Goal: Browse casually: Explore the website without a specific task or goal

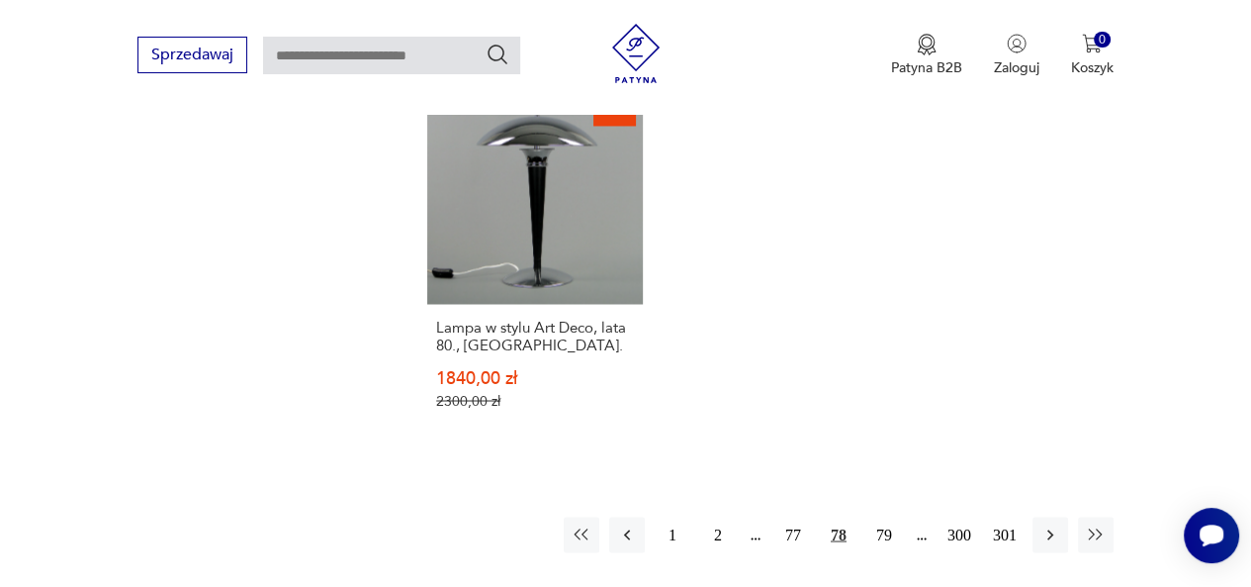
scroll to position [2792, 0]
click at [1049, 526] on icon "button" at bounding box center [1051, 536] width 20 height 20
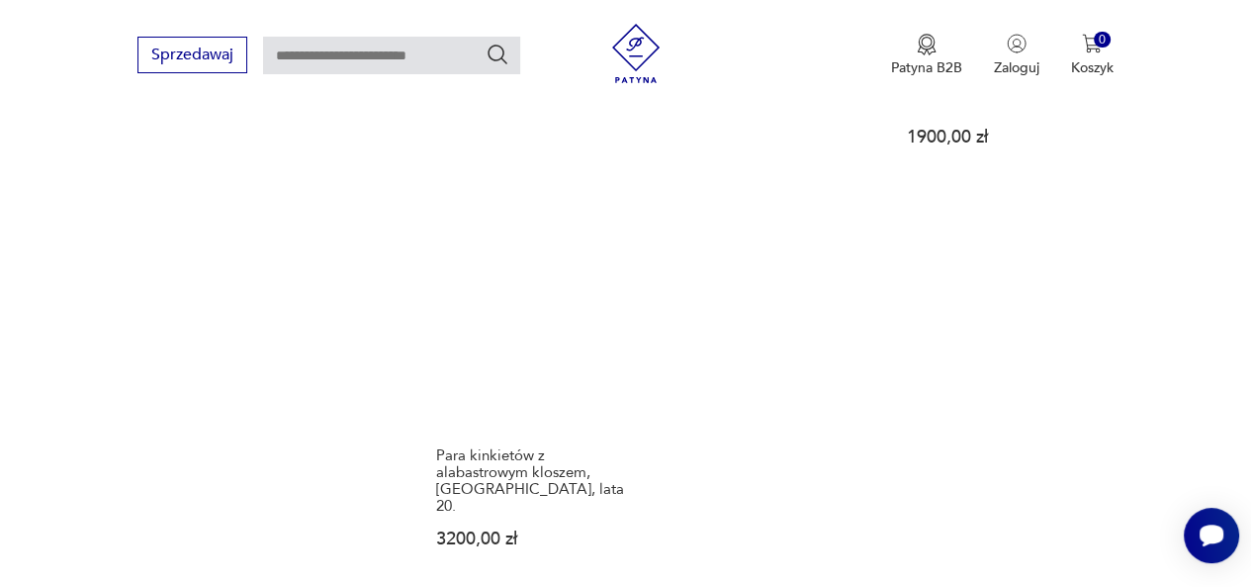
scroll to position [2806, 0]
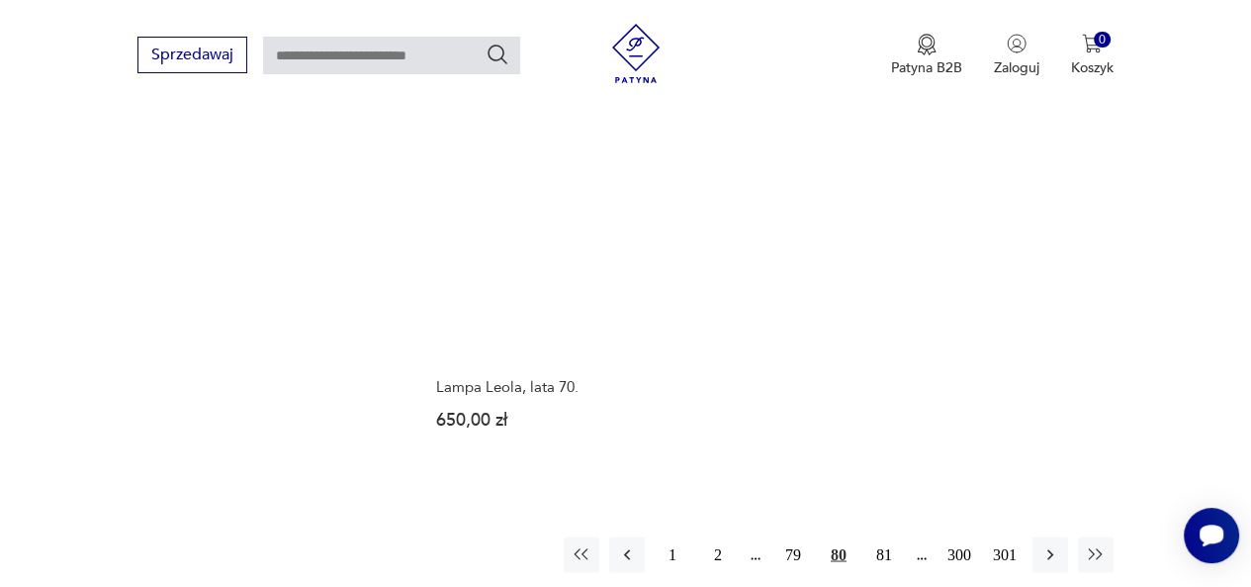
scroll to position [2716, 0]
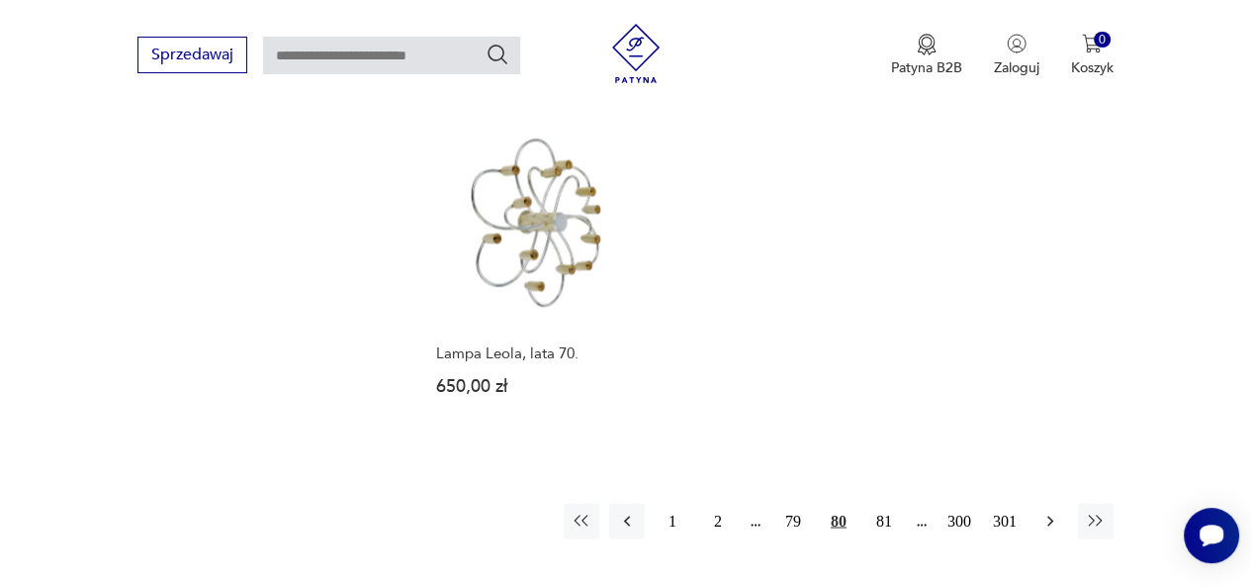
click at [1054, 510] on icon "button" at bounding box center [1051, 520] width 20 height 20
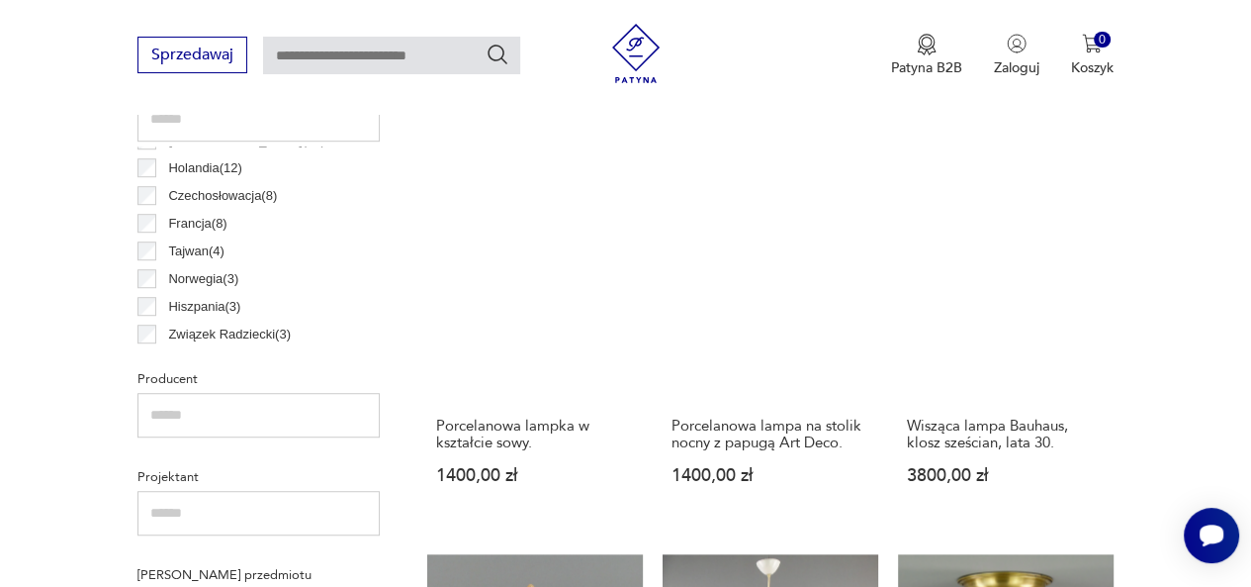
scroll to position [1072, 0]
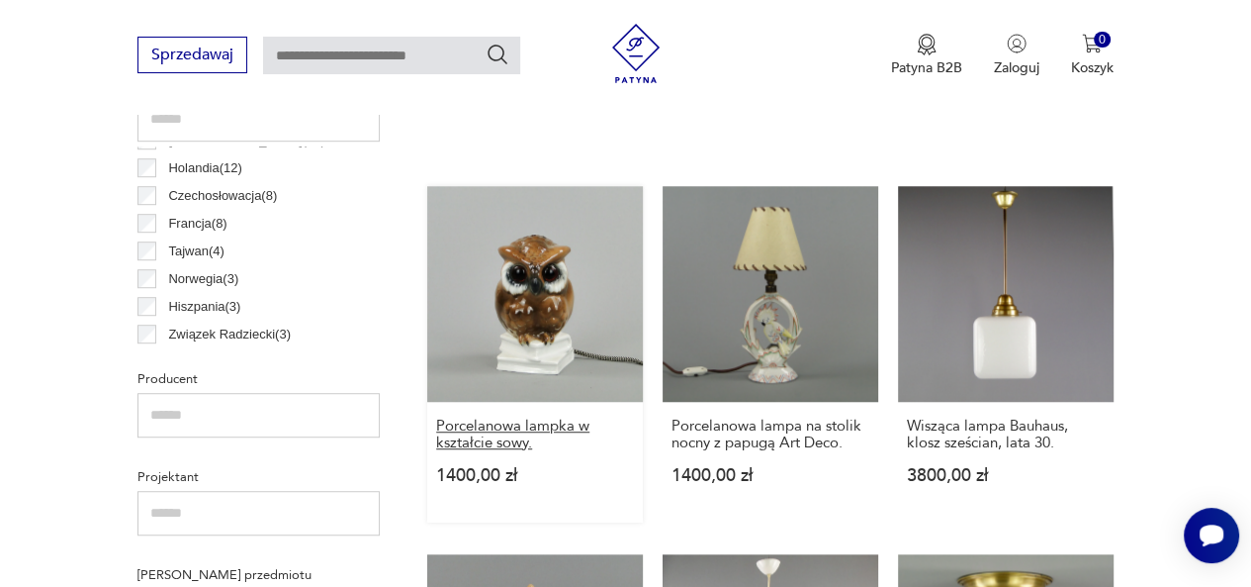
click at [493, 434] on h3 "Porcelanowa lampka w kształcie sowy." at bounding box center [535, 434] width 198 height 34
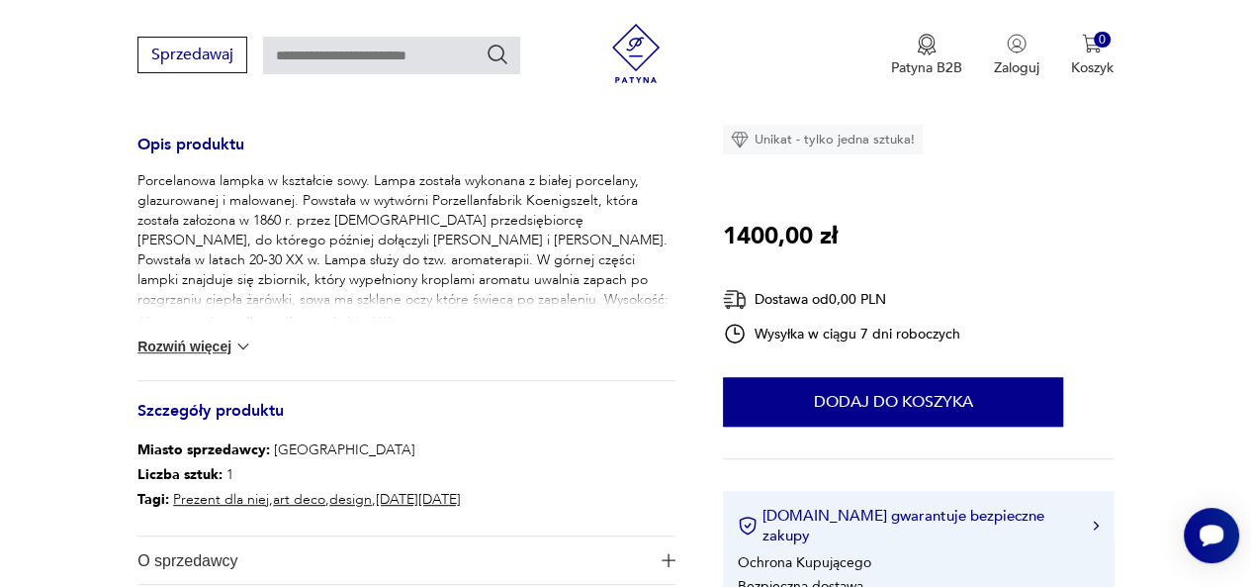
scroll to position [800, 0]
click at [212, 339] on button "Rozwiń więcej" at bounding box center [195, 347] width 115 height 20
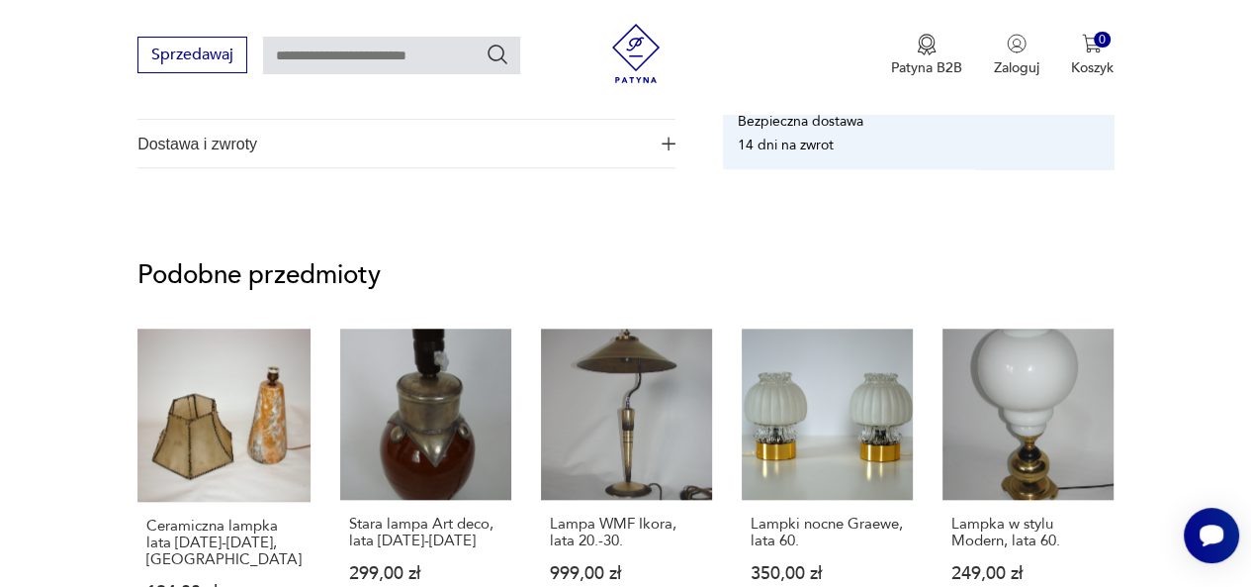
scroll to position [1280, 0]
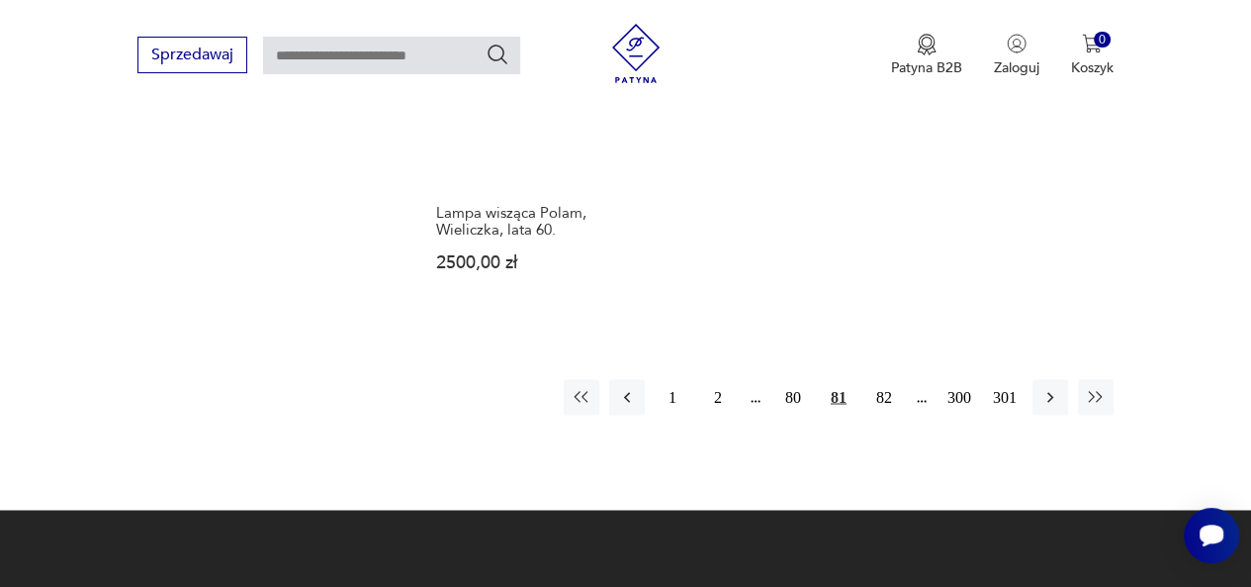
scroll to position [2774, 0]
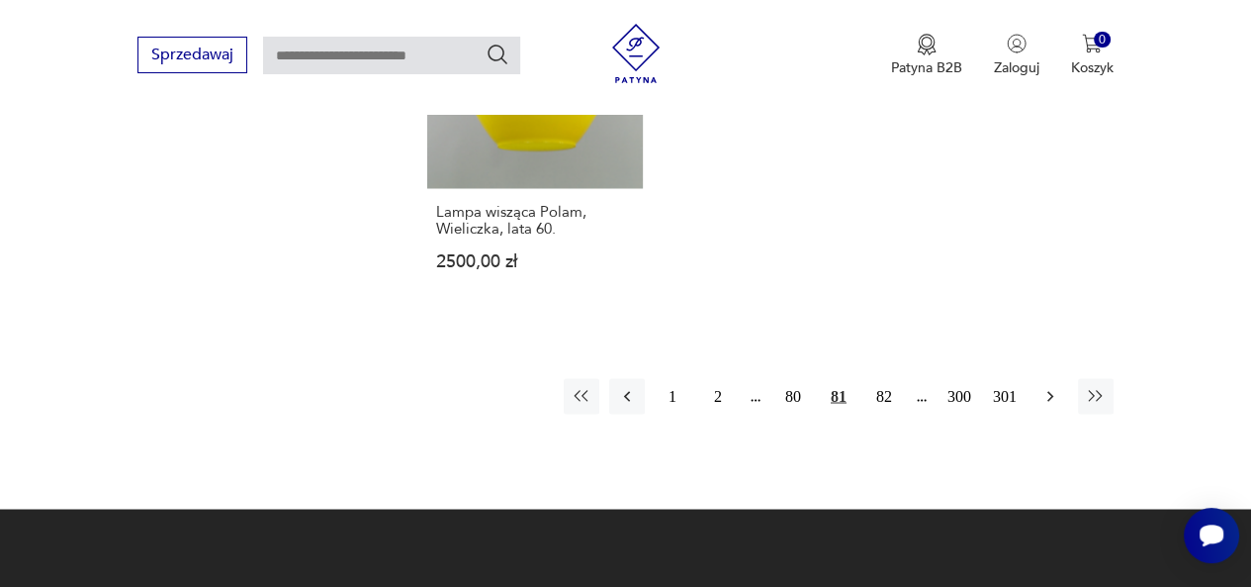
click at [1047, 386] on icon "button" at bounding box center [1051, 396] width 20 height 20
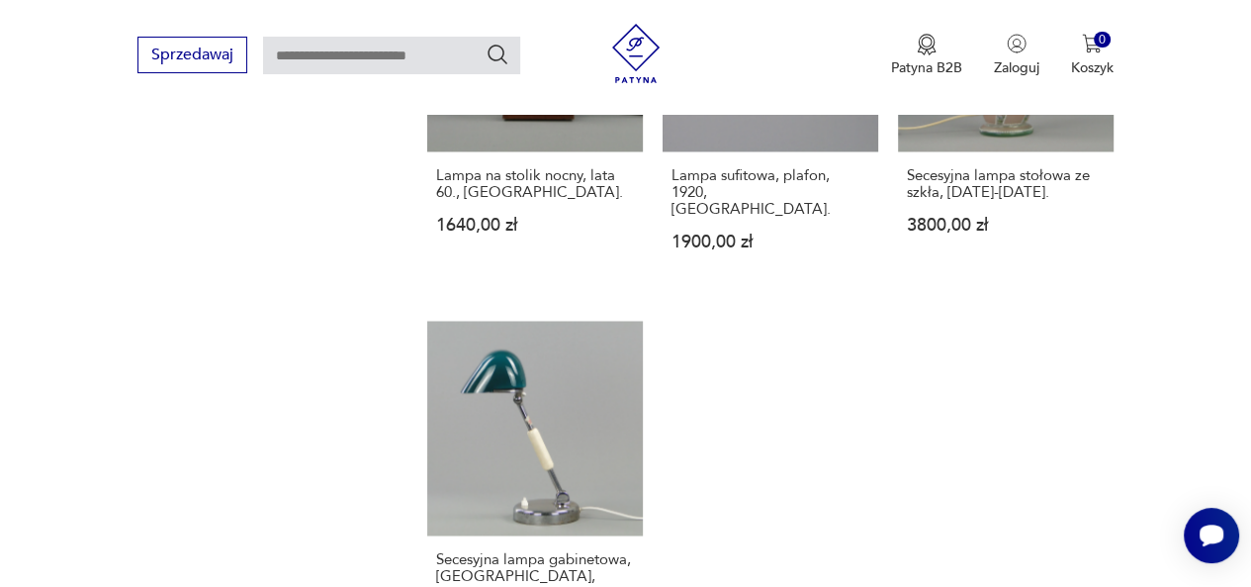
scroll to position [2485, 0]
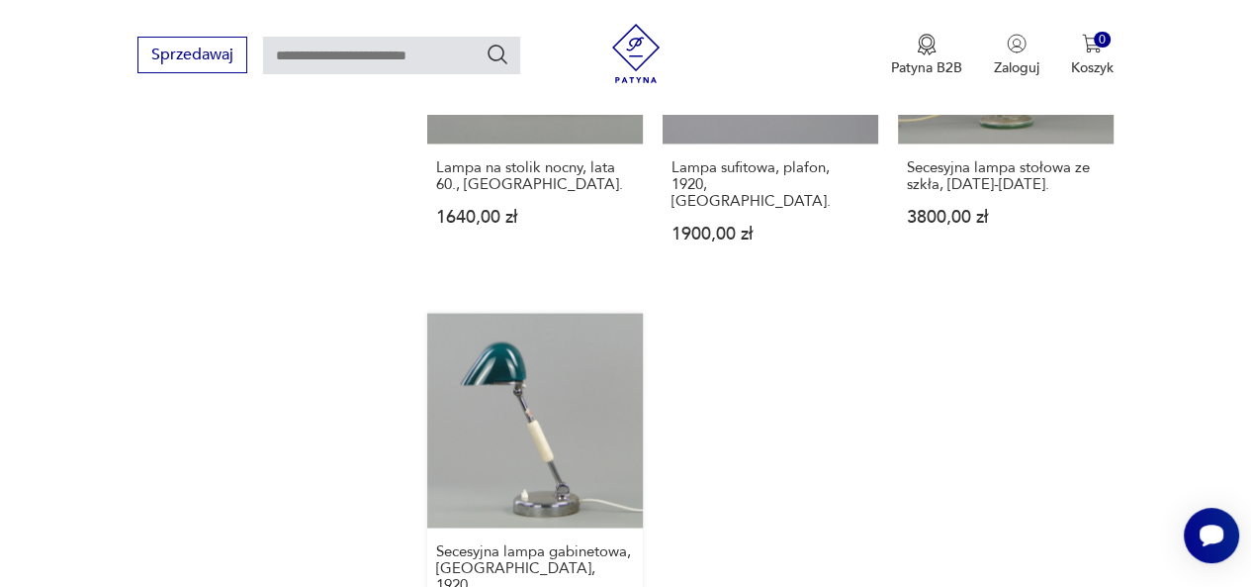
click at [591, 329] on link "Secesyjna lampa gabinetowa, Austria, 1920. 6800,00 zł" at bounding box center [535, 489] width 216 height 353
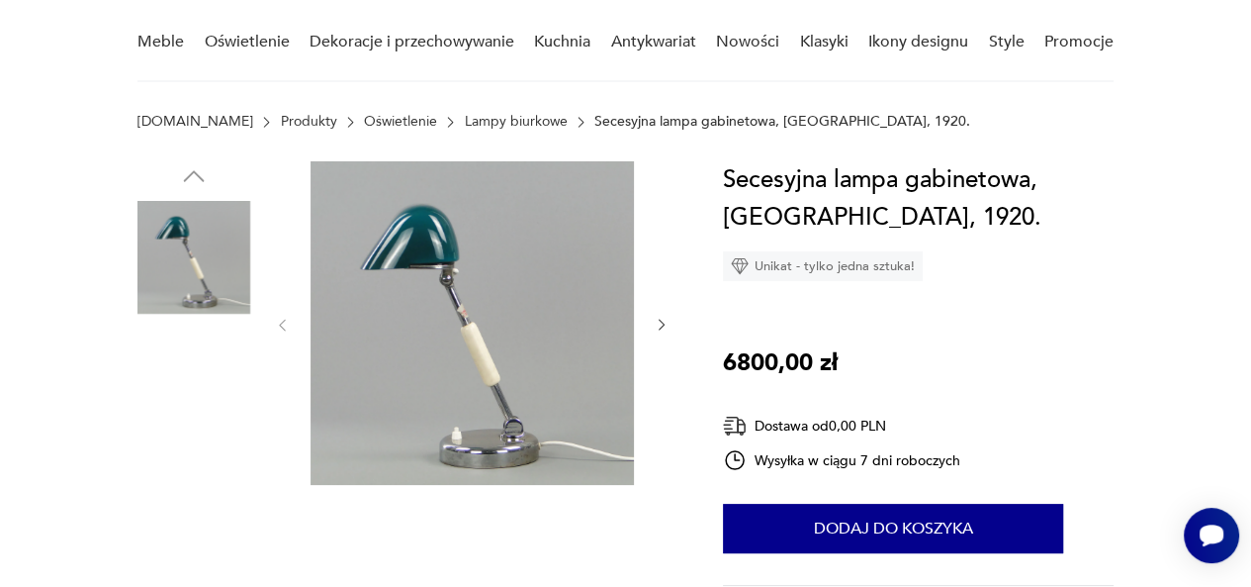
scroll to position [164, 0]
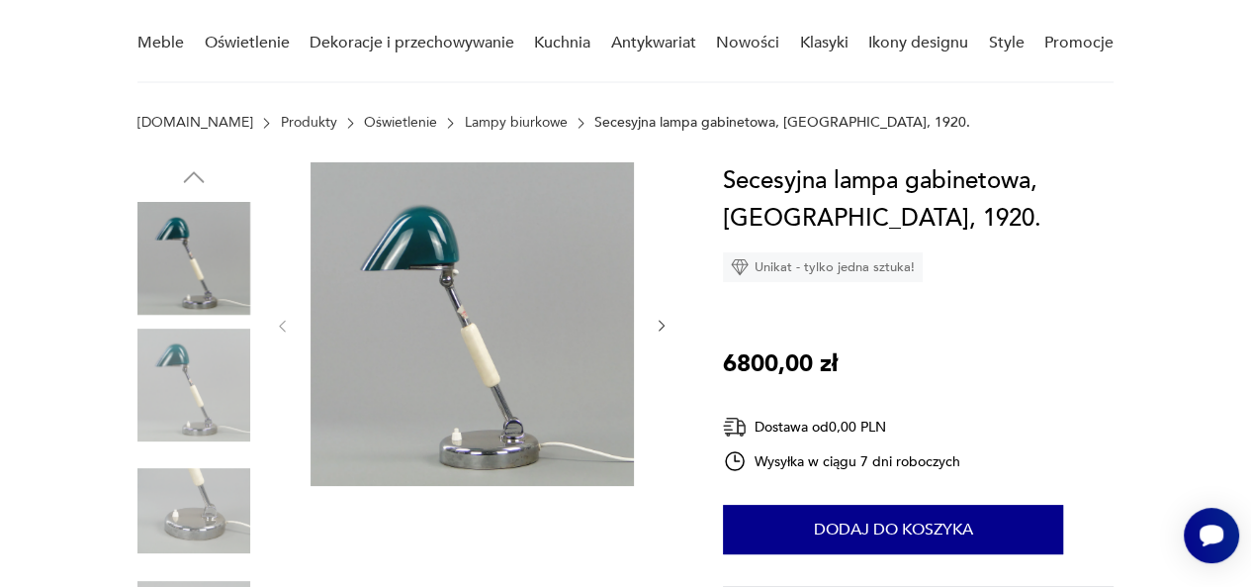
click at [183, 531] on img at bounding box center [194, 510] width 113 height 113
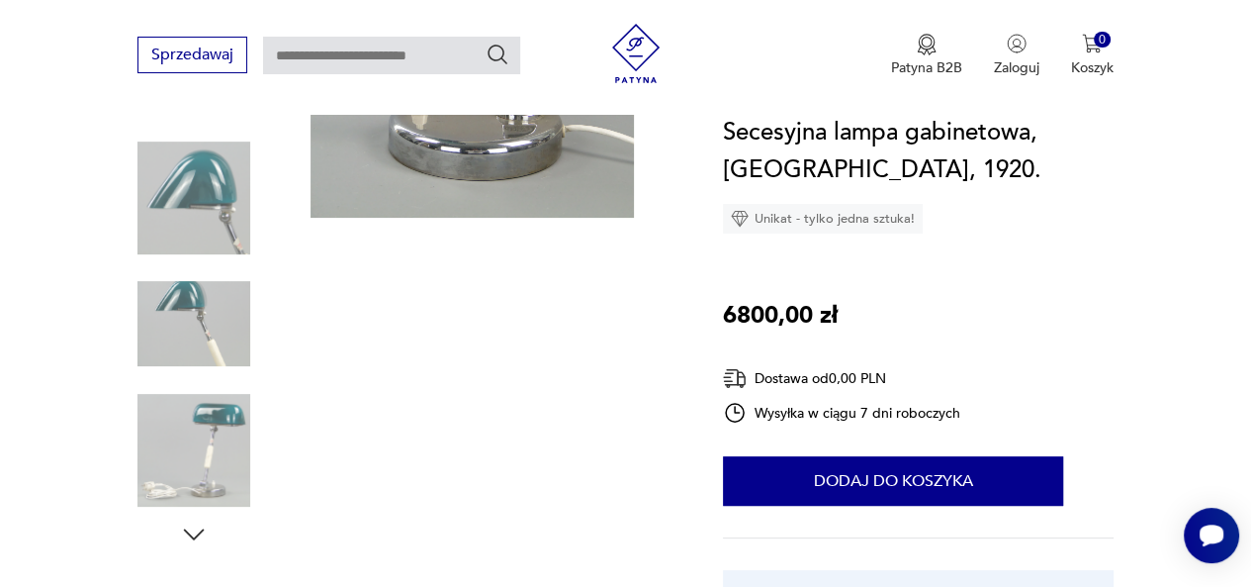
scroll to position [350, 0]
click at [212, 460] on img at bounding box center [194, 451] width 113 height 113
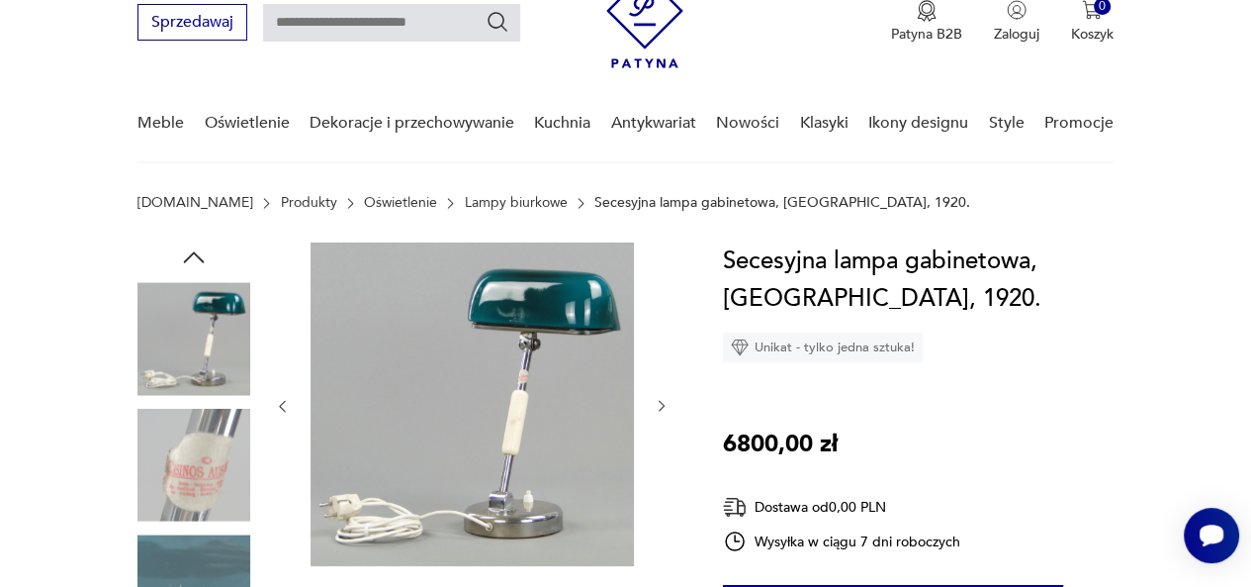
scroll to position [83, 0]
click at [211, 460] on img at bounding box center [194, 466] width 113 height 113
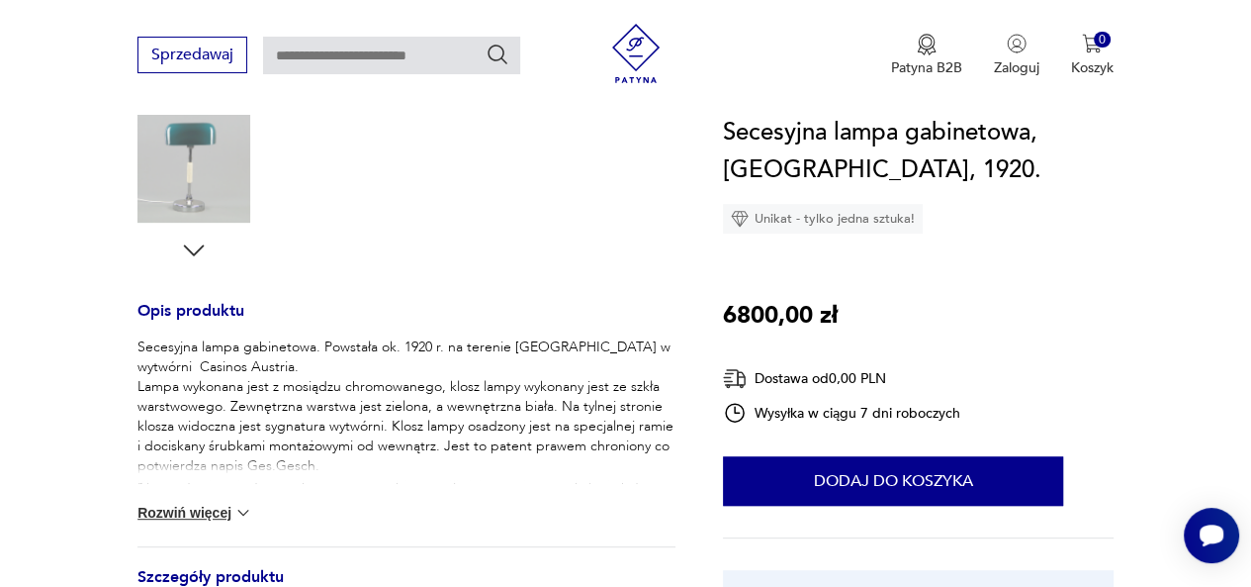
scroll to position [634, 0]
click at [206, 514] on button "Rozwiń więcej" at bounding box center [195, 514] width 115 height 20
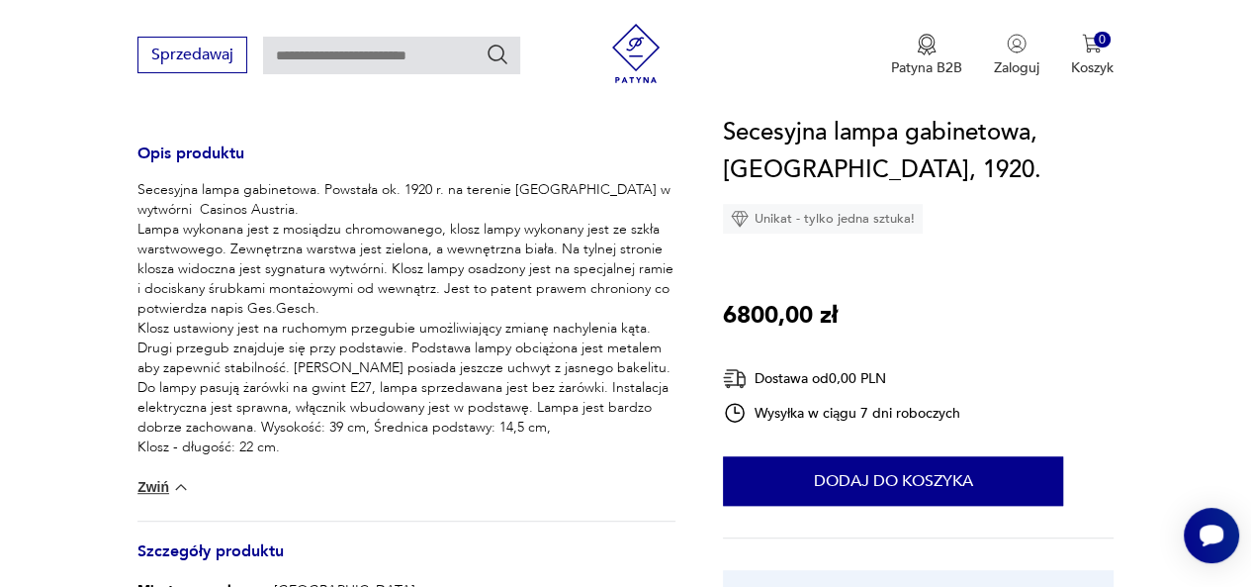
scroll to position [793, 0]
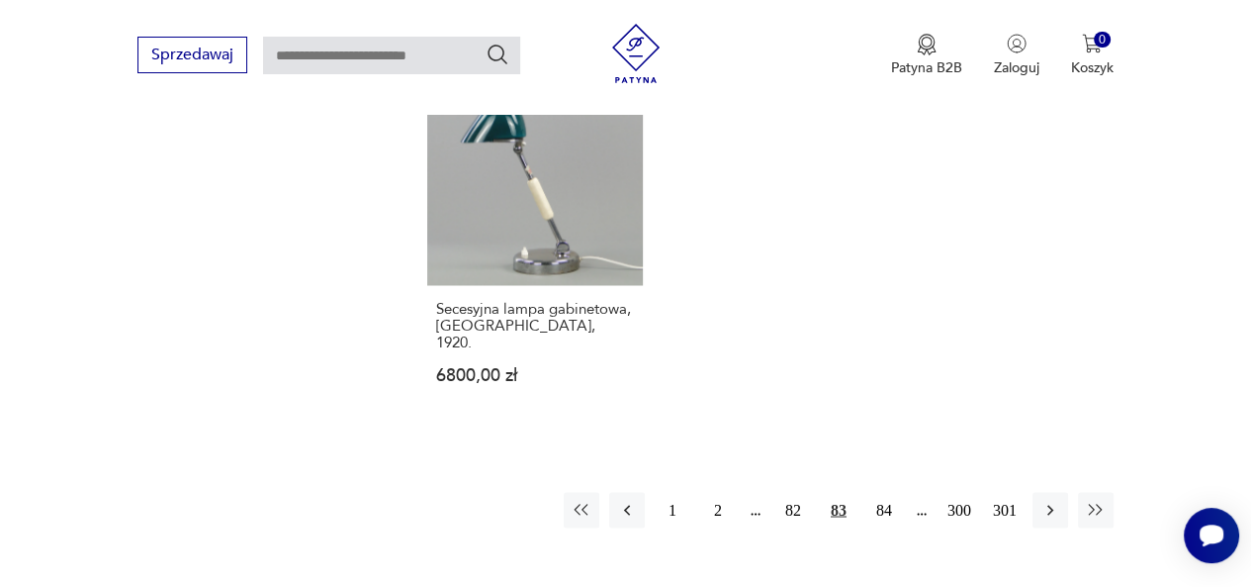
scroll to position [2740, 0]
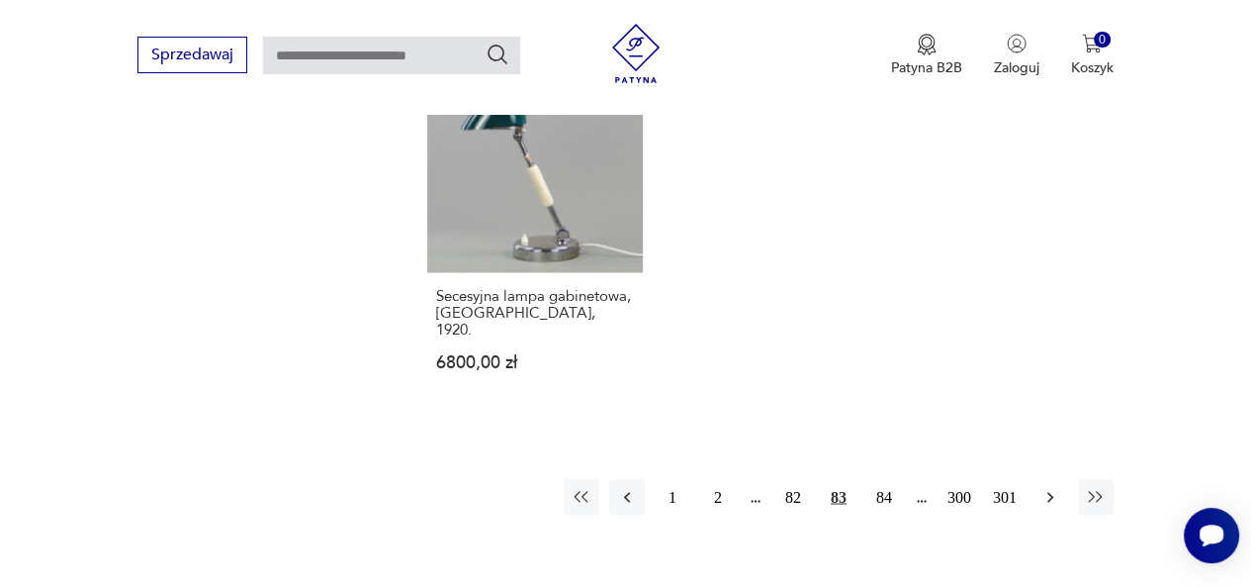
click at [1048, 487] on icon "button" at bounding box center [1051, 497] width 20 height 20
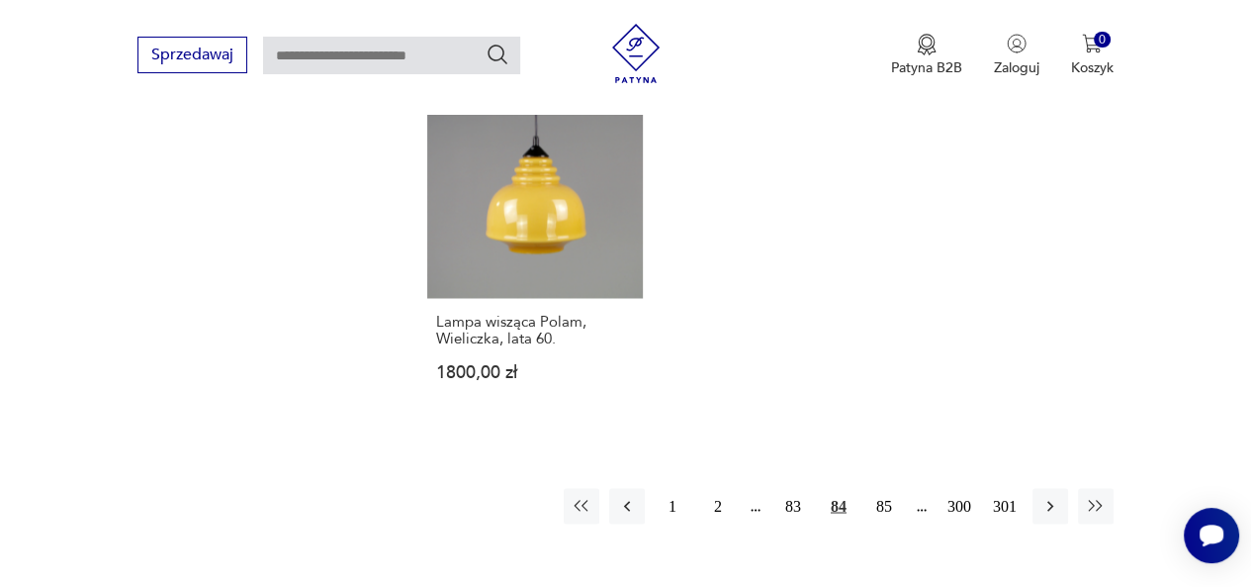
scroll to position [2807, 0]
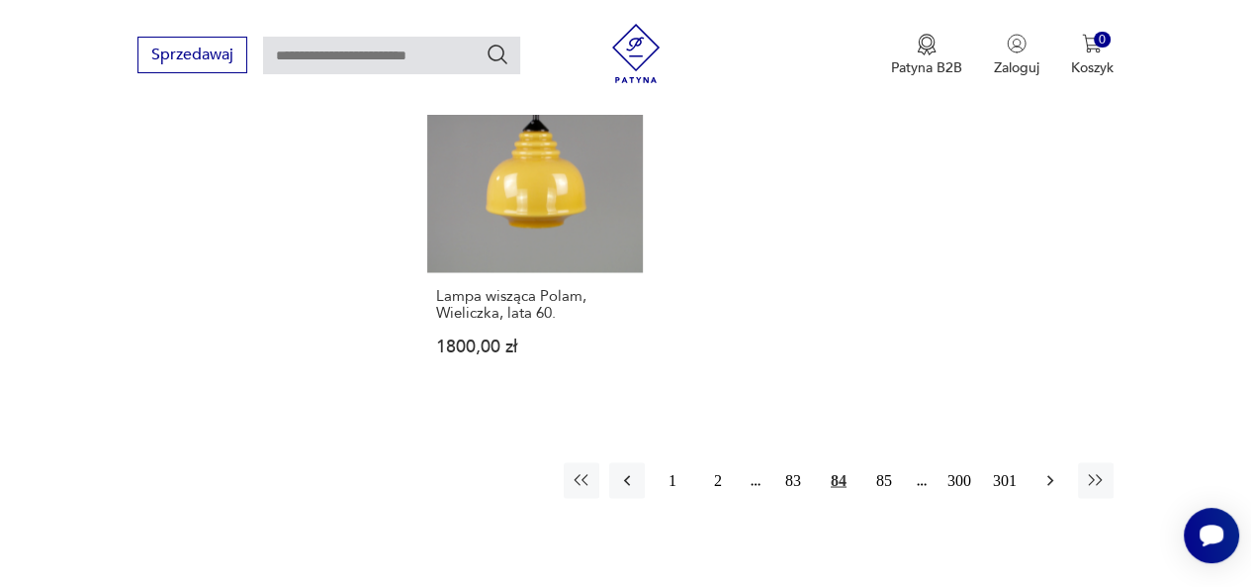
click at [1041, 470] on icon "button" at bounding box center [1051, 480] width 20 height 20
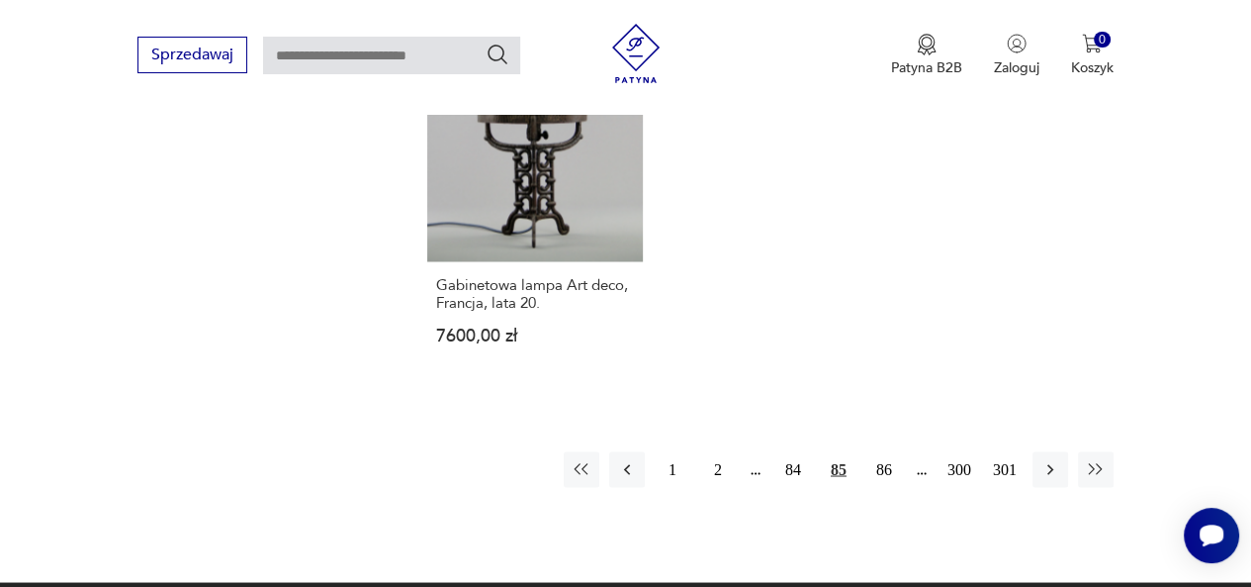
scroll to position [2835, 0]
click at [1046, 459] on icon "button" at bounding box center [1051, 469] width 20 height 20
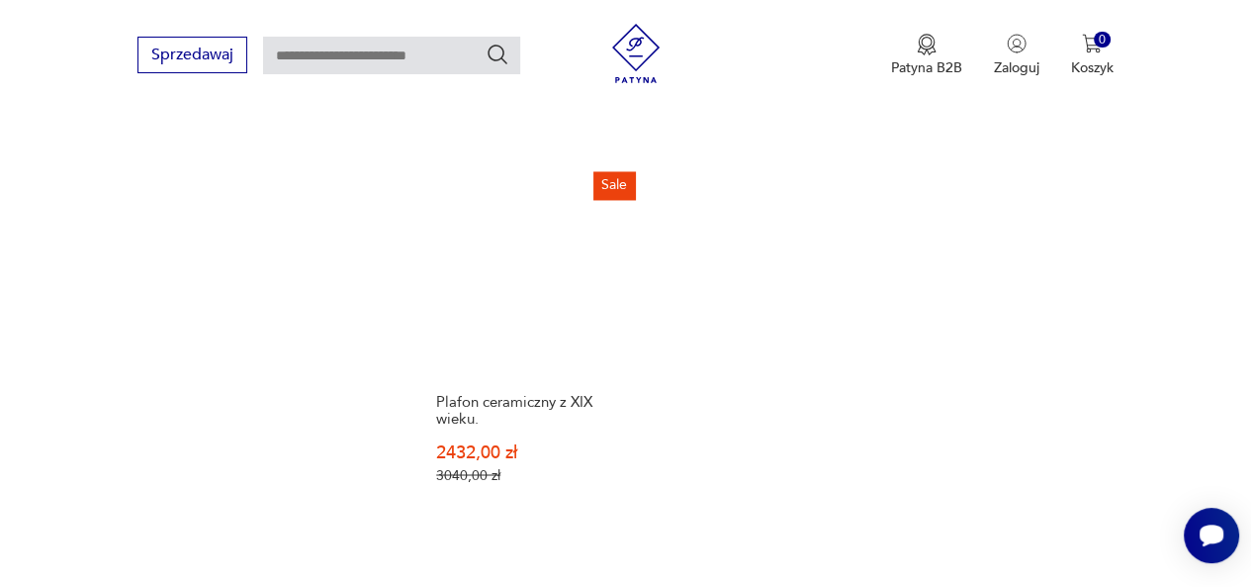
scroll to position [2764, 0]
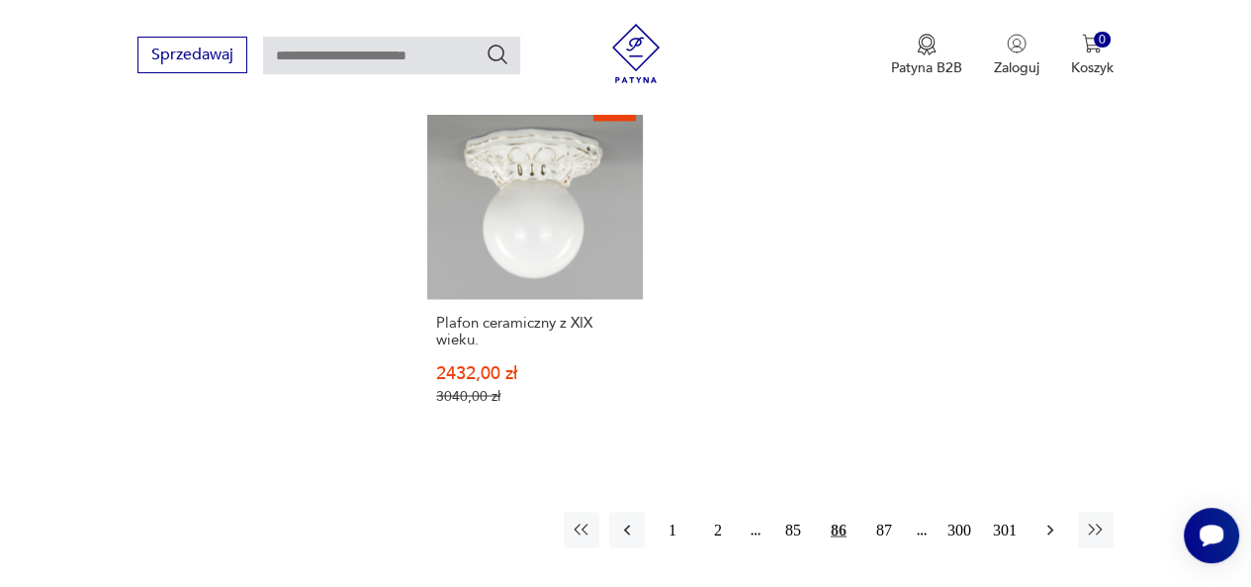
click at [1050, 511] on button "button" at bounding box center [1051, 529] width 36 height 36
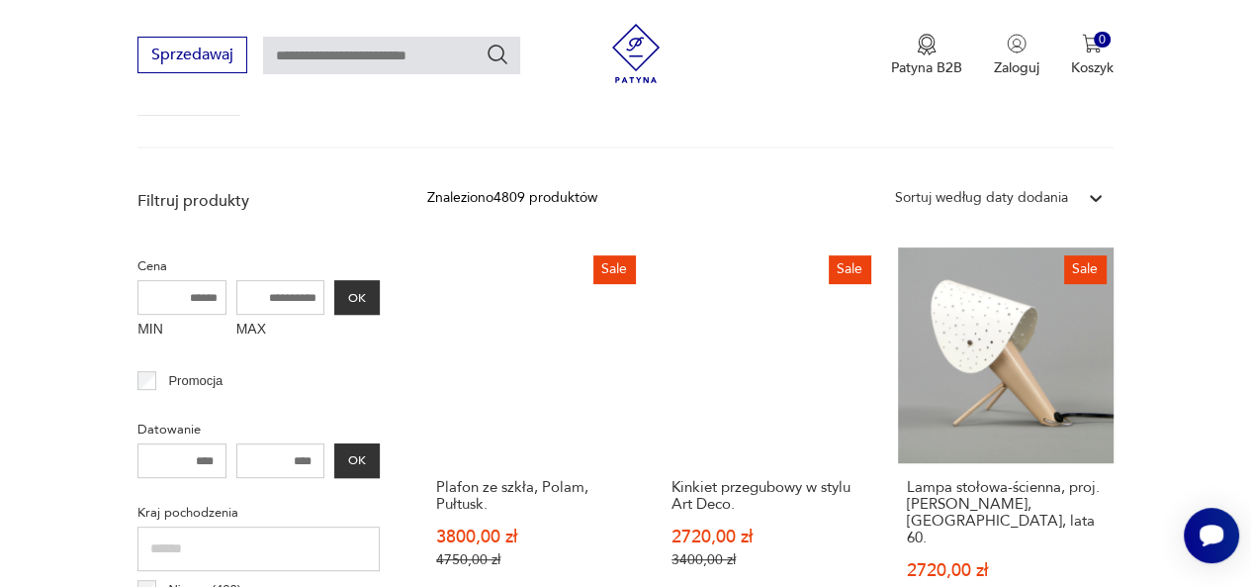
scroll to position [643, 0]
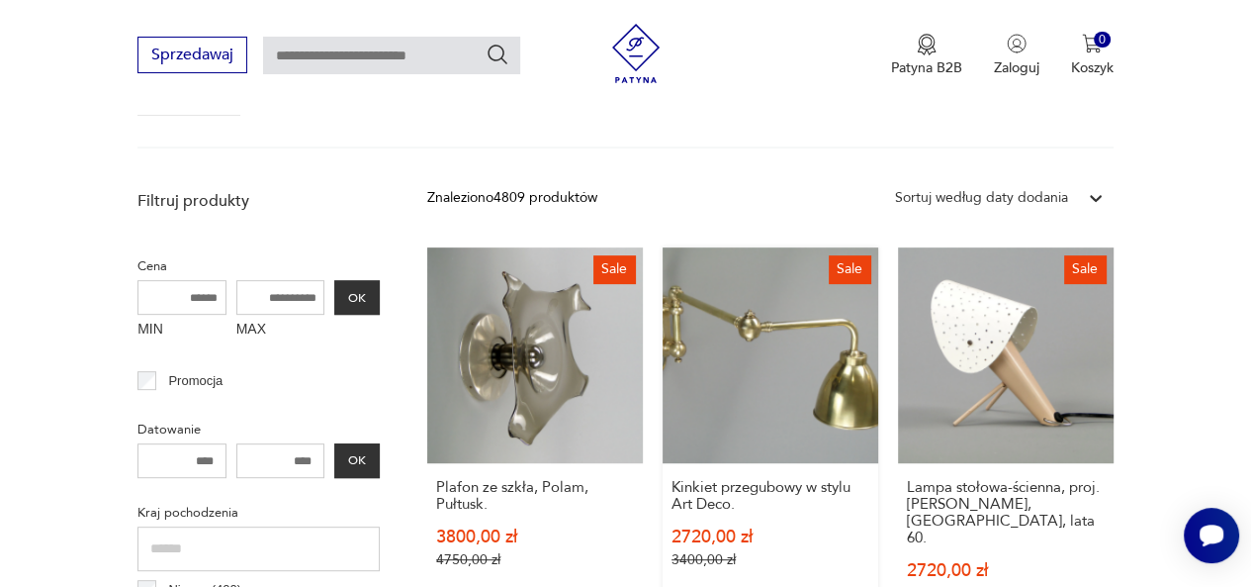
click at [789, 343] on link "Sale Kinkiet przegubowy w stylu Art Deco. 2720,00 zł 3400,00 zł" at bounding box center [771, 443] width 216 height 393
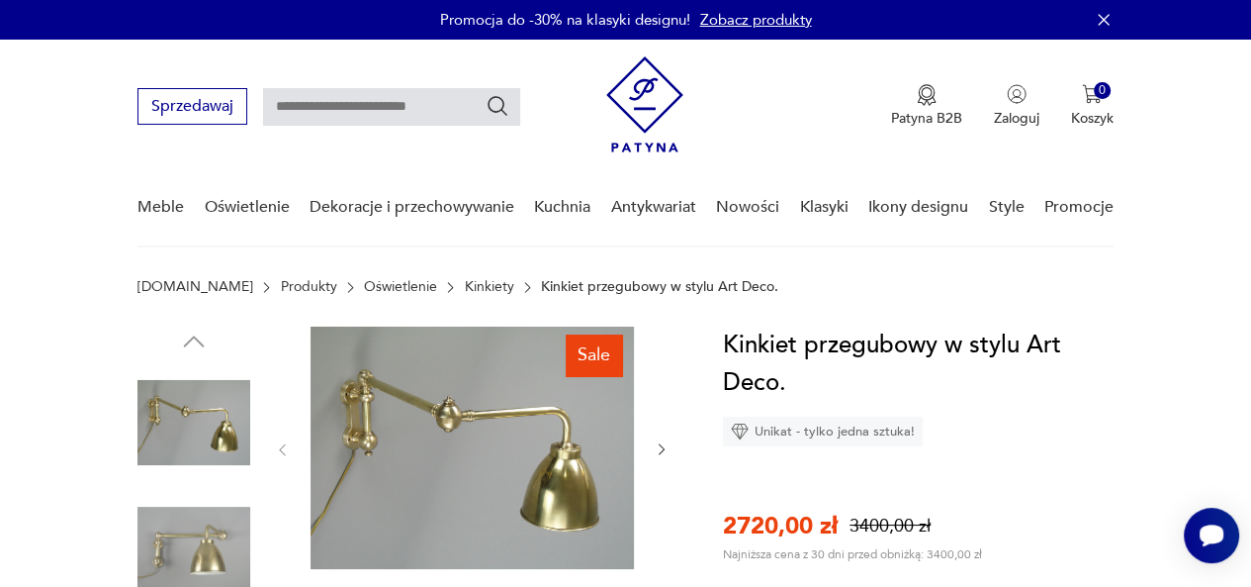
scroll to position [1, 0]
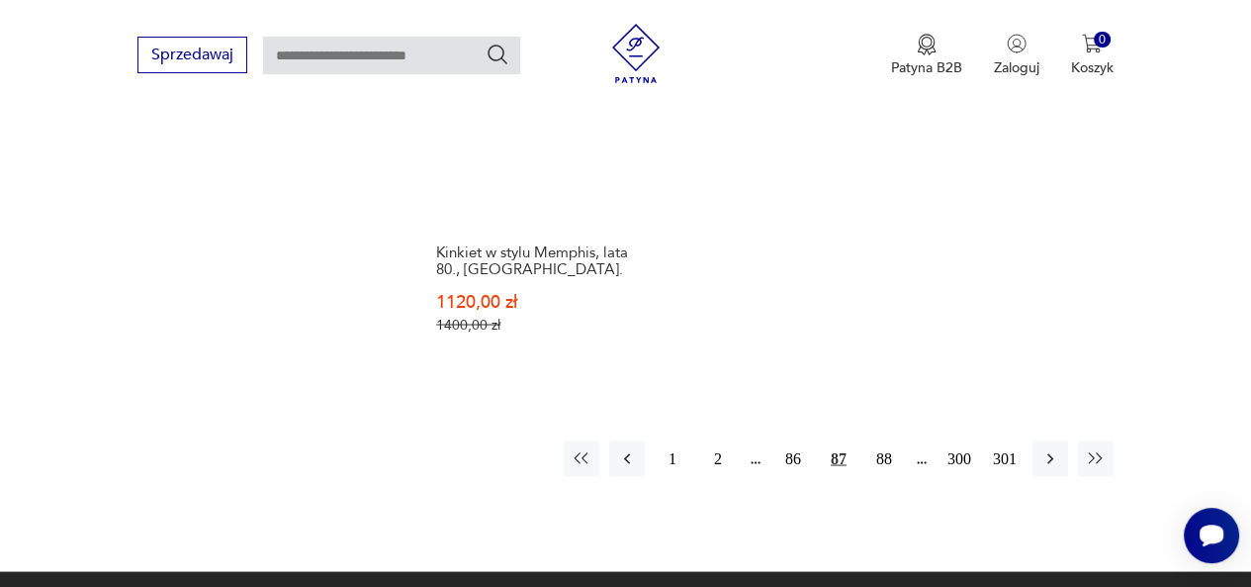
scroll to position [2954, 0]
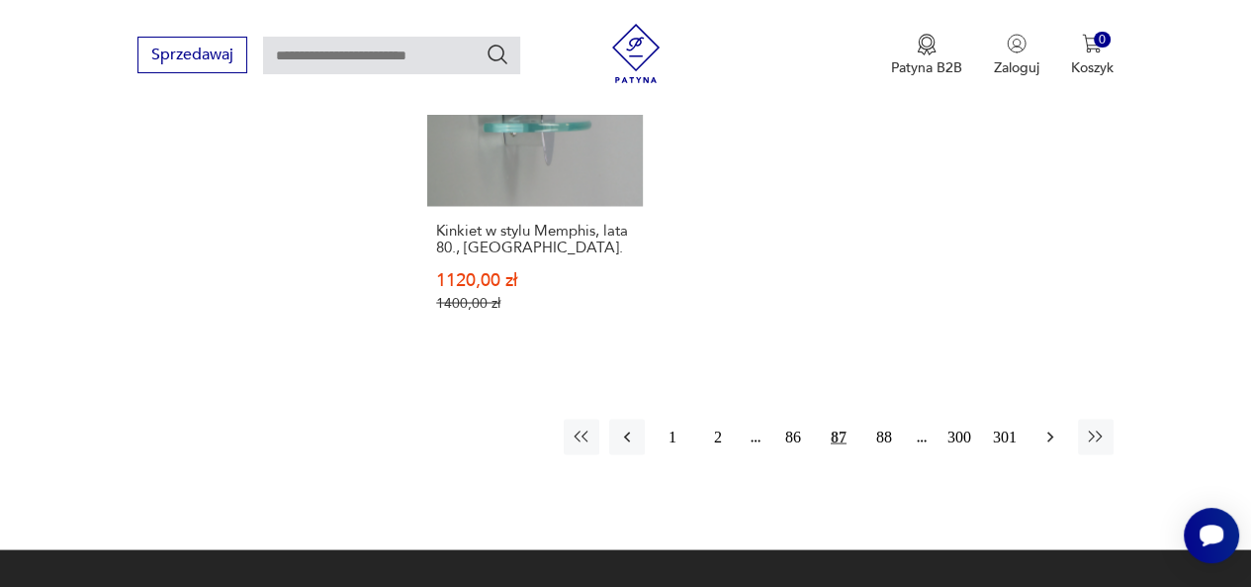
click at [1045, 426] on icon "button" at bounding box center [1051, 436] width 20 height 20
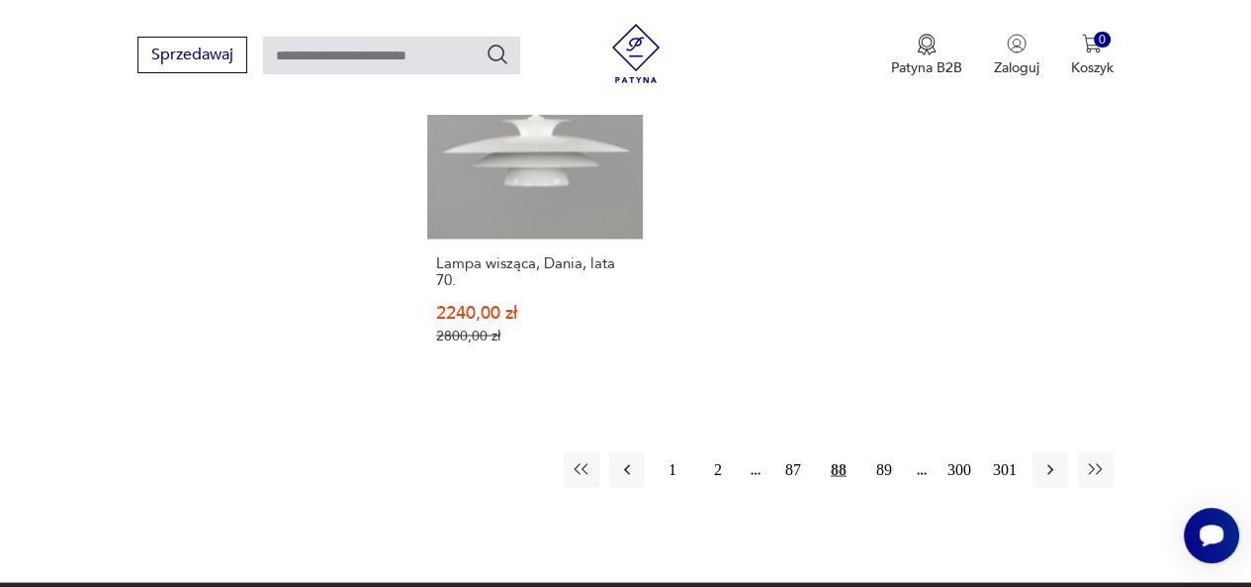
scroll to position [2871, 0]
click at [1052, 459] on icon "button" at bounding box center [1051, 469] width 20 height 20
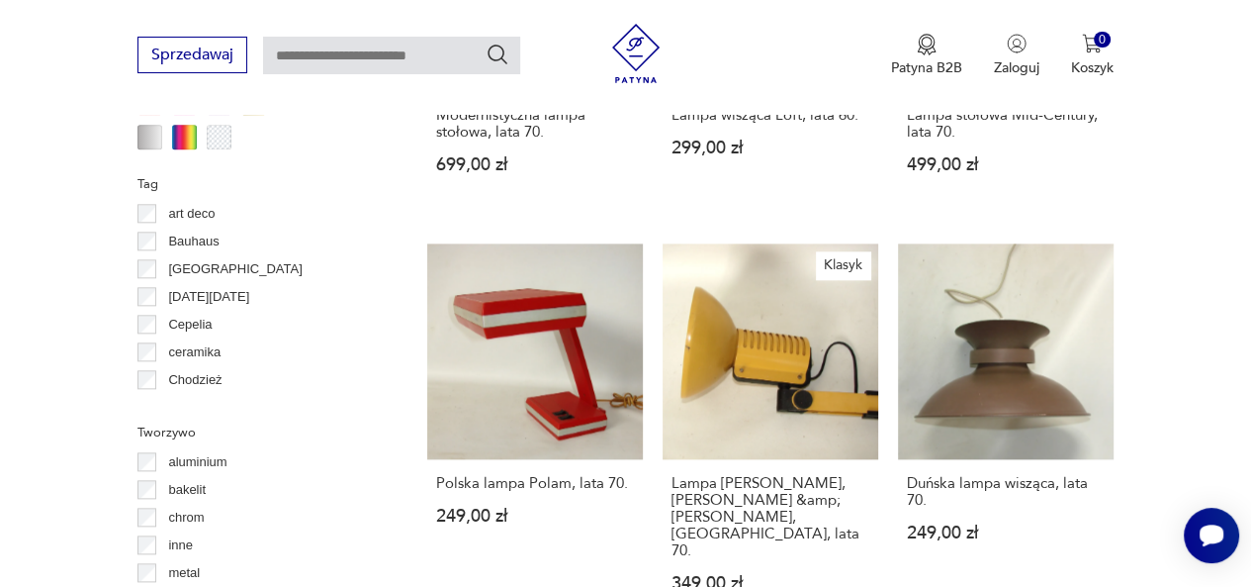
scroll to position [1830, 0]
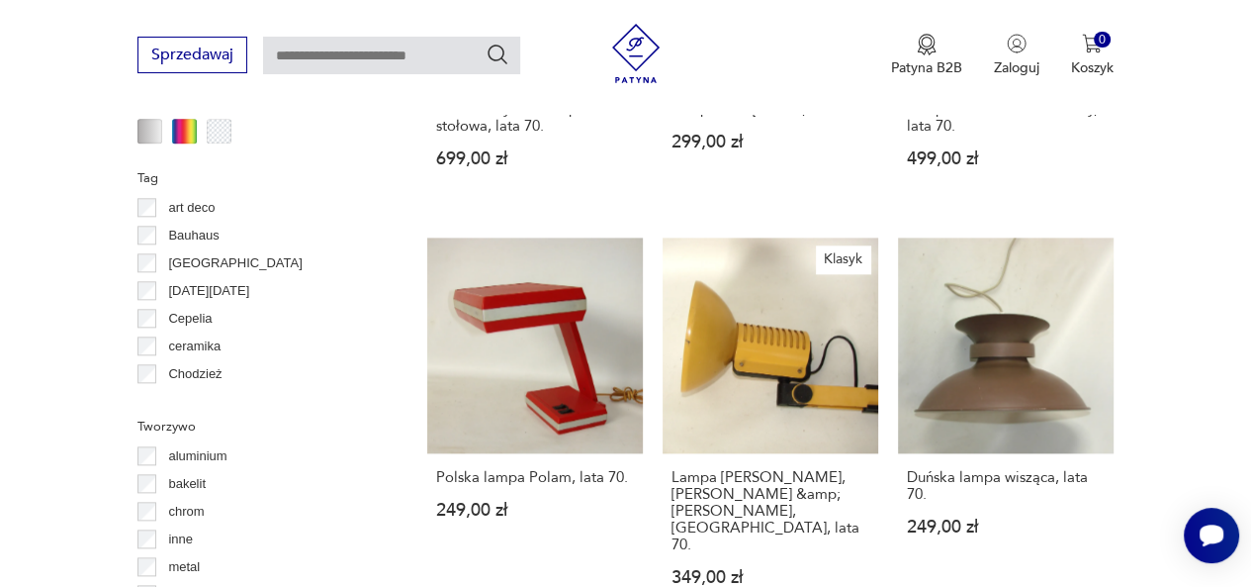
click at [1052, 453] on div "Duńska lampa wisząca, lata 70. 249,00 zł" at bounding box center [1006, 513] width 216 height 121
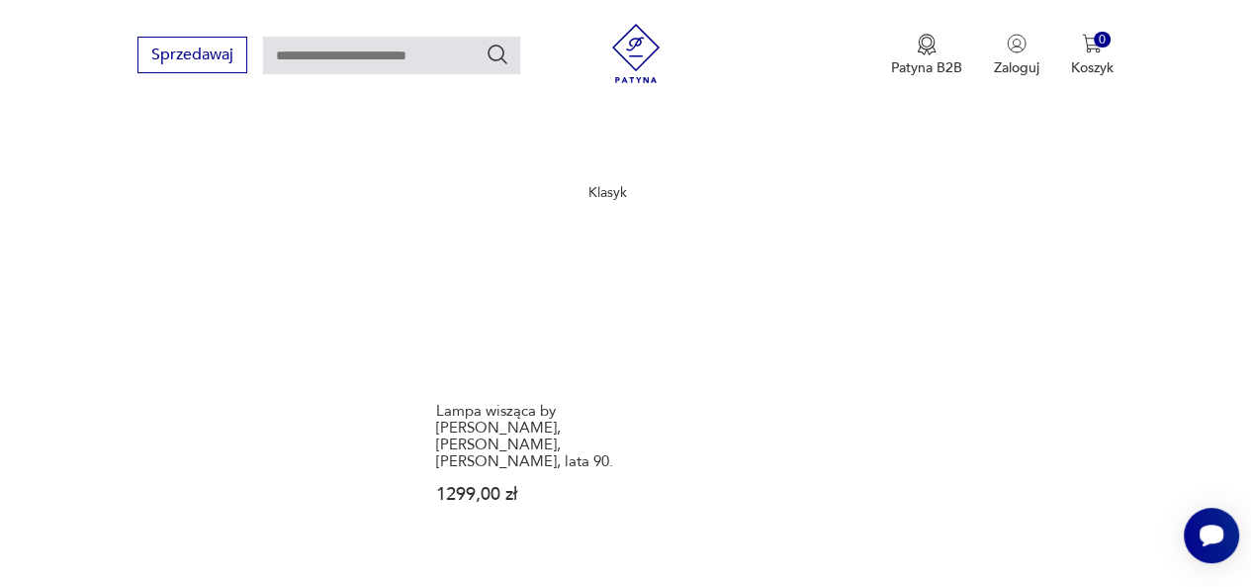
scroll to position [2726, 0]
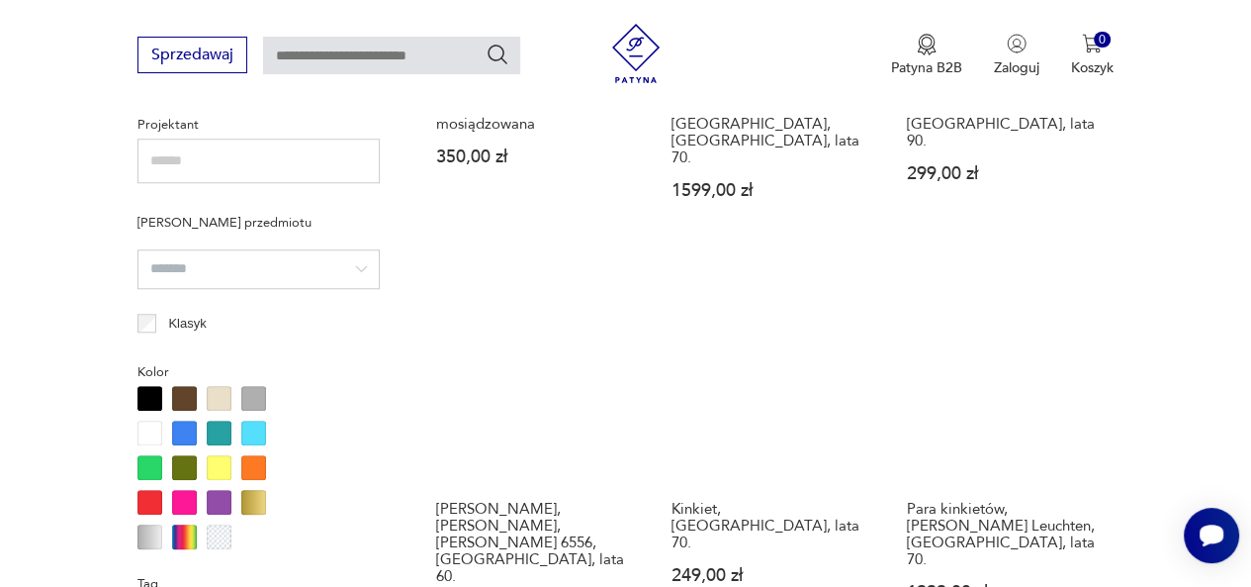
scroll to position [1426, 0]
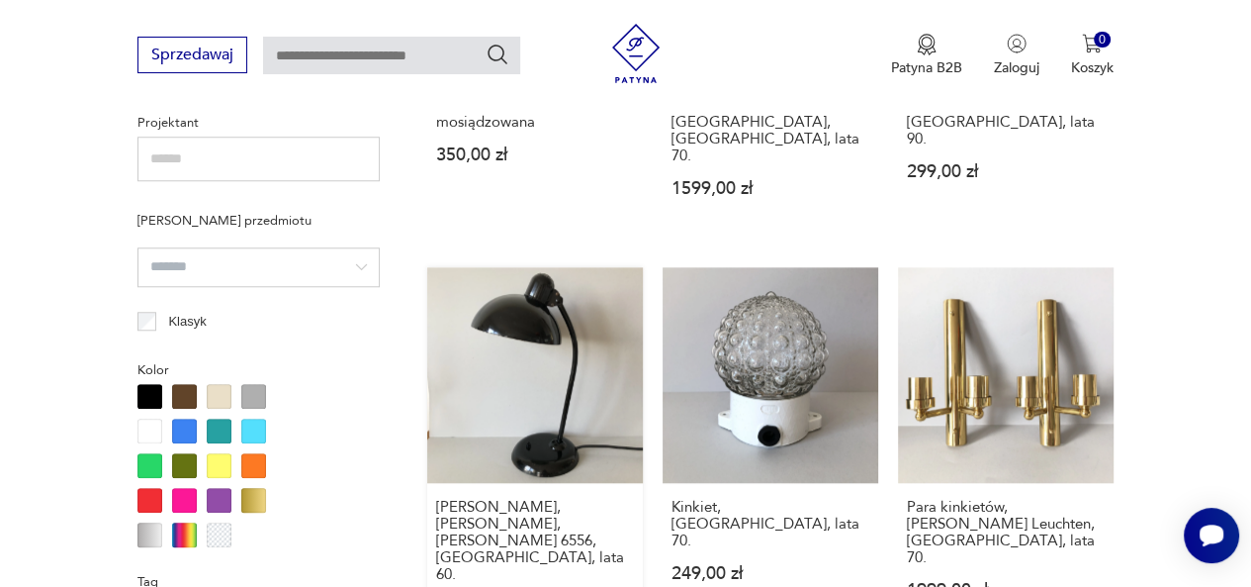
click at [546, 327] on link "Lampa biurkowa, Fritz Hansen, Kaiser Idell 6556, Niemcy, lata 60. 999,00 zł" at bounding box center [535, 460] width 216 height 387
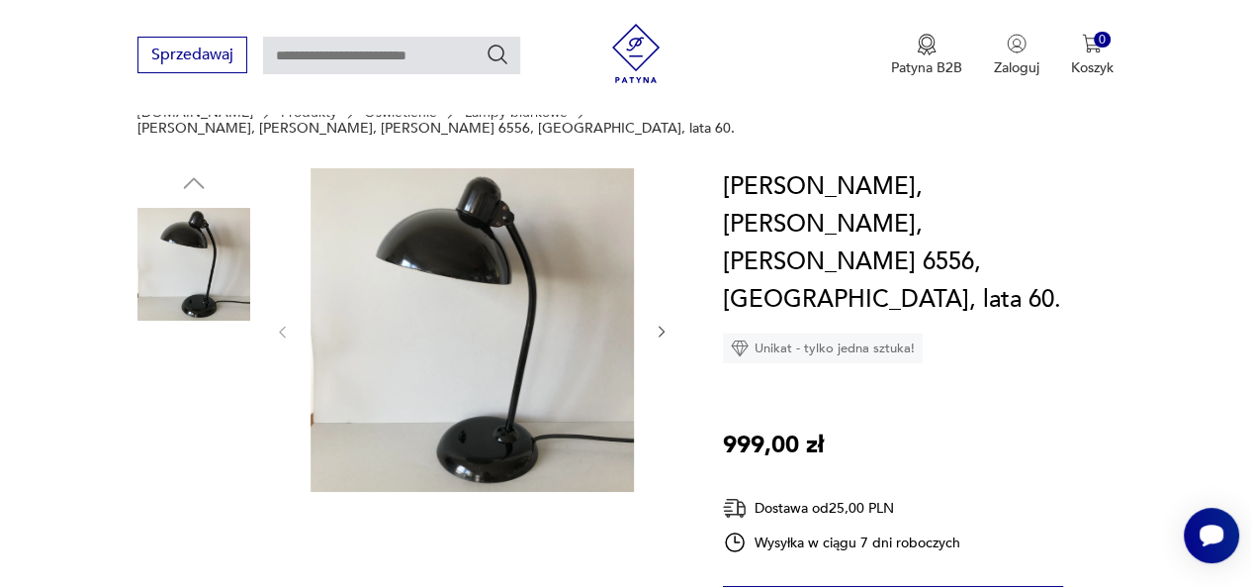
scroll to position [154, 0]
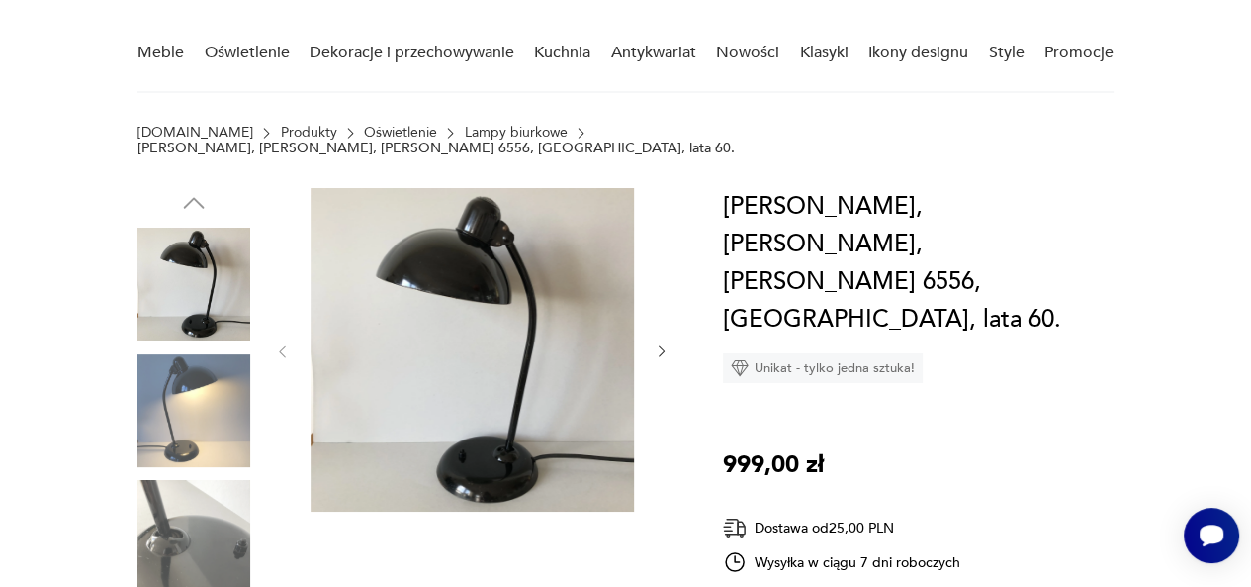
click at [164, 541] on img at bounding box center [194, 536] width 113 height 113
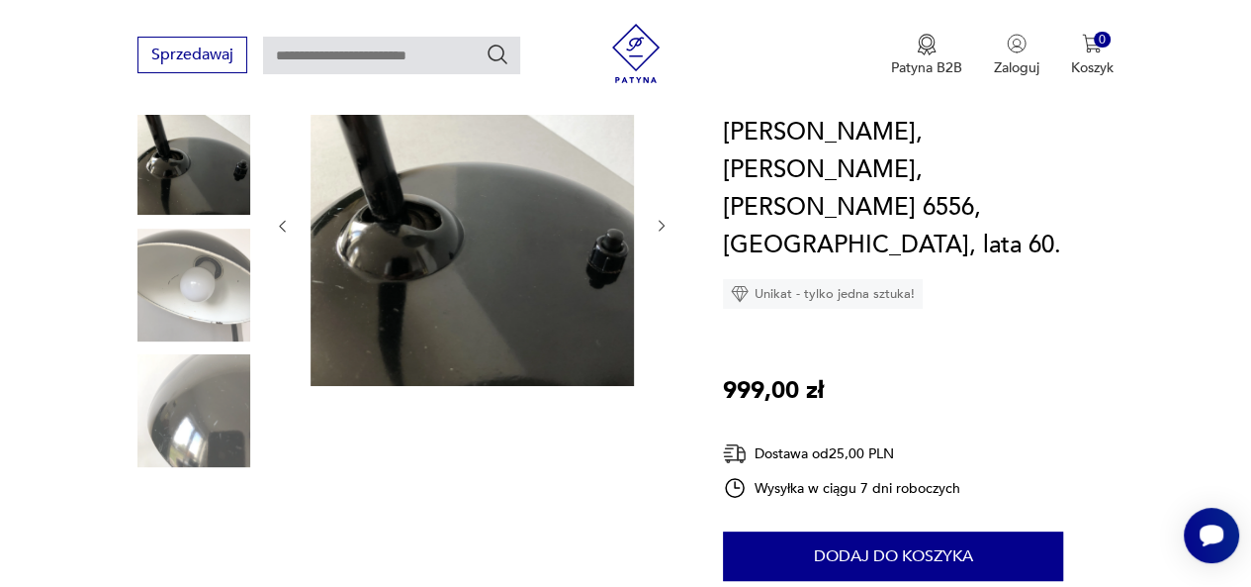
scroll to position [281, 0]
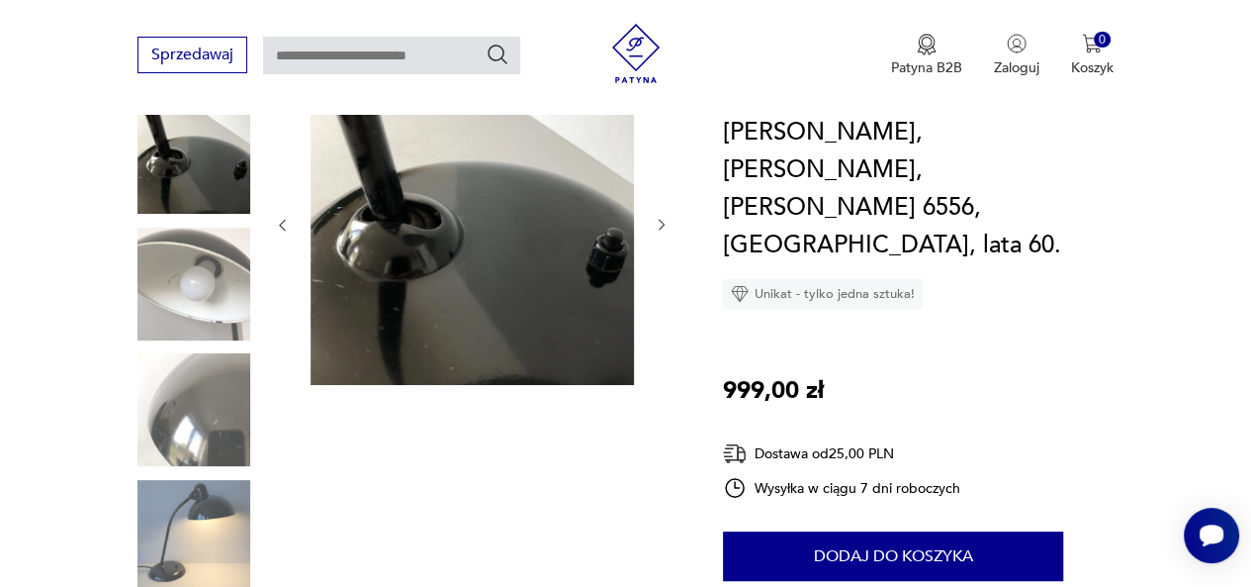
click at [192, 258] on img at bounding box center [194, 284] width 113 height 113
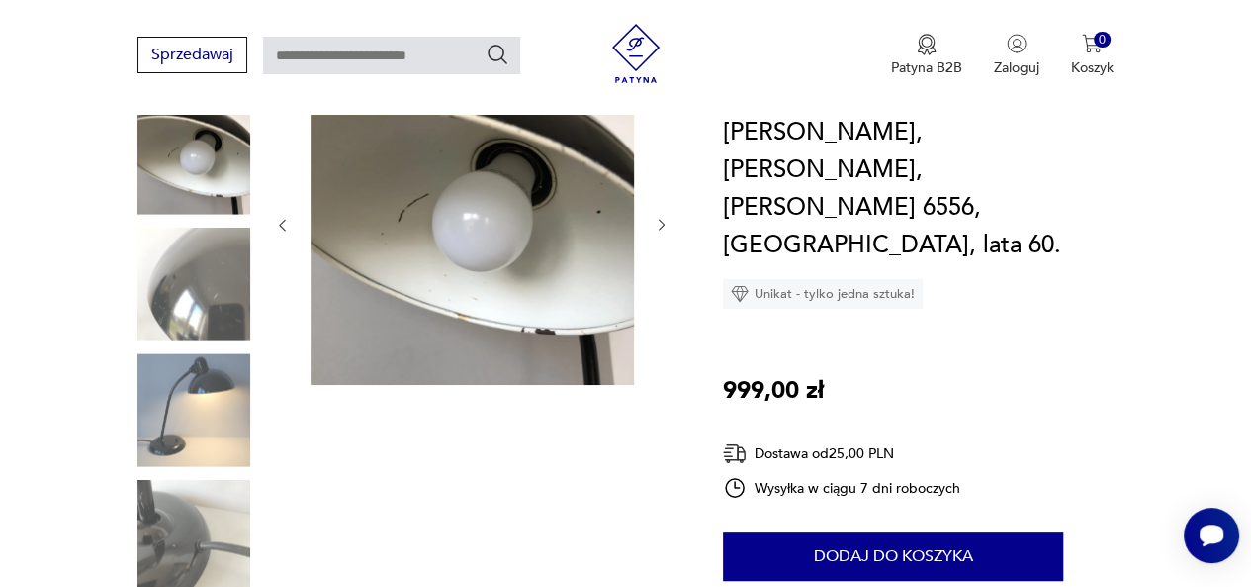
click at [184, 502] on img at bounding box center [194, 536] width 113 height 113
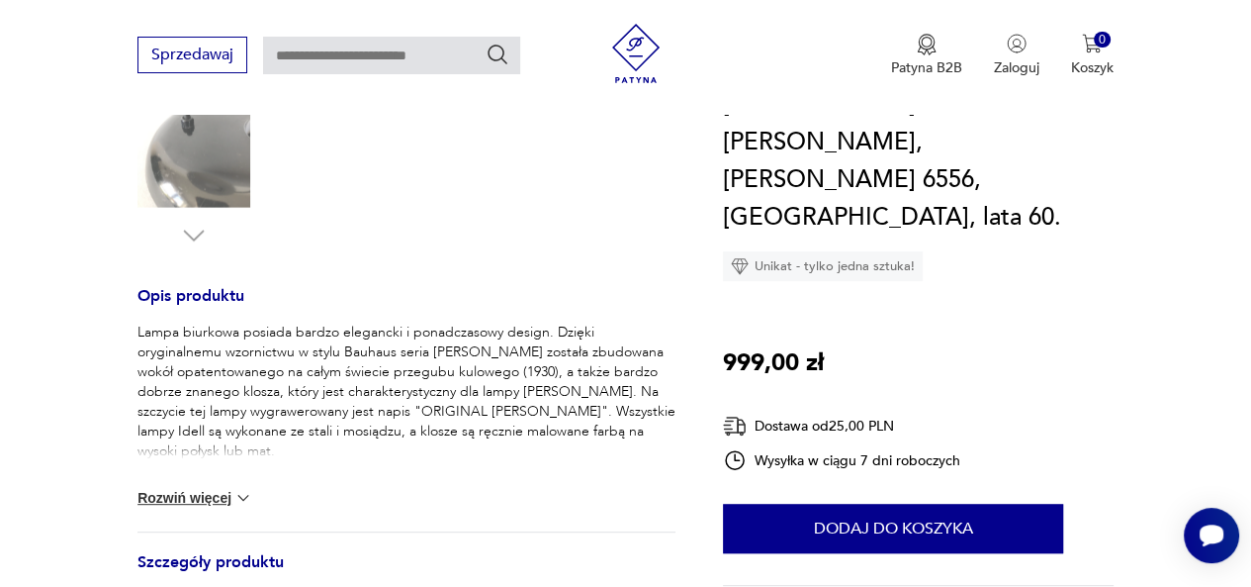
scroll to position [665, 0]
click at [186, 489] on button "Rozwiń więcej" at bounding box center [195, 499] width 115 height 20
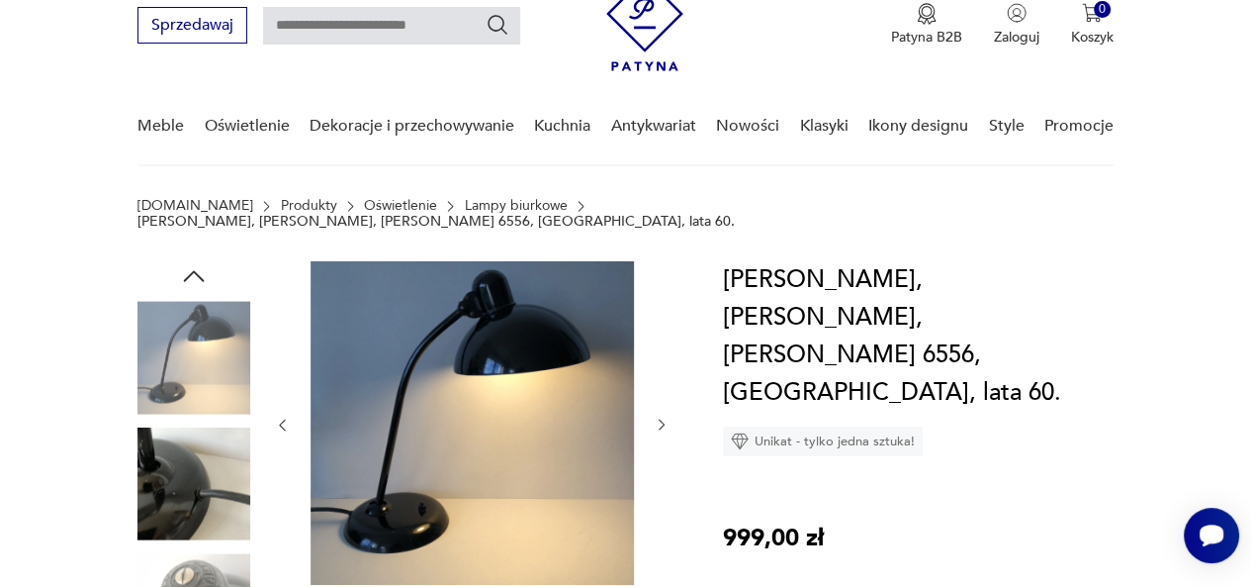
scroll to position [82, 0]
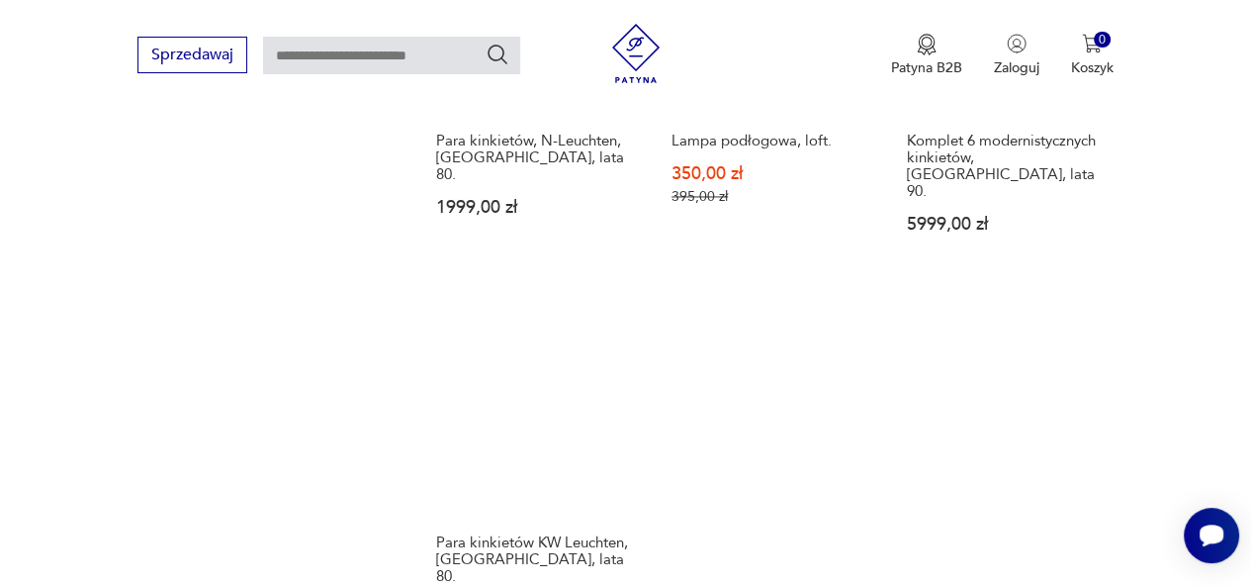
scroll to position [2614, 0]
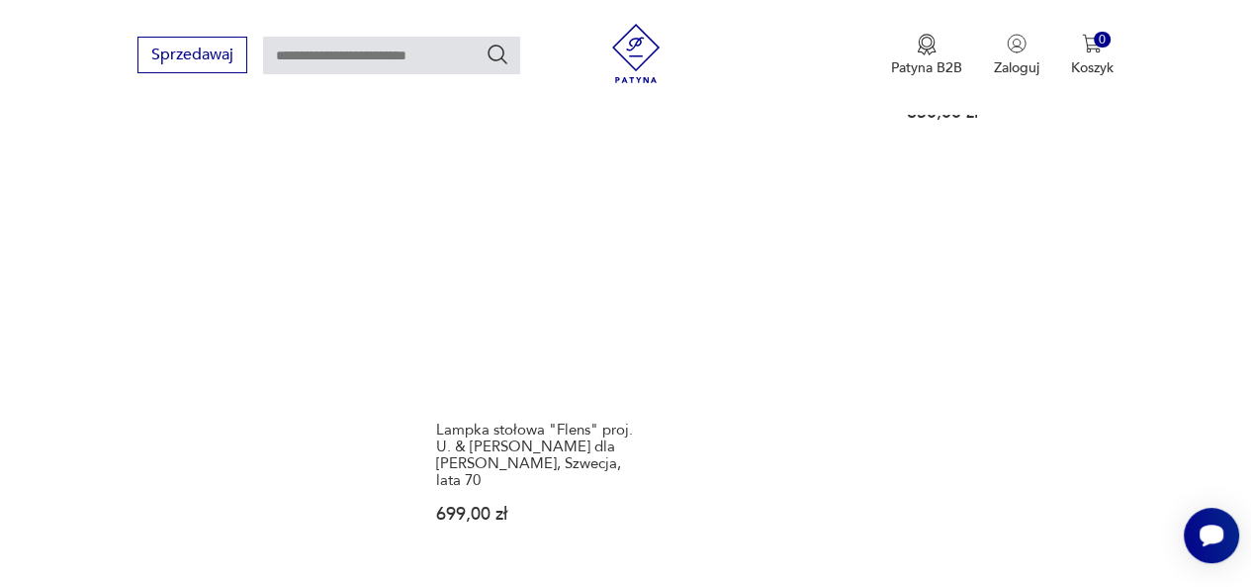
scroll to position [2637, 0]
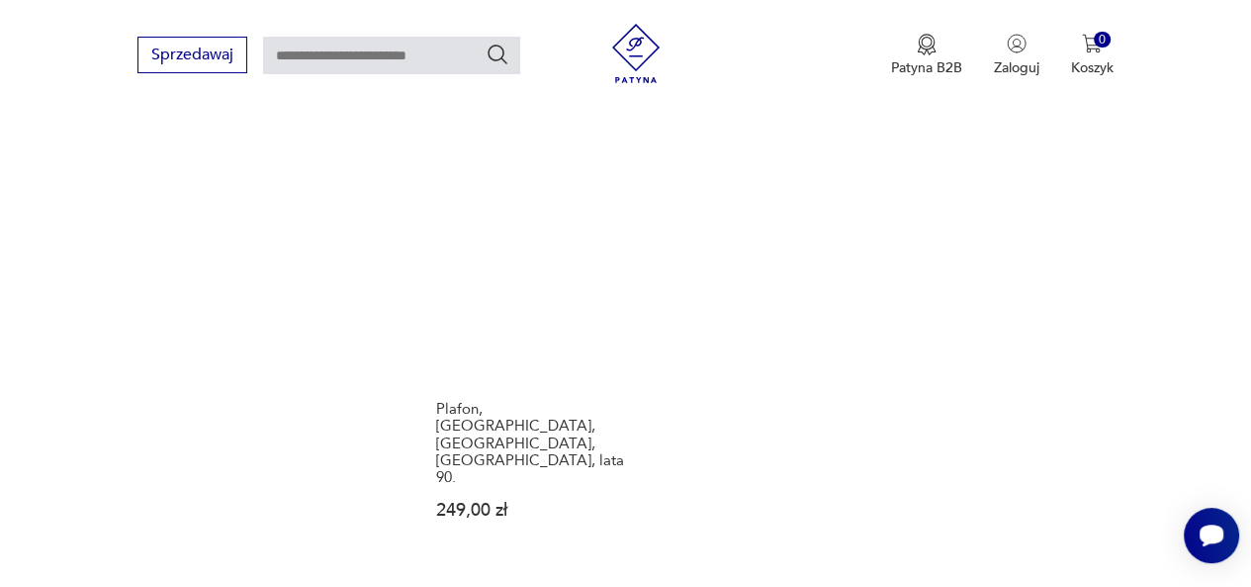
scroll to position [2697, 0]
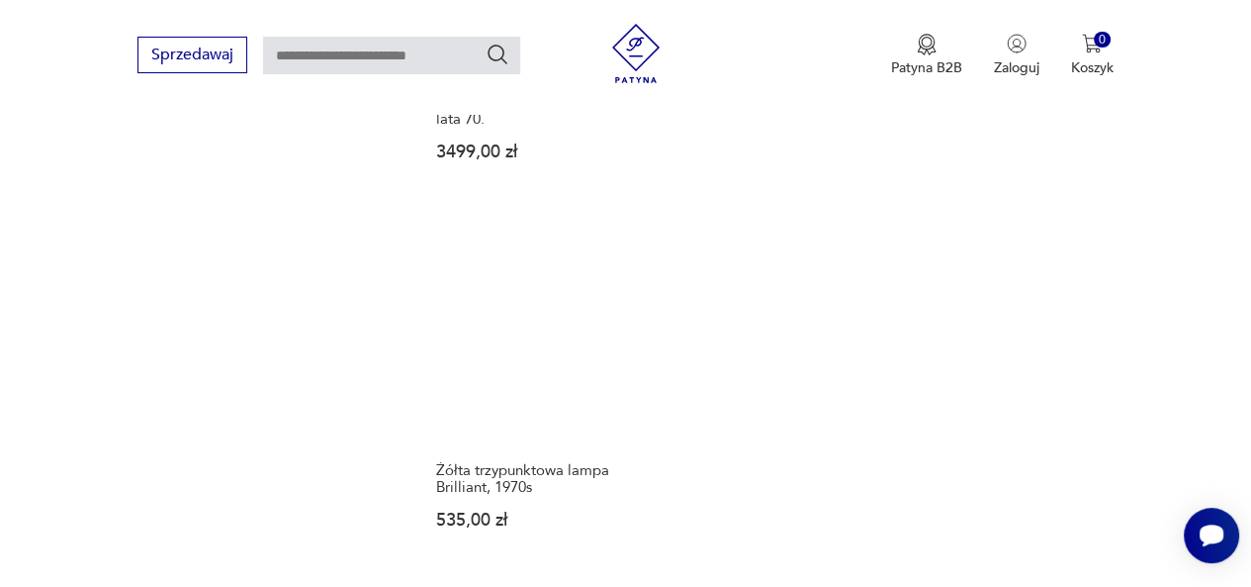
scroll to position [2687, 0]
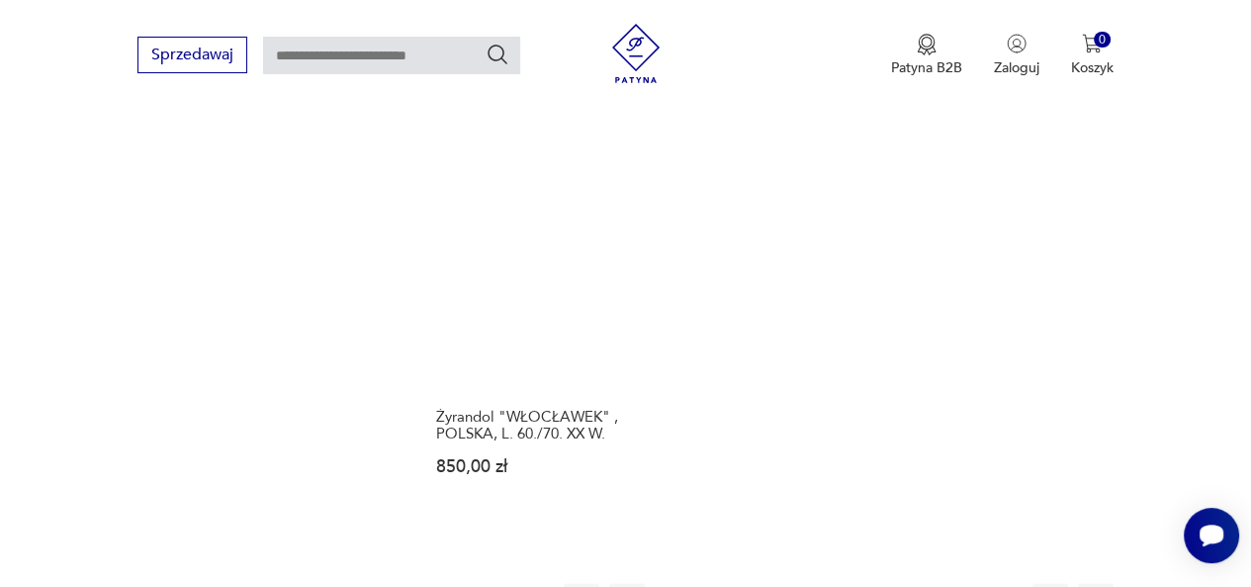
scroll to position [2663, 0]
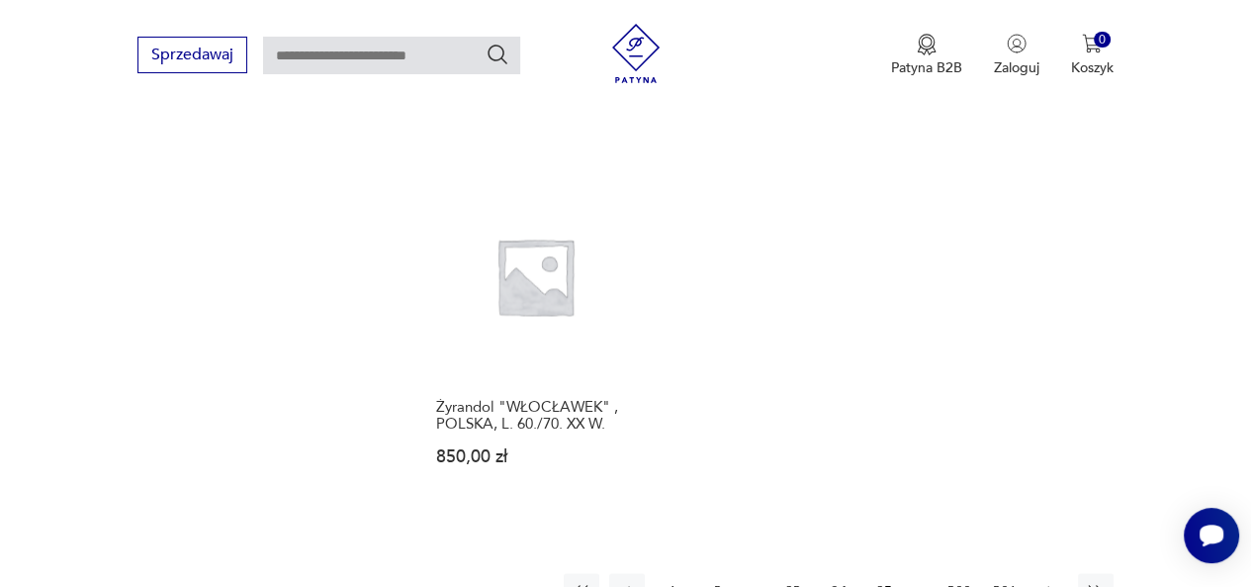
click at [1055, 581] on icon "button" at bounding box center [1051, 591] width 20 height 20
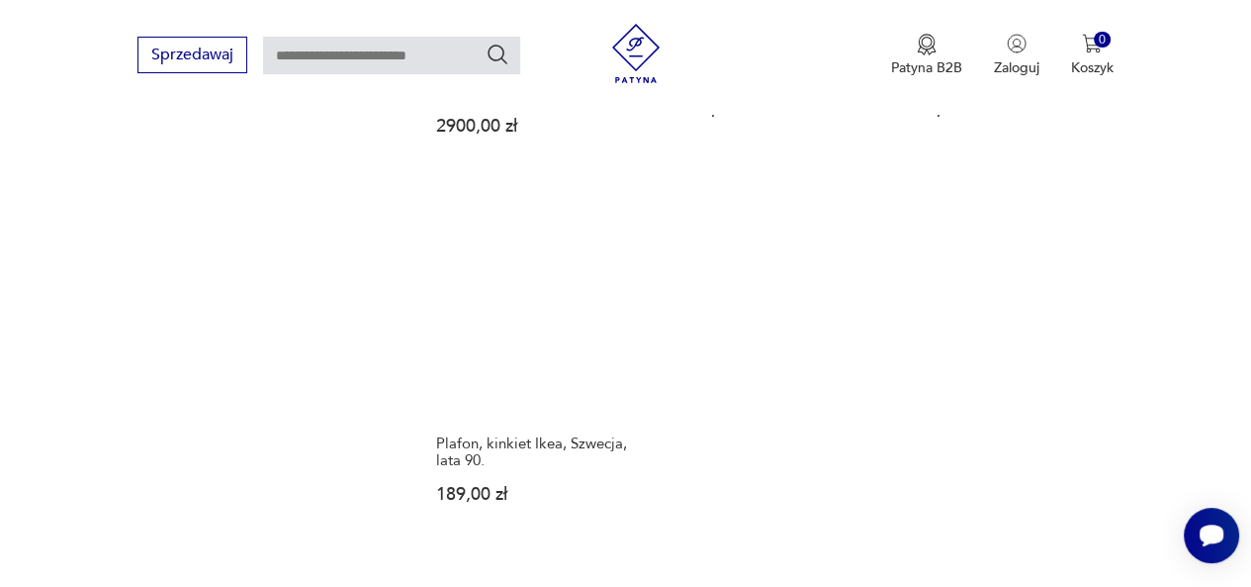
scroll to position [2657, 0]
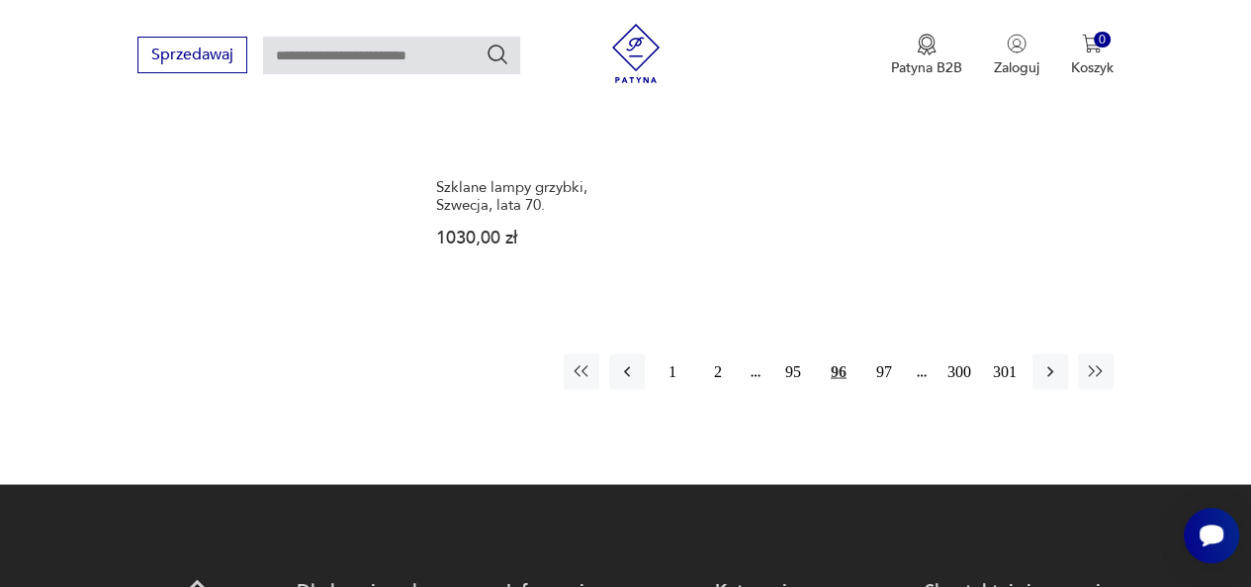
scroll to position [2962, 0]
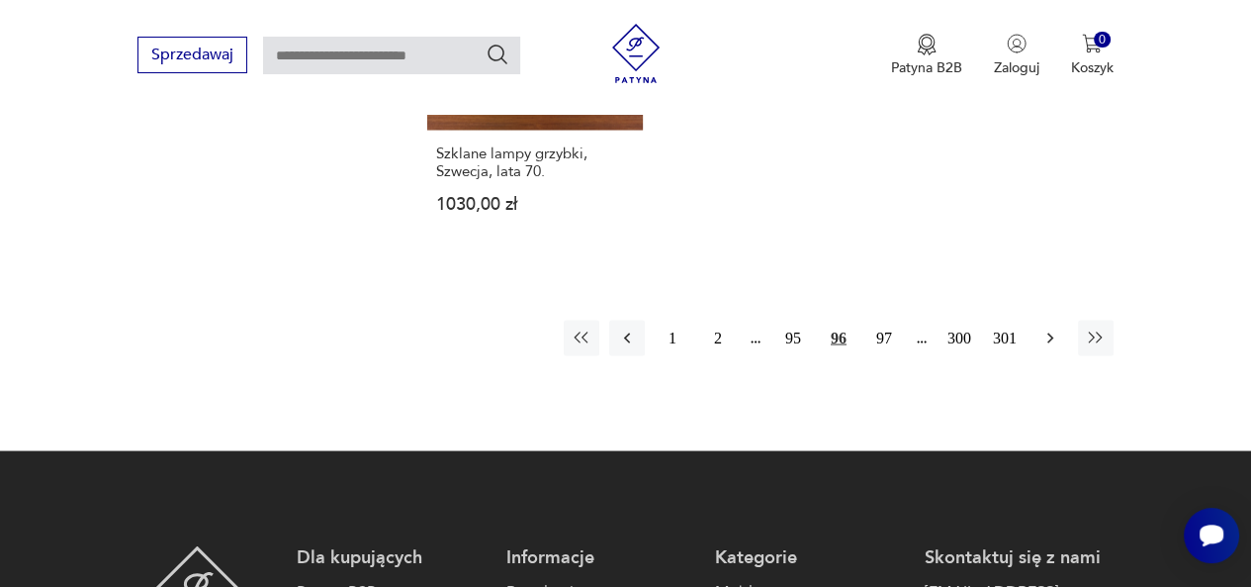
click at [1051, 327] on icon "button" at bounding box center [1051, 337] width 20 height 20
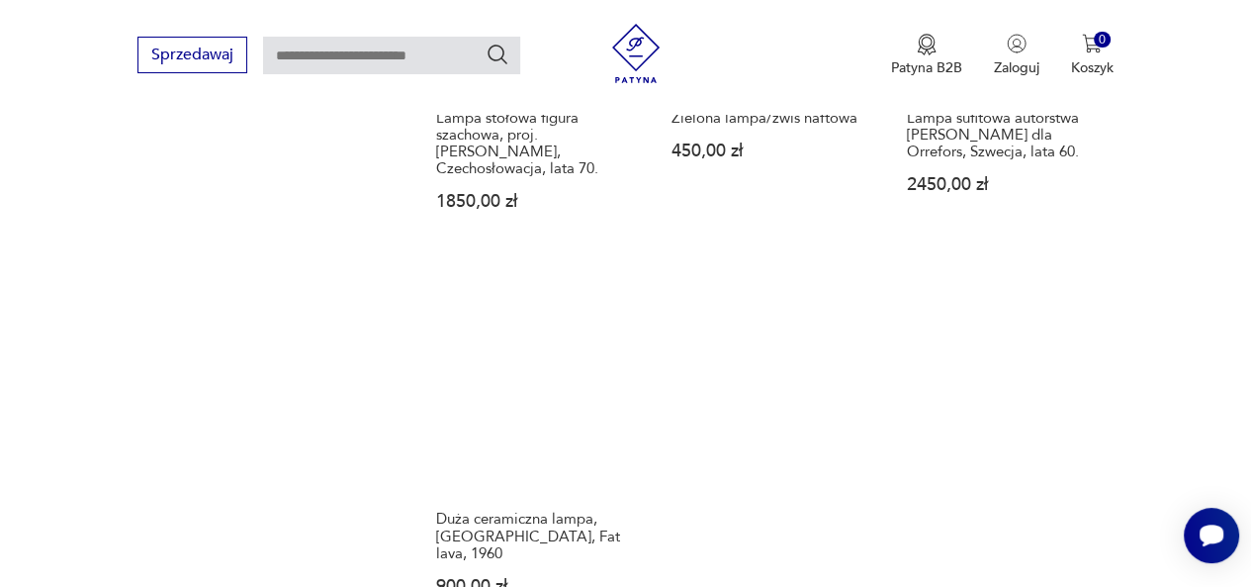
scroll to position [2687, 0]
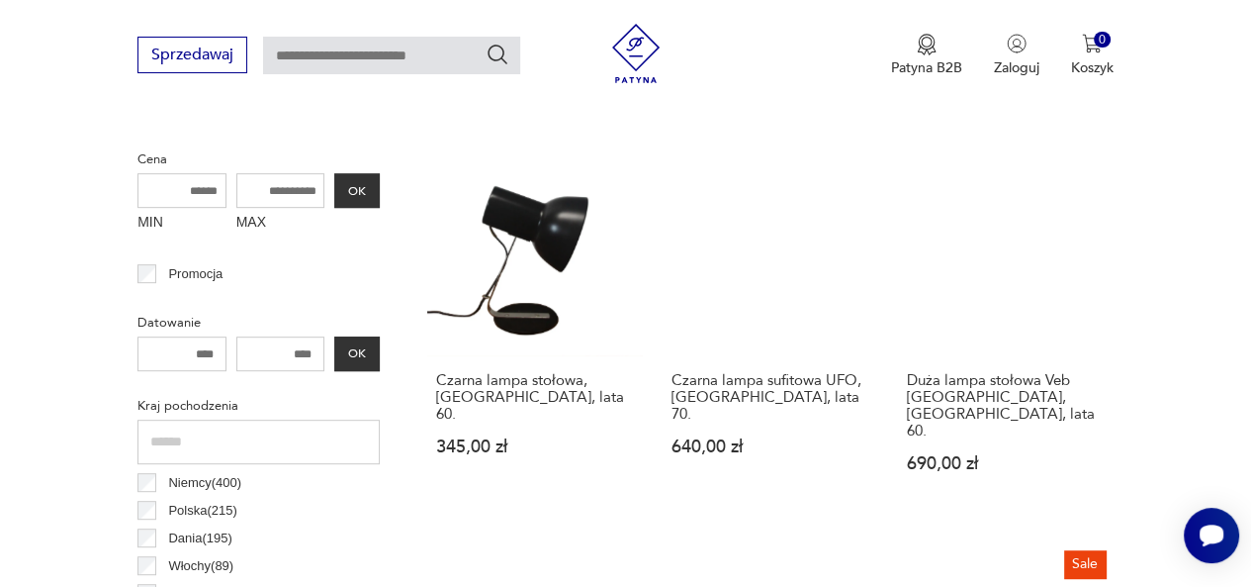
scroll to position [752, 0]
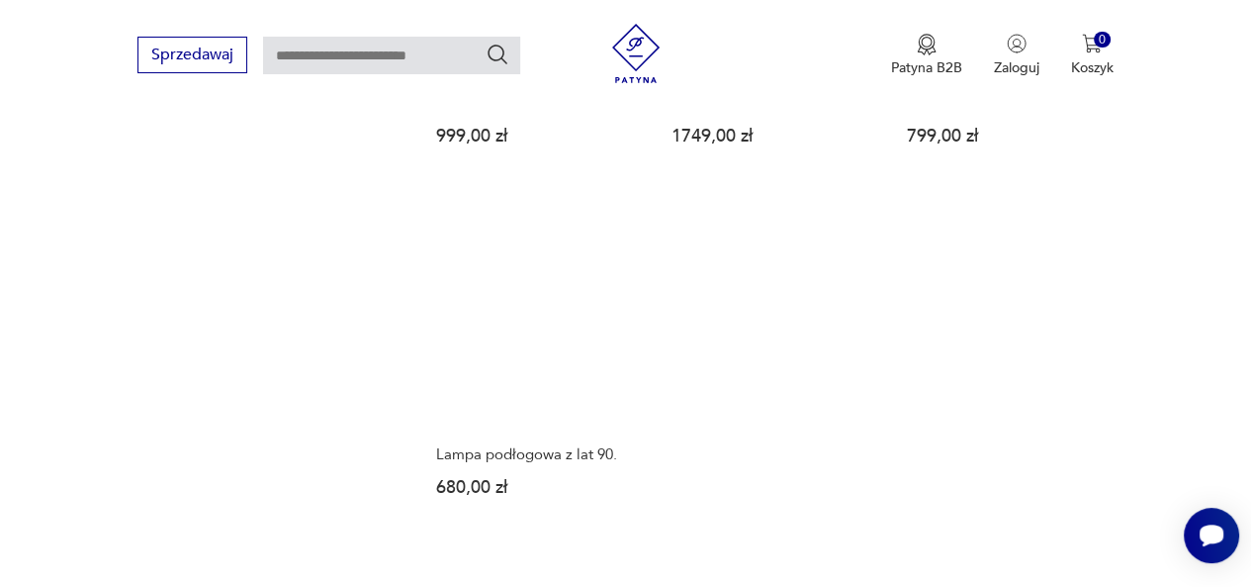
scroll to position [2873, 0]
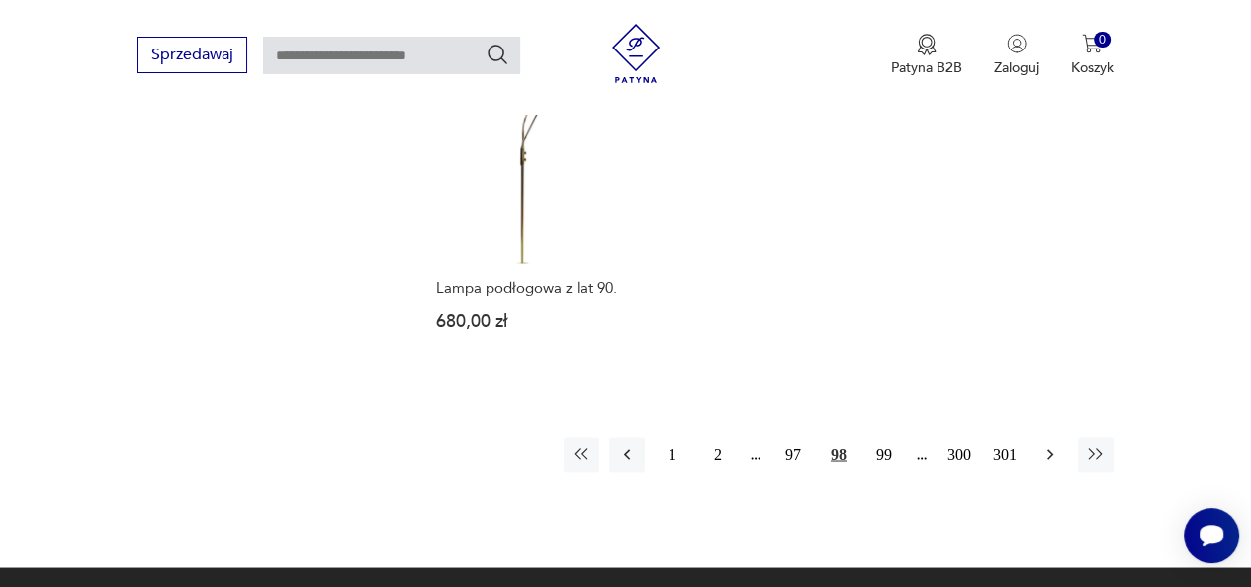
click at [1051, 444] on icon "button" at bounding box center [1051, 454] width 20 height 20
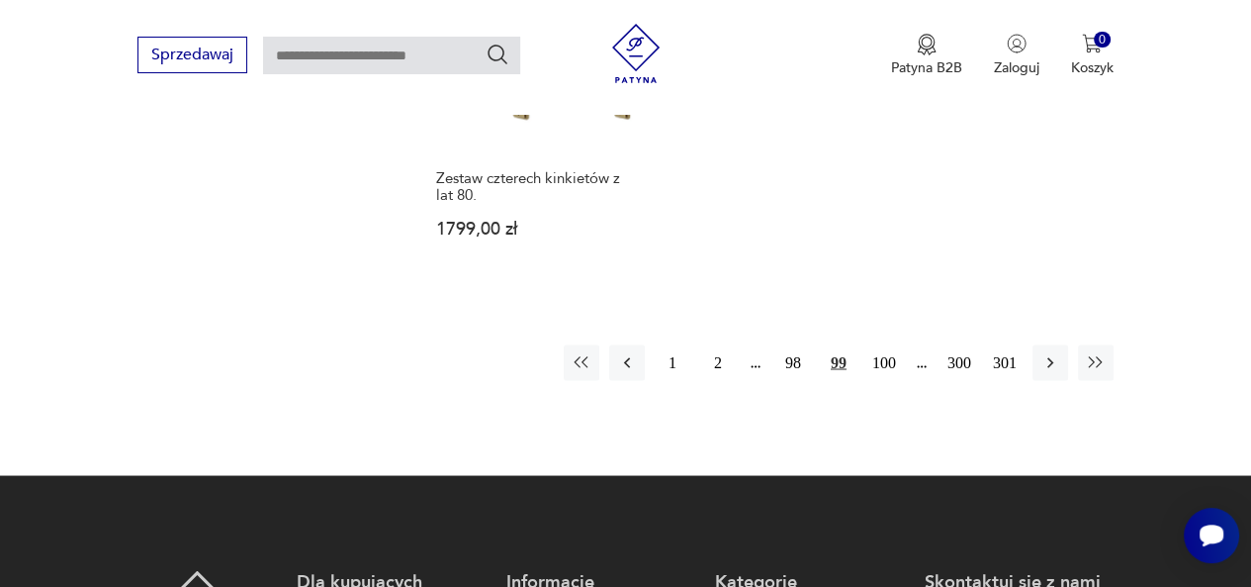
scroll to position [2904, 0]
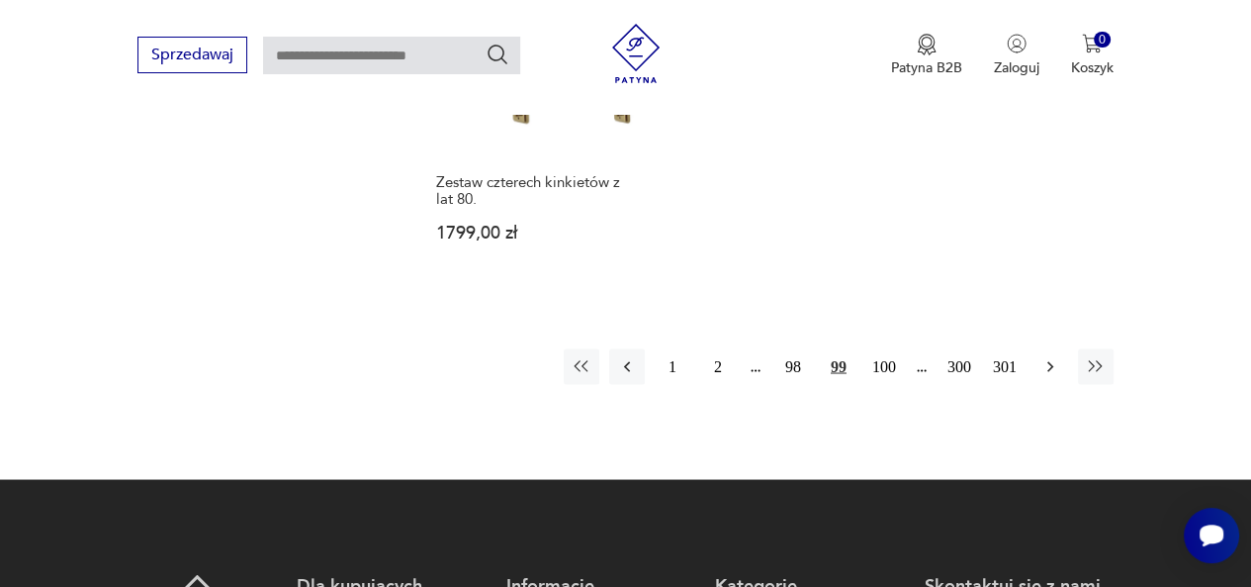
click at [1041, 356] on icon "button" at bounding box center [1051, 366] width 20 height 20
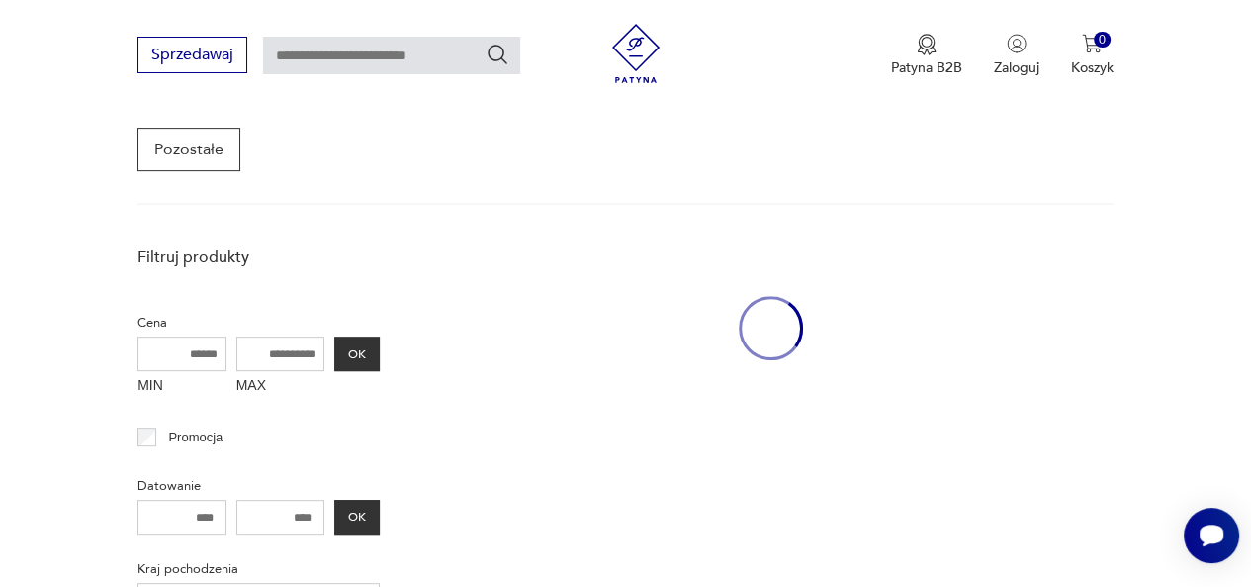
scroll to position [524, 0]
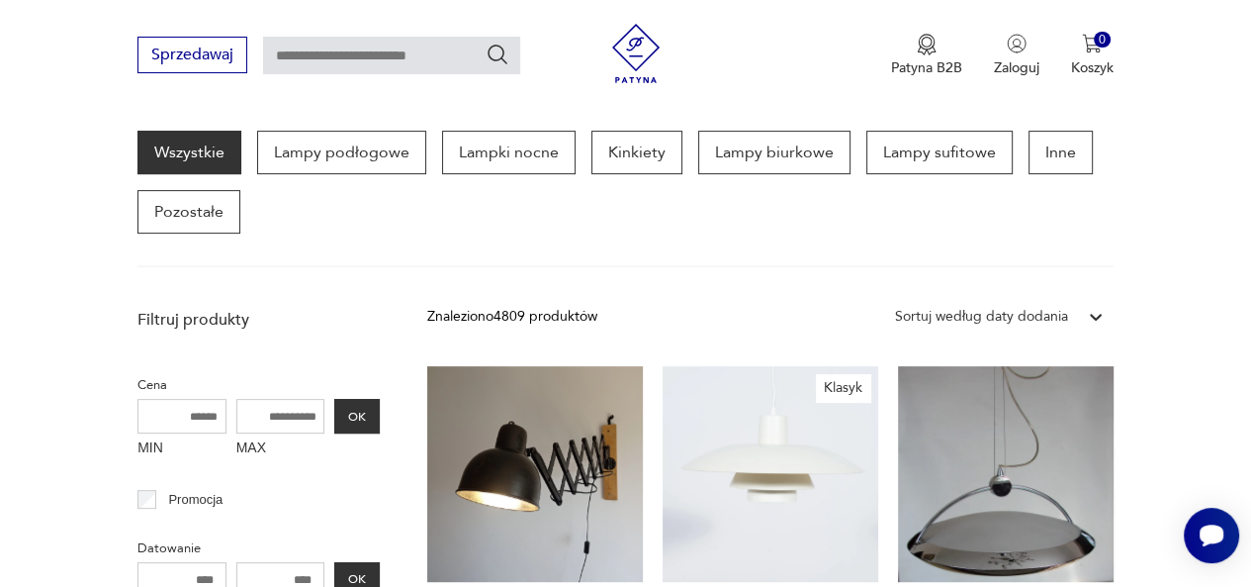
click at [1040, 318] on div "Sortuj według daty dodania" at bounding box center [981, 317] width 173 height 22
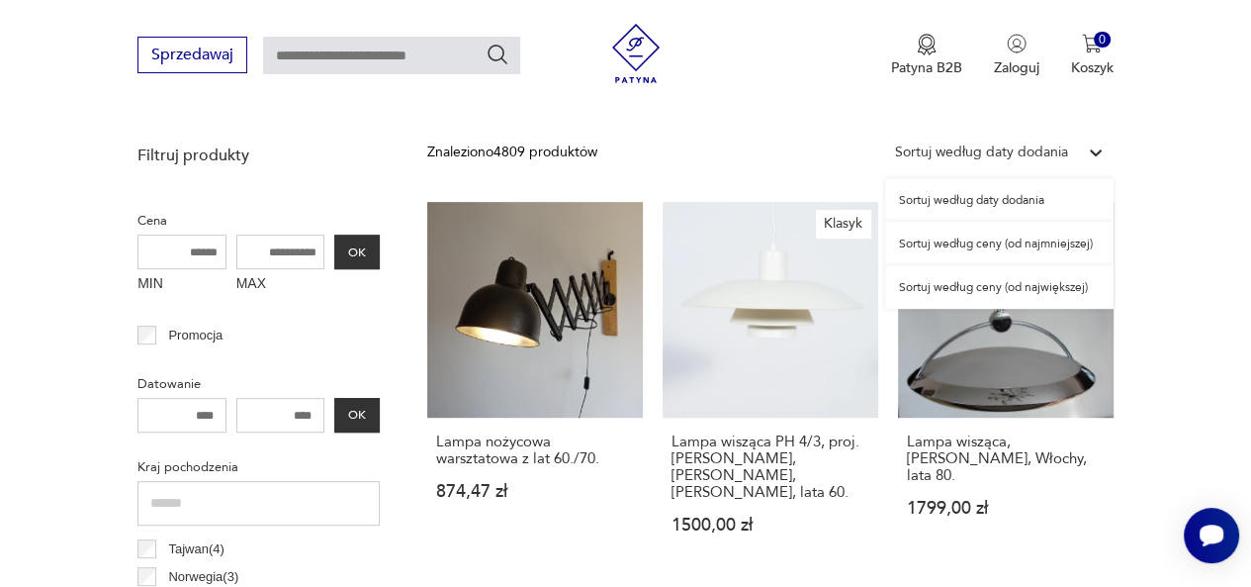
scroll to position [690, 0]
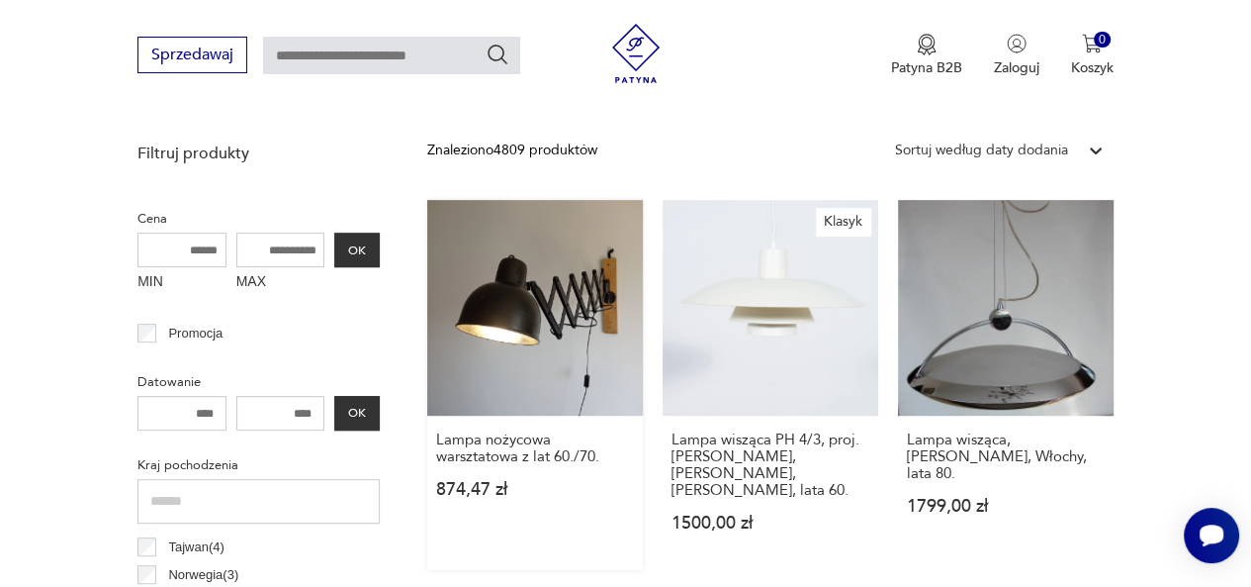
click at [544, 336] on link "Lampa nożycowa warsztatowa z lat 60./70. 874,47 zł" at bounding box center [535, 385] width 216 height 370
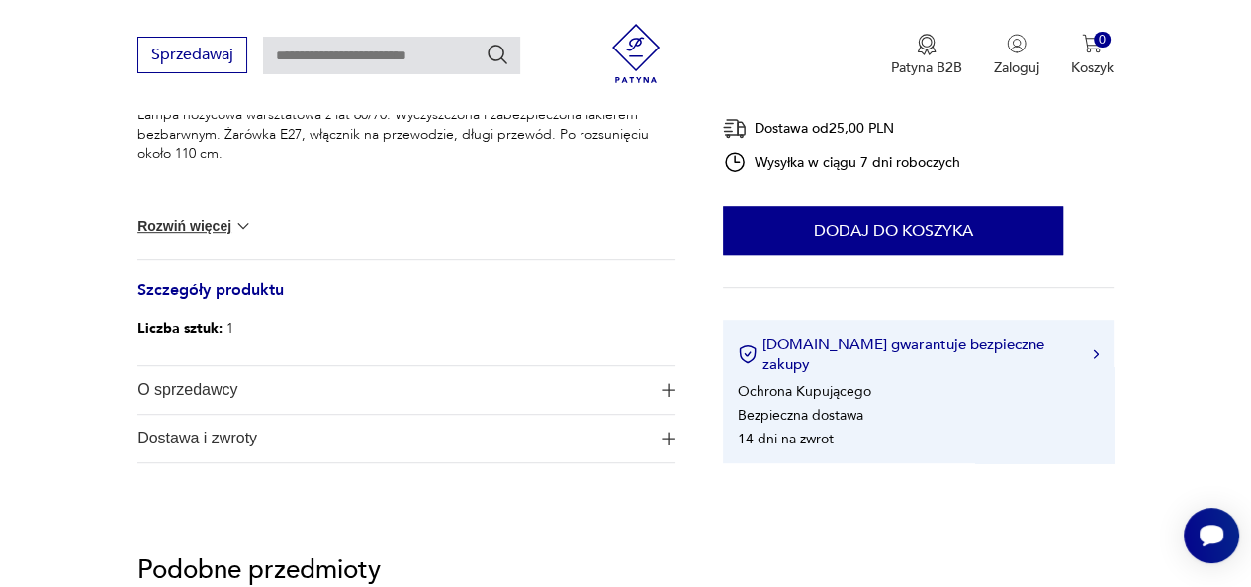
scroll to position [869, 0]
click at [206, 390] on span "O sprzedawcy" at bounding box center [393, 388] width 511 height 47
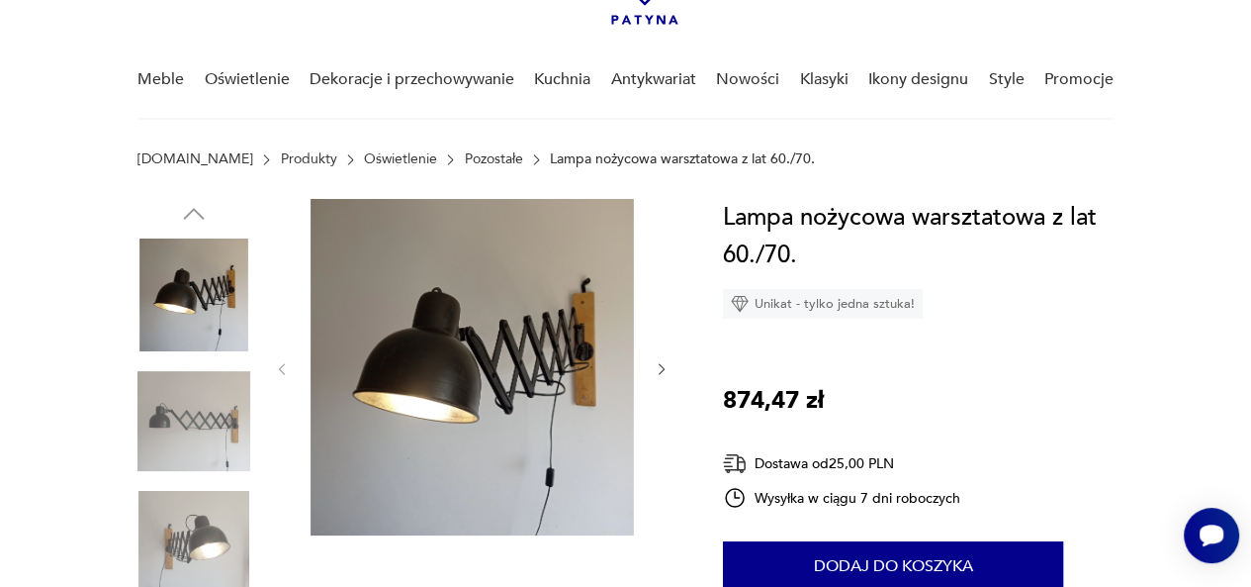
scroll to position [129, 0]
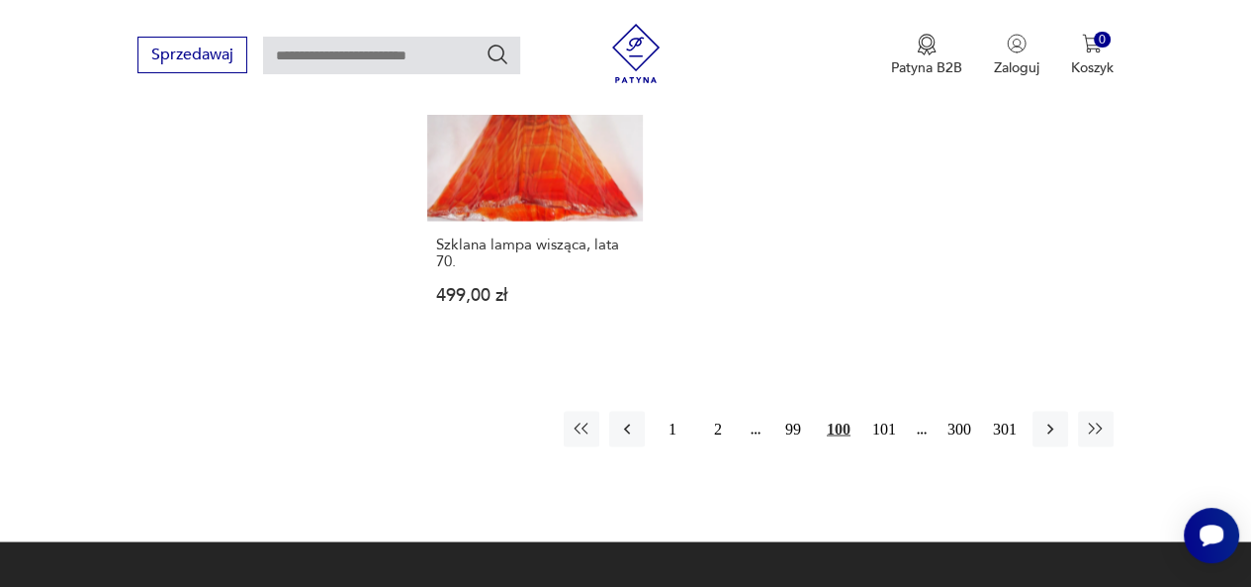
scroll to position [2924, 0]
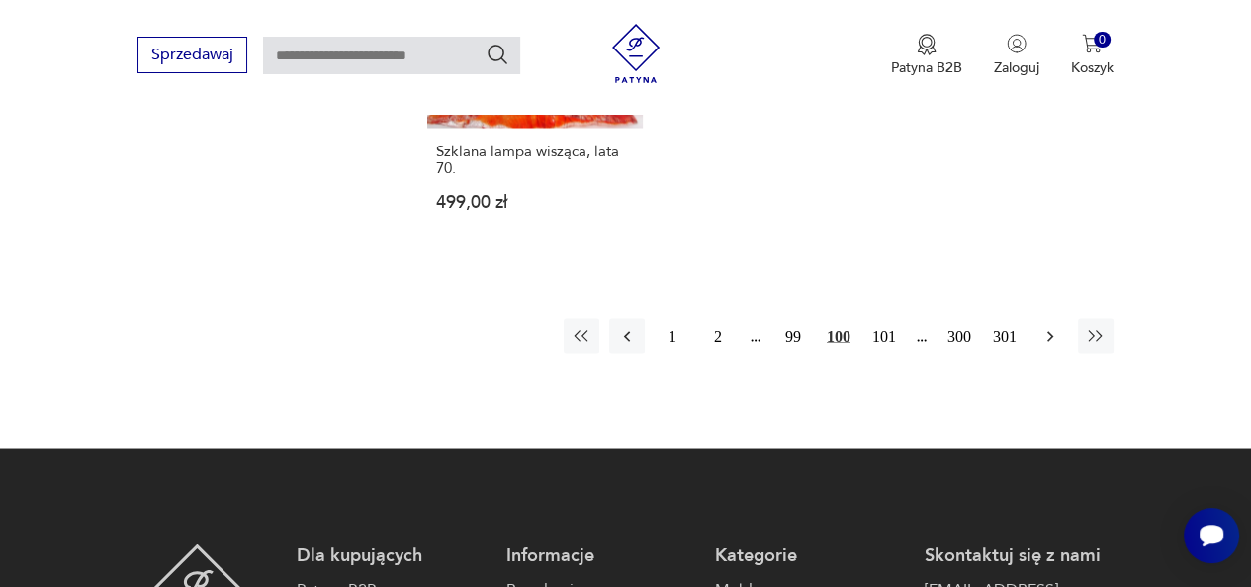
click at [1046, 325] on icon "button" at bounding box center [1051, 335] width 20 height 20
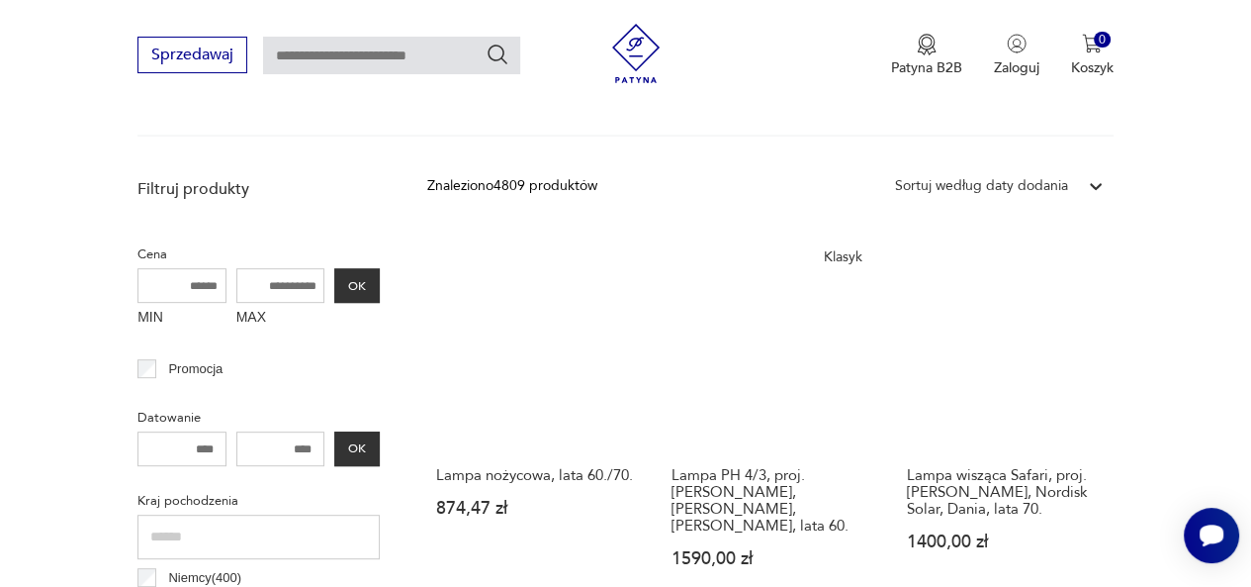
scroll to position [655, 0]
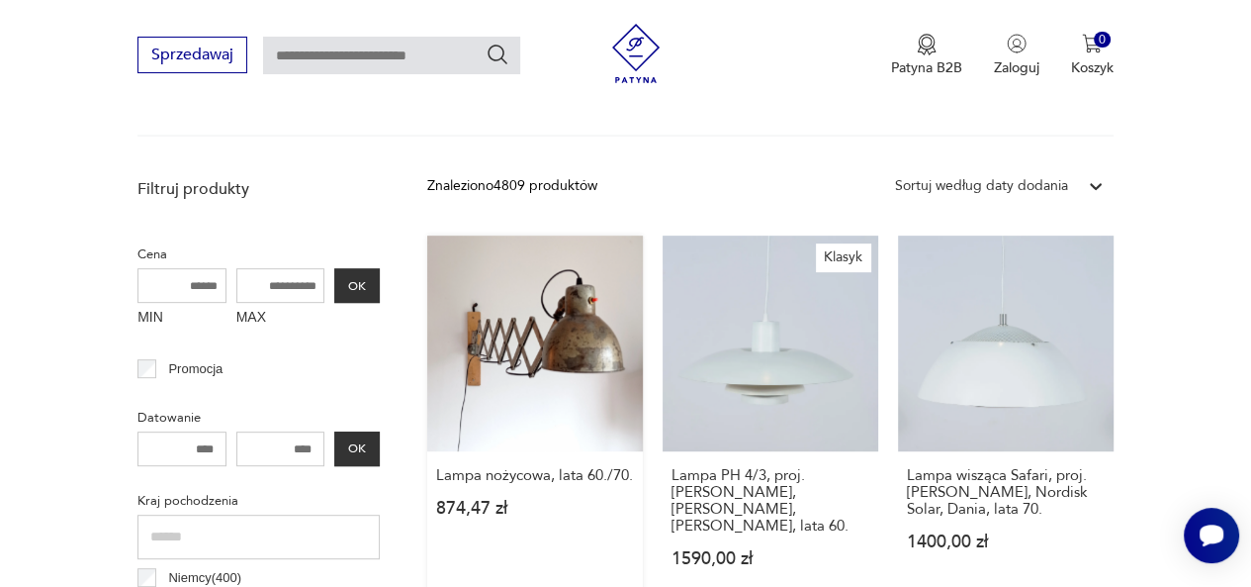
click at [546, 378] on link "Lampa nożycowa, lata 60./70. 874,47 zł" at bounding box center [535, 420] width 216 height 370
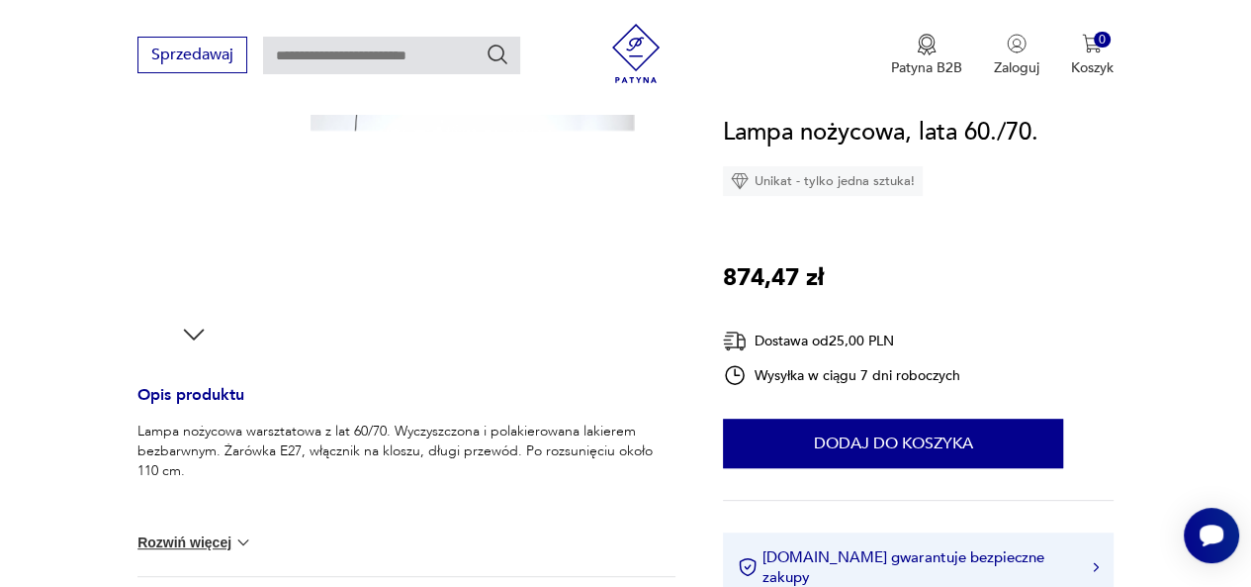
scroll to position [552, 0]
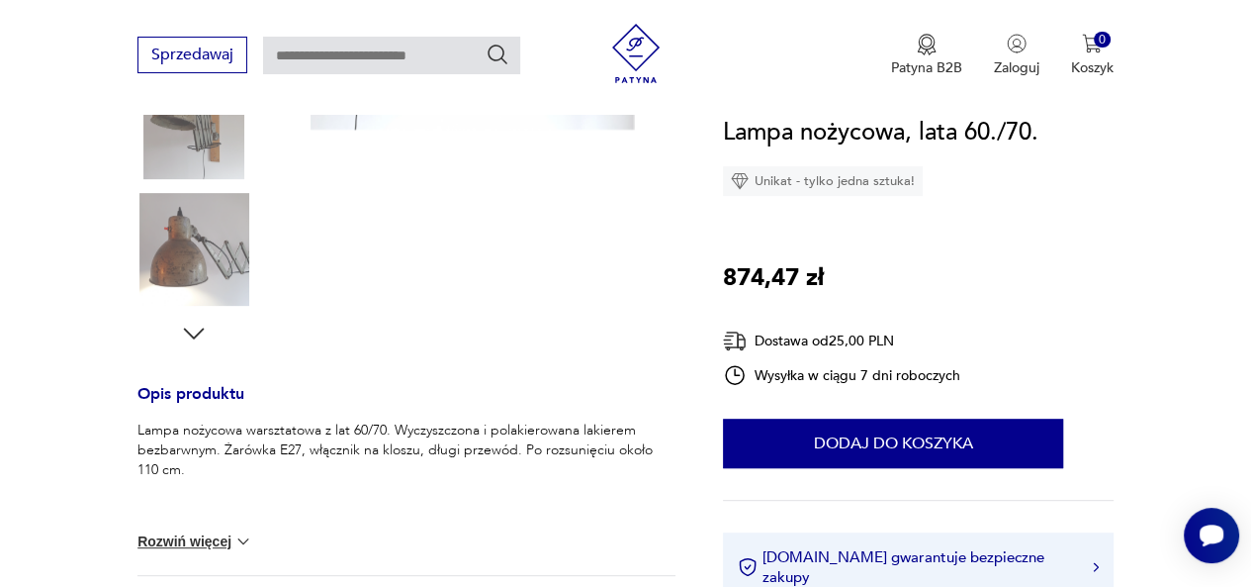
click at [200, 526] on div "Lampa nożycowa warsztatowa z lat 60/70. Wyczyszczona i polakierowana lakierem b…" at bounding box center [407, 497] width 538 height 154
click at [205, 541] on button "Rozwiń więcej" at bounding box center [195, 541] width 115 height 20
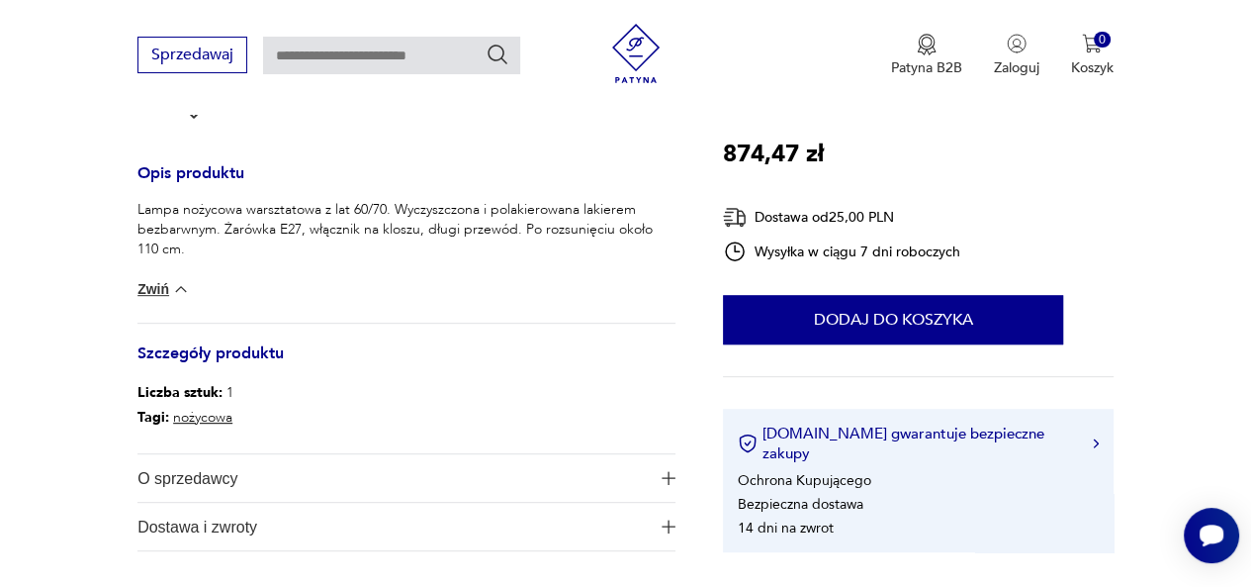
scroll to position [774, 0]
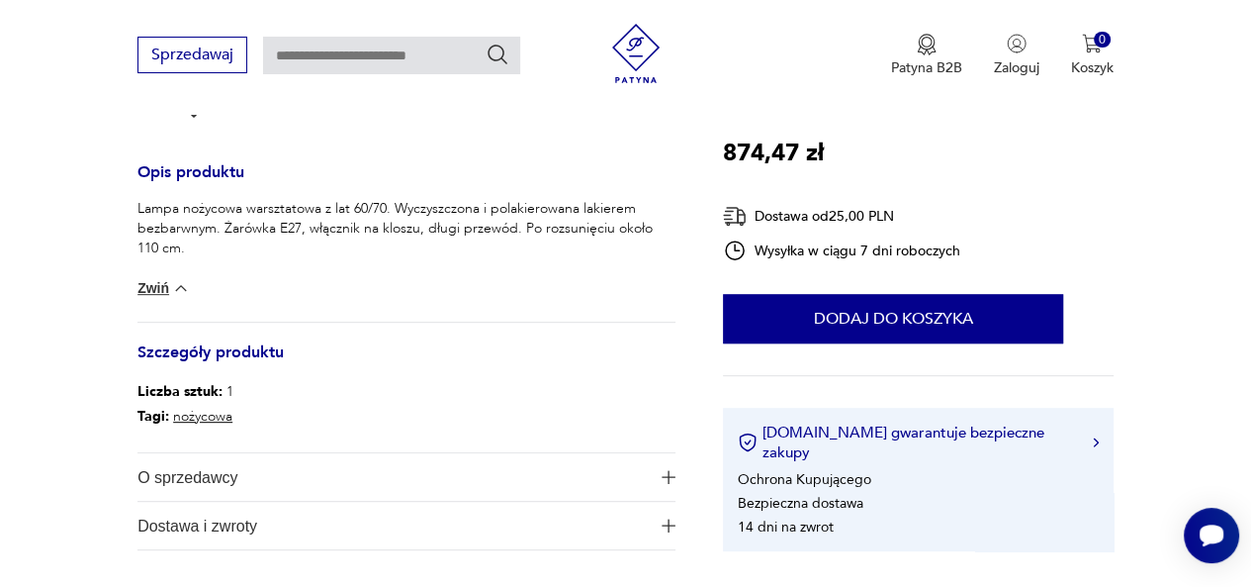
click at [188, 479] on span "O sprzedawcy" at bounding box center [393, 476] width 511 height 47
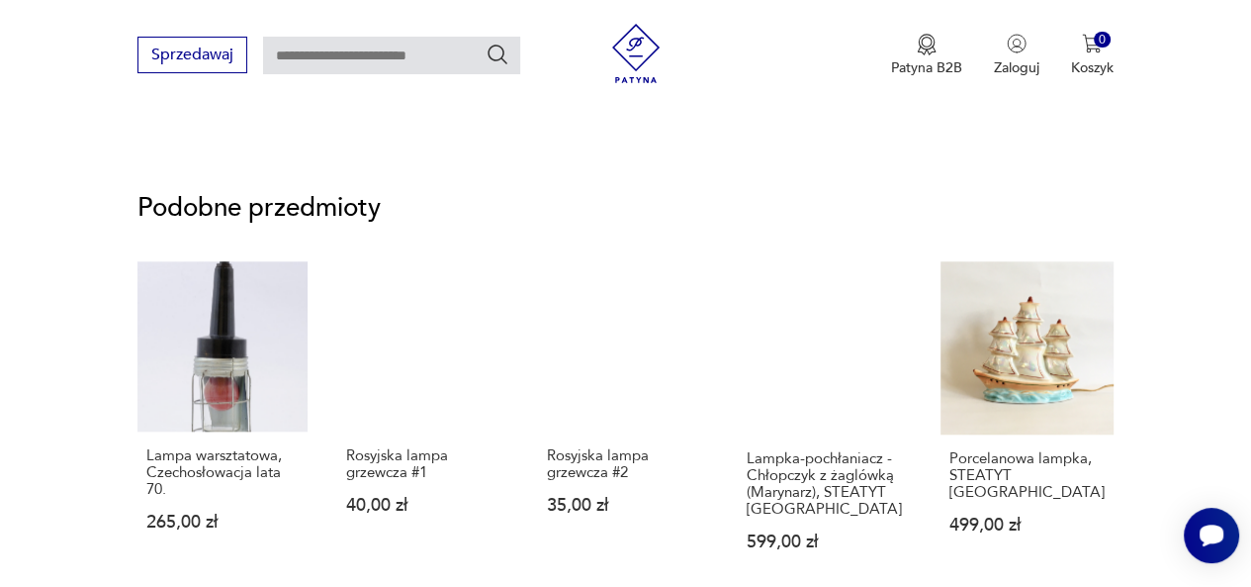
scroll to position [1341, 0]
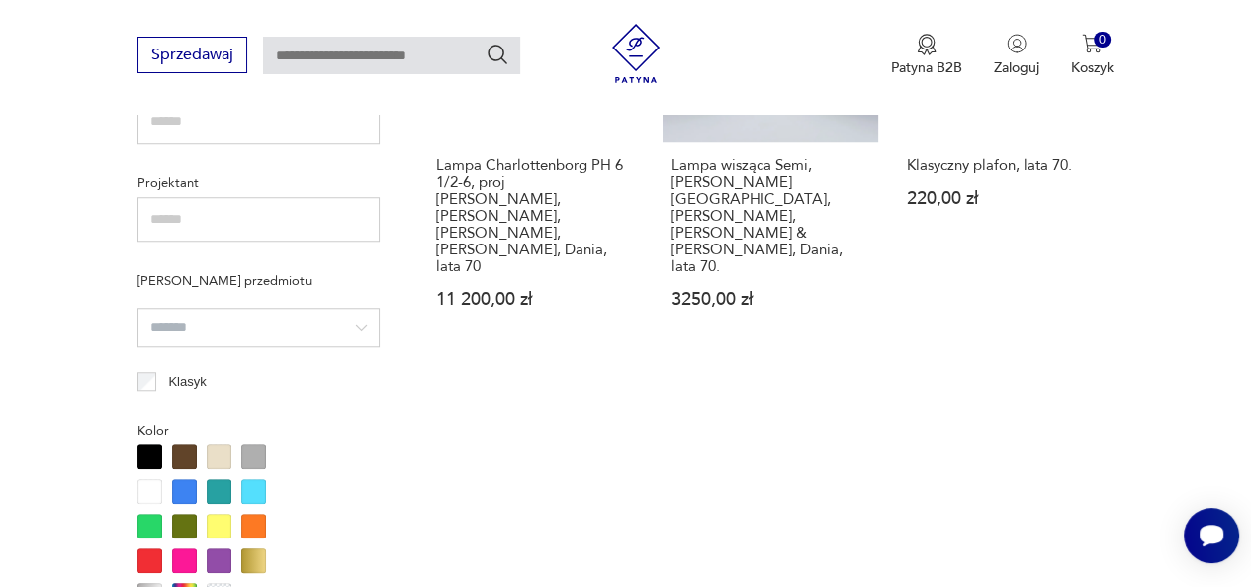
scroll to position [1407, 0]
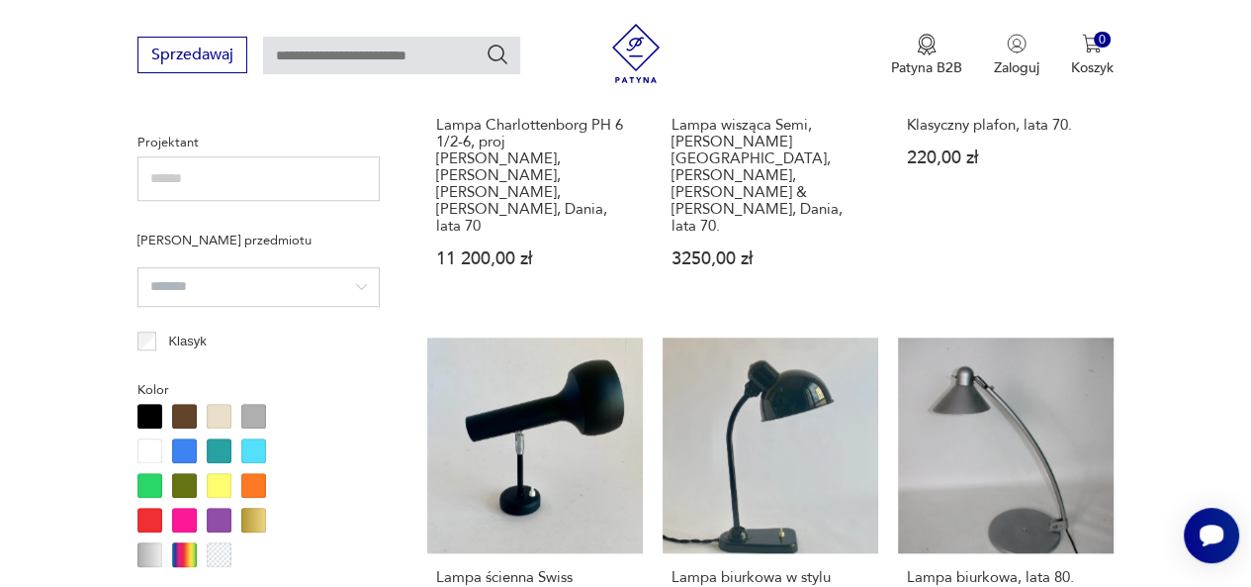
click at [619, 569] on h3 "Lampa ścienna Swiss International, lata 70." at bounding box center [535, 586] width 198 height 34
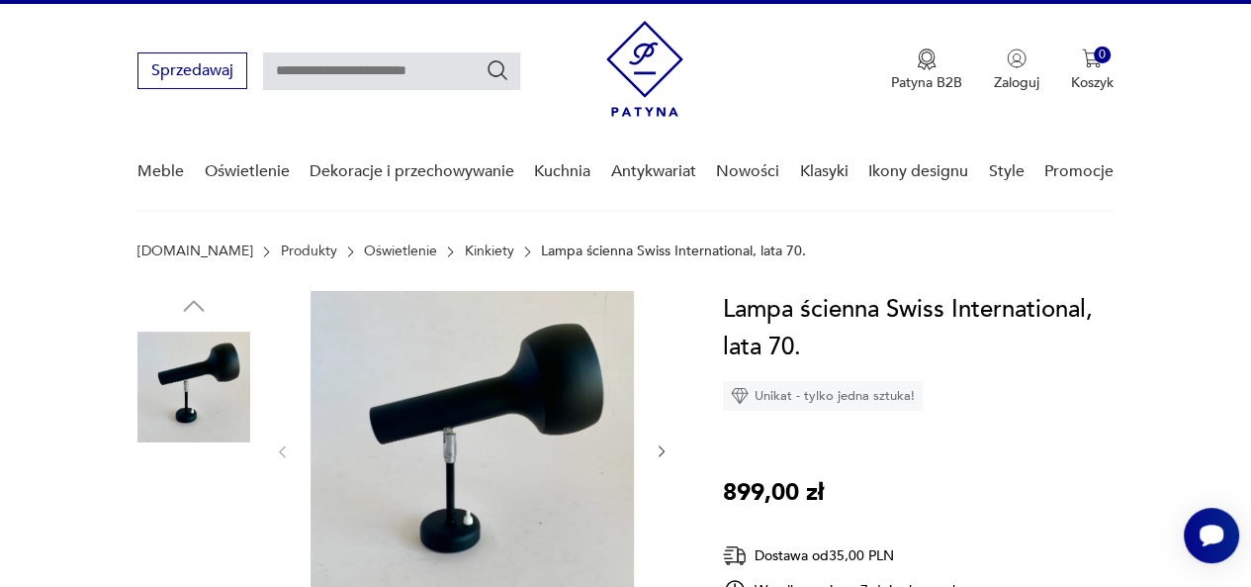
scroll to position [45, 0]
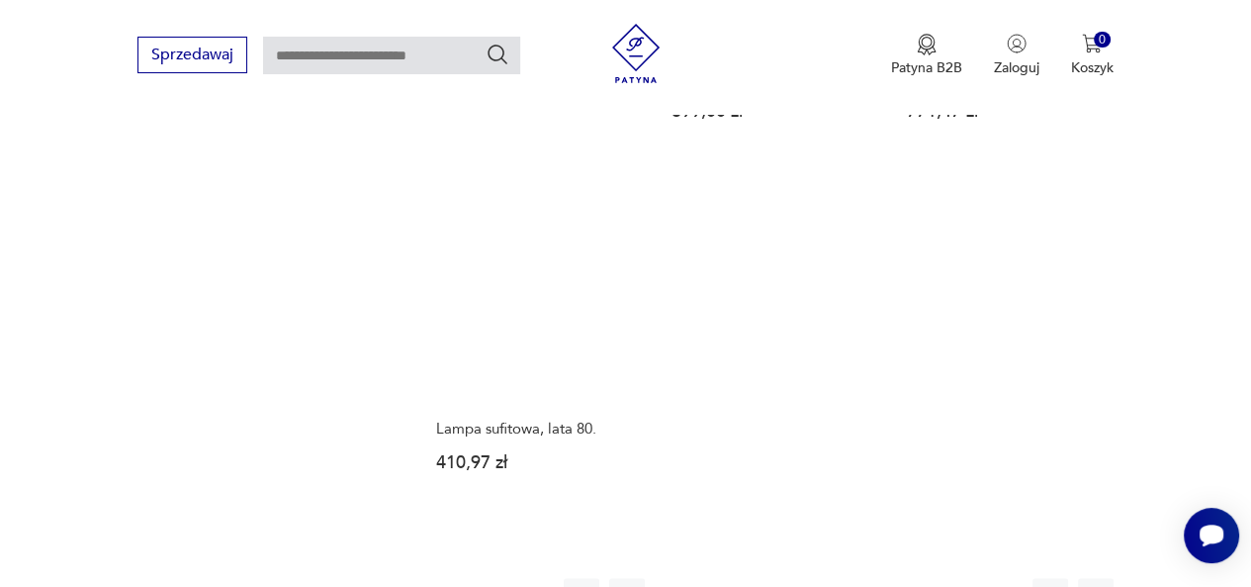
scroll to position [2689, 0]
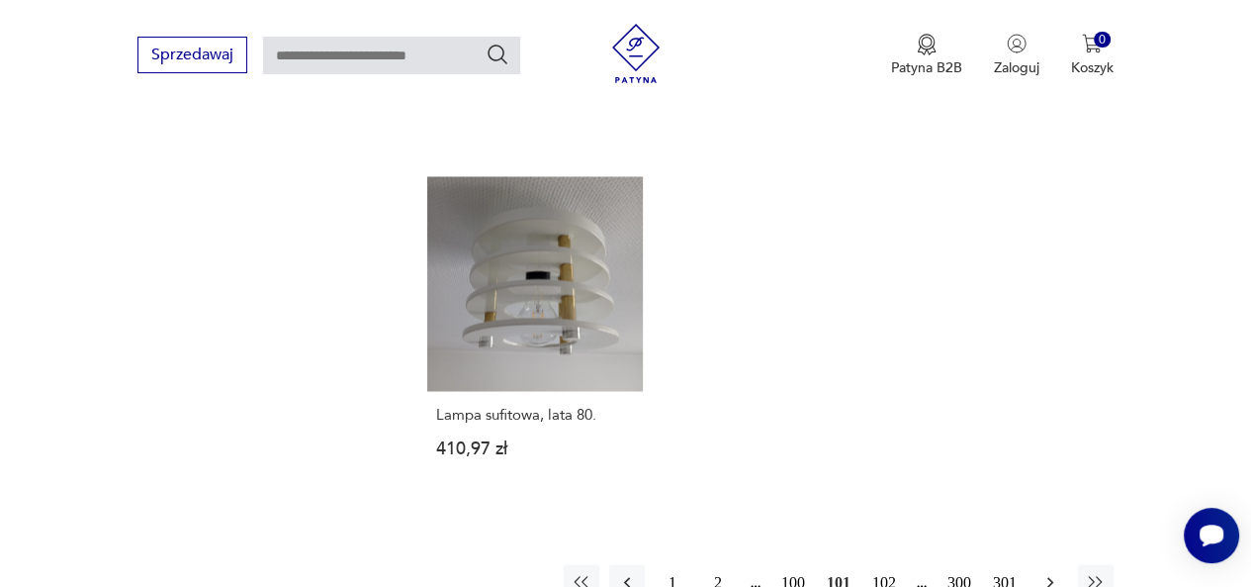
click at [1047, 572] on icon "button" at bounding box center [1051, 582] width 20 height 20
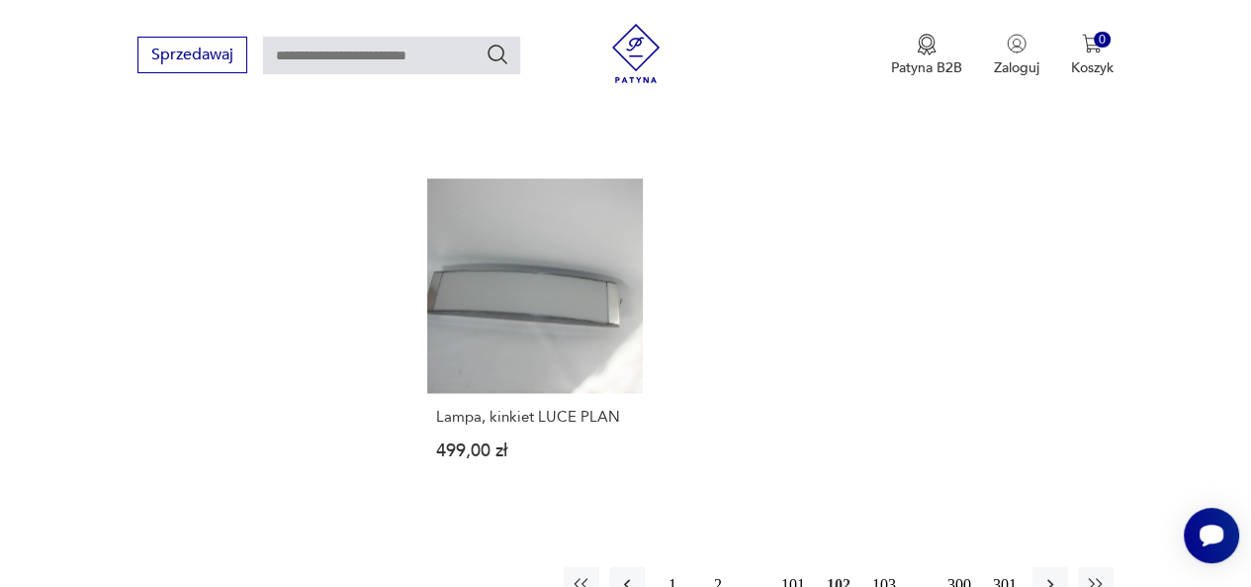
scroll to position [2711, 0]
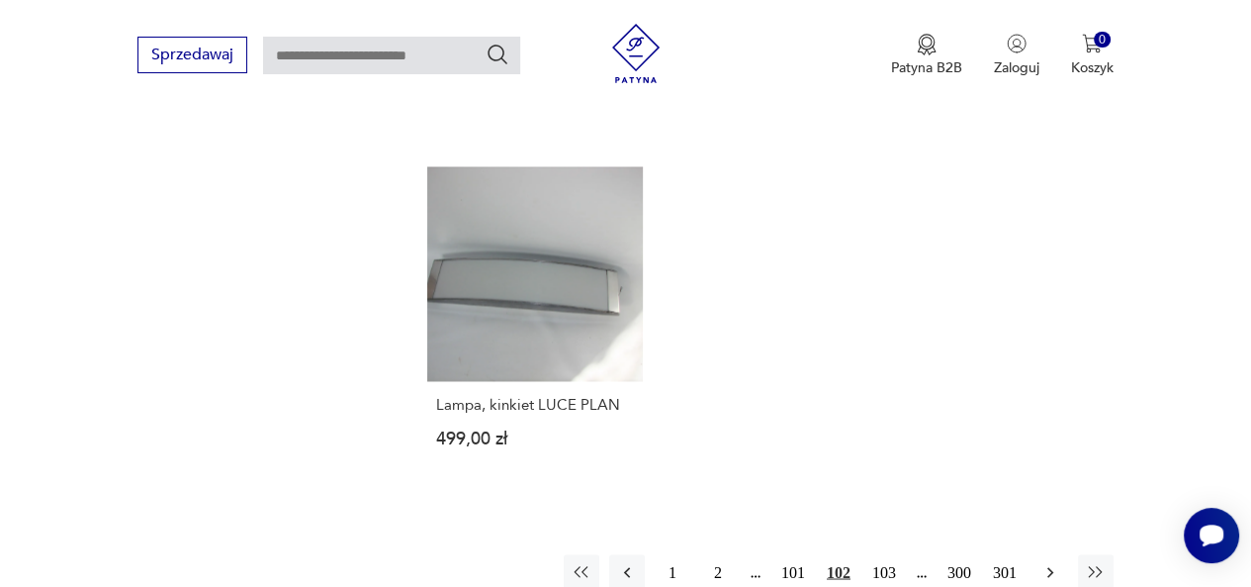
click at [1045, 562] on icon "button" at bounding box center [1051, 572] width 20 height 20
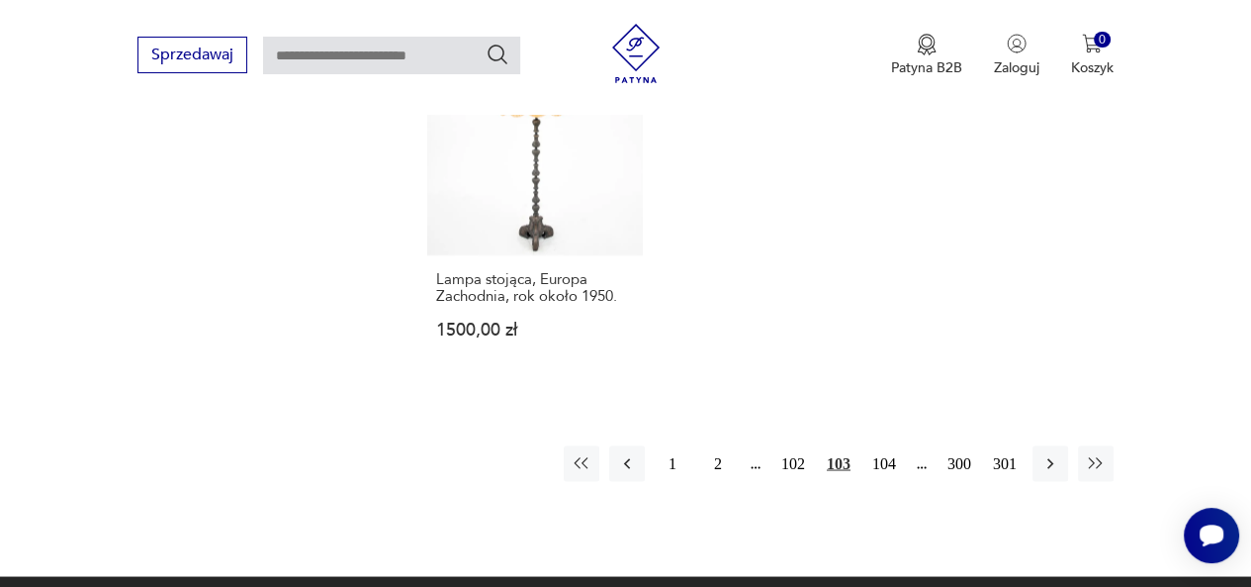
scroll to position [2819, 0]
click at [1050, 458] on icon "button" at bounding box center [1051, 463] width 6 height 11
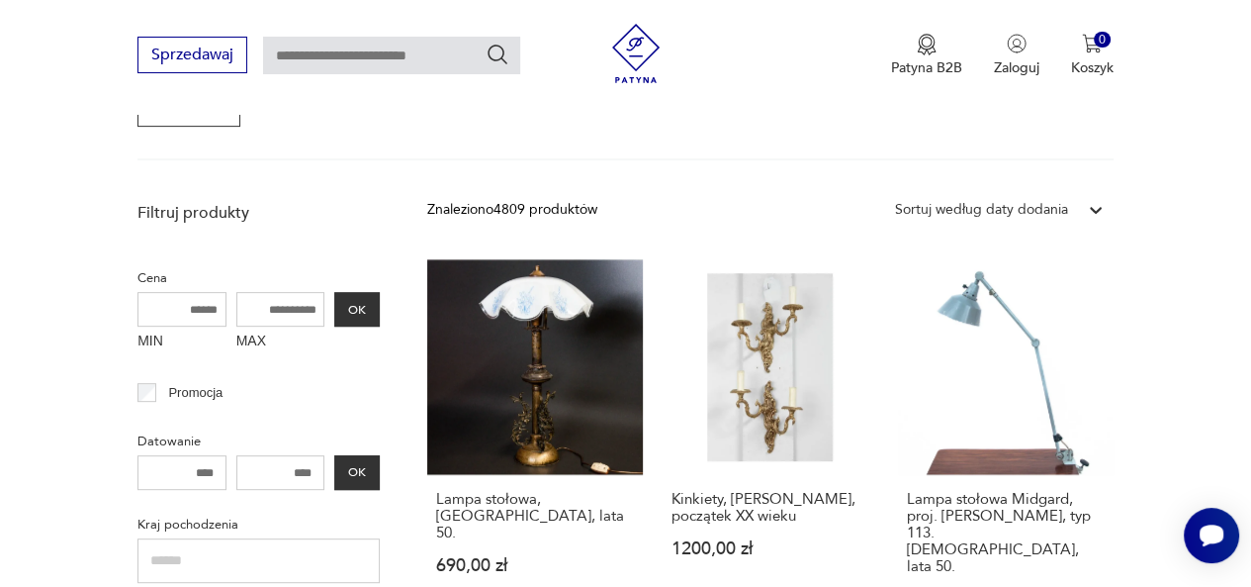
scroll to position [633, 0]
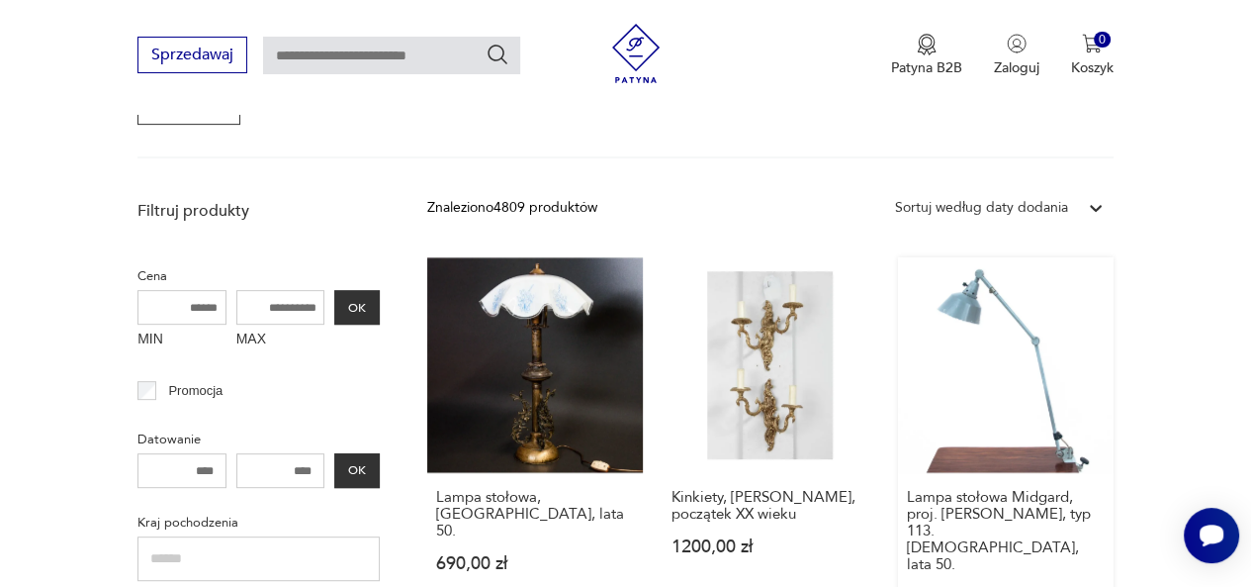
click at [1001, 387] on link "Lampa stołowa Midgard, proj. Curt Fischer, typ 113. Niemcy, lata 50. 999,00 zł" at bounding box center [1006, 450] width 216 height 387
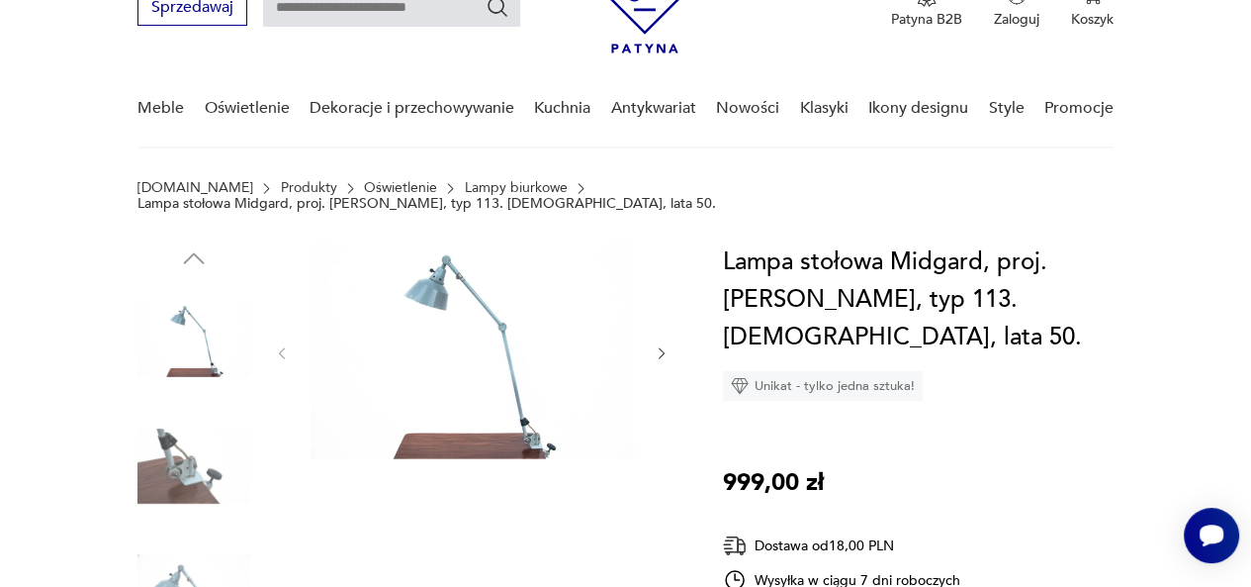
scroll to position [141, 0]
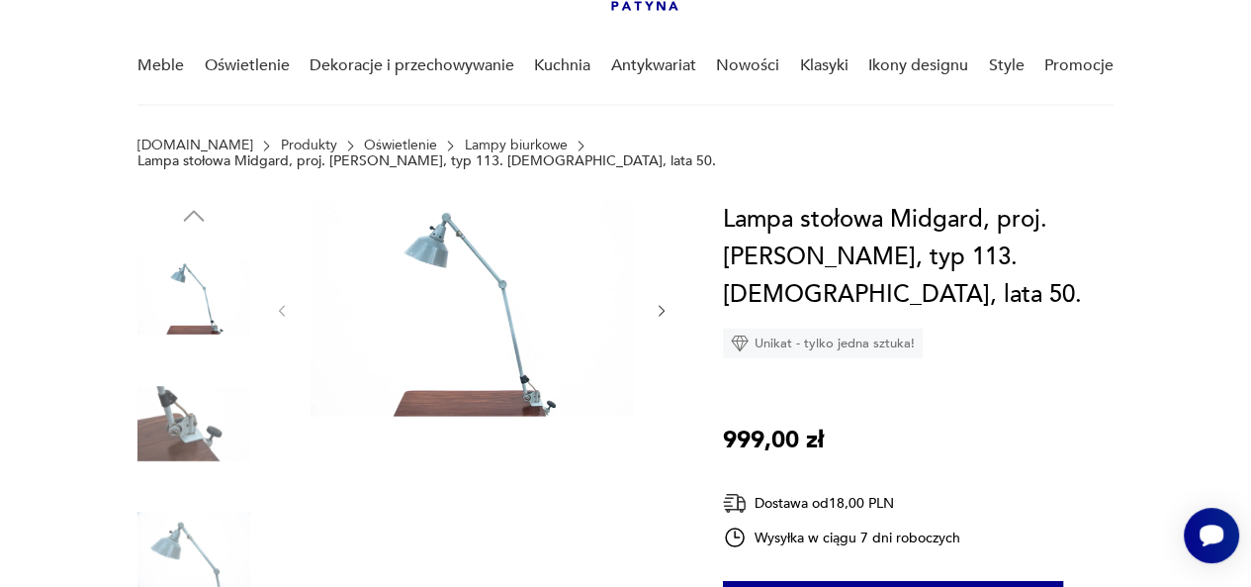
click at [184, 391] on img at bounding box center [194, 423] width 113 height 113
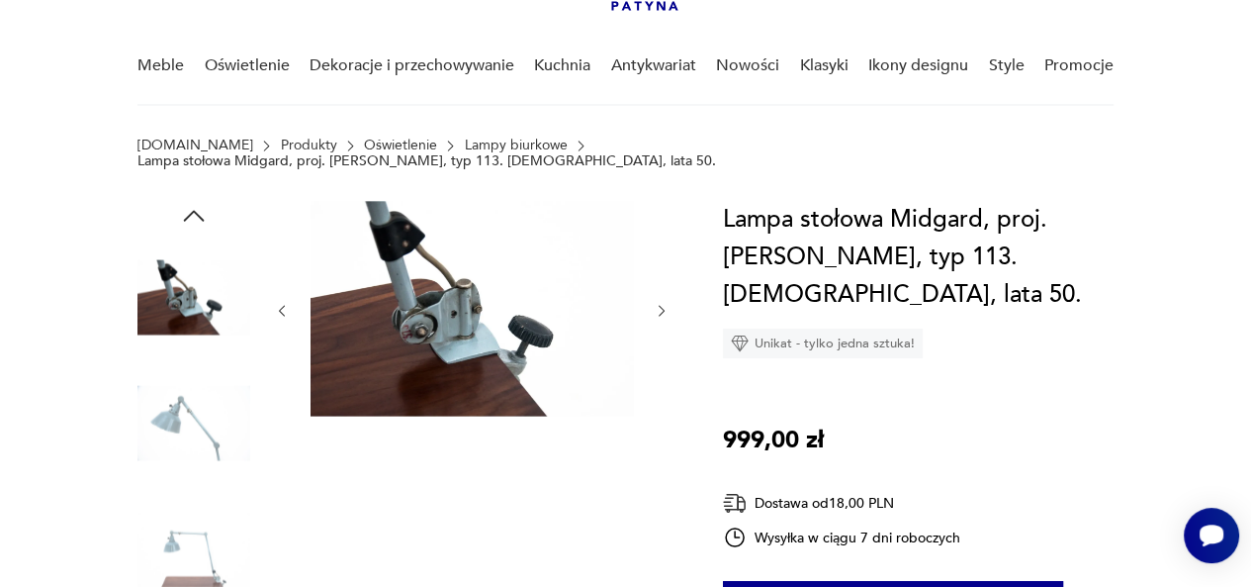
click at [179, 537] on img at bounding box center [194, 549] width 113 height 113
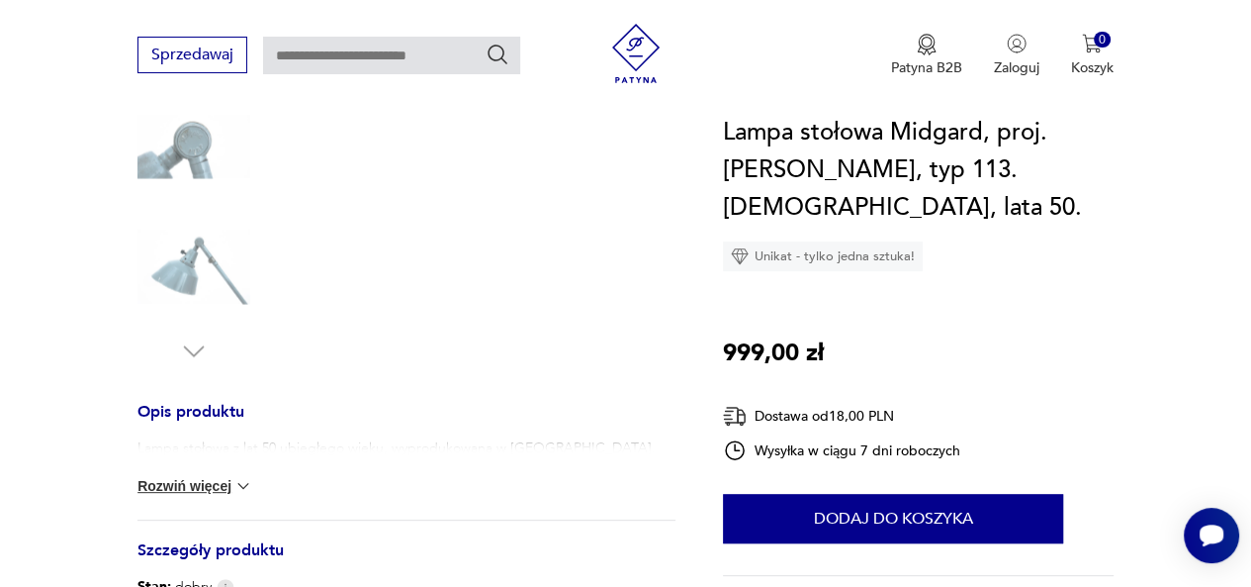
scroll to position [554, 0]
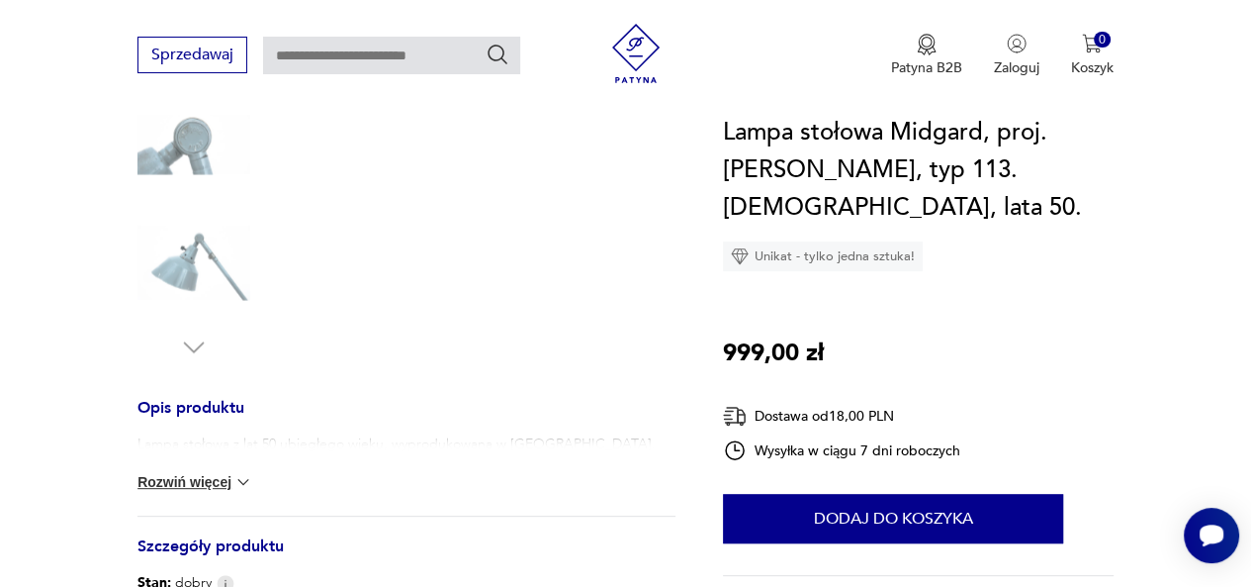
click at [206, 472] on button "Rozwiń więcej" at bounding box center [195, 482] width 115 height 20
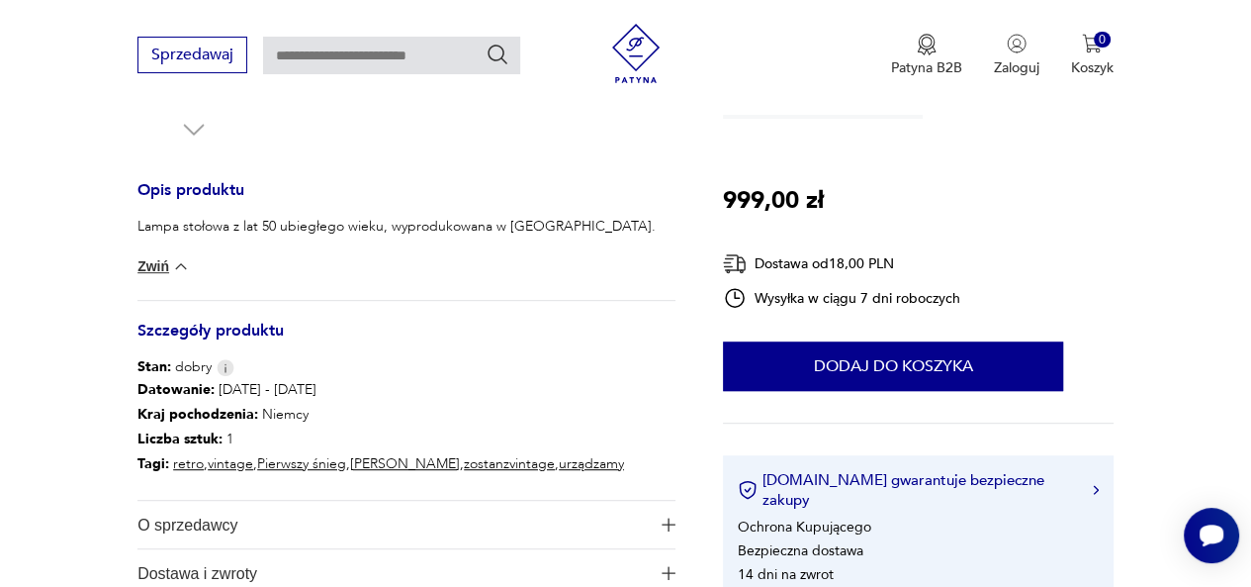
scroll to position [771, 0]
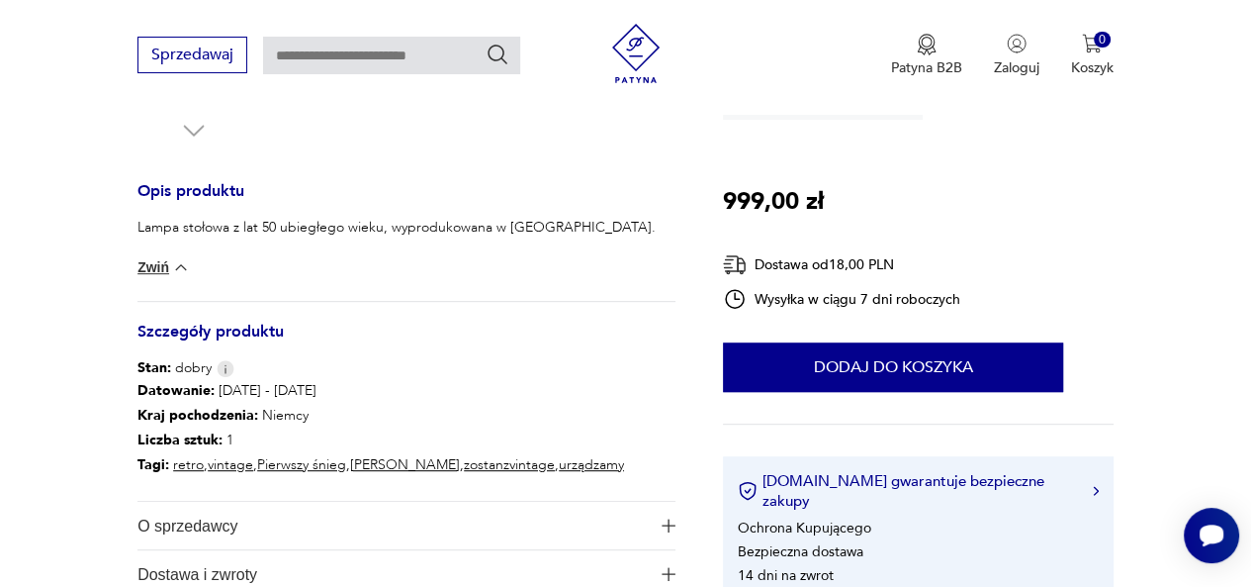
click at [202, 509] on span "O sprzedawcy" at bounding box center [393, 525] width 511 height 47
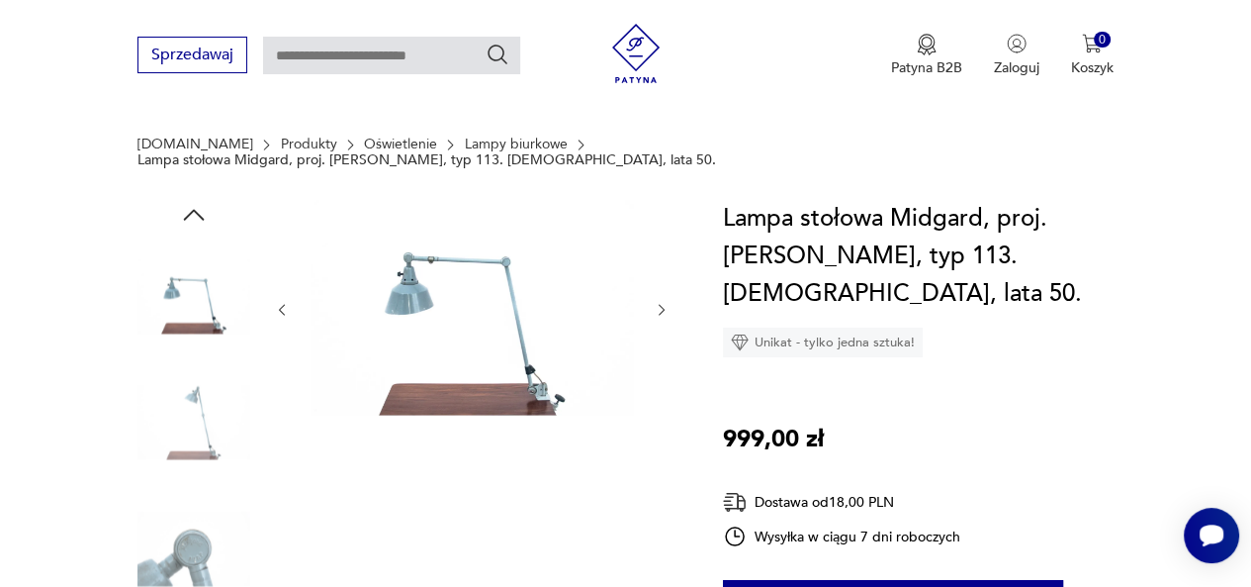
scroll to position [0, 0]
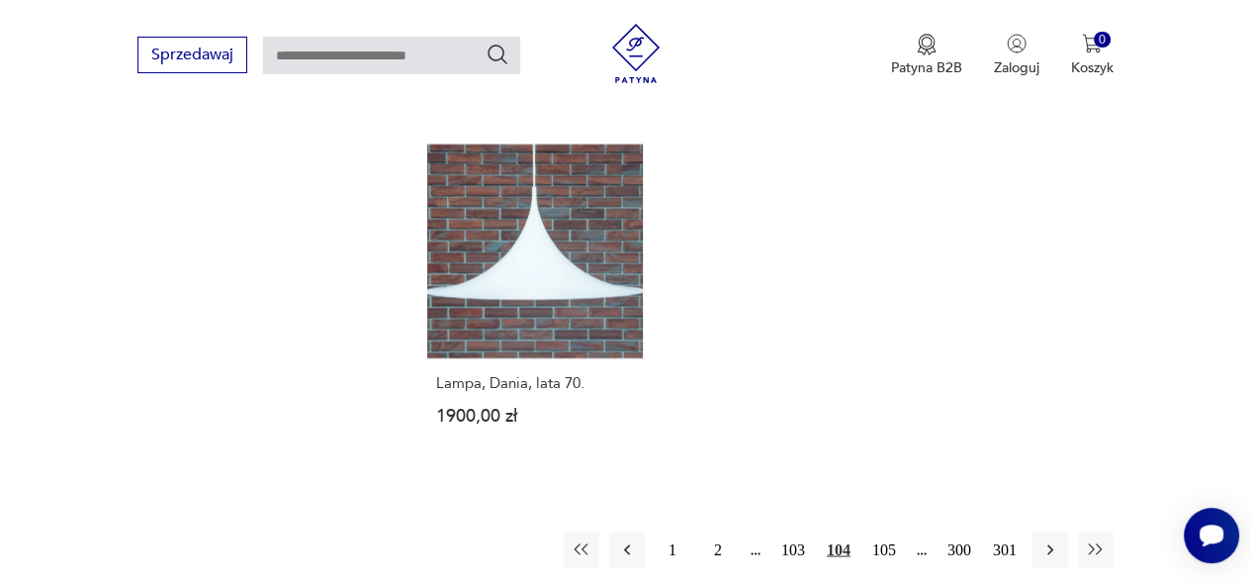
scroll to position [2774, 0]
click at [1048, 538] on icon "button" at bounding box center [1051, 548] width 20 height 20
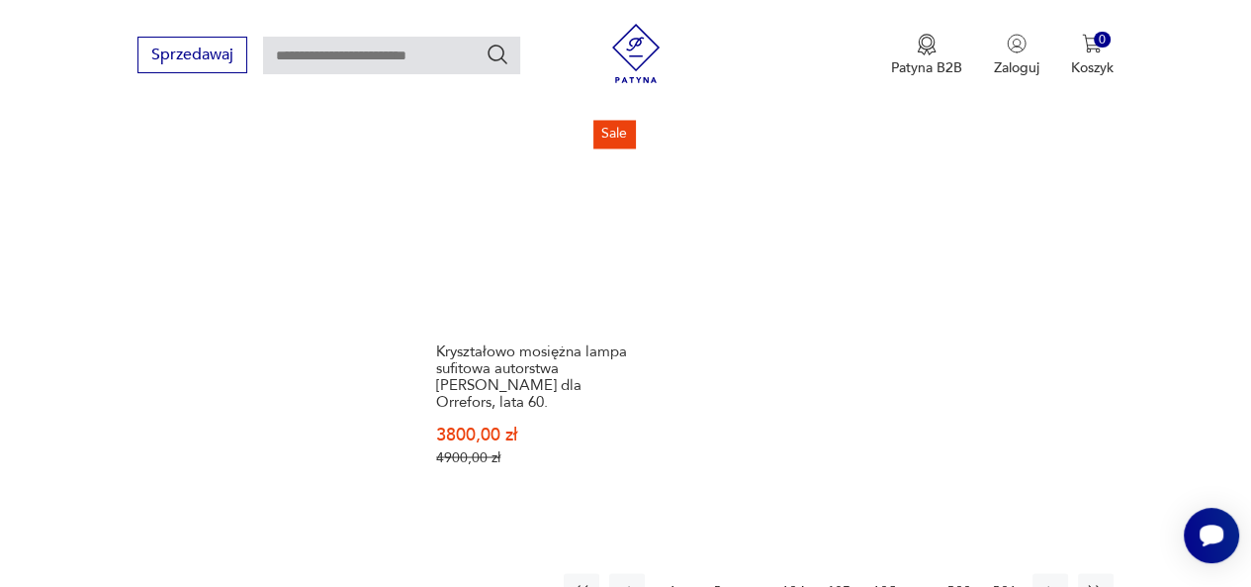
scroll to position [2843, 0]
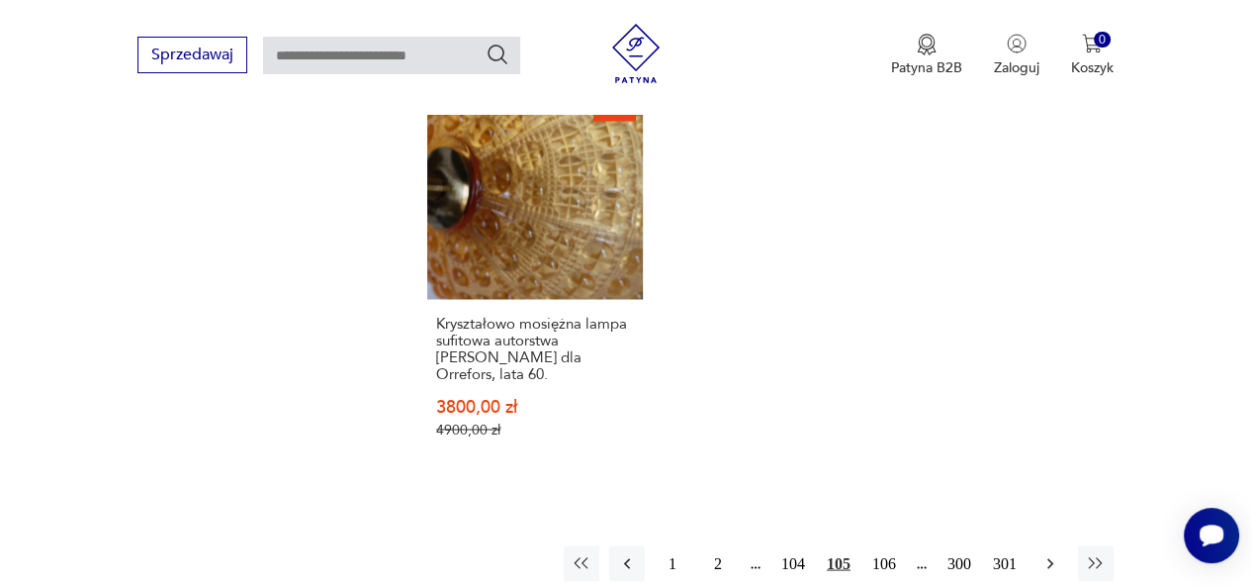
click at [1049, 558] on icon "button" at bounding box center [1051, 563] width 6 height 11
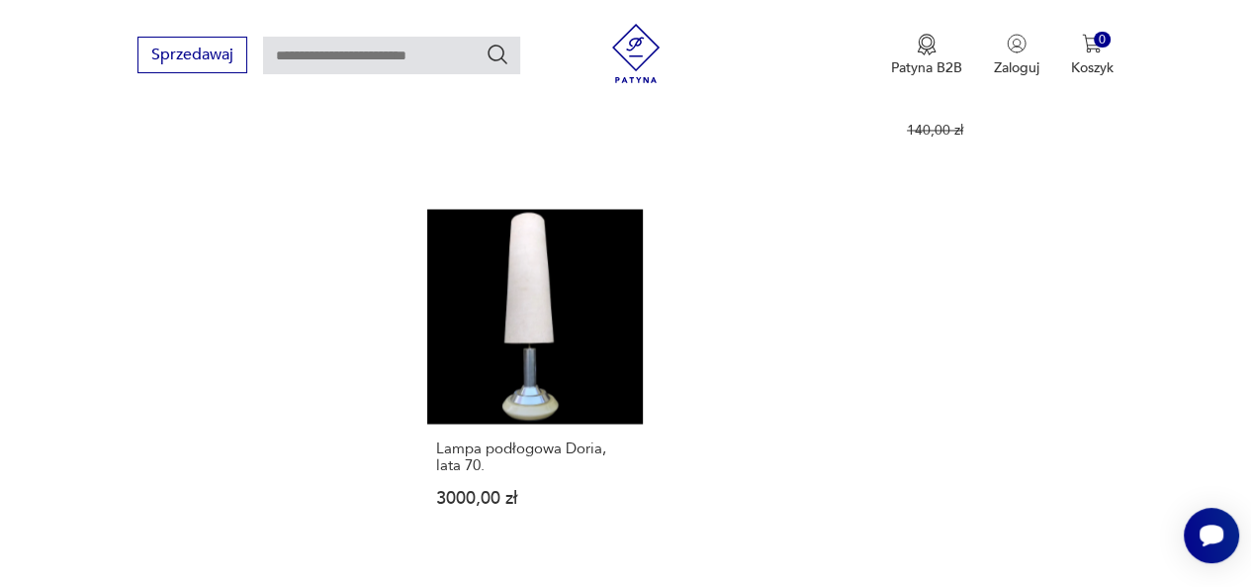
scroll to position [2713, 0]
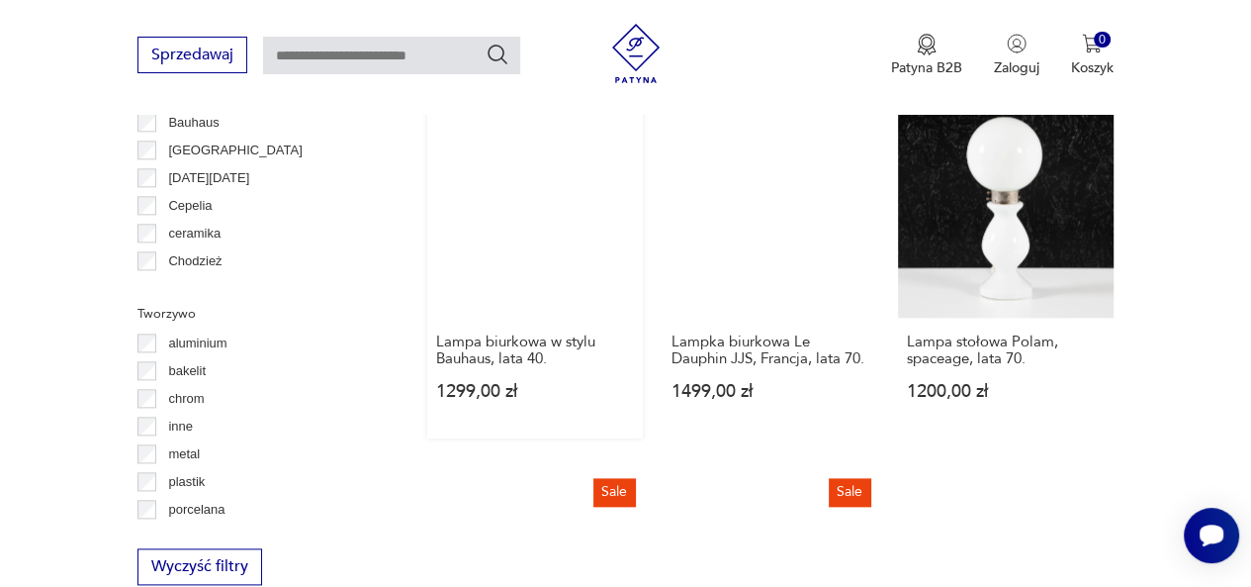
scroll to position [1941, 0]
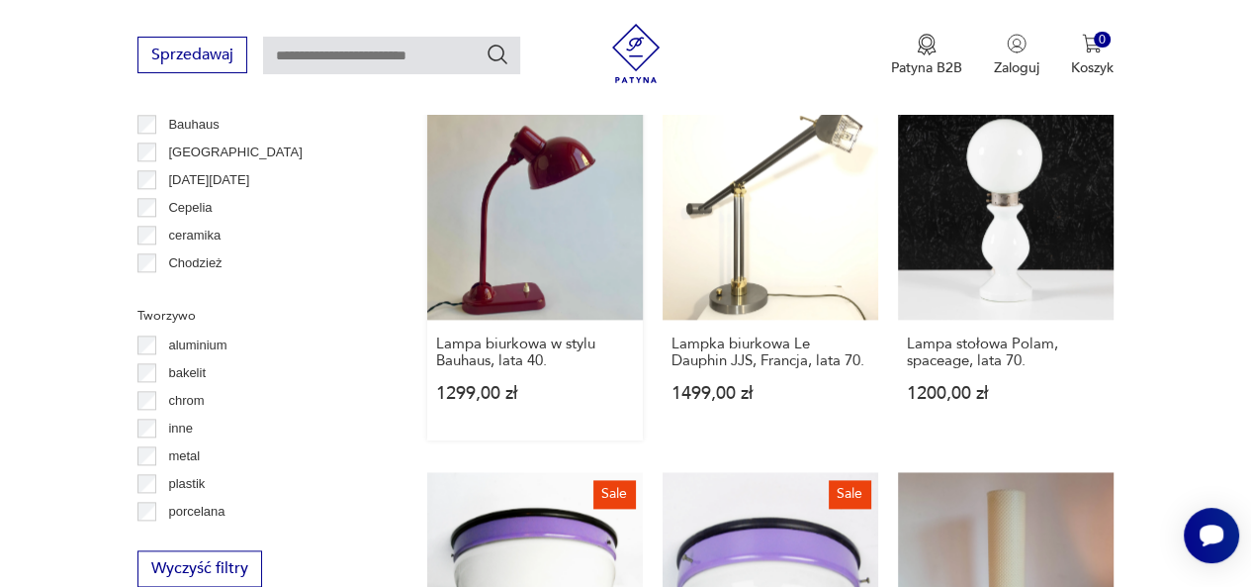
click at [543, 207] on link "Lampa biurkowa w stylu Bauhaus, lata 40. 1299,00 zł" at bounding box center [535, 272] width 216 height 336
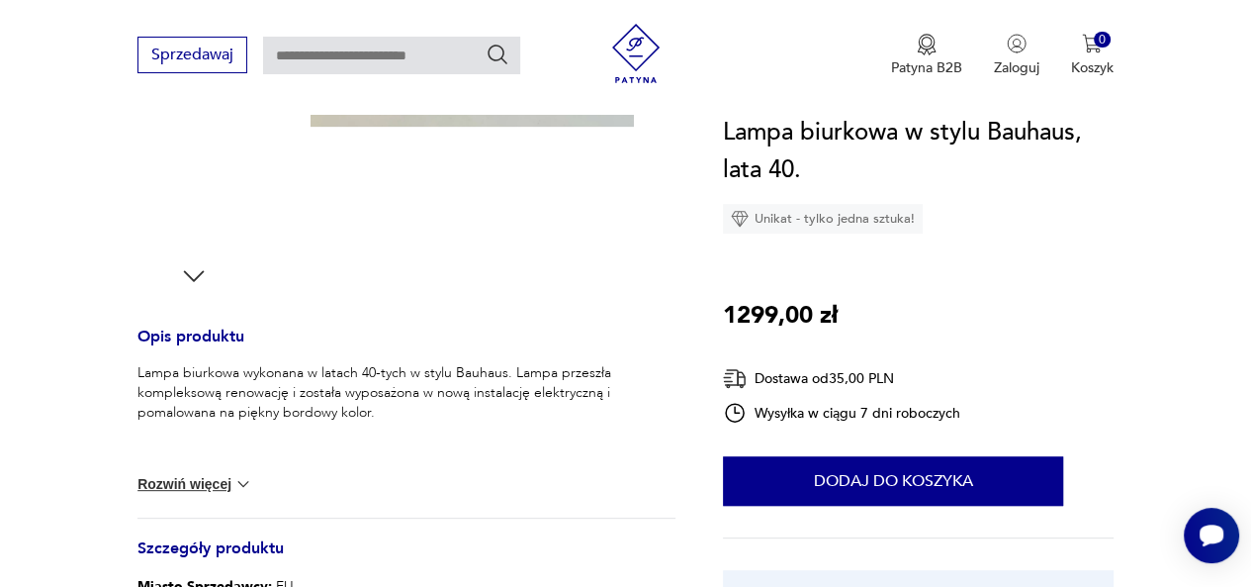
scroll to position [610, 0]
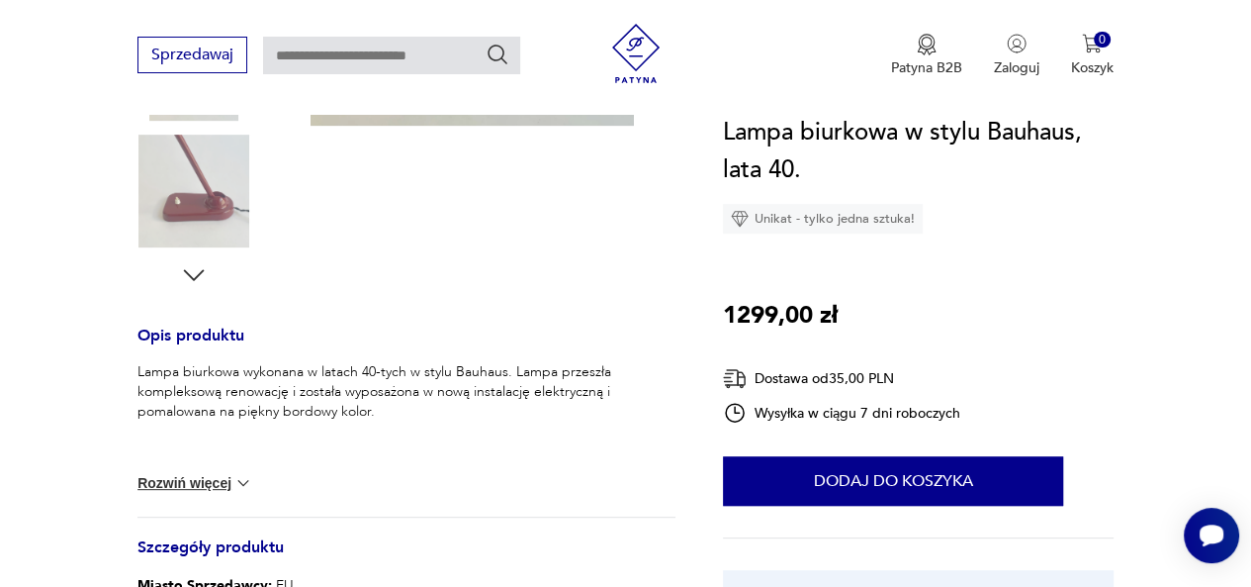
click at [185, 484] on button "Rozwiń więcej" at bounding box center [195, 483] width 115 height 20
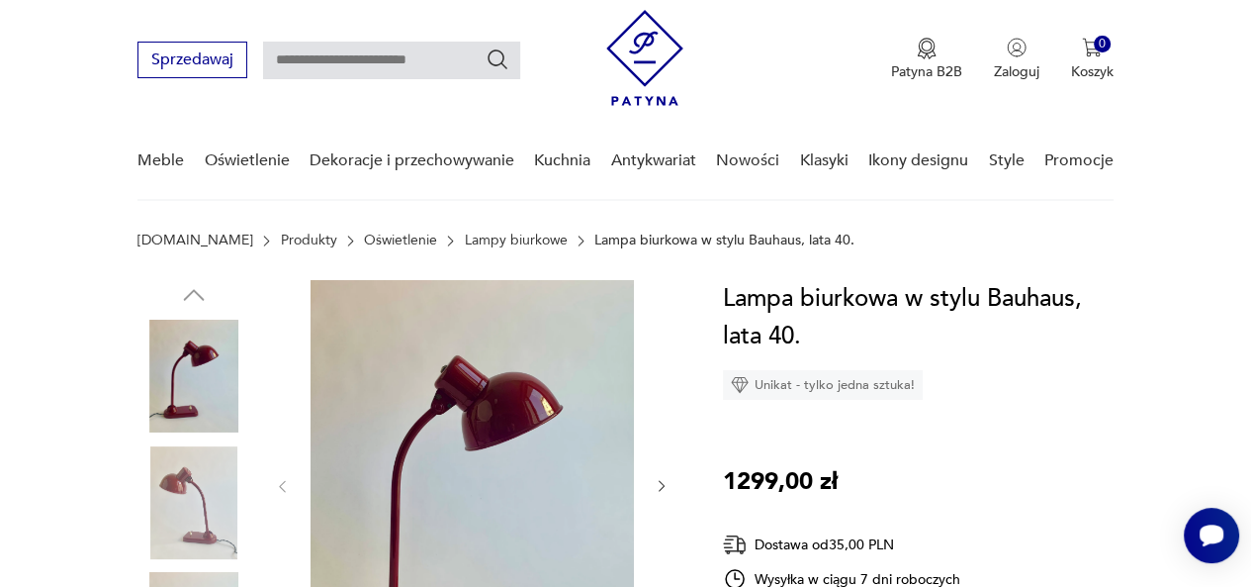
scroll to position [0, 0]
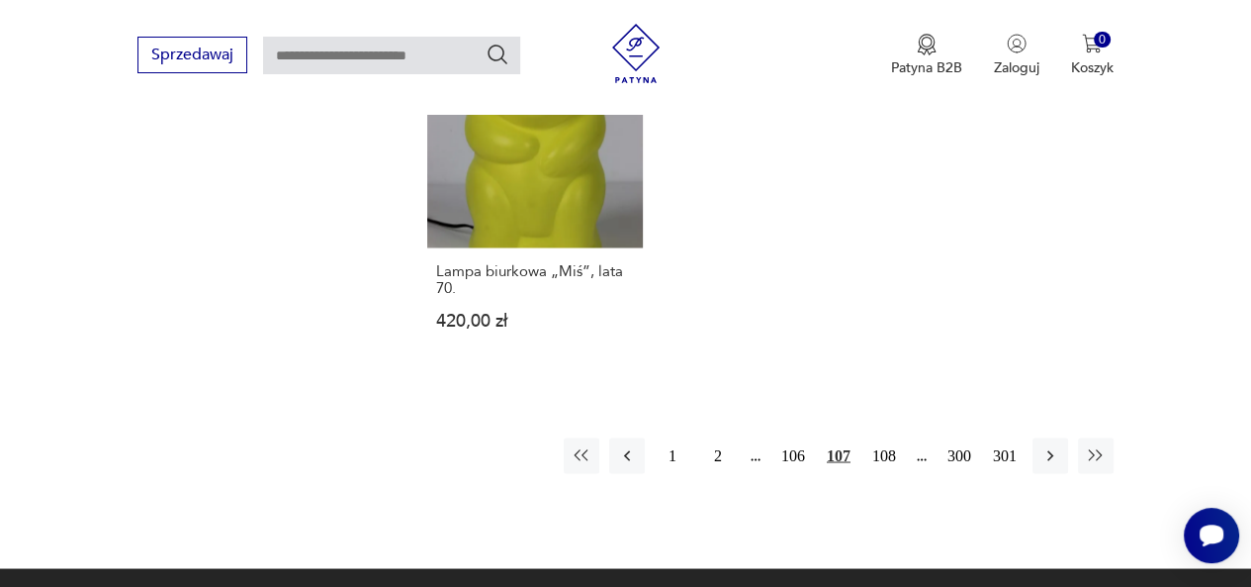
scroll to position [2788, 0]
click at [1051, 445] on icon "button" at bounding box center [1051, 455] width 20 height 20
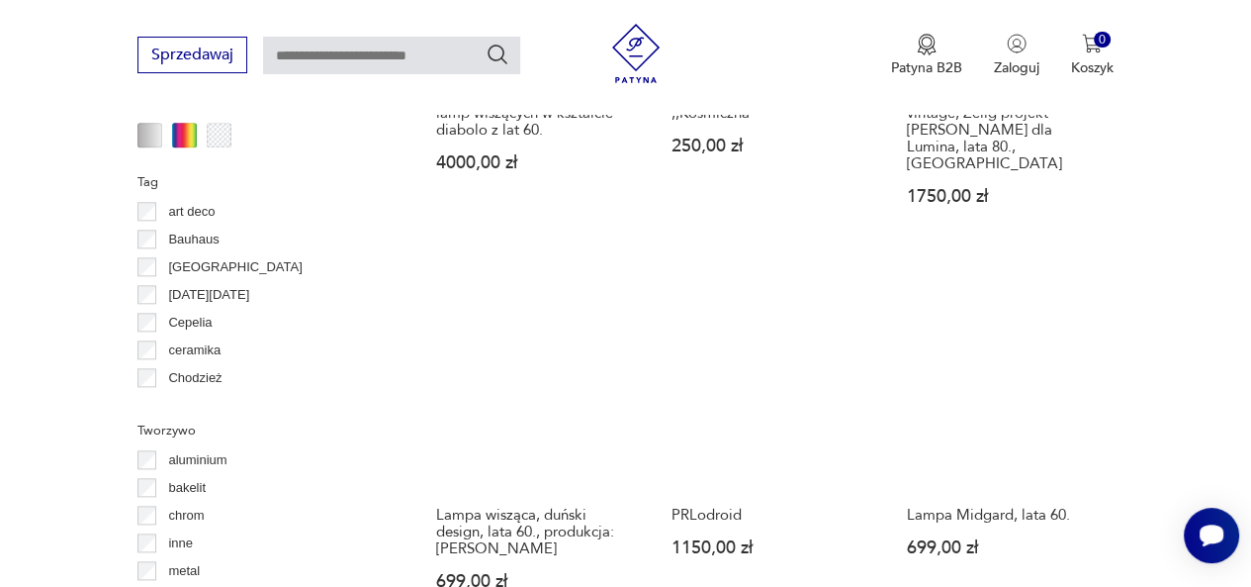
scroll to position [1826, 0]
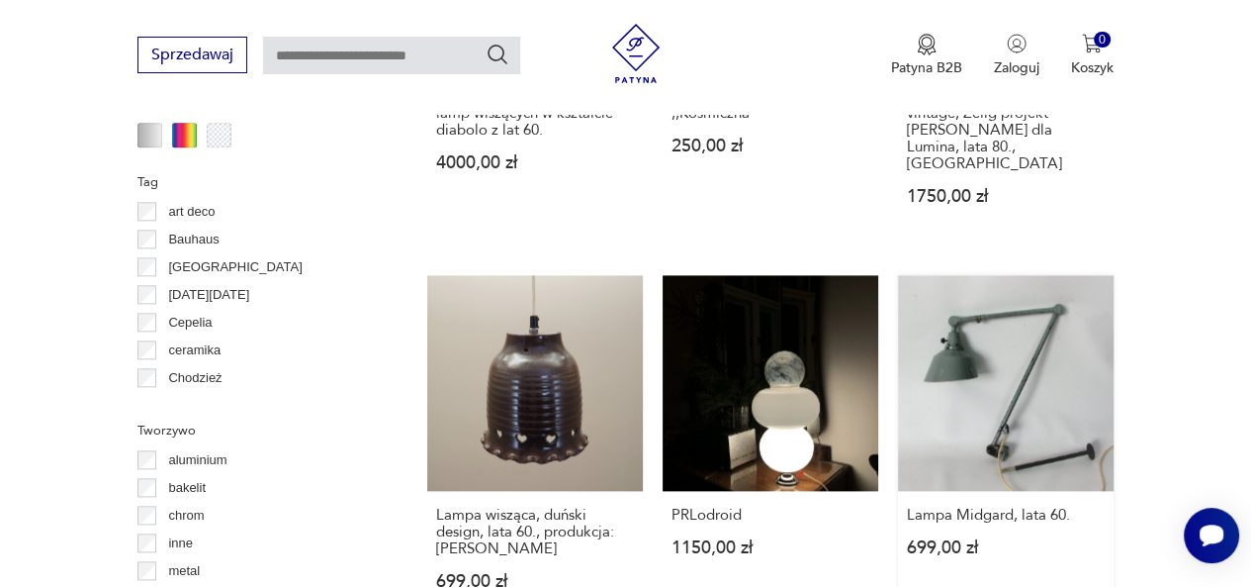
click at [1043, 308] on link "Lampa Midgard, lata 60. 699,00 zł" at bounding box center [1006, 451] width 216 height 353
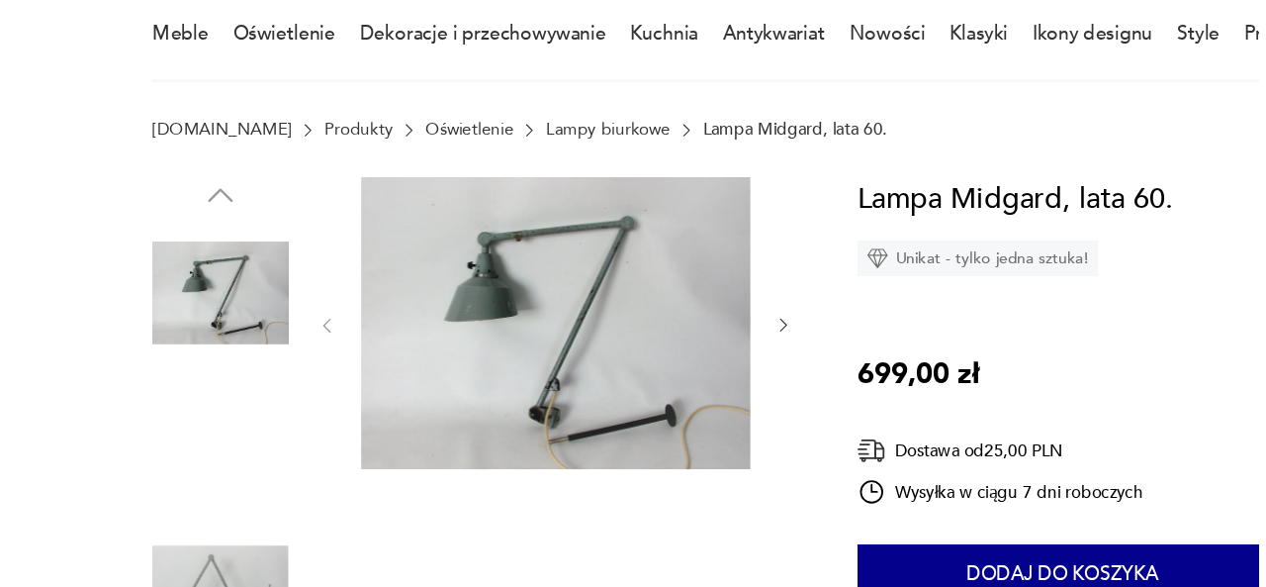
scroll to position [105, 0]
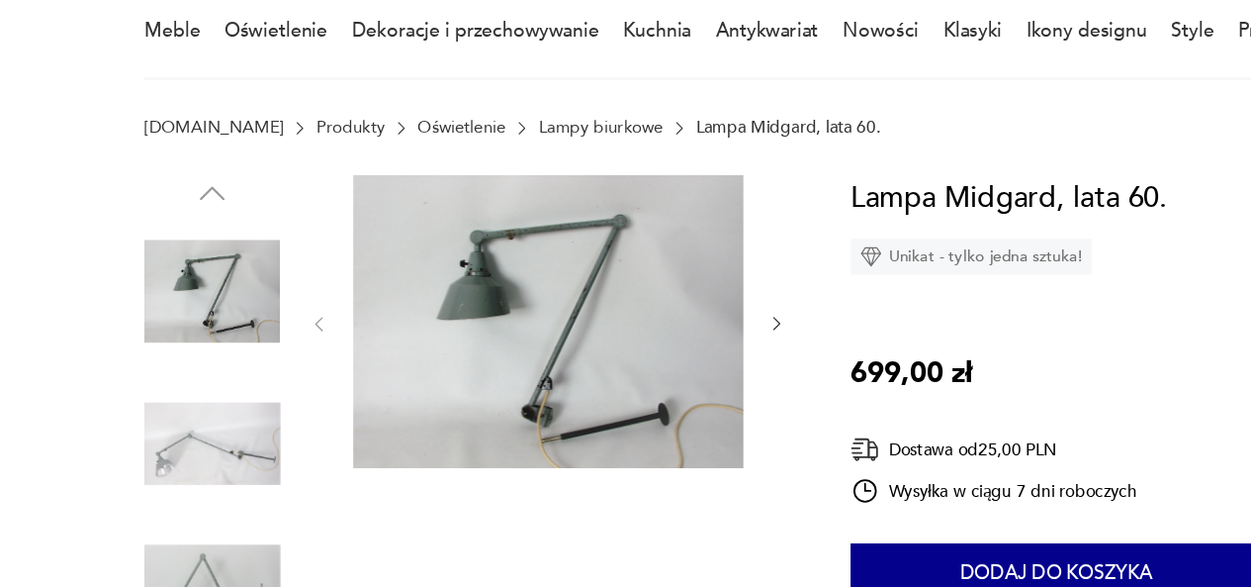
click at [484, 335] on img at bounding box center [472, 343] width 323 height 242
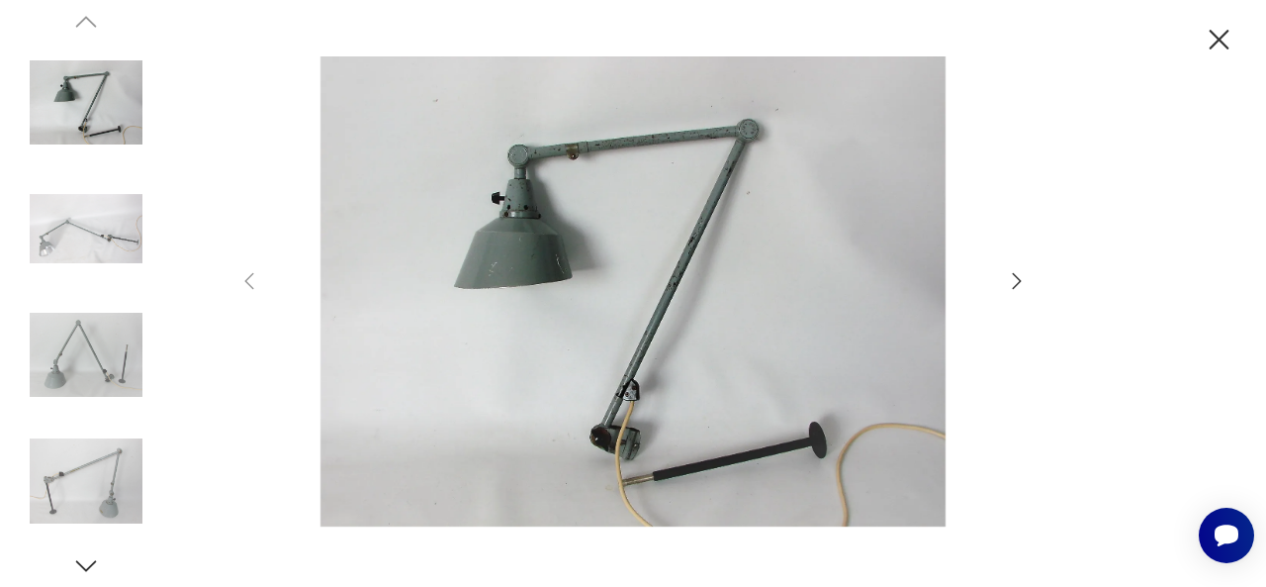
click at [1019, 278] on icon "button" at bounding box center [1017, 281] width 24 height 24
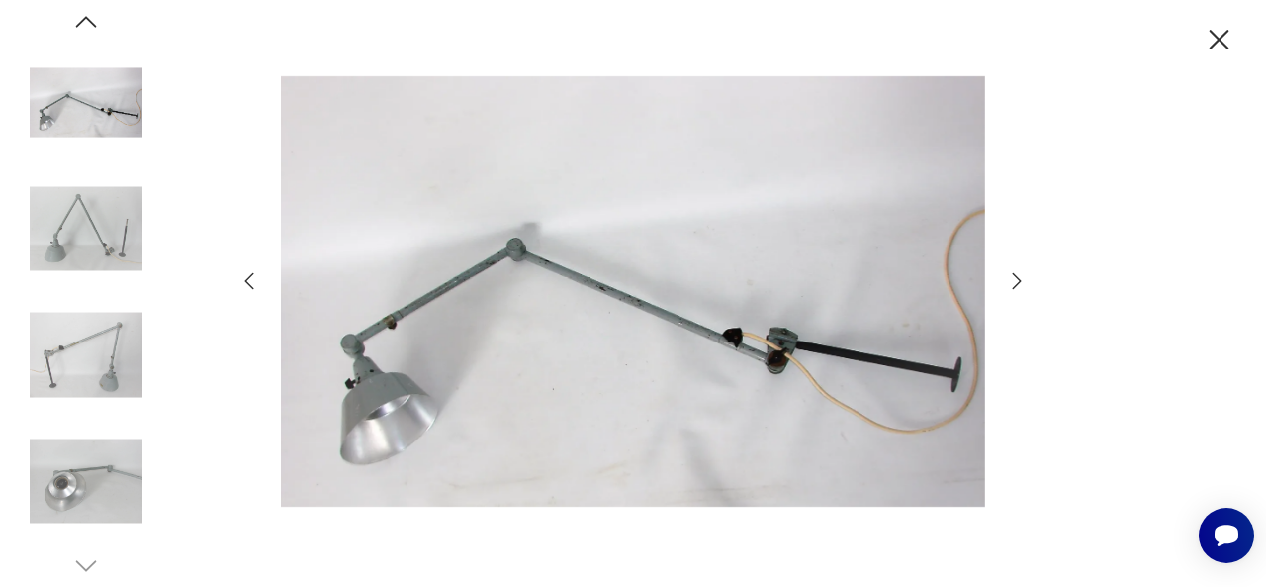
click at [1019, 278] on icon "button" at bounding box center [1017, 281] width 24 height 24
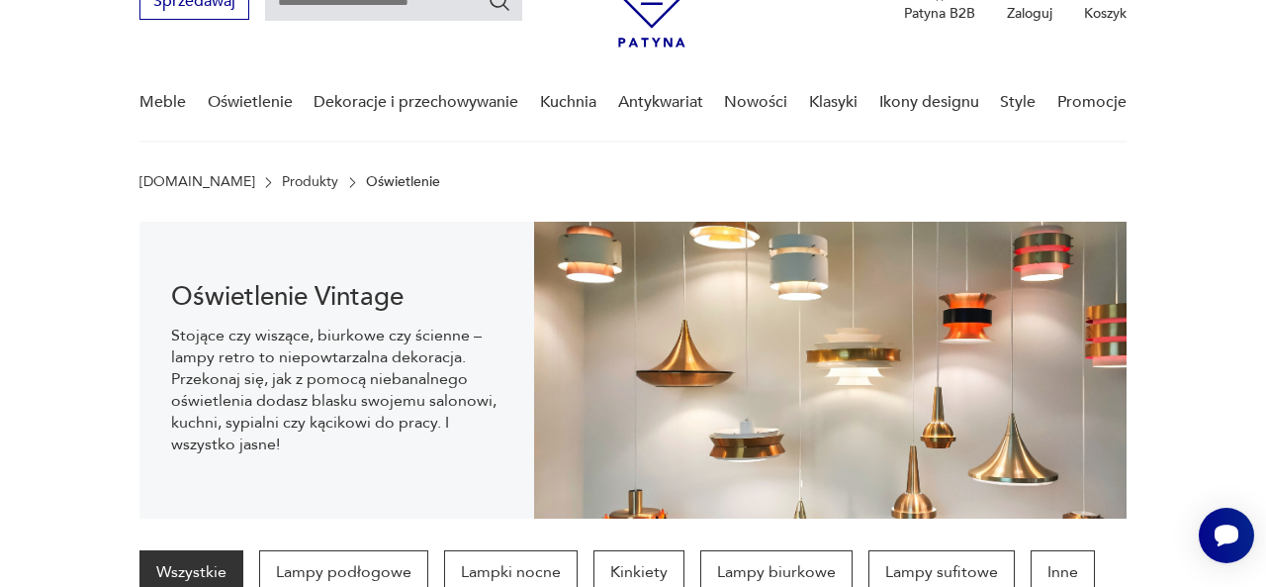
scroll to position [2009, 0]
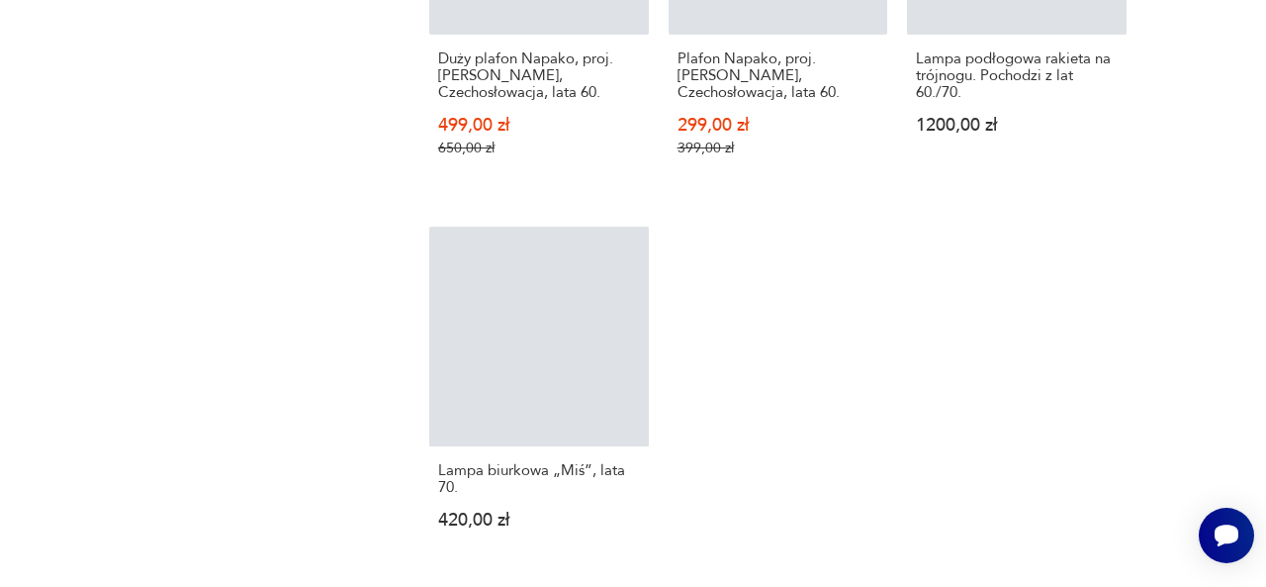
scroll to position [2788, 0]
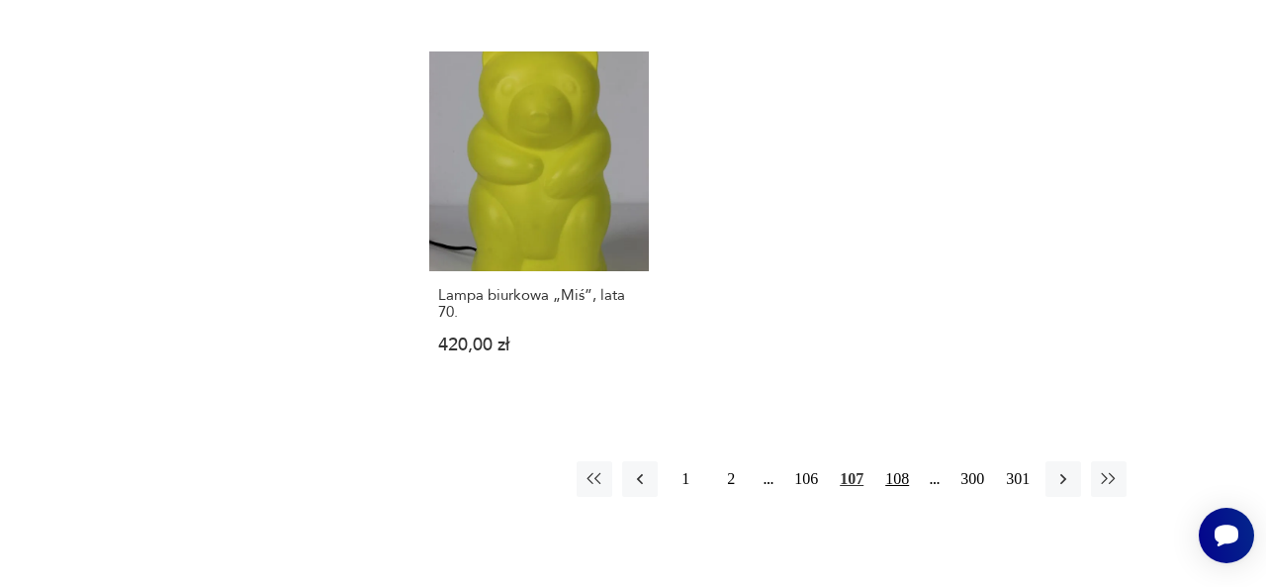
click at [894, 461] on button "108" at bounding box center [897, 479] width 36 height 36
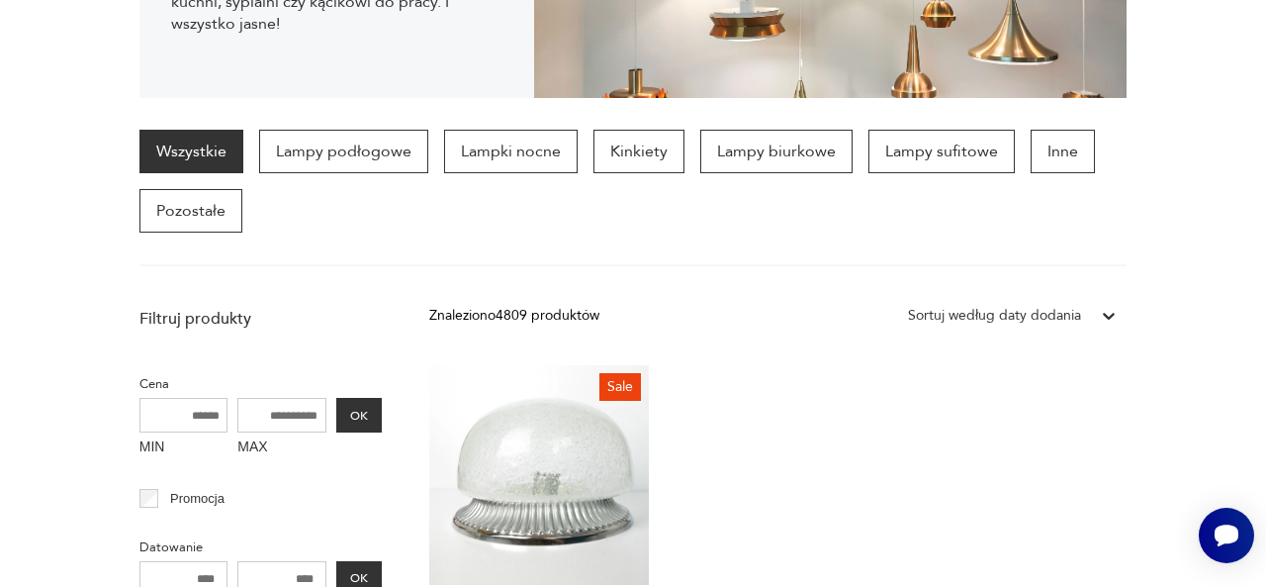
scroll to position [524, 0]
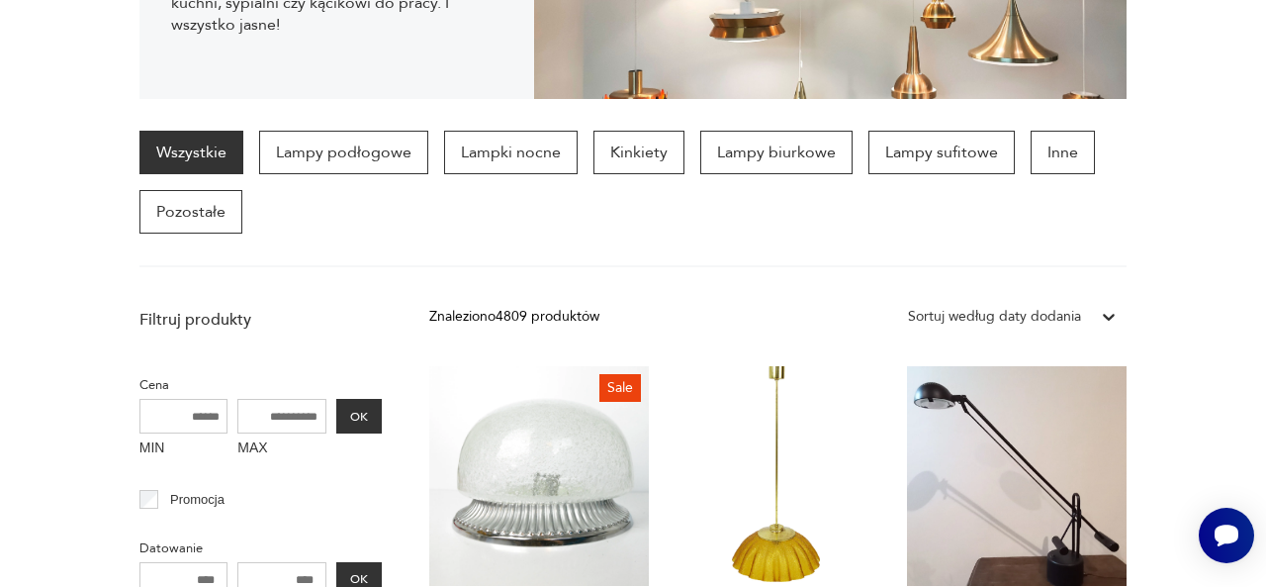
drag, startPoint x: 894, startPoint y: 452, endPoint x: 385, endPoint y: 319, distance: 526.7
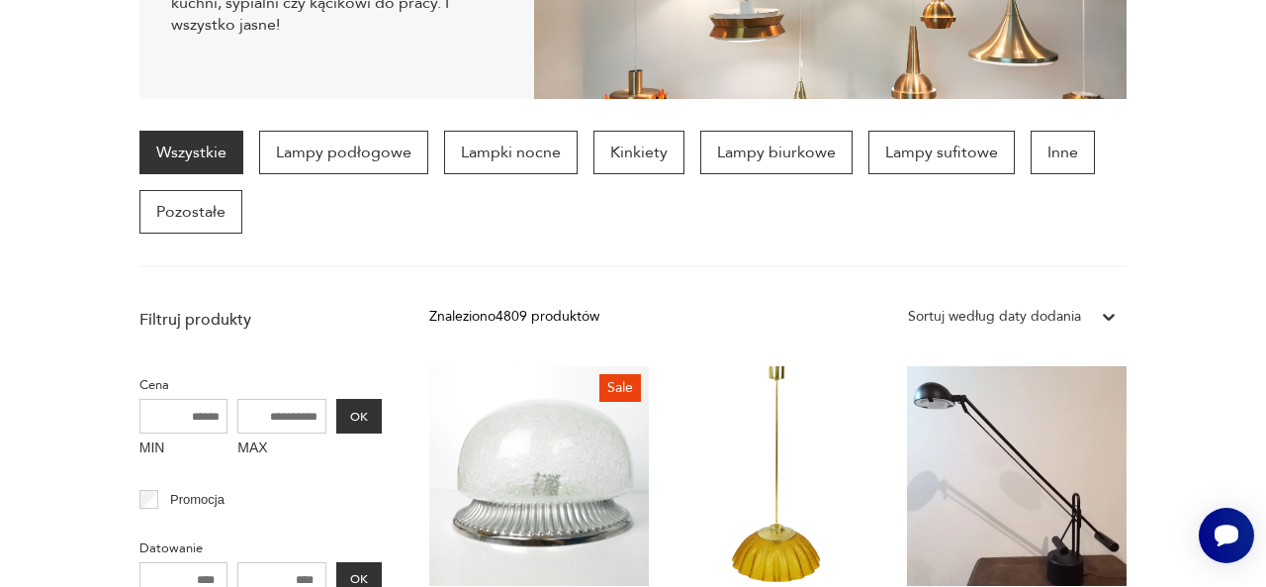
drag, startPoint x: 373, startPoint y: 281, endPoint x: 38, endPoint y: 276, distance: 335.4
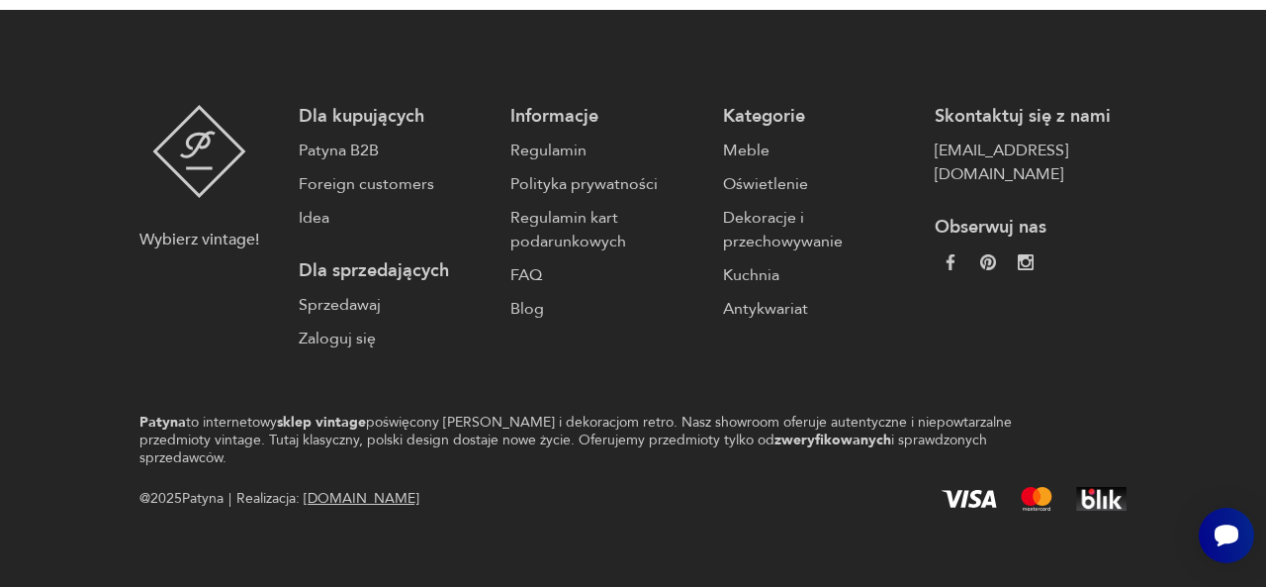
scroll to position [2788, 0]
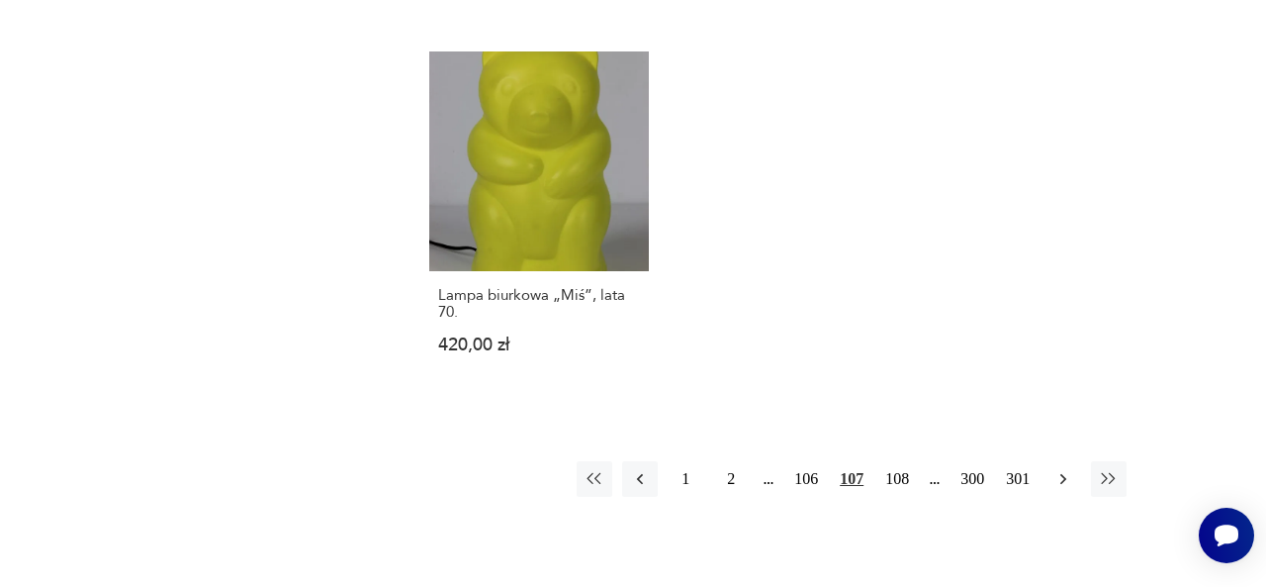
click at [1062, 469] on icon "button" at bounding box center [1064, 479] width 20 height 20
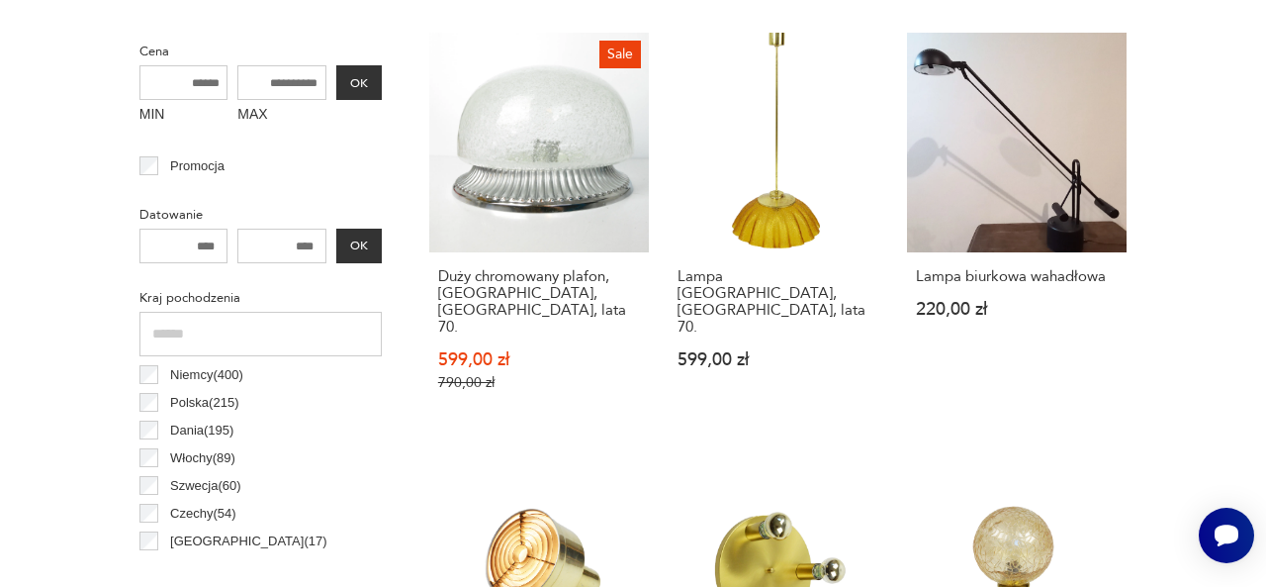
scroll to position [524, 0]
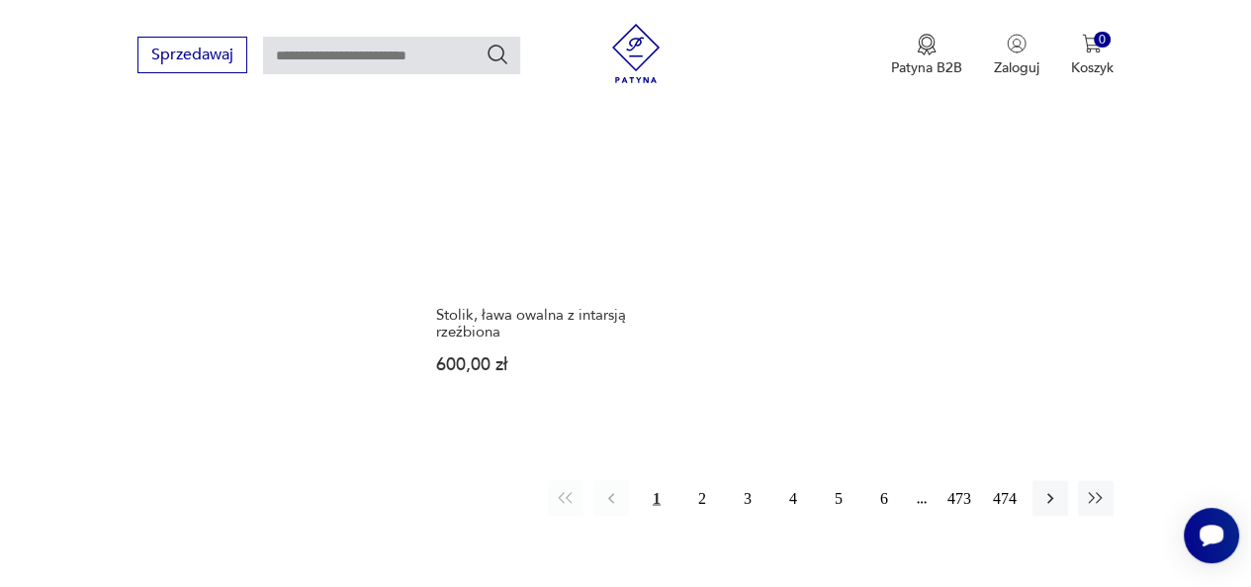
scroll to position [2825, 0]
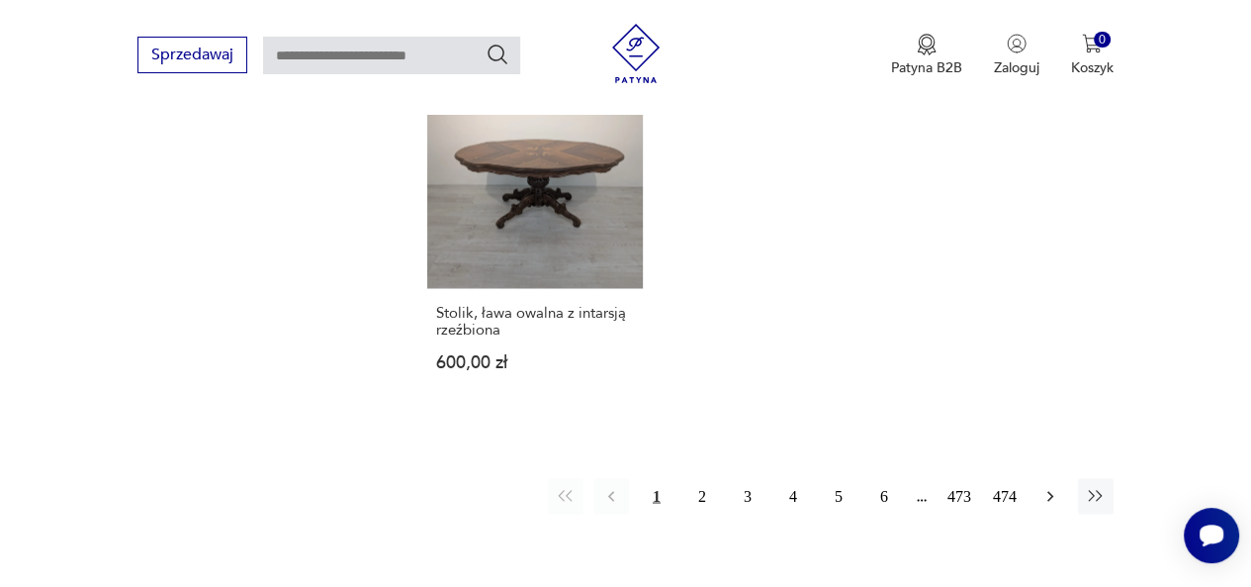
click at [1043, 486] on icon "button" at bounding box center [1051, 496] width 20 height 20
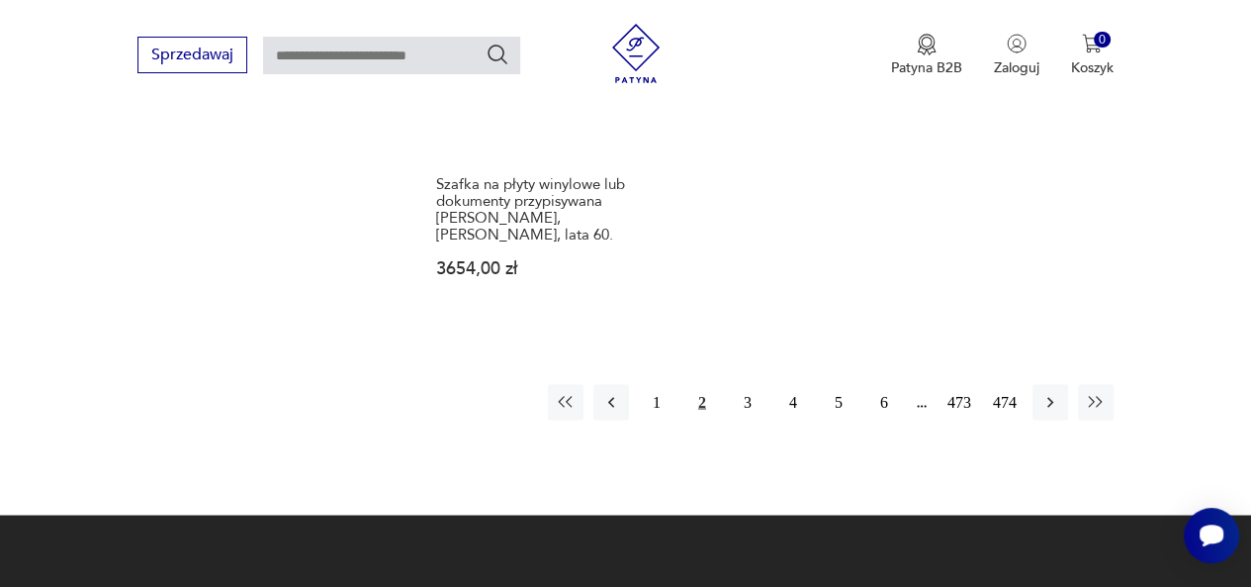
scroll to position [2875, 0]
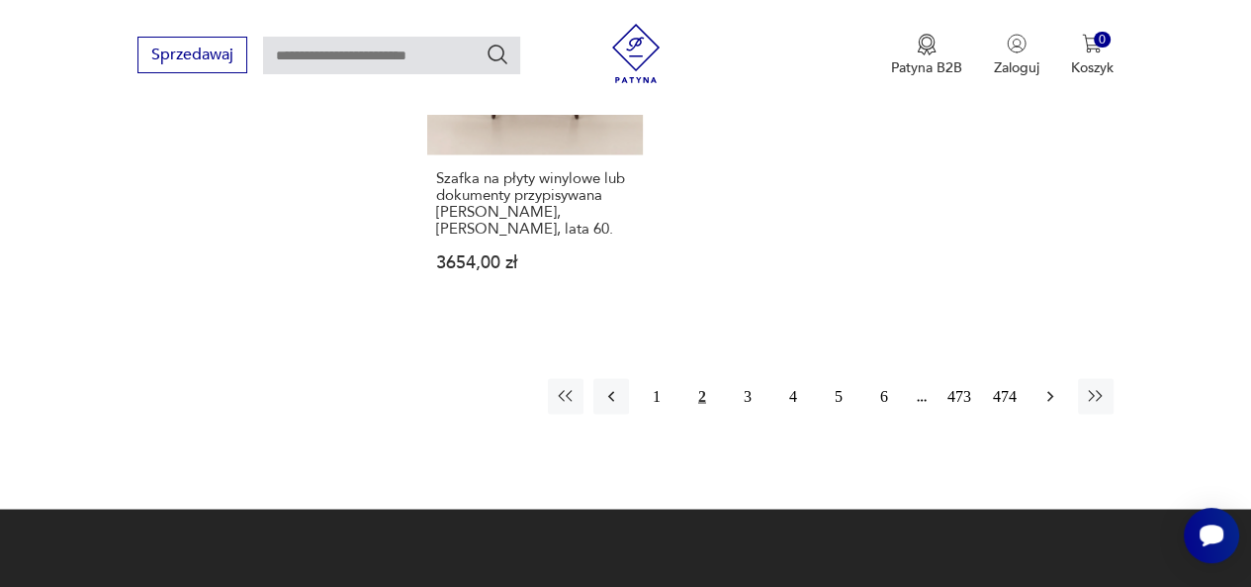
click at [1054, 386] on icon "button" at bounding box center [1051, 396] width 20 height 20
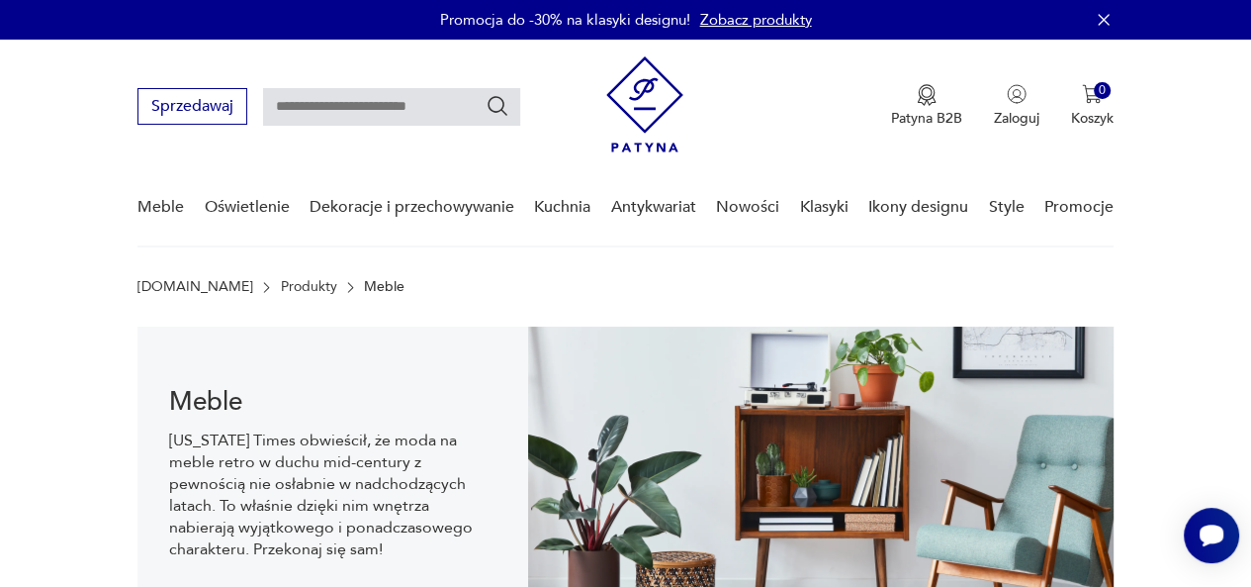
scroll to position [2875, 0]
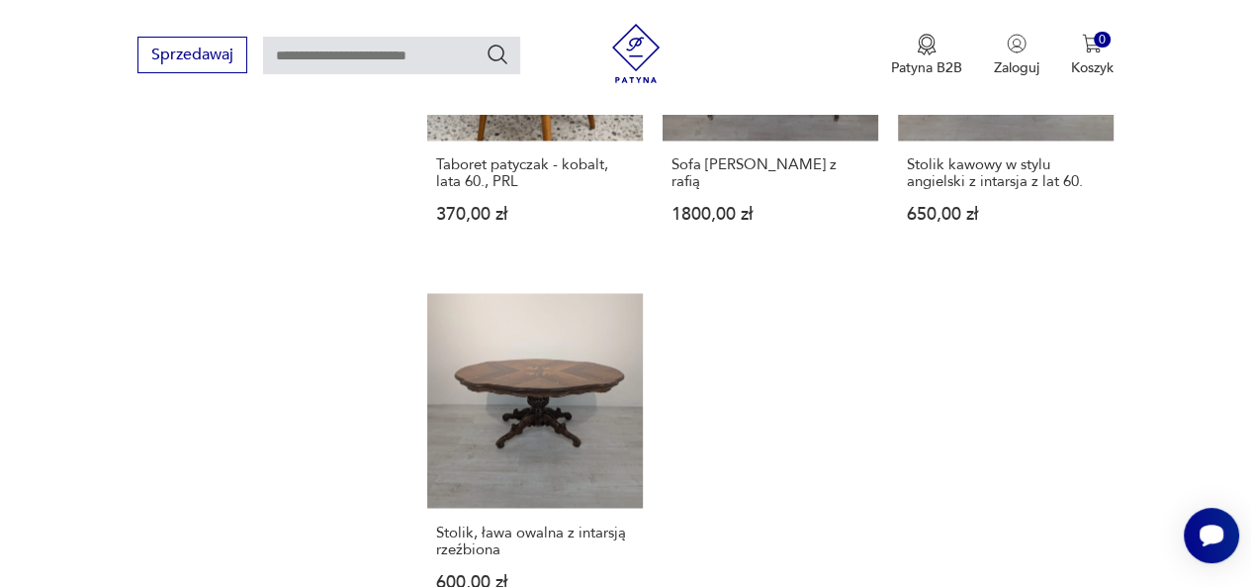
scroll to position [2608, 0]
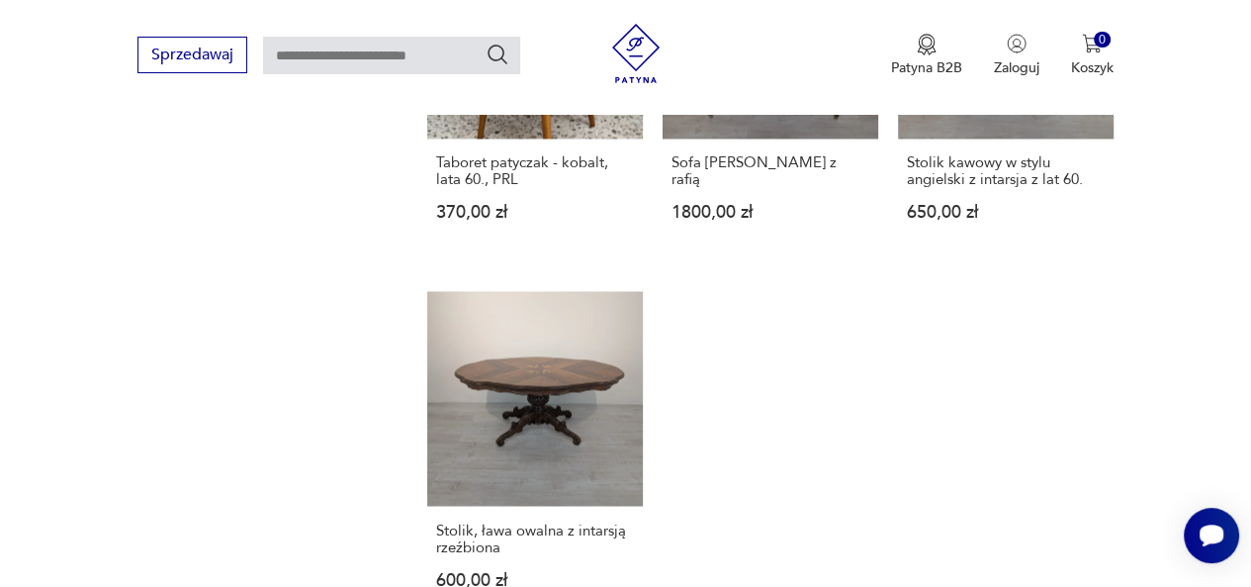
scroll to position [474, 0]
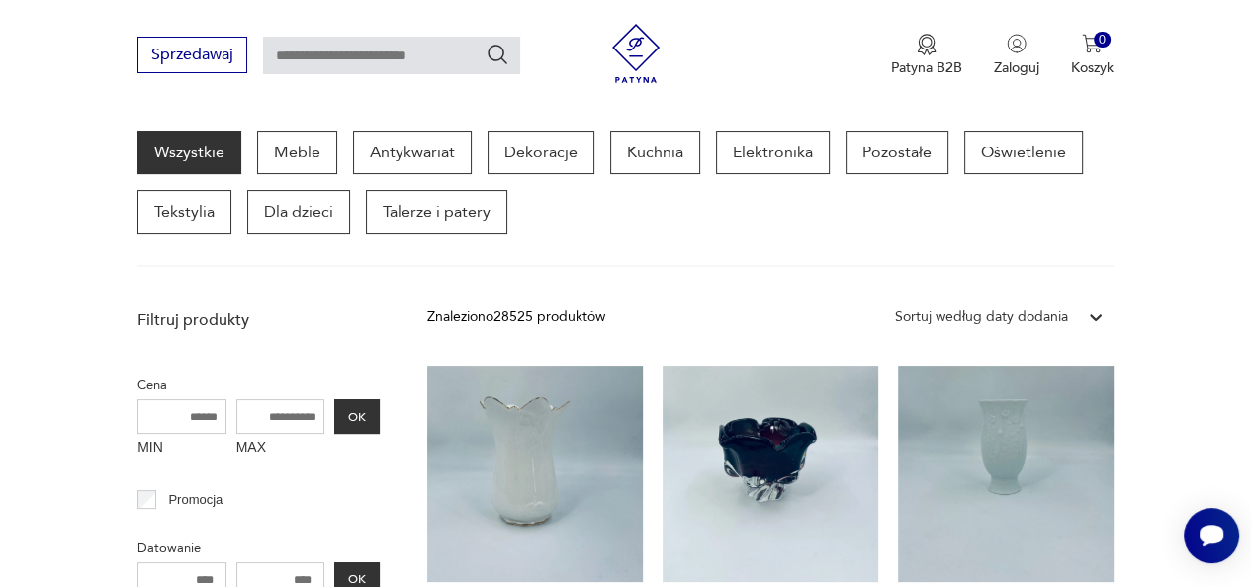
scroll to position [257, 0]
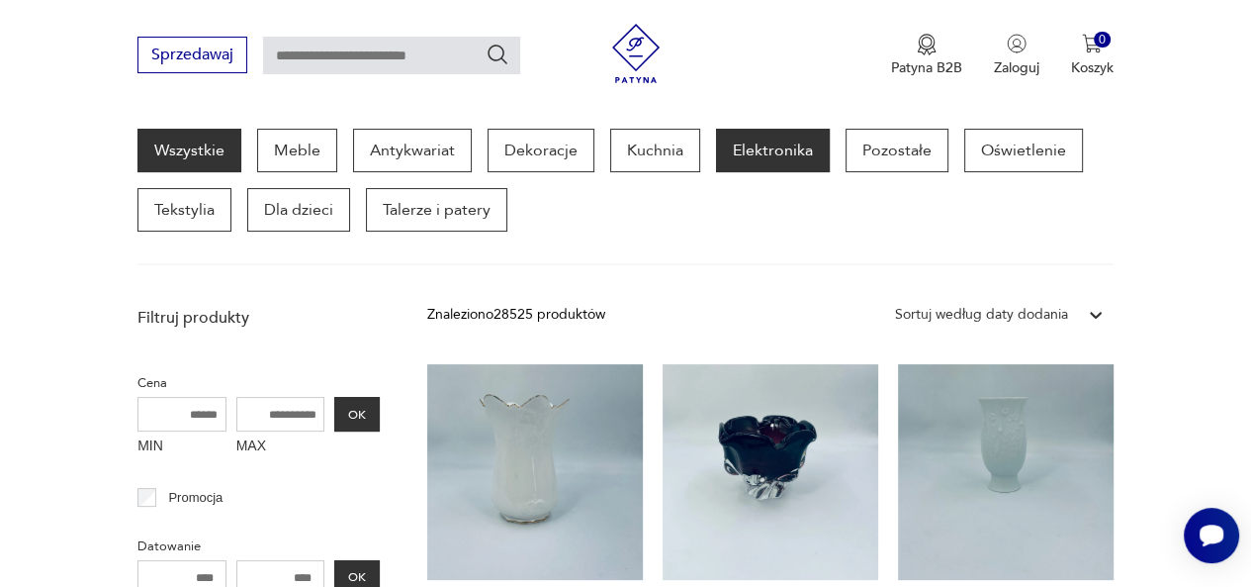
click at [756, 167] on p "Elektronika" at bounding box center [773, 151] width 114 height 44
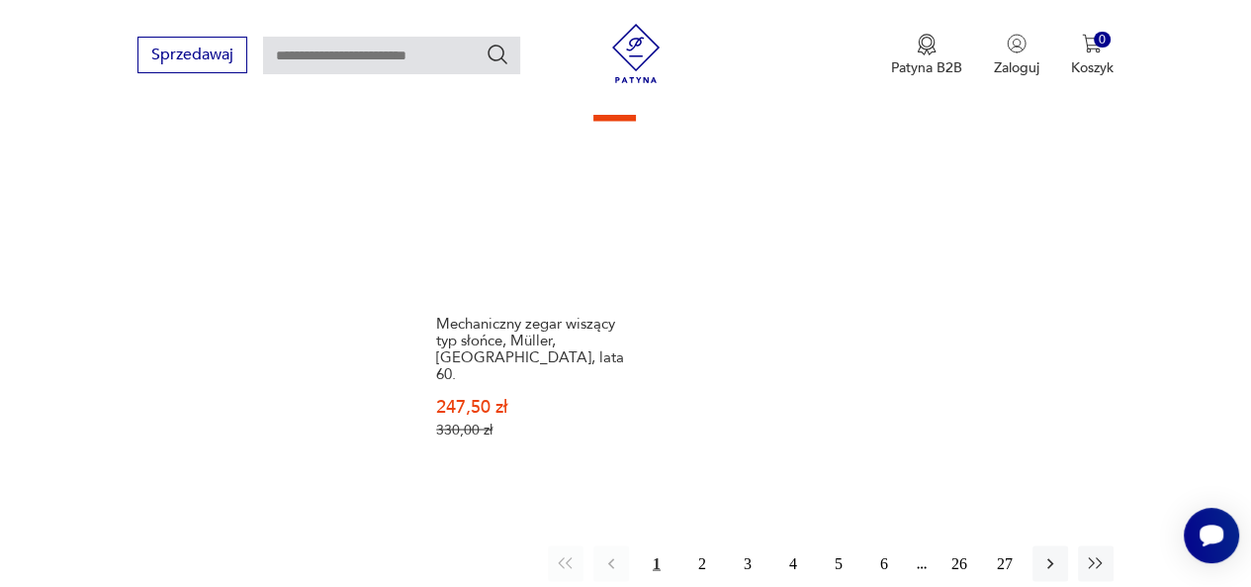
scroll to position [2823, 0]
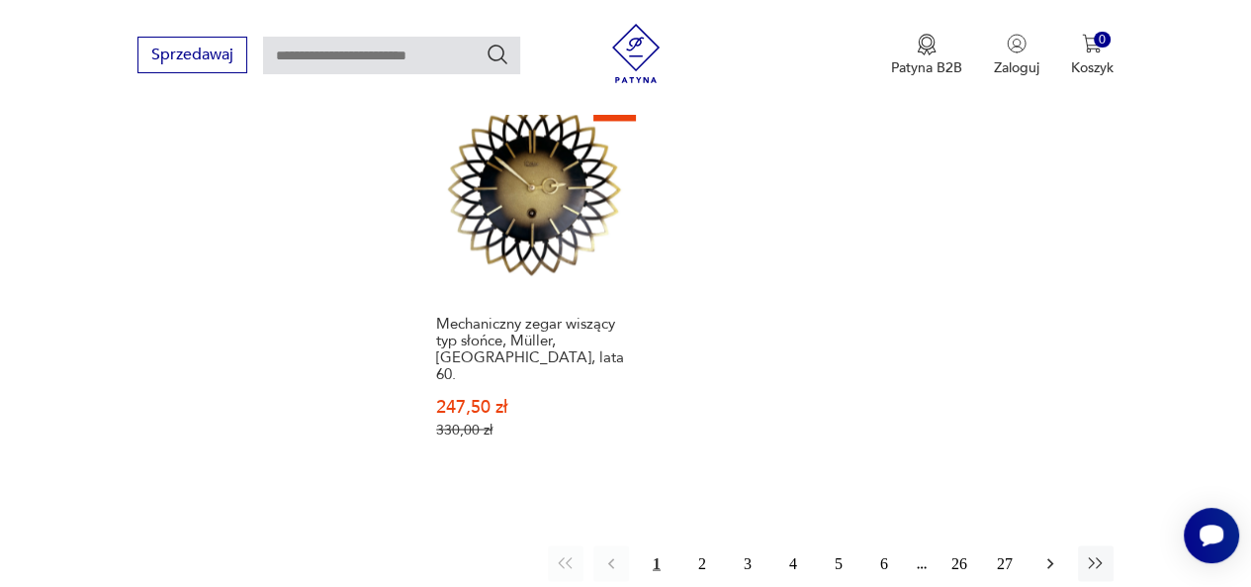
click at [1045, 553] on icon "button" at bounding box center [1051, 563] width 20 height 20
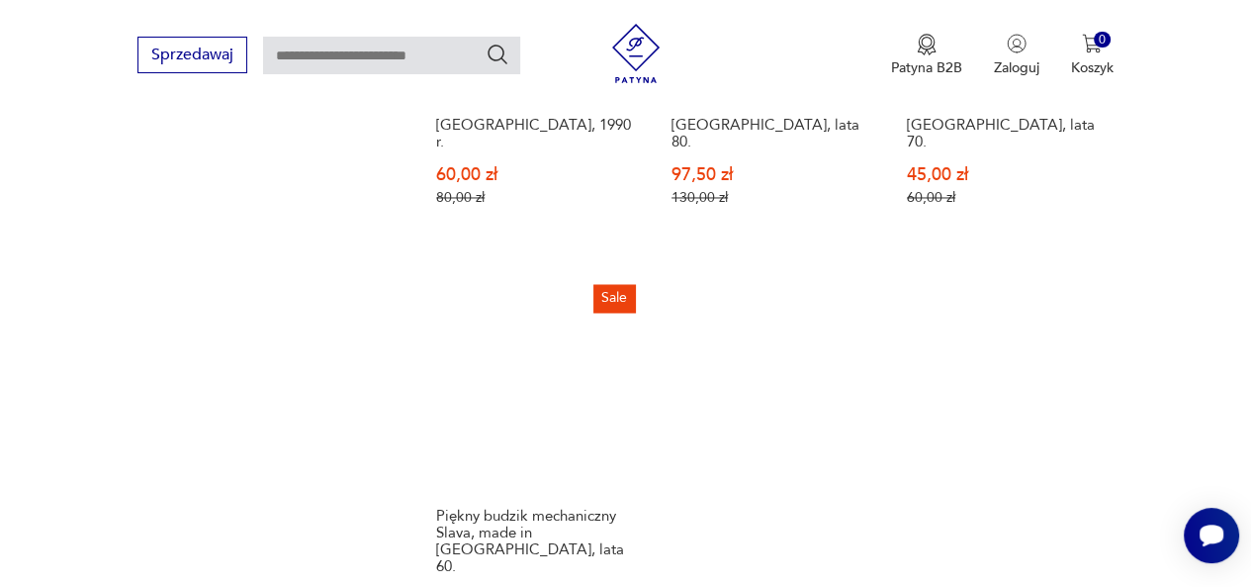
scroll to position [2854, 0]
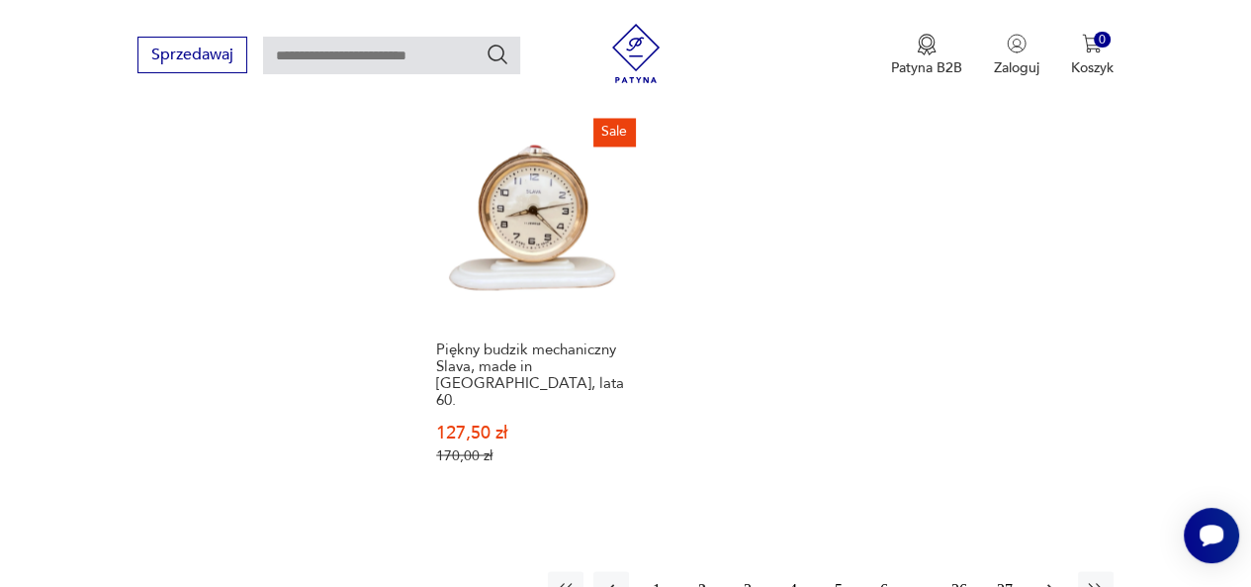
click at [1051, 579] on icon "button" at bounding box center [1051, 589] width 20 height 20
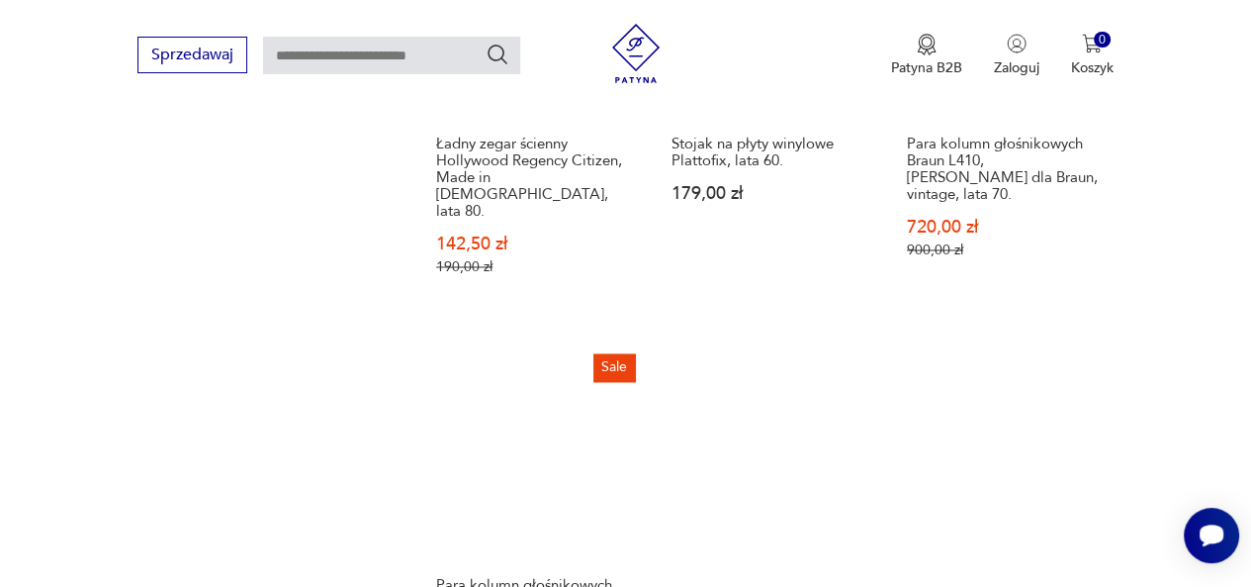
scroll to position [2825, 0]
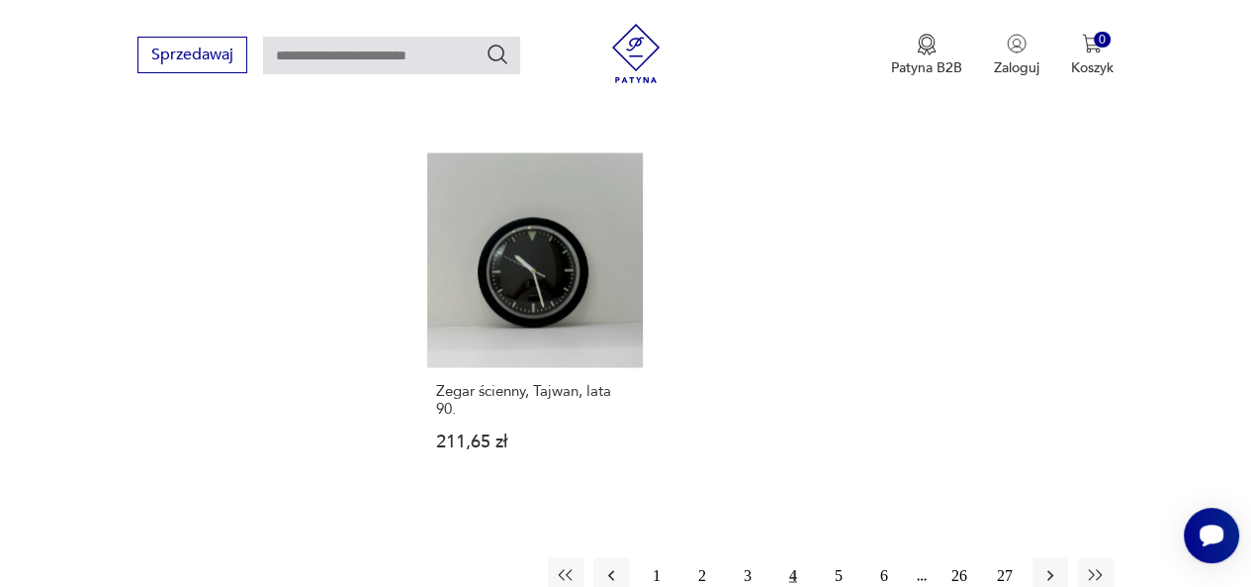
scroll to position [2721, 0]
click at [1047, 564] on icon "button" at bounding box center [1051, 574] width 20 height 20
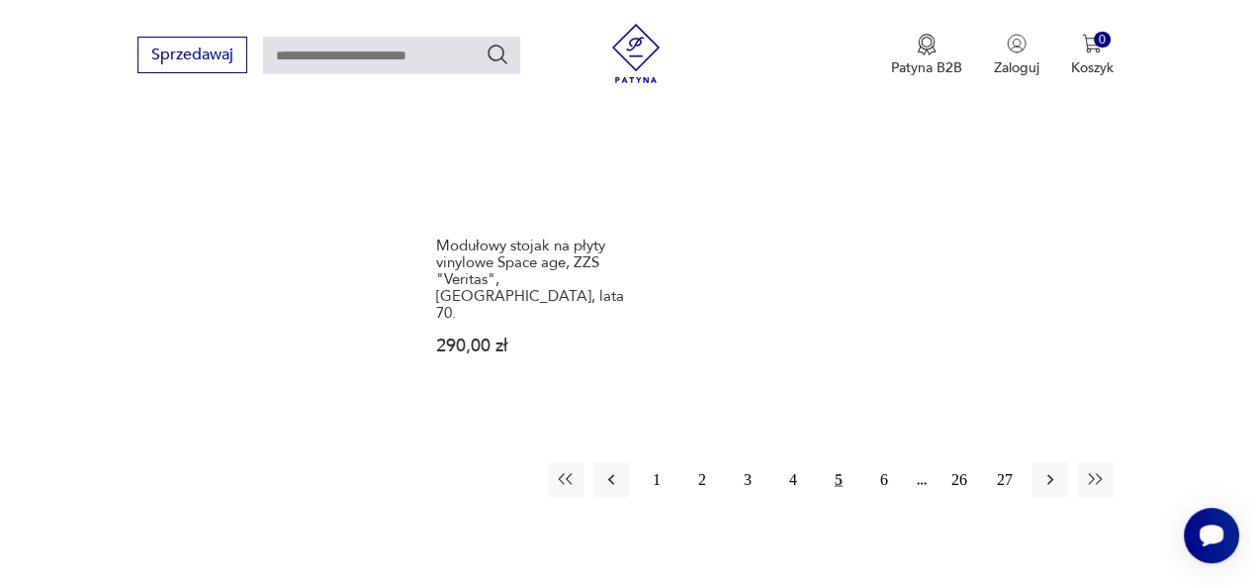
scroll to position [2913, 0]
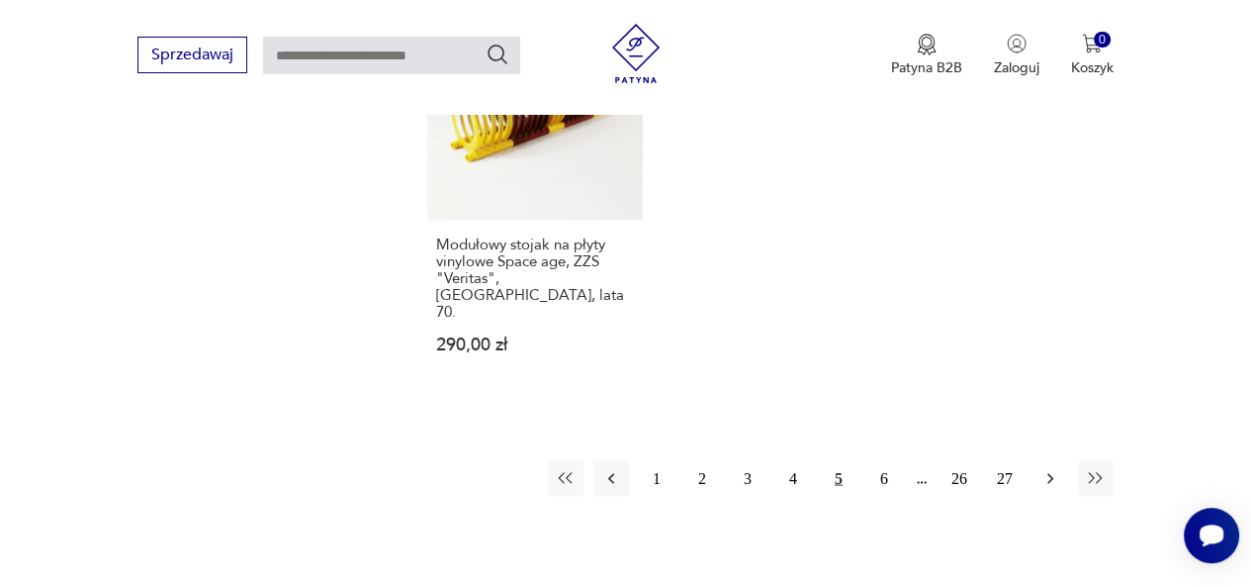
click at [1050, 473] on icon "button" at bounding box center [1051, 478] width 6 height 11
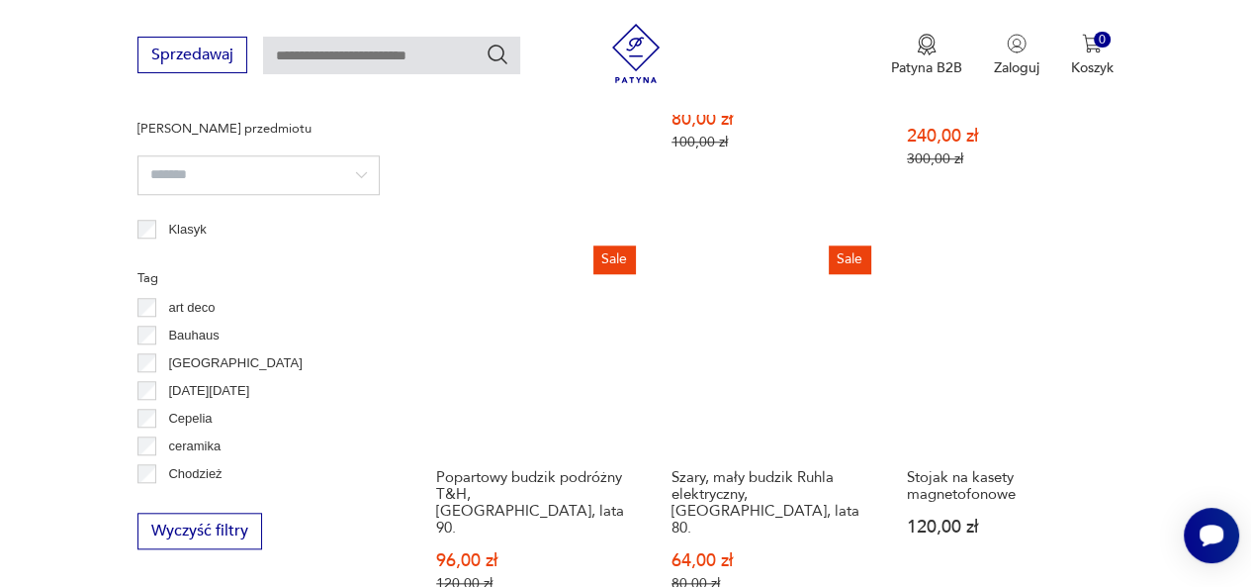
scroll to position [1460, 0]
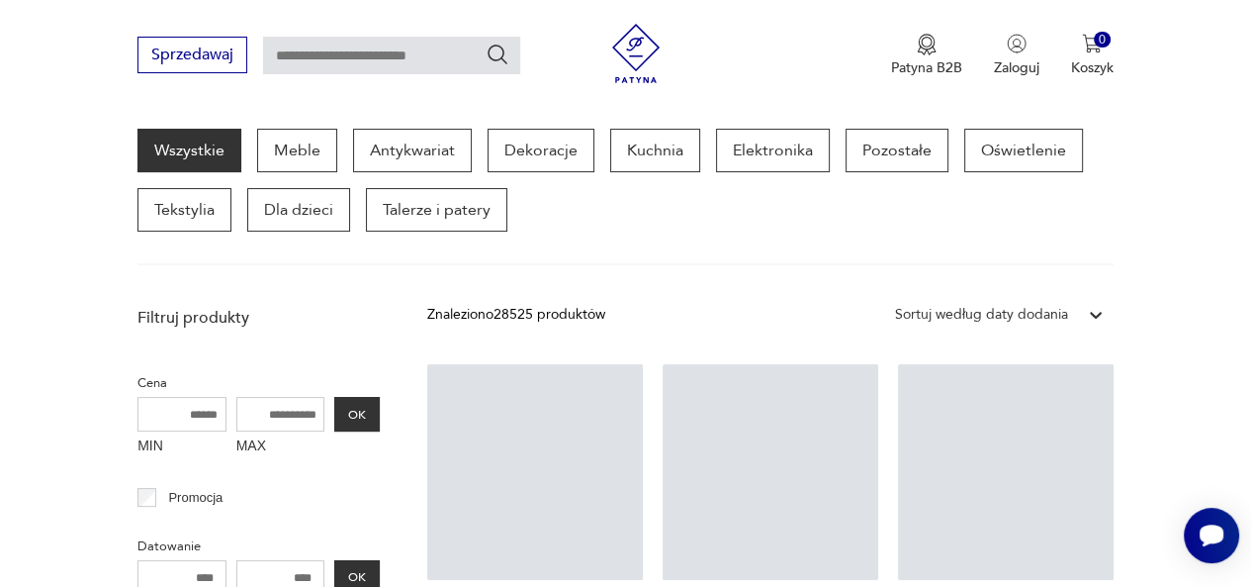
scroll to position [306, 0]
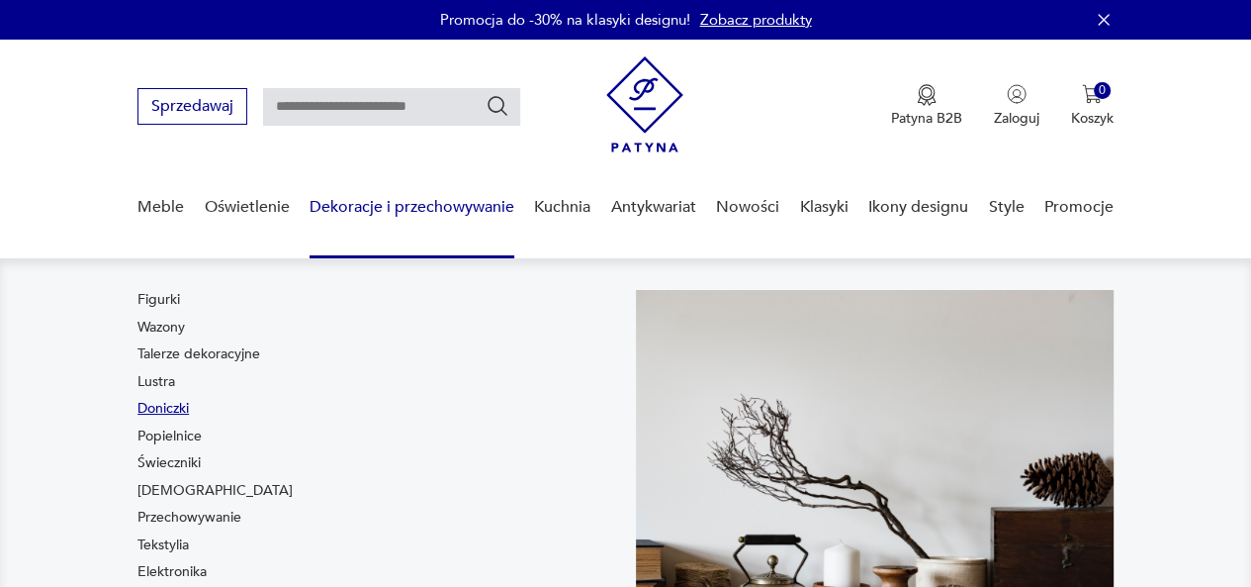
click at [174, 409] on link "Doniczki" at bounding box center [163, 409] width 51 height 20
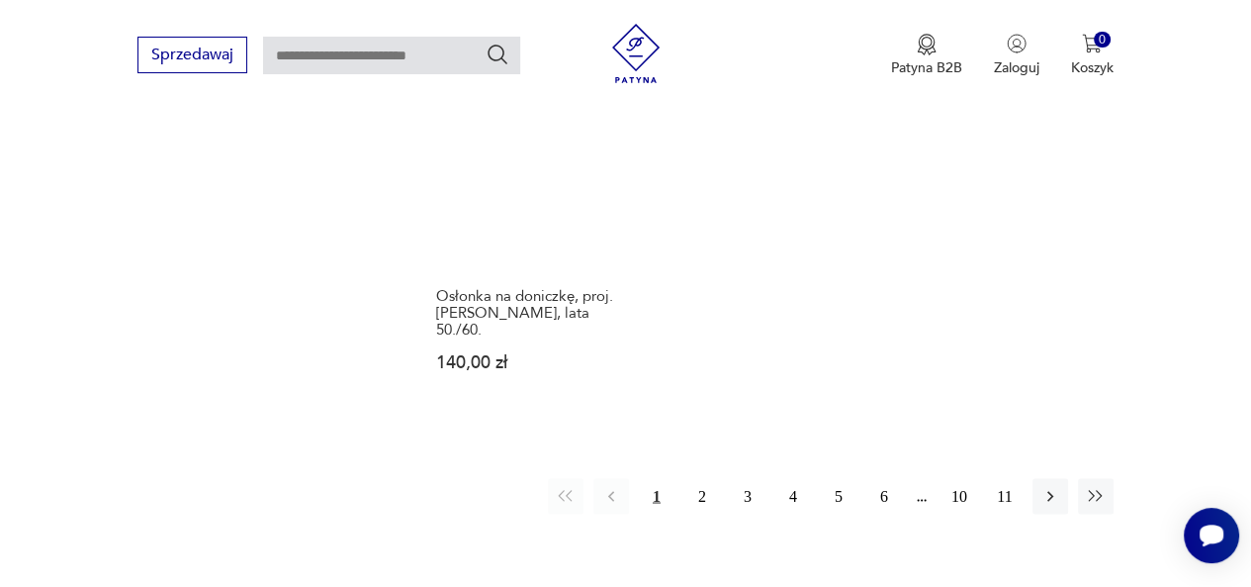
scroll to position [2885, 0]
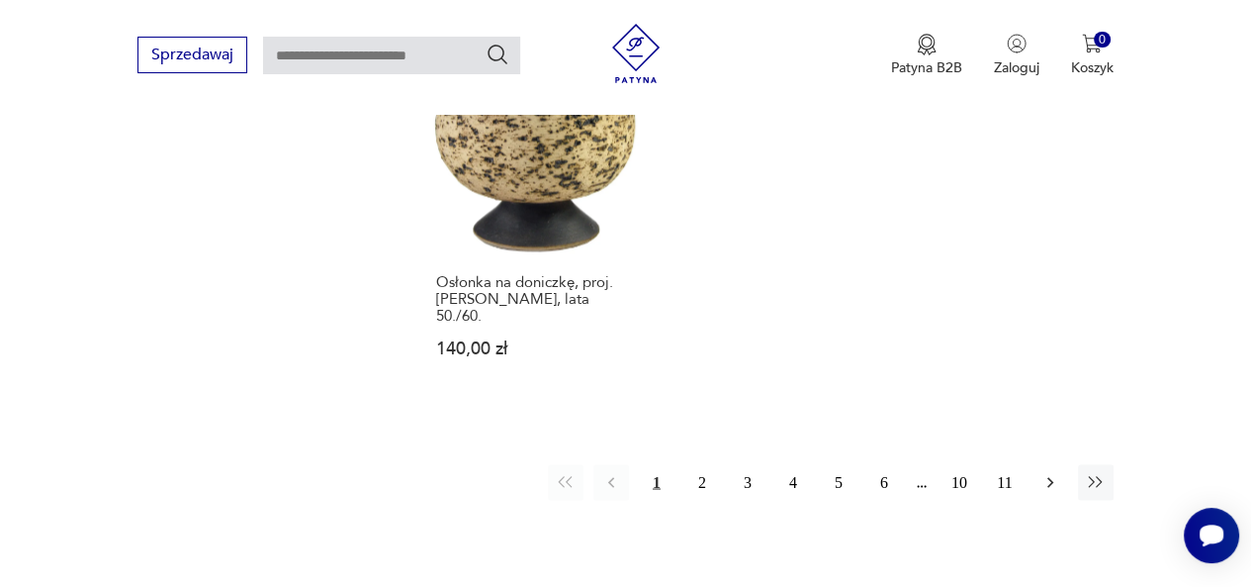
click at [1050, 464] on button "button" at bounding box center [1051, 482] width 36 height 36
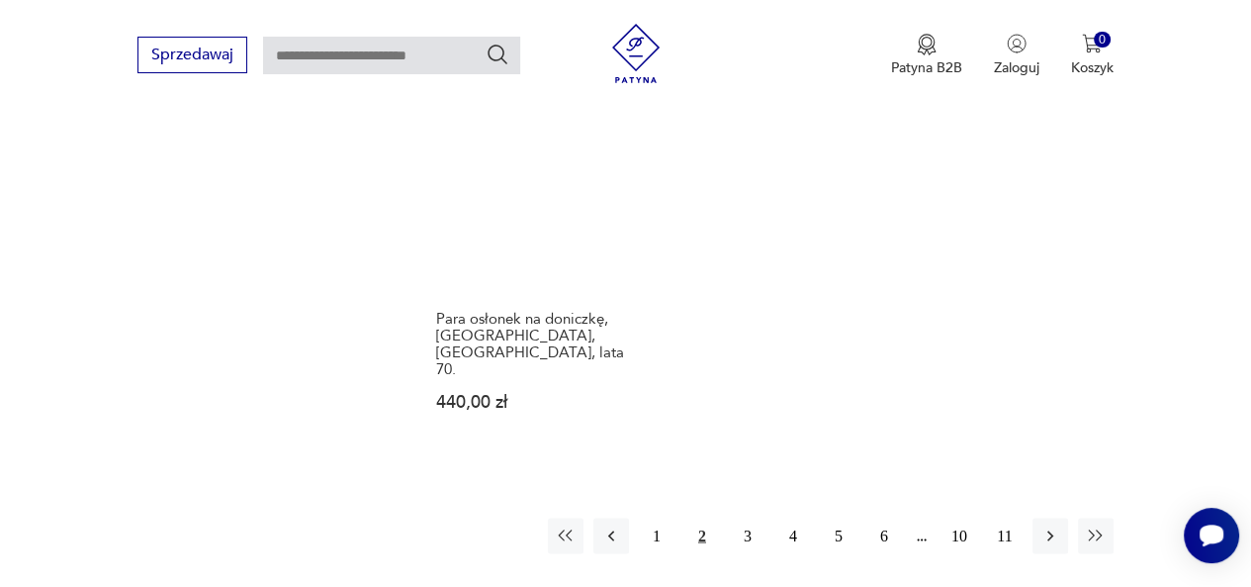
scroll to position [2995, 0]
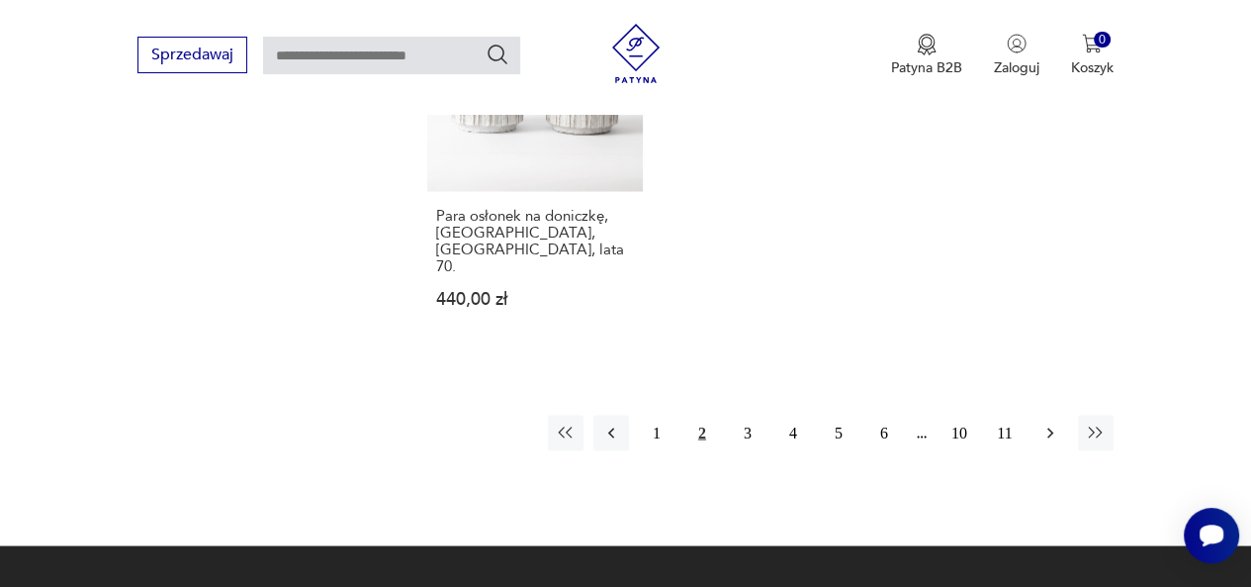
click at [1039, 414] on button "button" at bounding box center [1051, 432] width 36 height 36
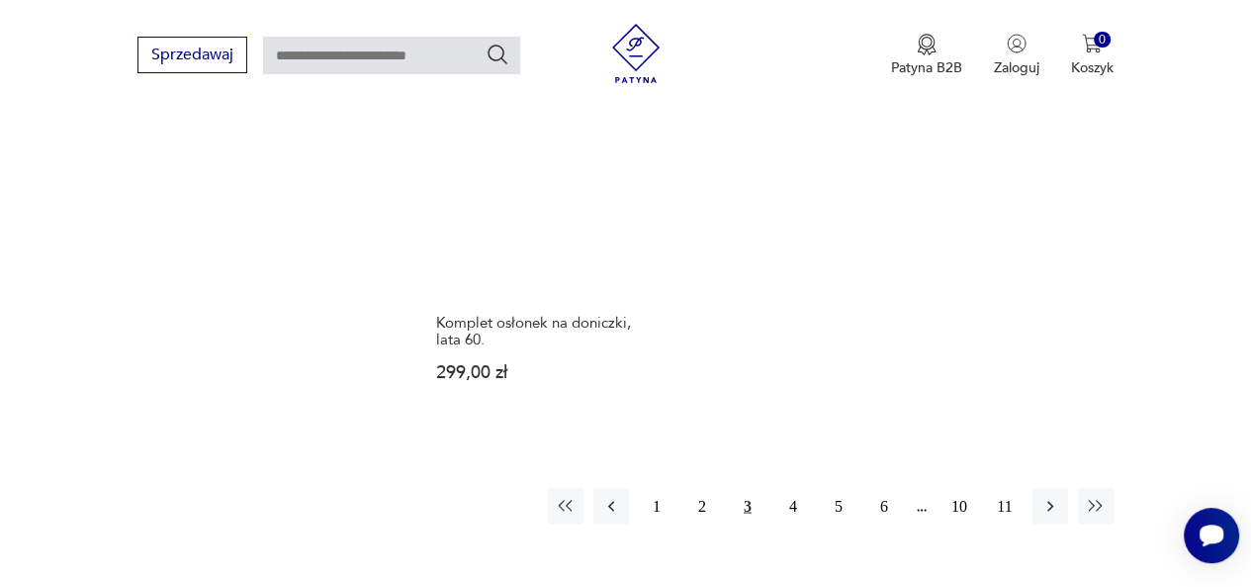
scroll to position [2841, 0]
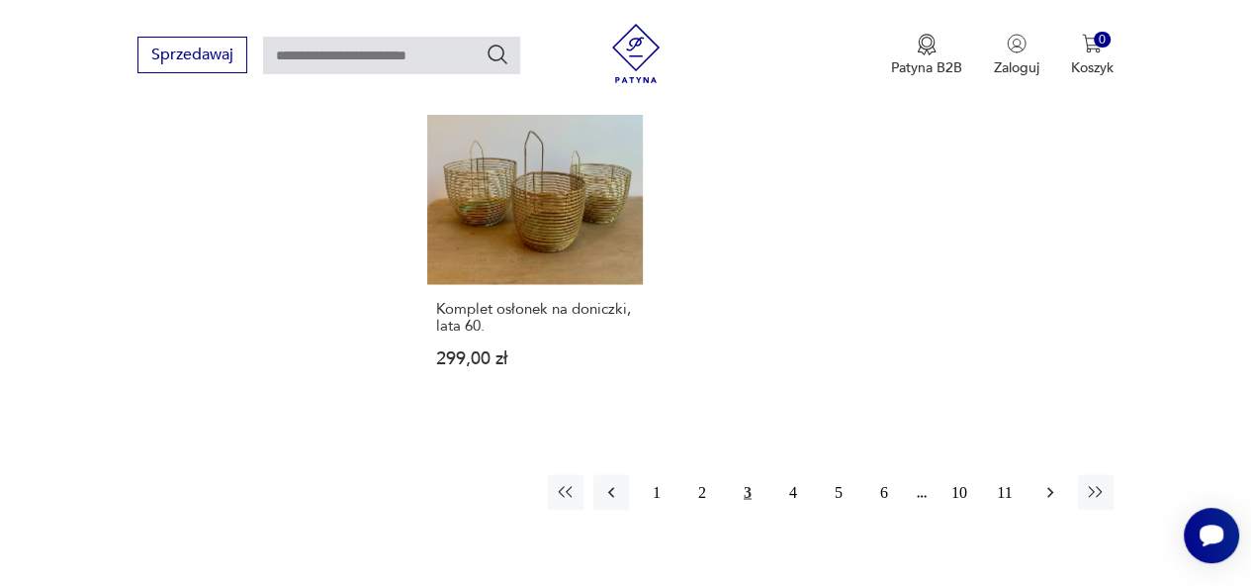
click at [1051, 489] on icon "button" at bounding box center [1051, 492] width 6 height 11
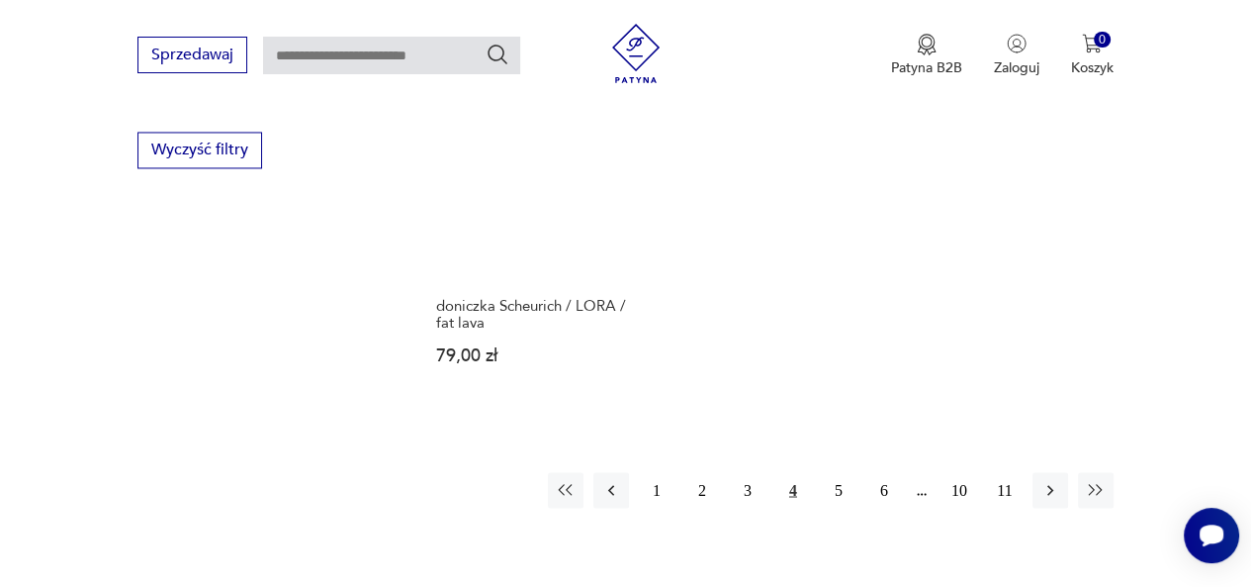
scroll to position [2730, 0]
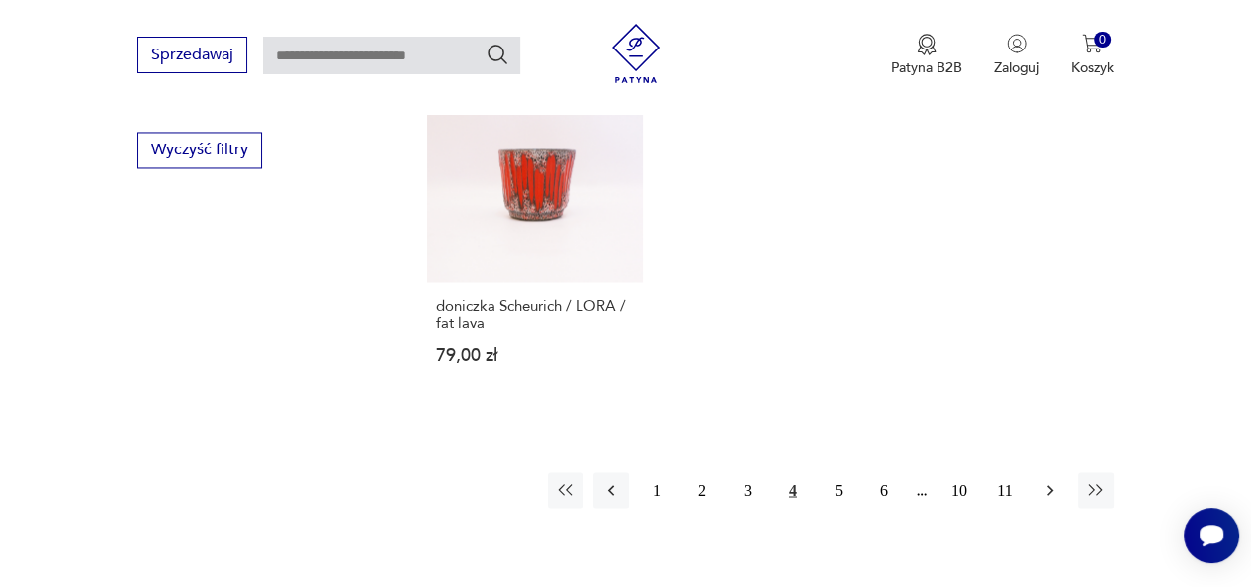
click at [1046, 480] on icon "button" at bounding box center [1051, 490] width 20 height 20
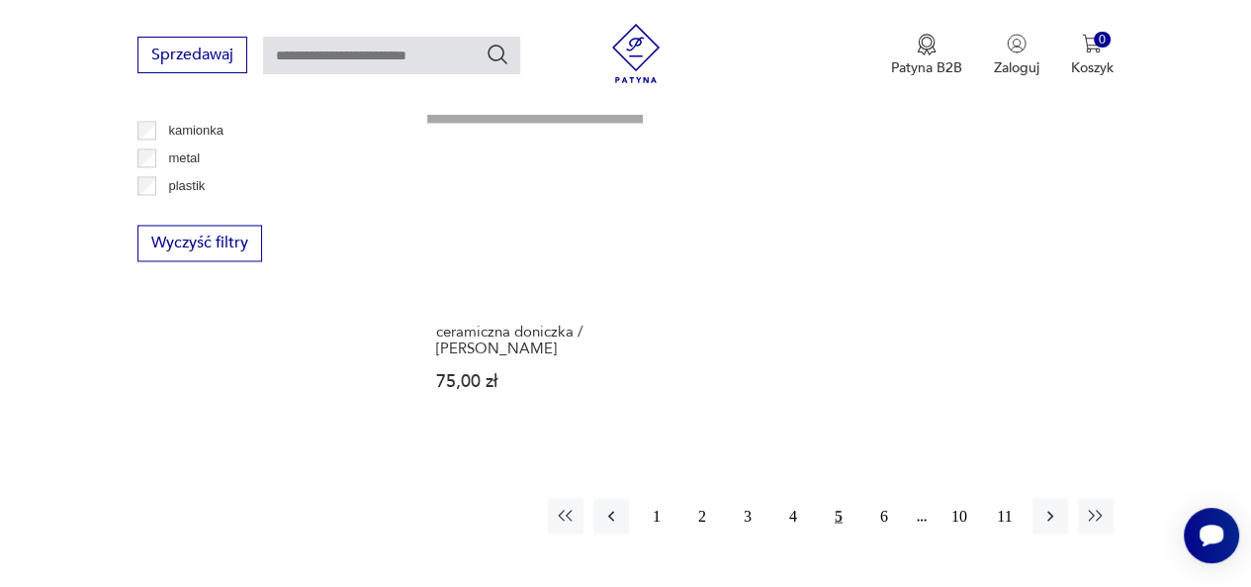
scroll to position [2681, 0]
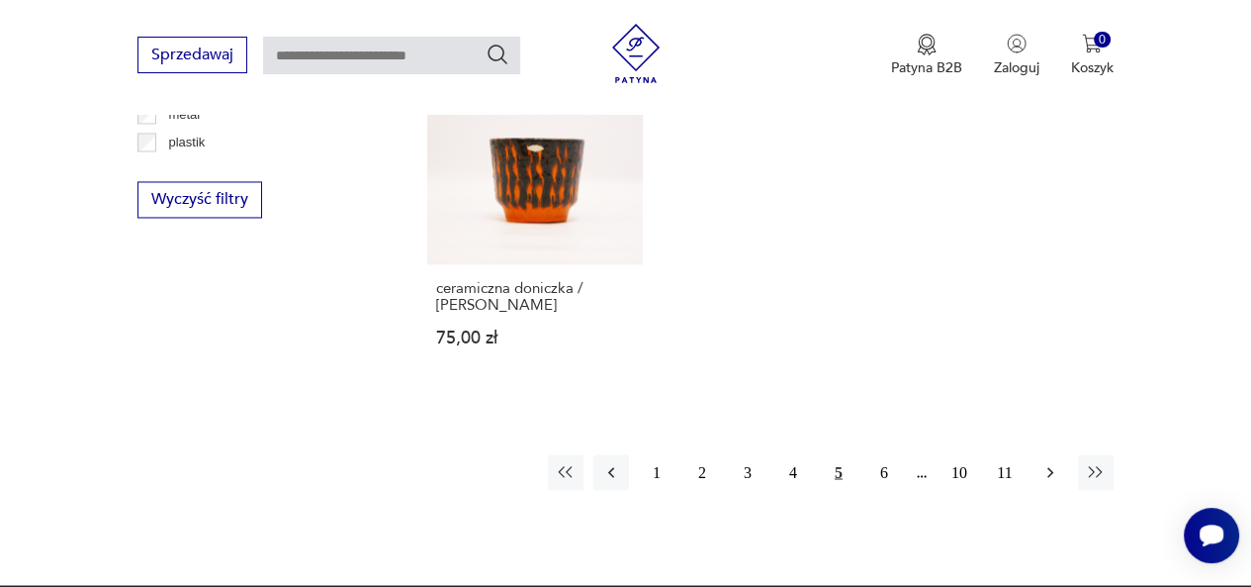
click at [1052, 462] on icon "button" at bounding box center [1051, 472] width 20 height 20
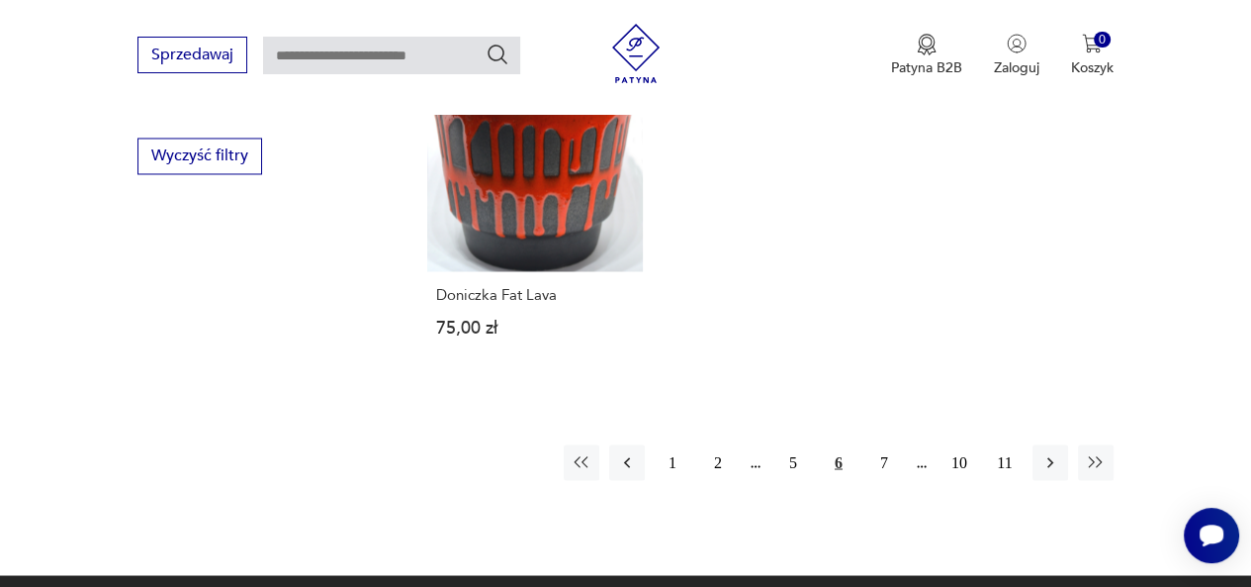
scroll to position [2738, 0]
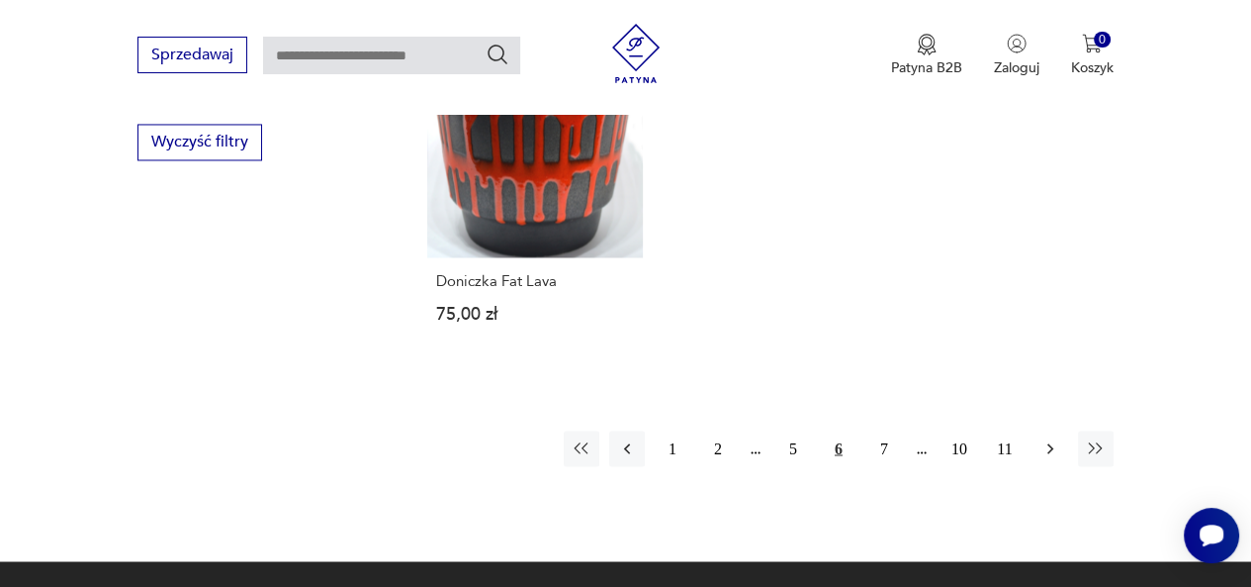
click at [1049, 438] on icon "button" at bounding box center [1051, 448] width 20 height 20
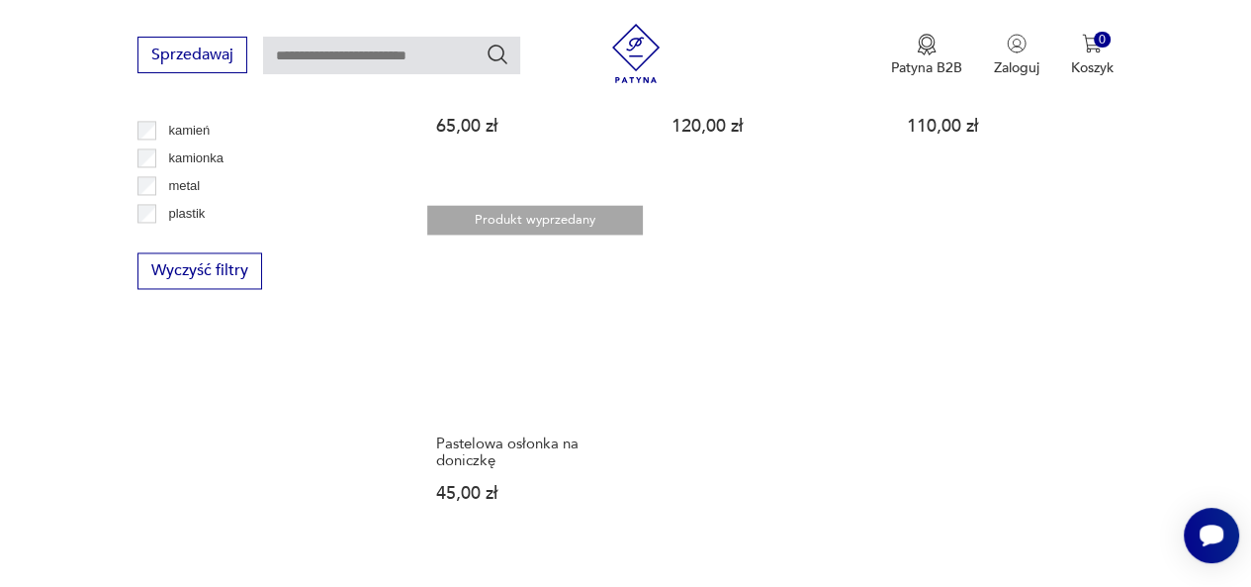
scroll to position [2705, 0]
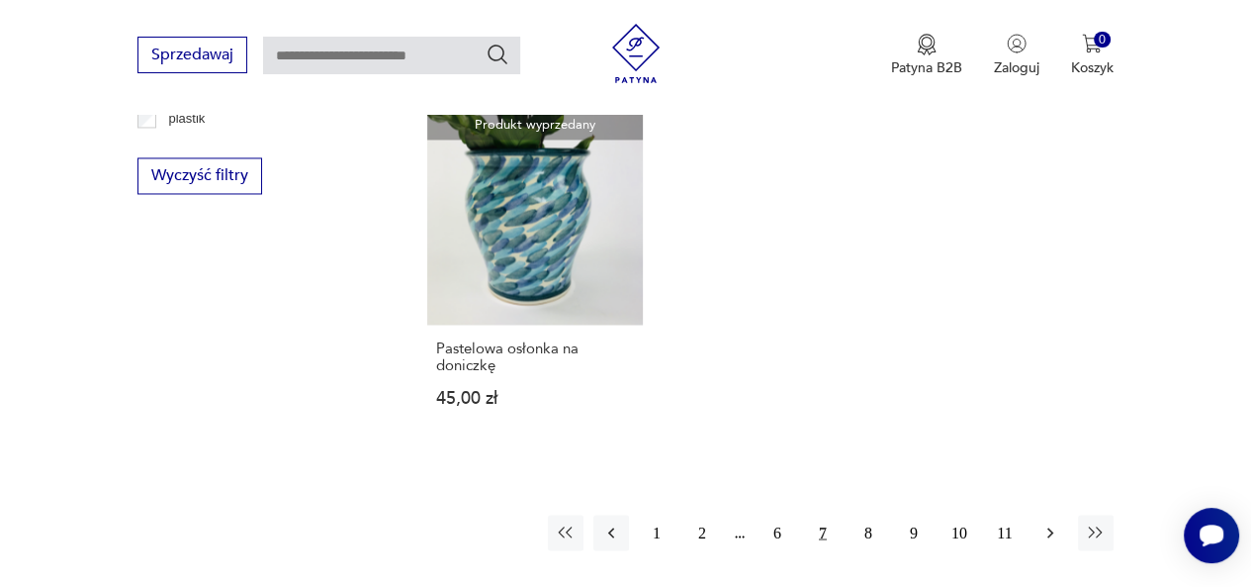
click at [1053, 527] on icon "button" at bounding box center [1051, 532] width 6 height 11
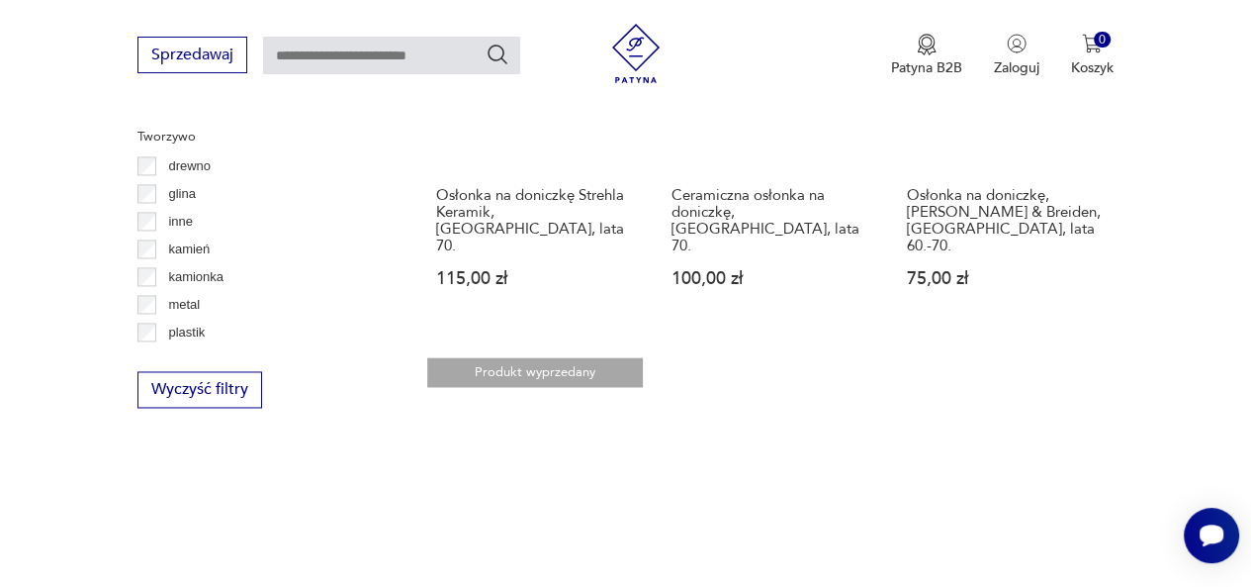
scroll to position [2655, 0]
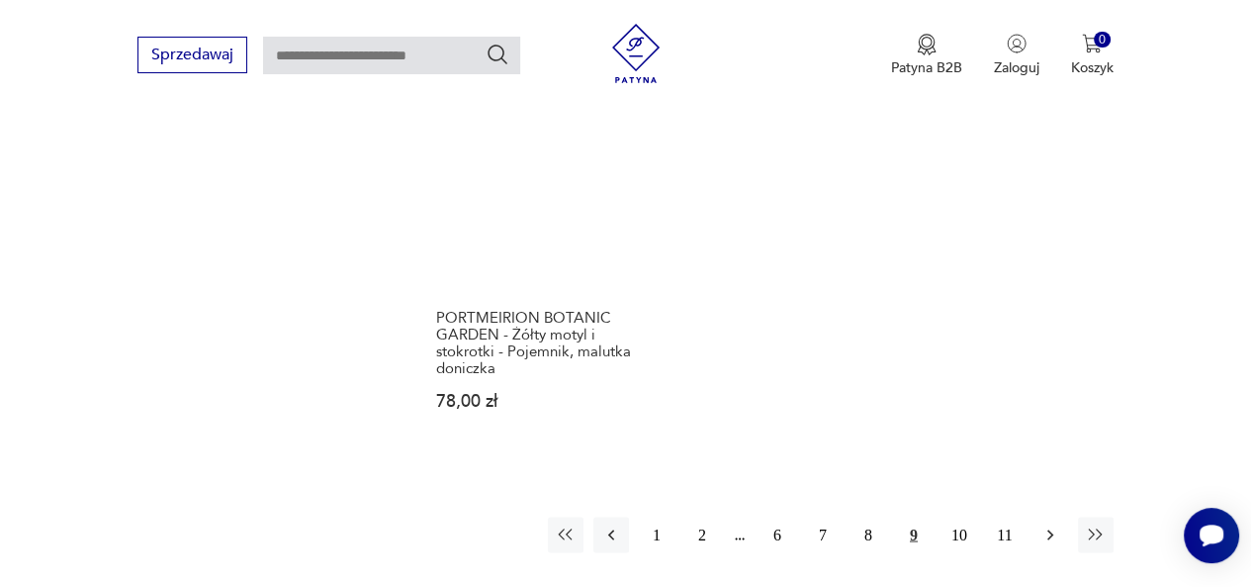
scroll to position [2839, 0]
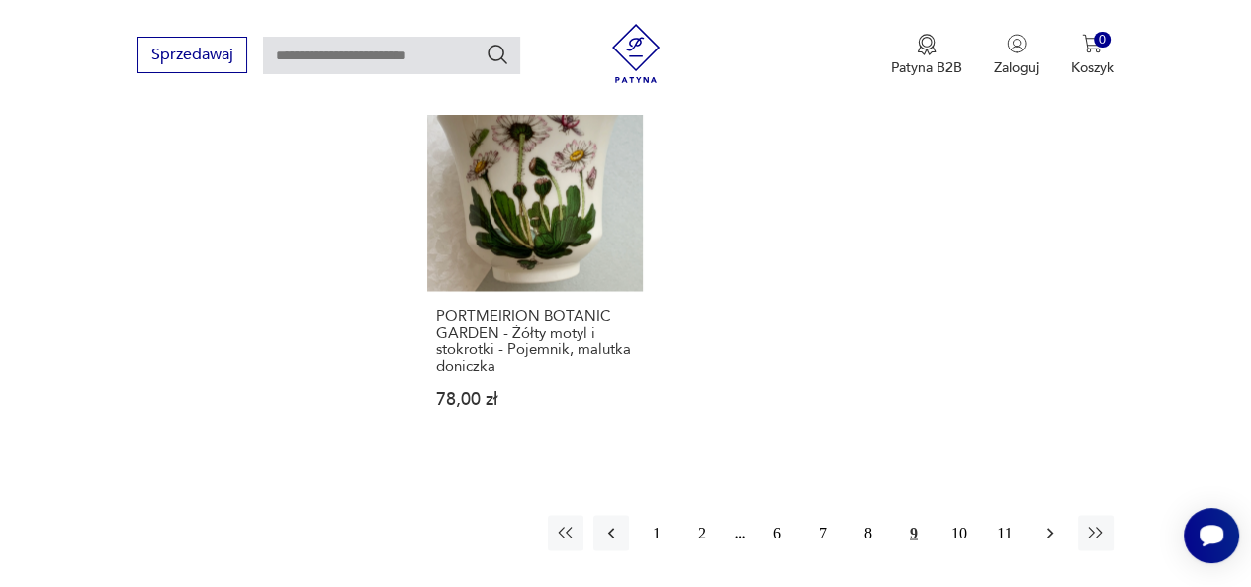
click at [1047, 522] on icon "button" at bounding box center [1051, 532] width 20 height 20
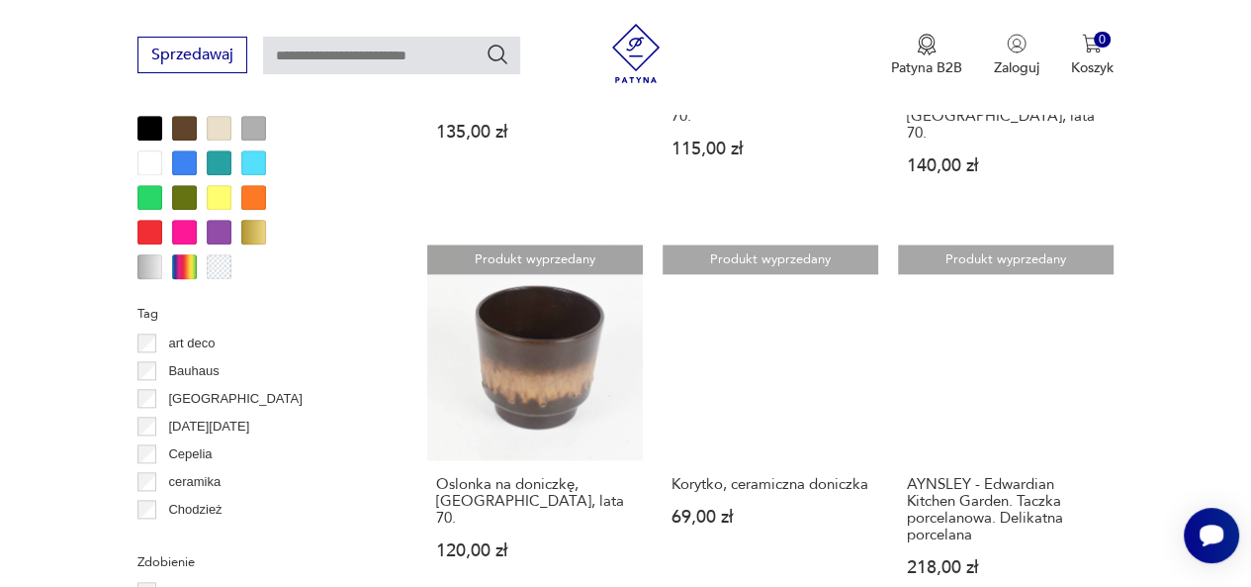
scroll to position [1808, 0]
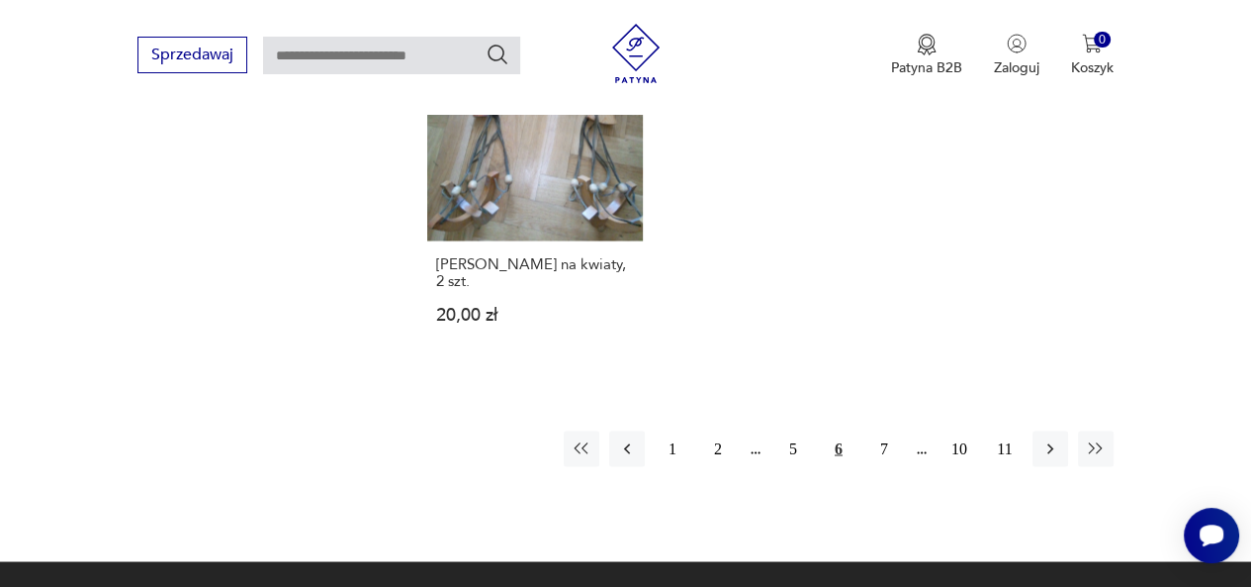
scroll to position [2738, 0]
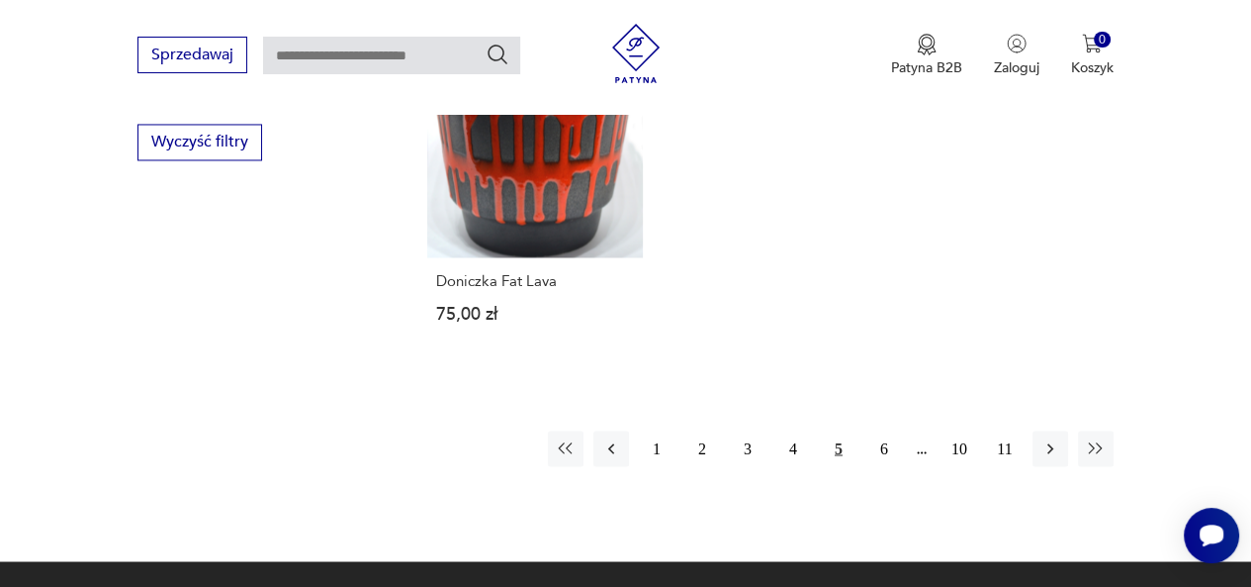
scroll to position [2681, 0]
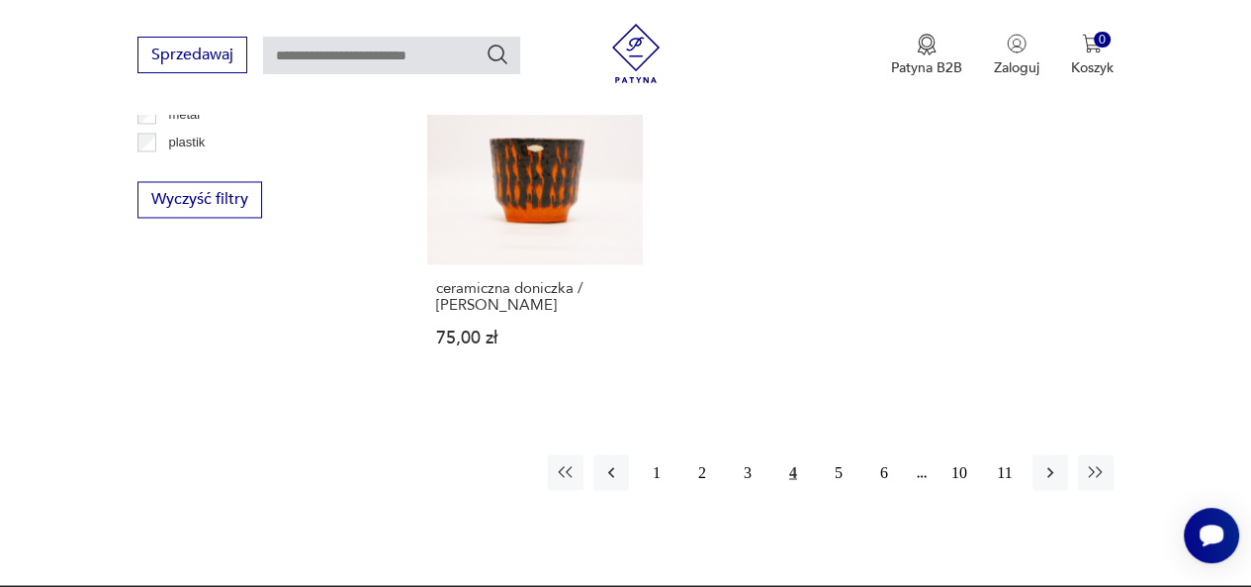
scroll to position [2730, 0]
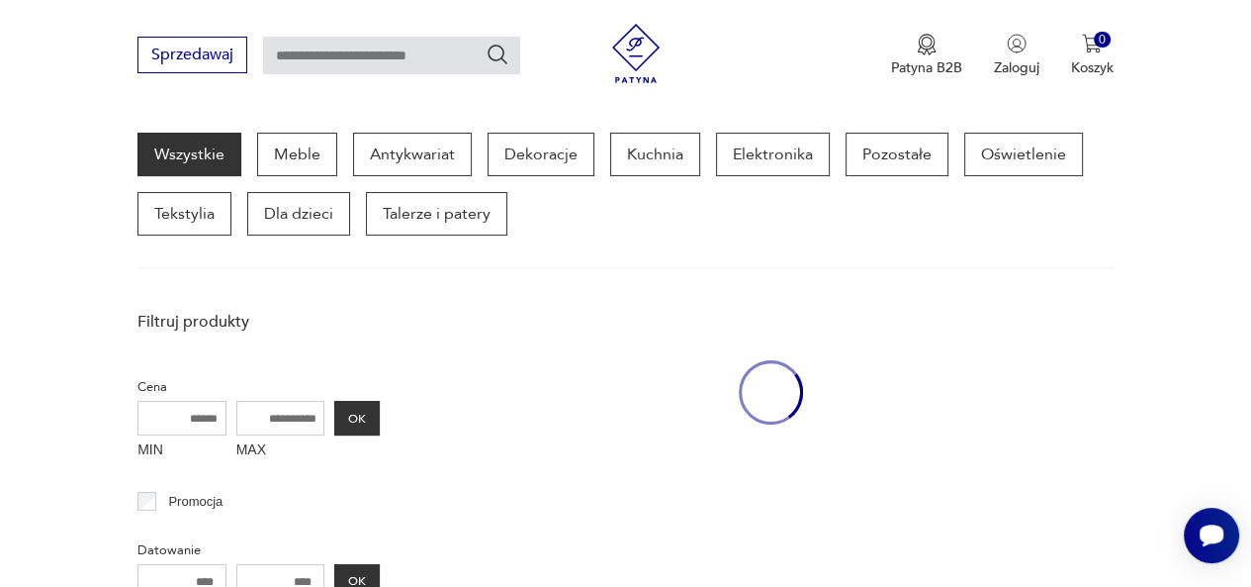
scroll to position [255, 0]
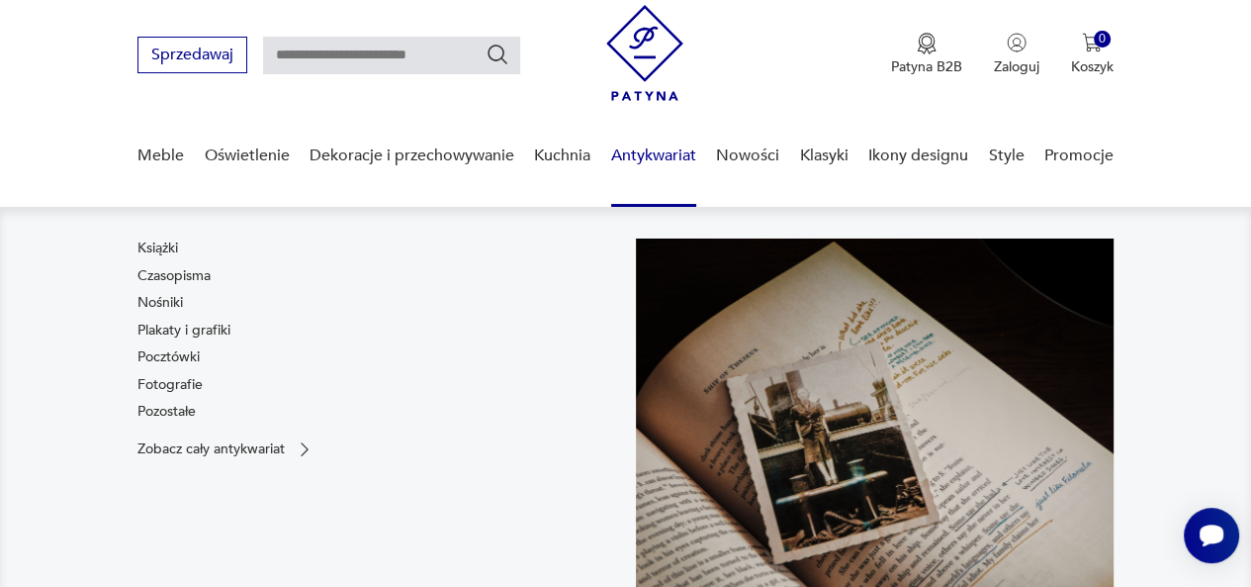
click at [653, 154] on link "Antykwariat" at bounding box center [653, 156] width 85 height 76
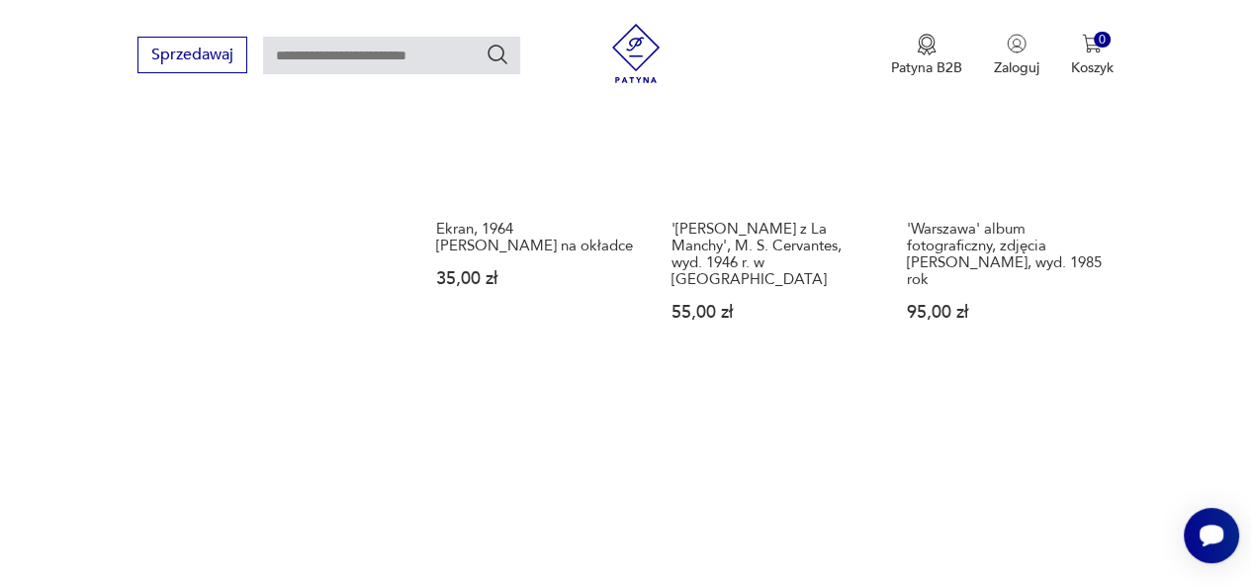
scroll to position [2715, 0]
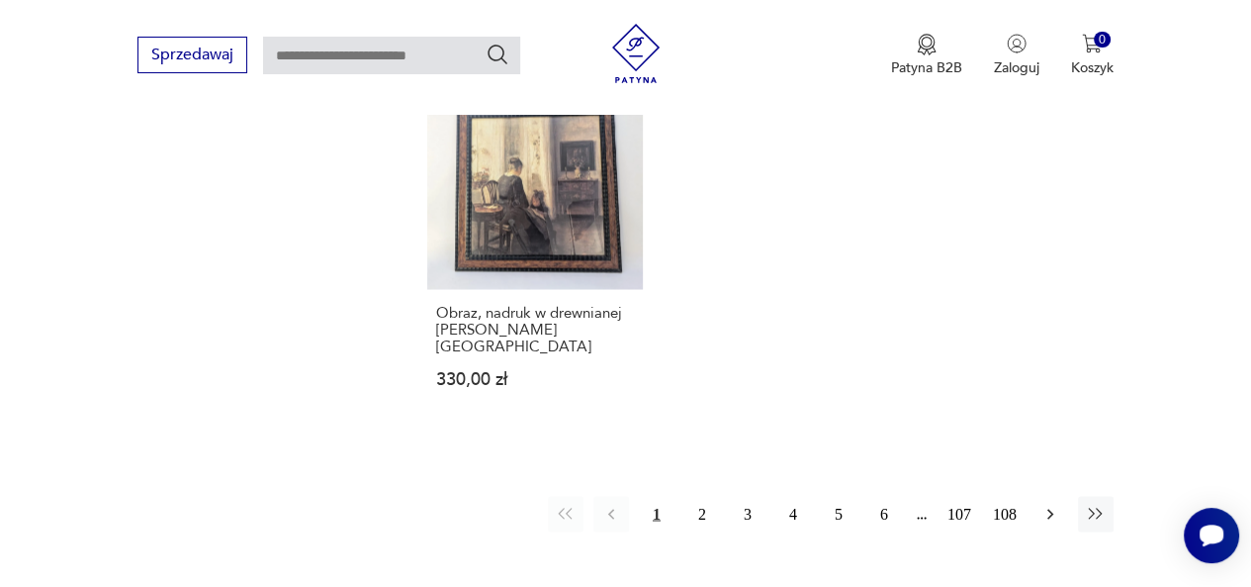
click at [1049, 496] on button "button" at bounding box center [1051, 514] width 36 height 36
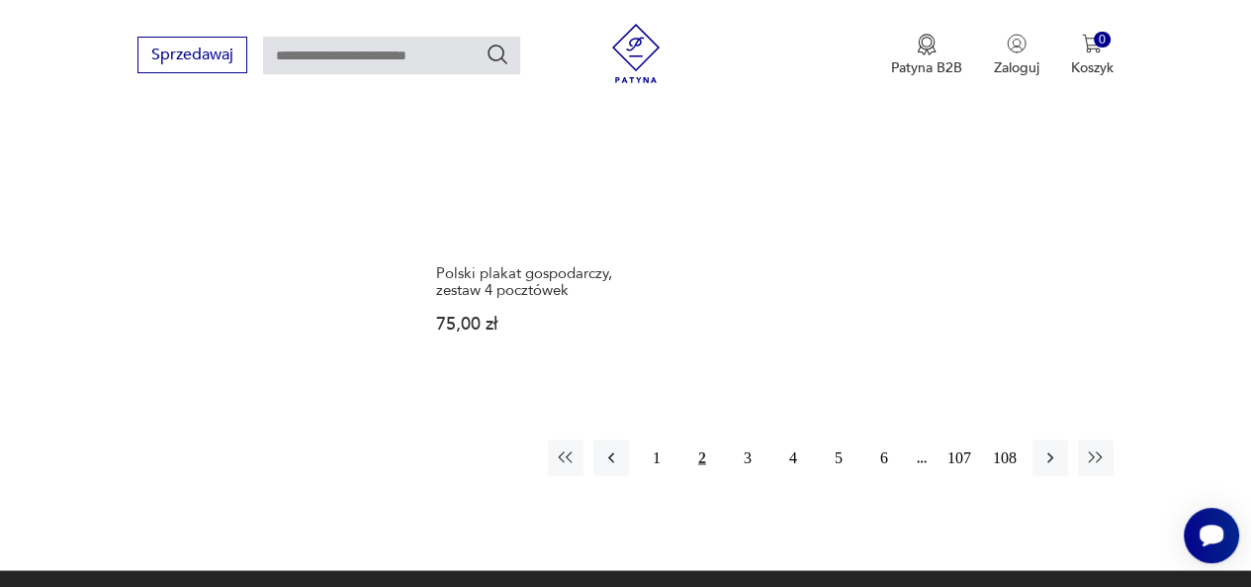
scroll to position [2811, 0]
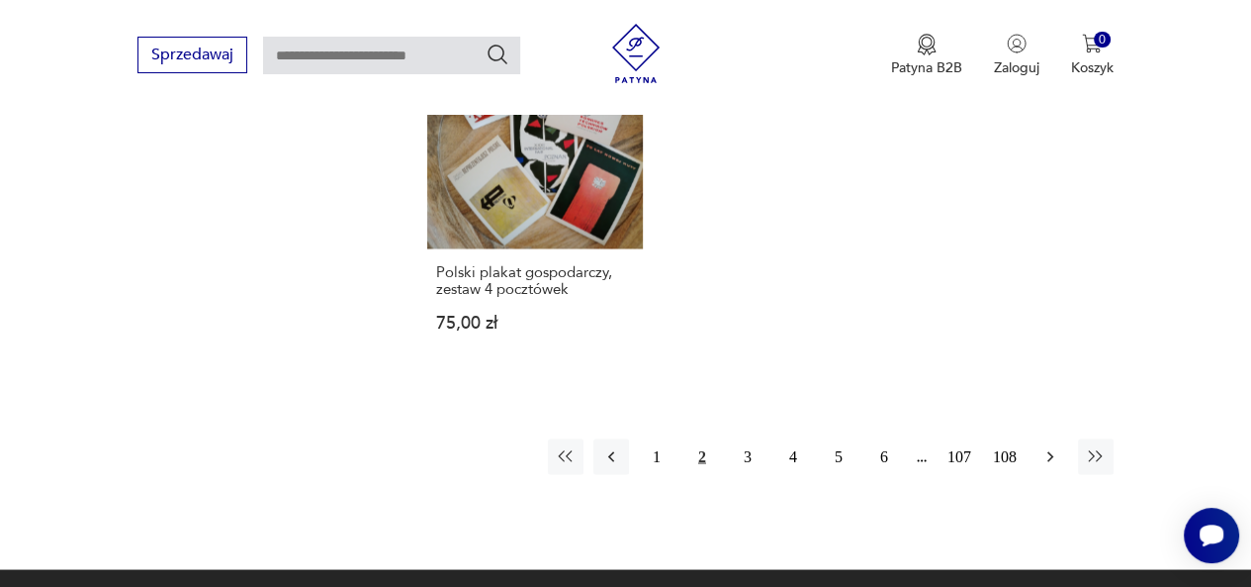
click at [1052, 446] on icon "button" at bounding box center [1051, 456] width 20 height 20
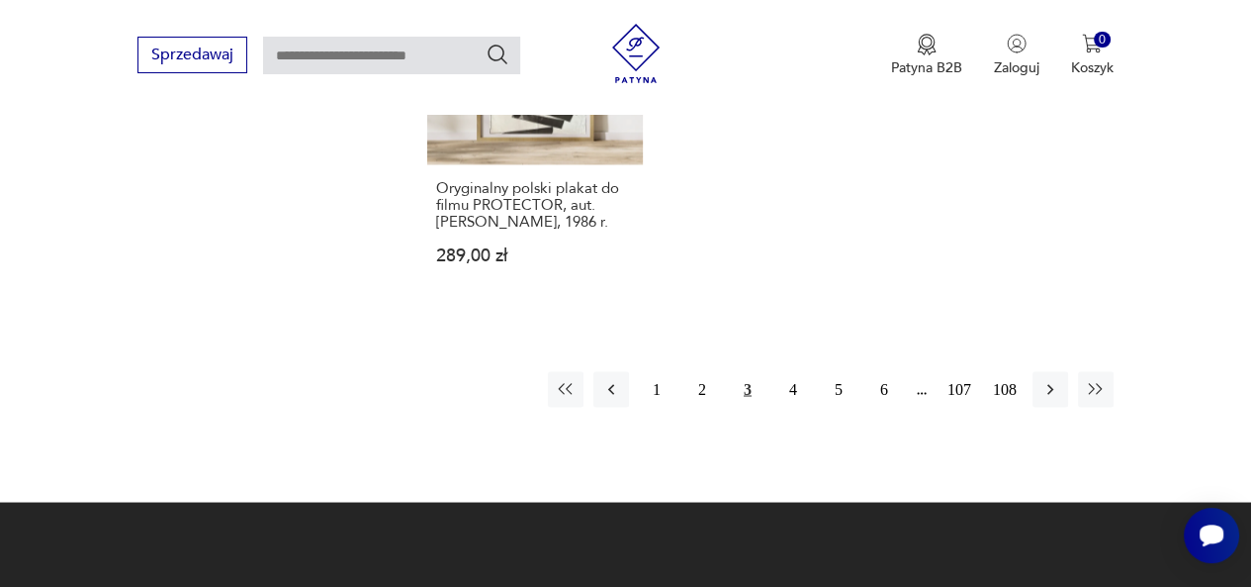
scroll to position [2918, 0]
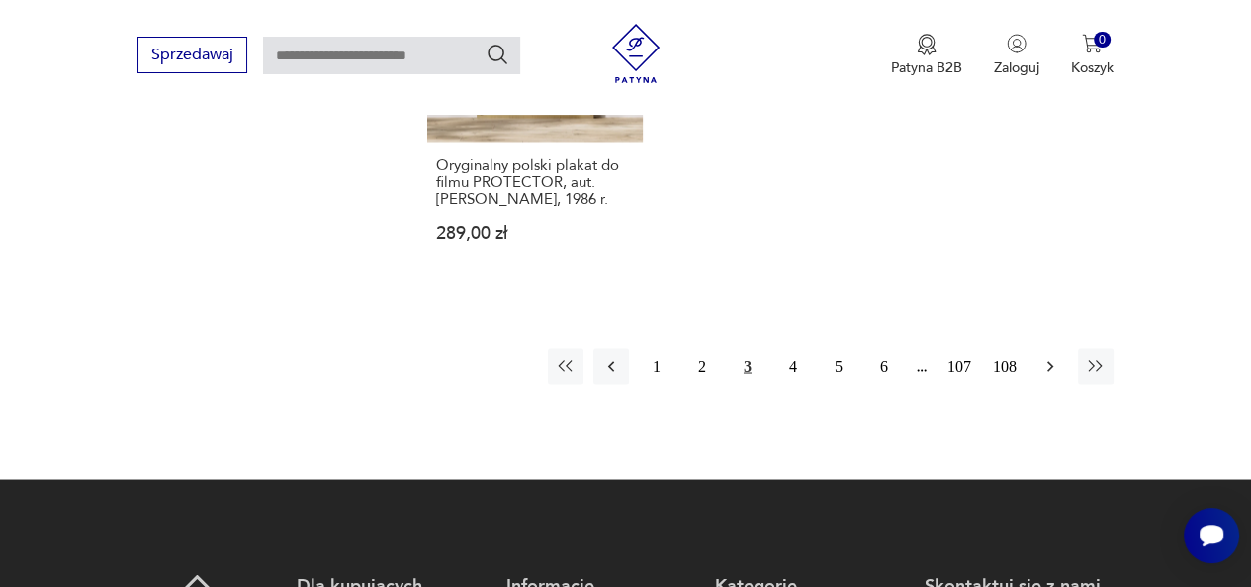
click at [1045, 365] on icon "button" at bounding box center [1051, 366] width 20 height 20
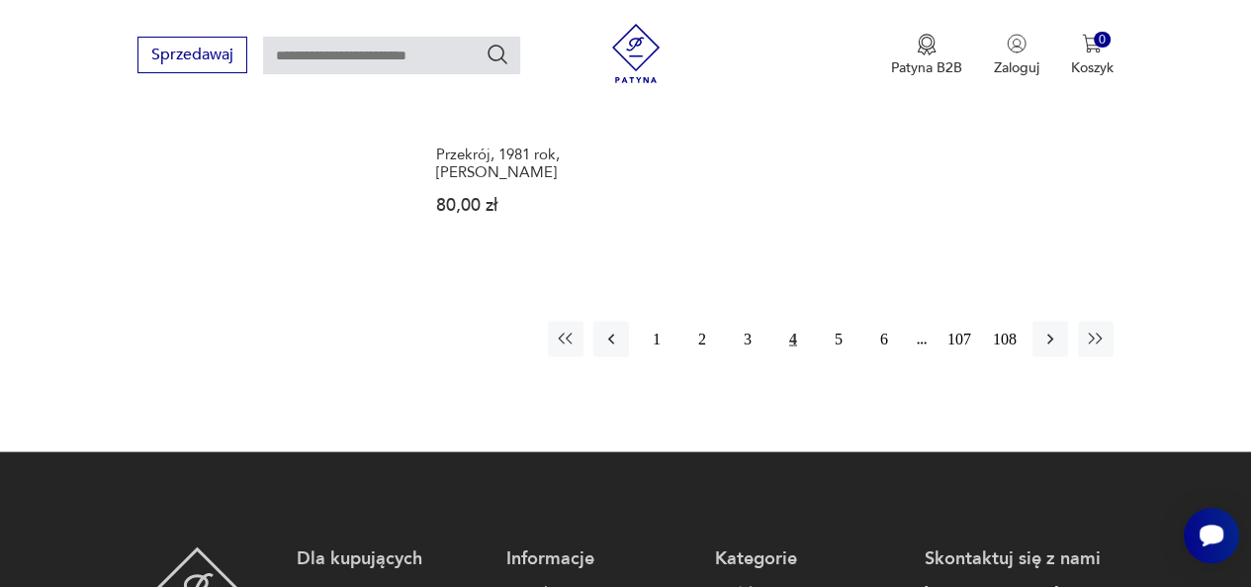
scroll to position [2964, 0]
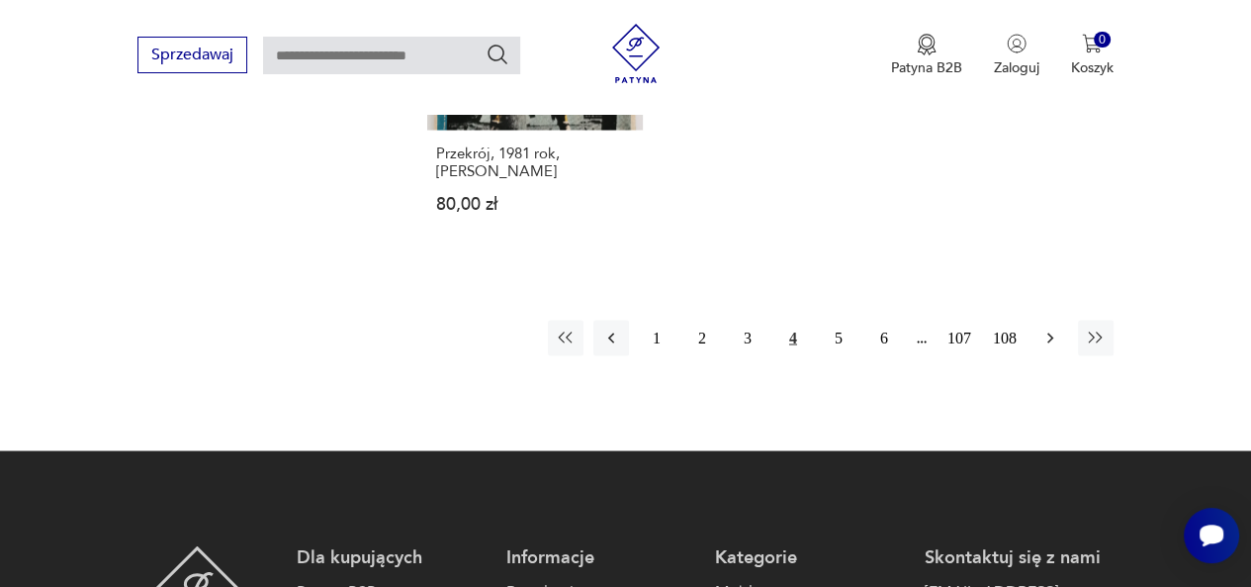
click at [1059, 330] on icon "button" at bounding box center [1051, 337] width 20 height 20
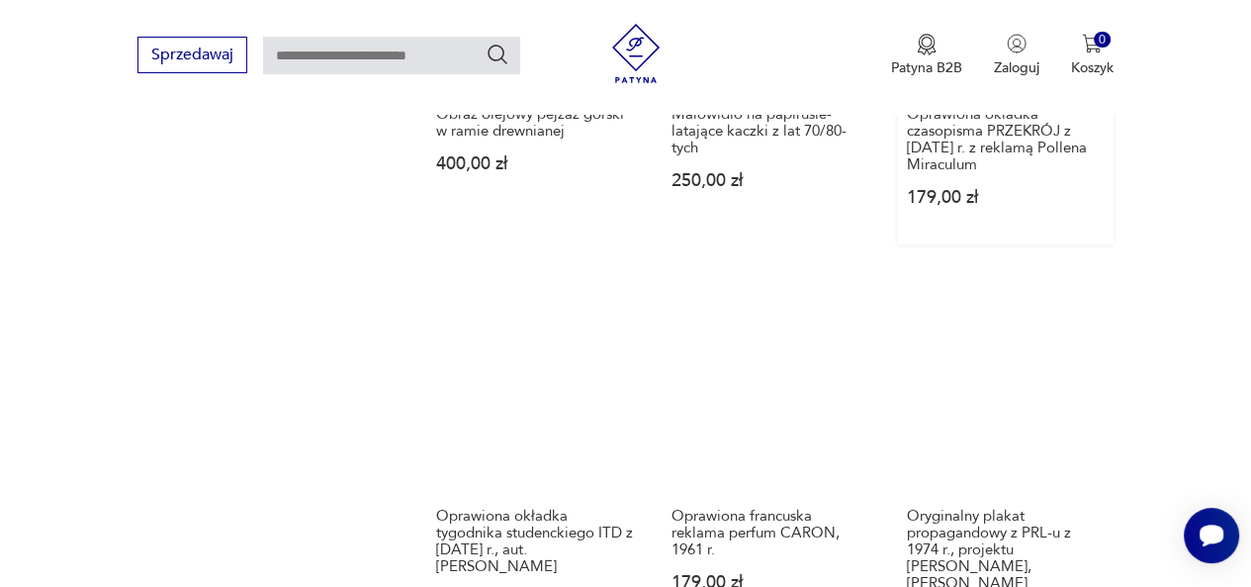
scroll to position [2163, 0]
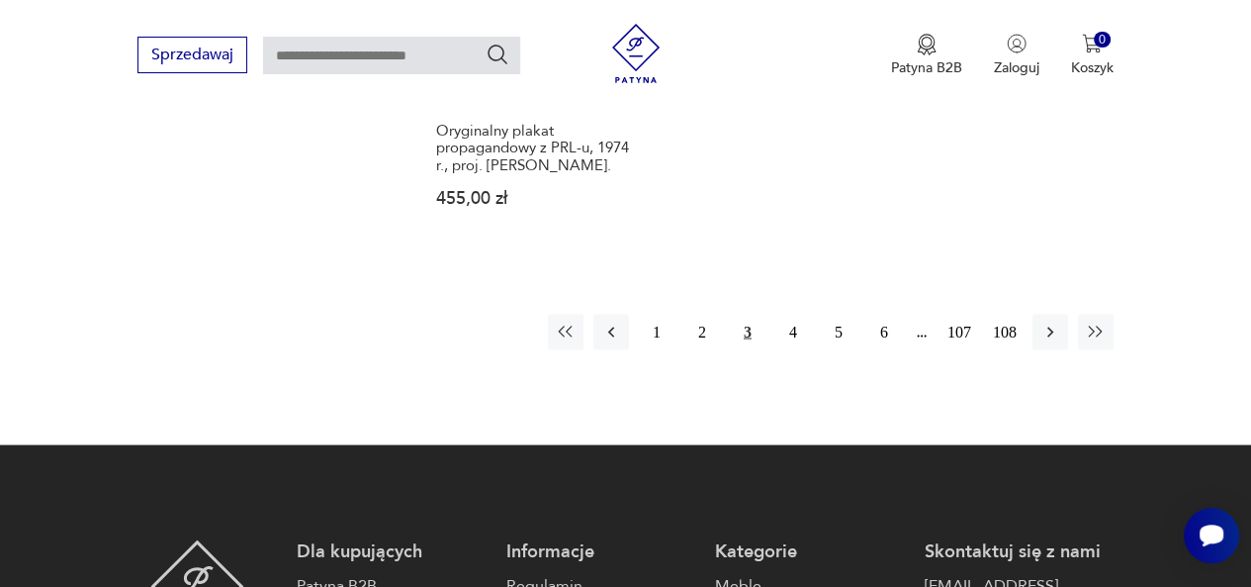
scroll to position [2811, 0]
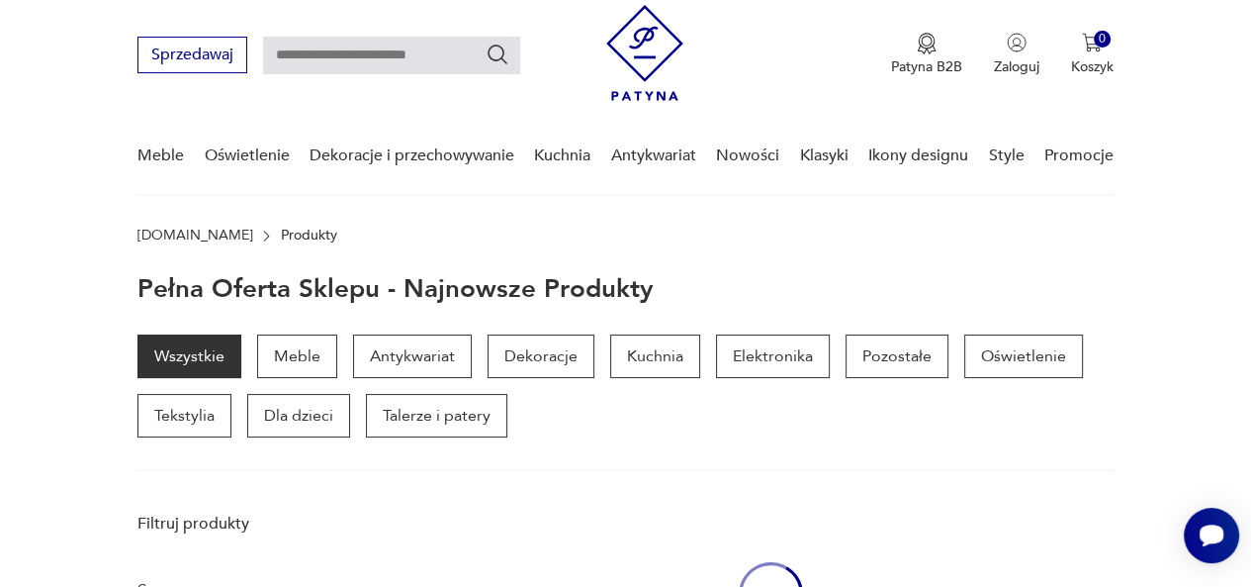
scroll to position [197, 0]
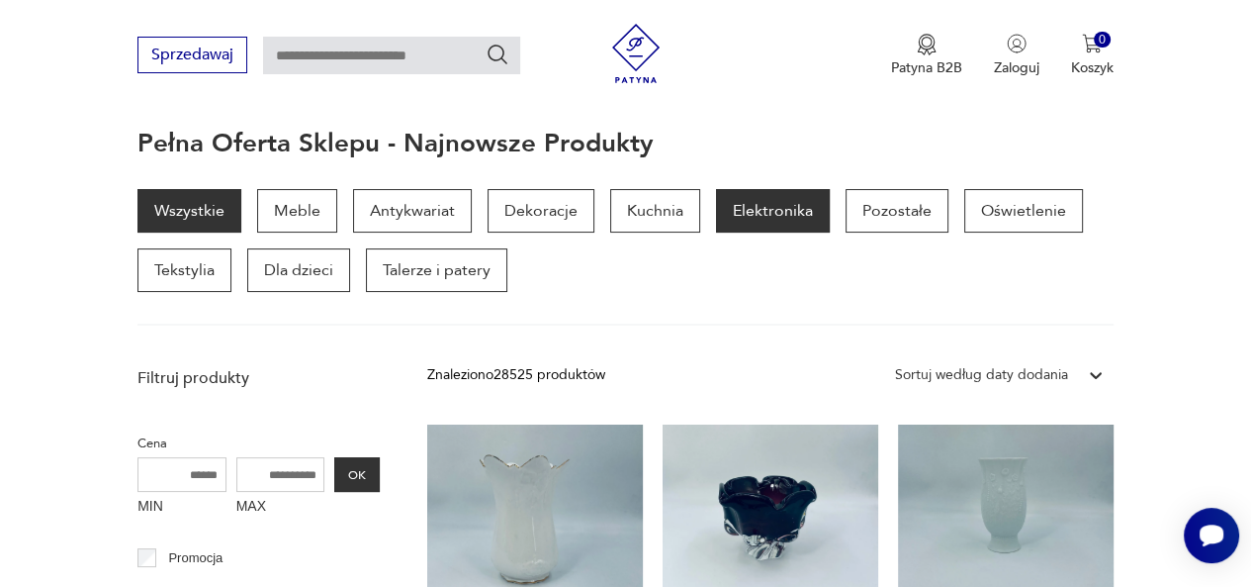
click at [775, 215] on p "Elektronika" at bounding box center [773, 211] width 114 height 44
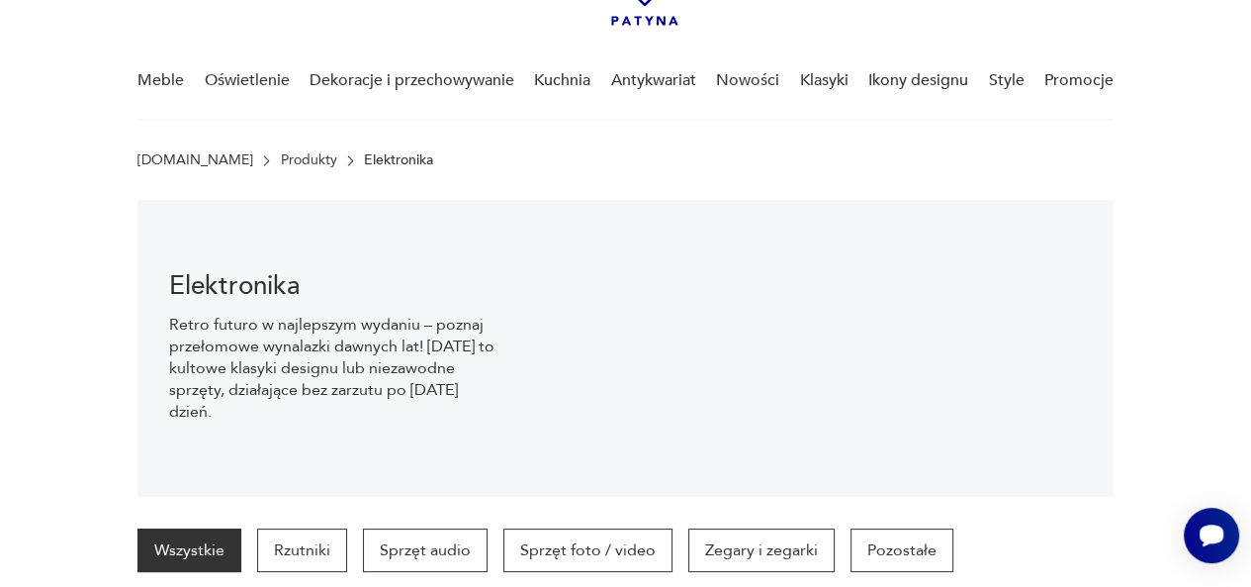
scroll to position [127, 0]
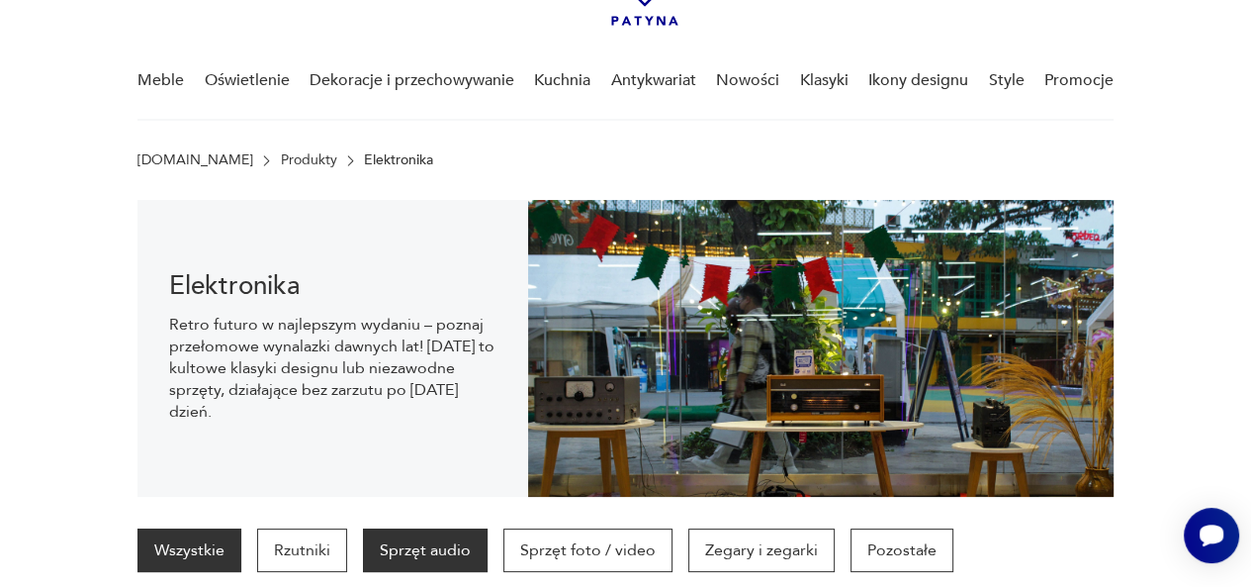
click at [438, 547] on p "Sprzęt audio" at bounding box center [425, 550] width 125 height 44
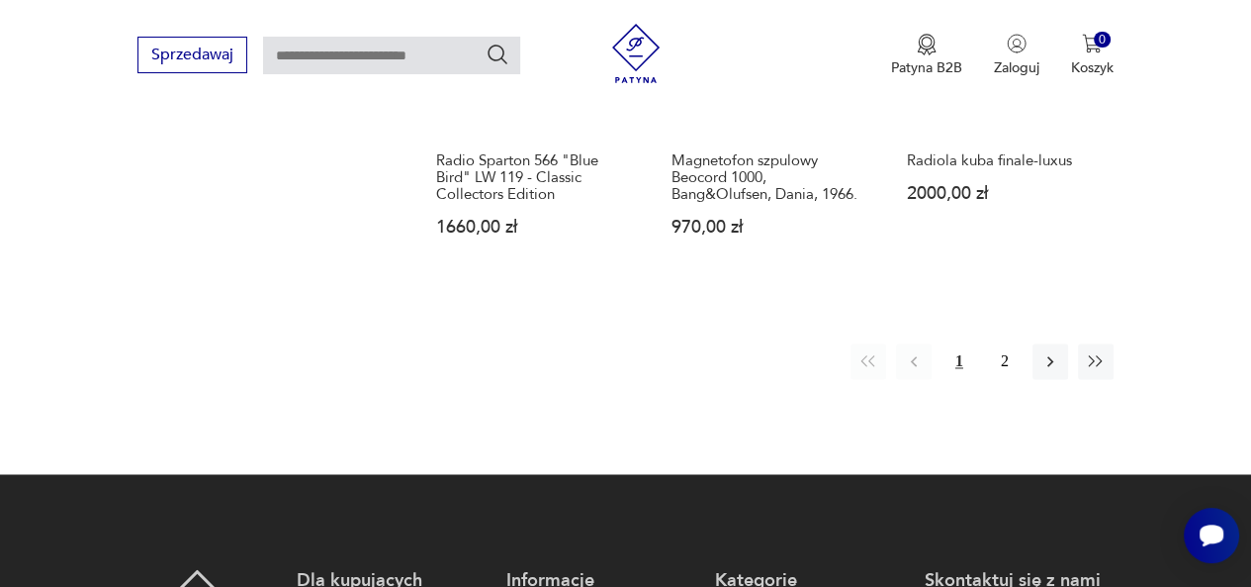
scroll to position [2507, 0]
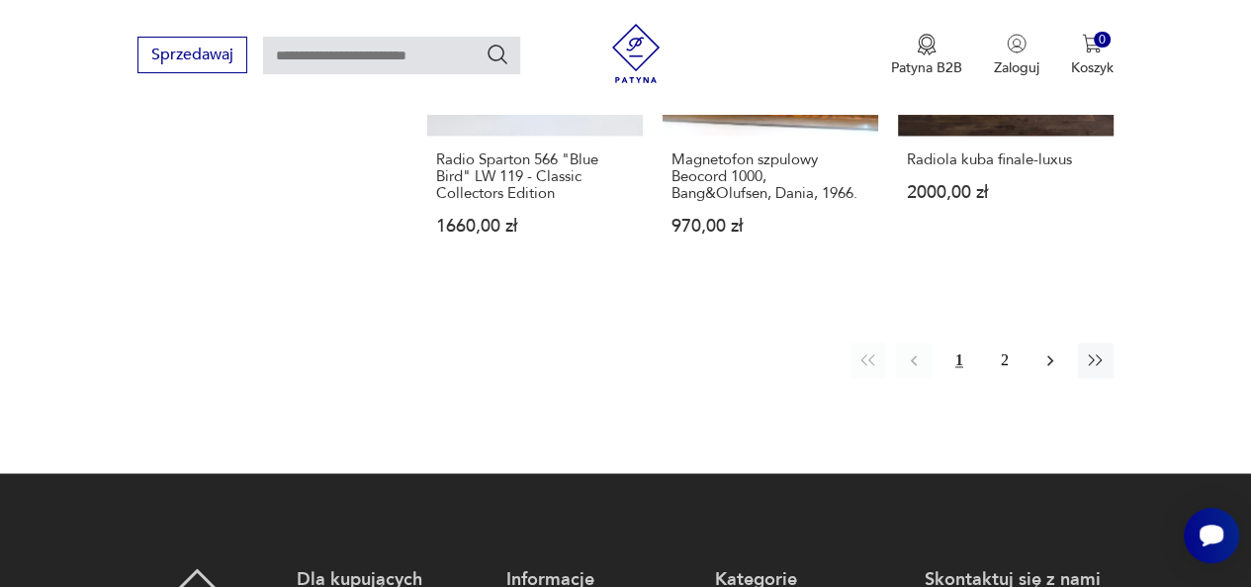
click at [1051, 350] on icon "button" at bounding box center [1051, 360] width 20 height 20
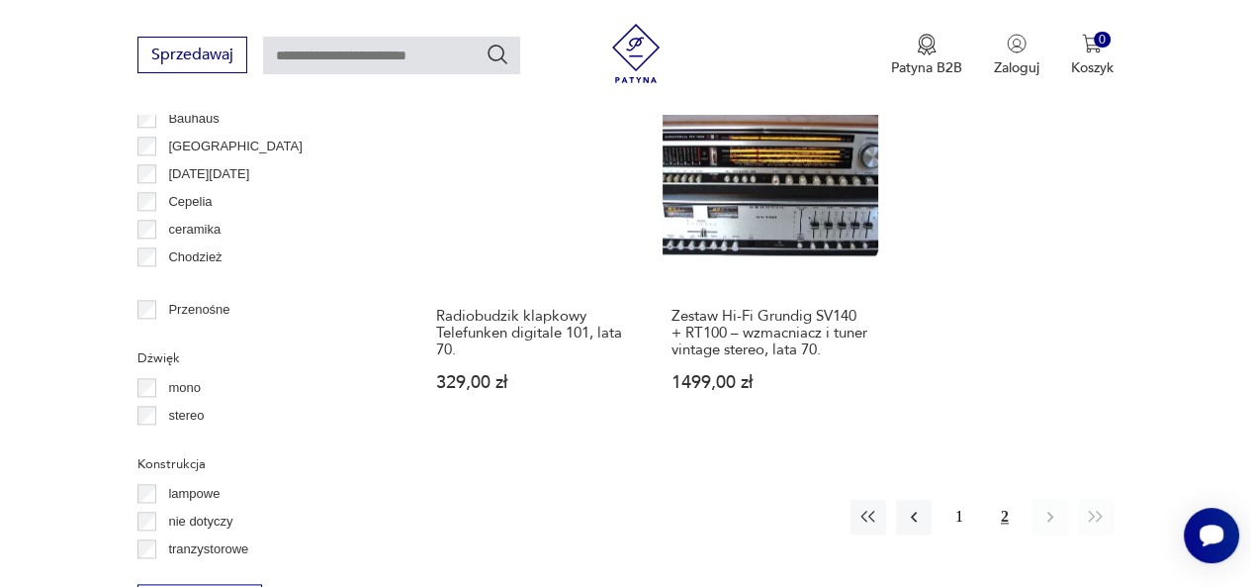
scroll to position [1893, 0]
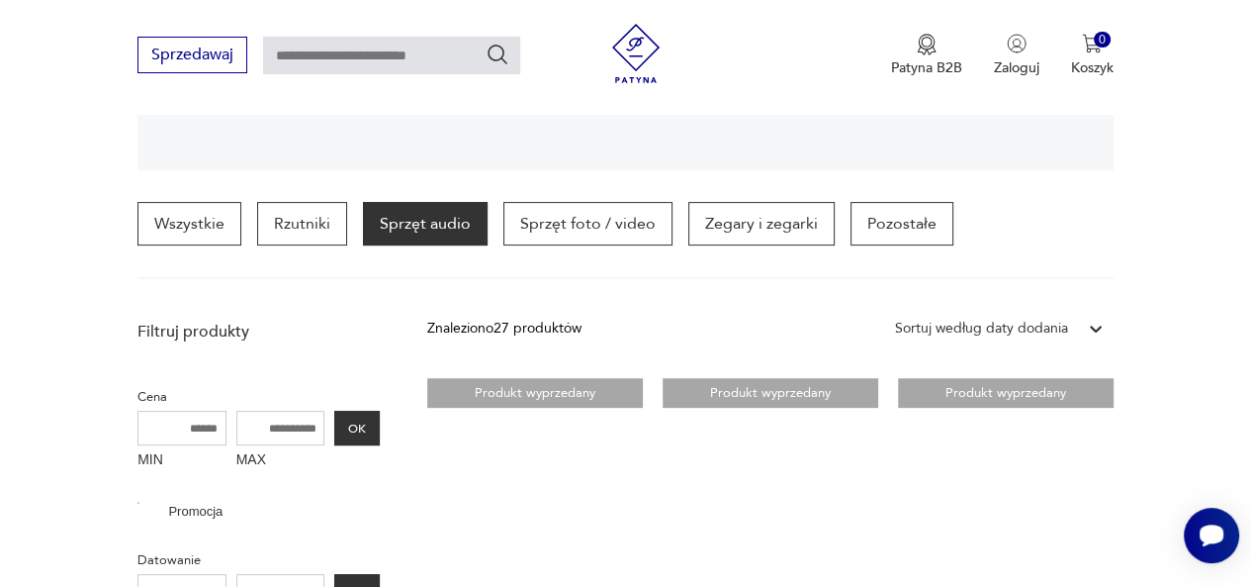
scroll to position [1893, 0]
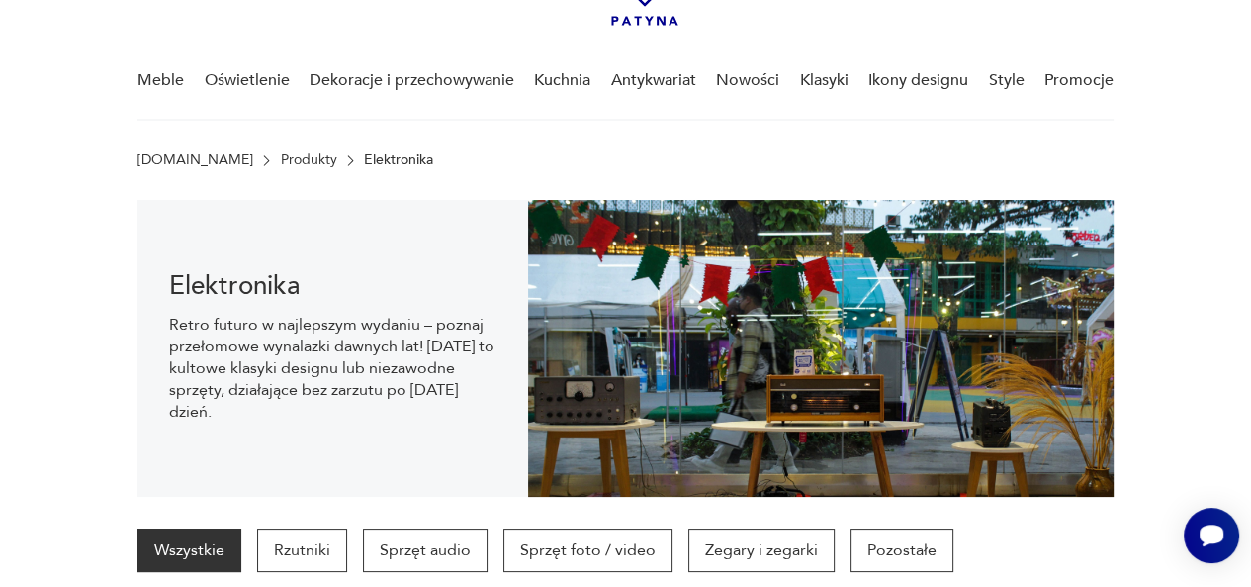
scroll to position [231, 0]
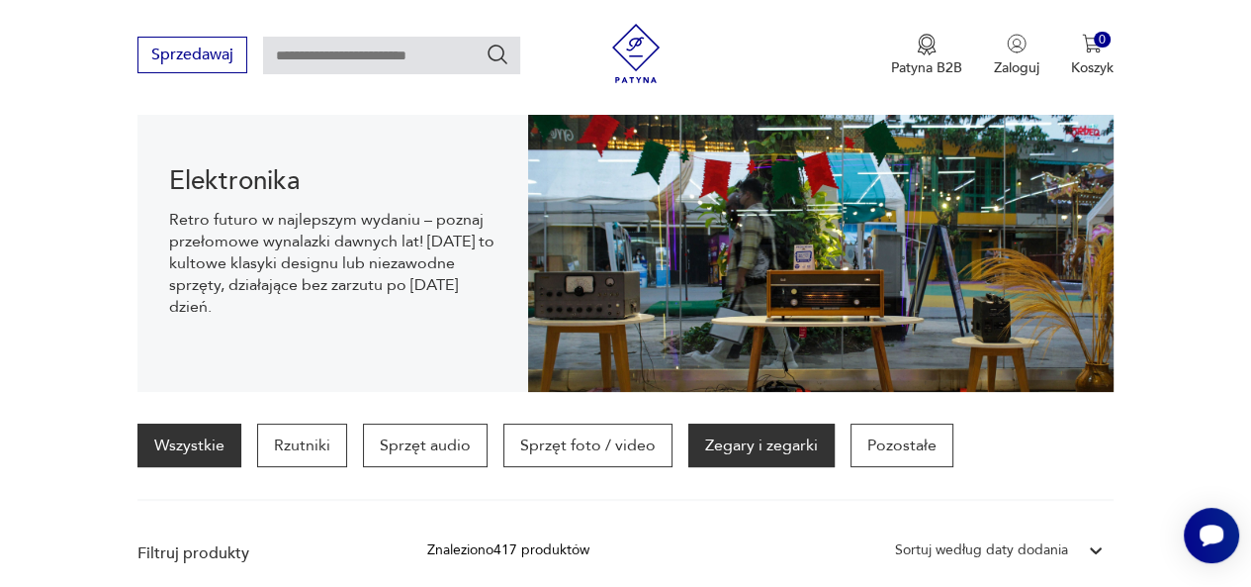
click at [721, 449] on p "Zegary i zegarki" at bounding box center [762, 445] width 146 height 44
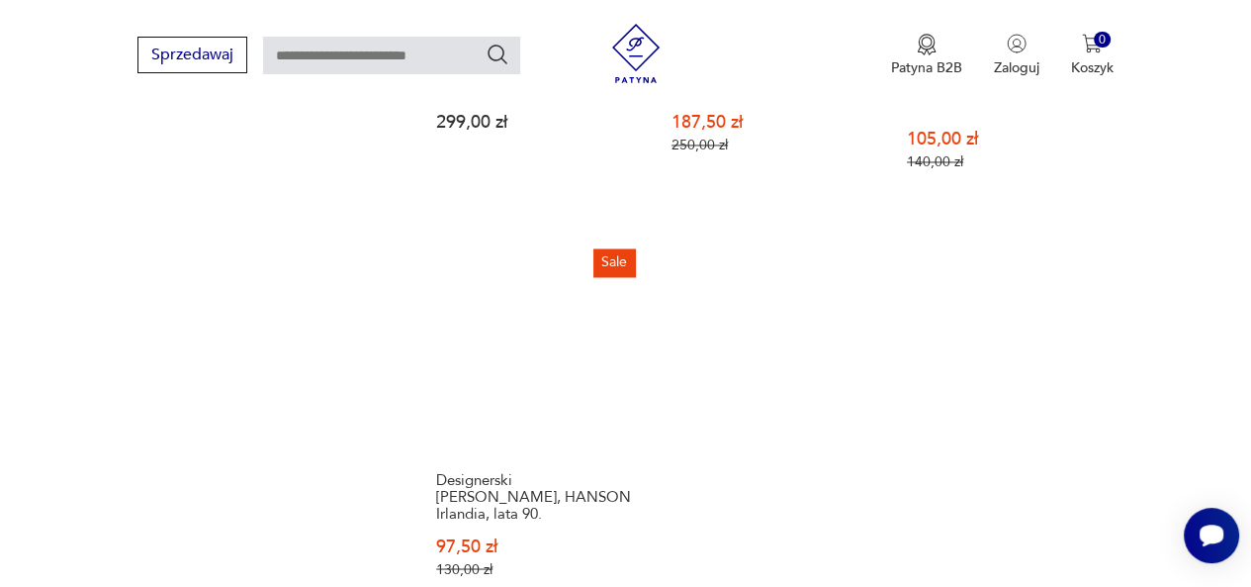
scroll to position [2727, 0]
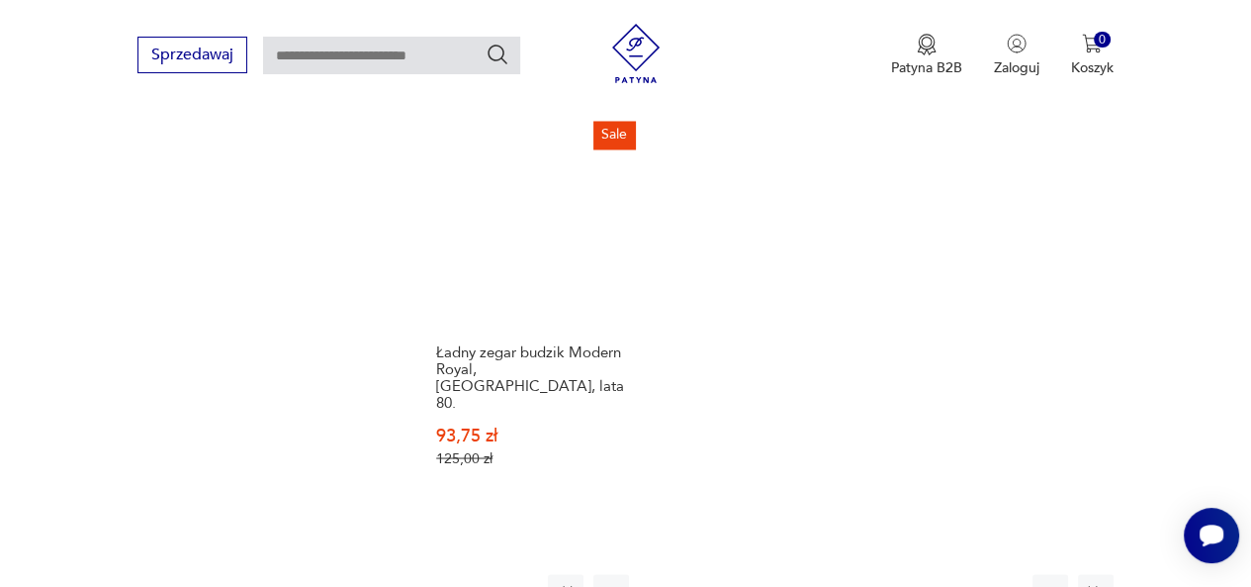
scroll to position [2875, 0]
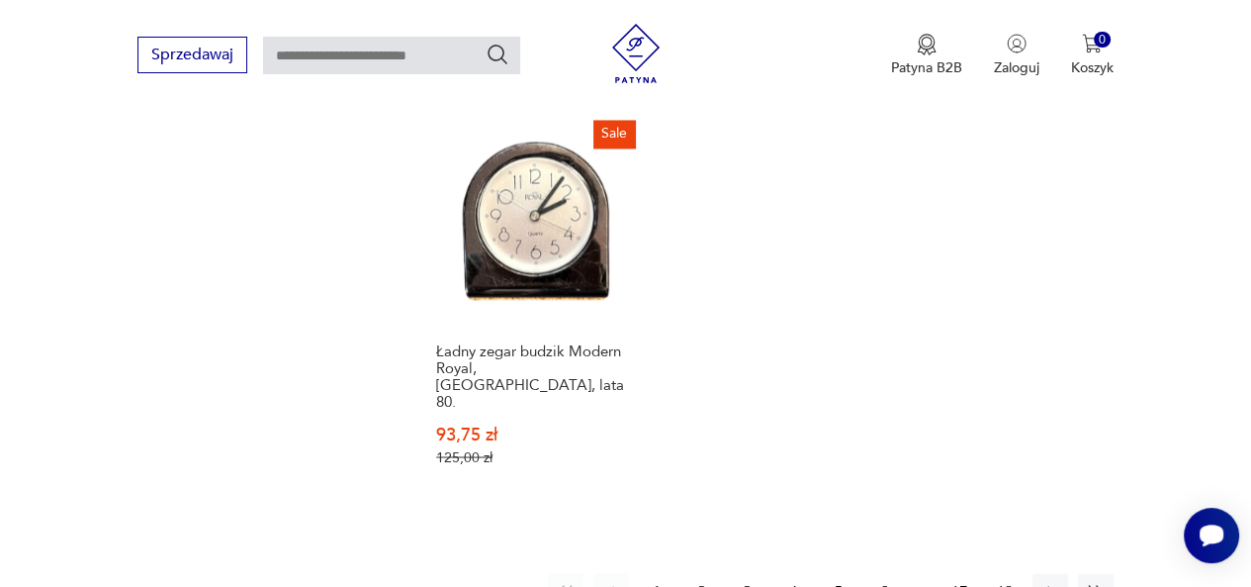
scroll to position [2727, 0]
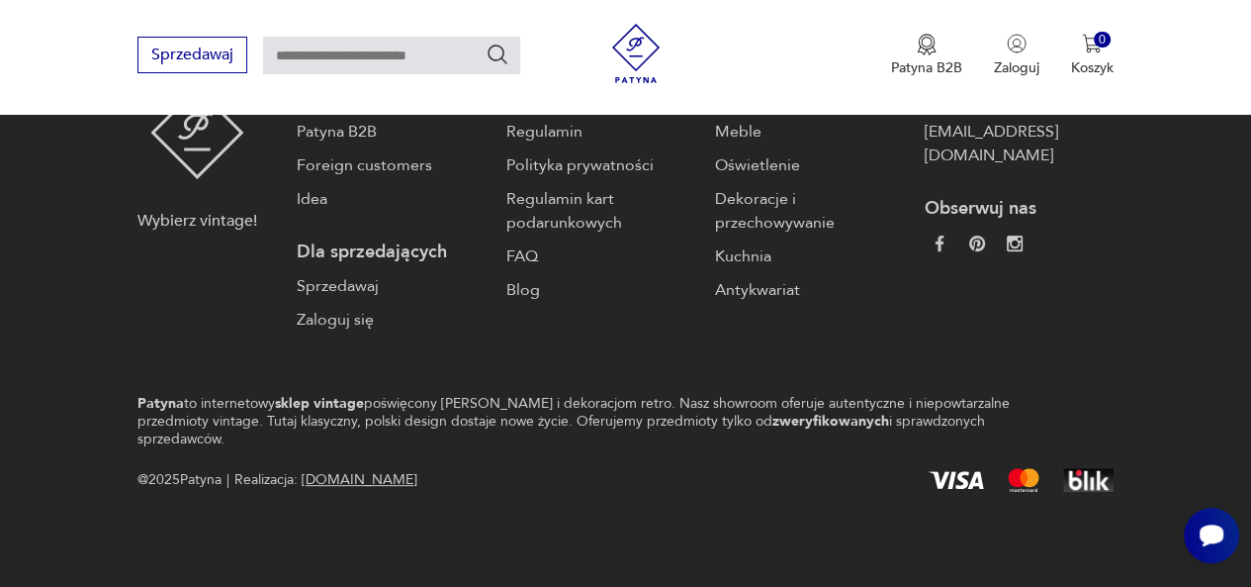
scroll to position [231, 0]
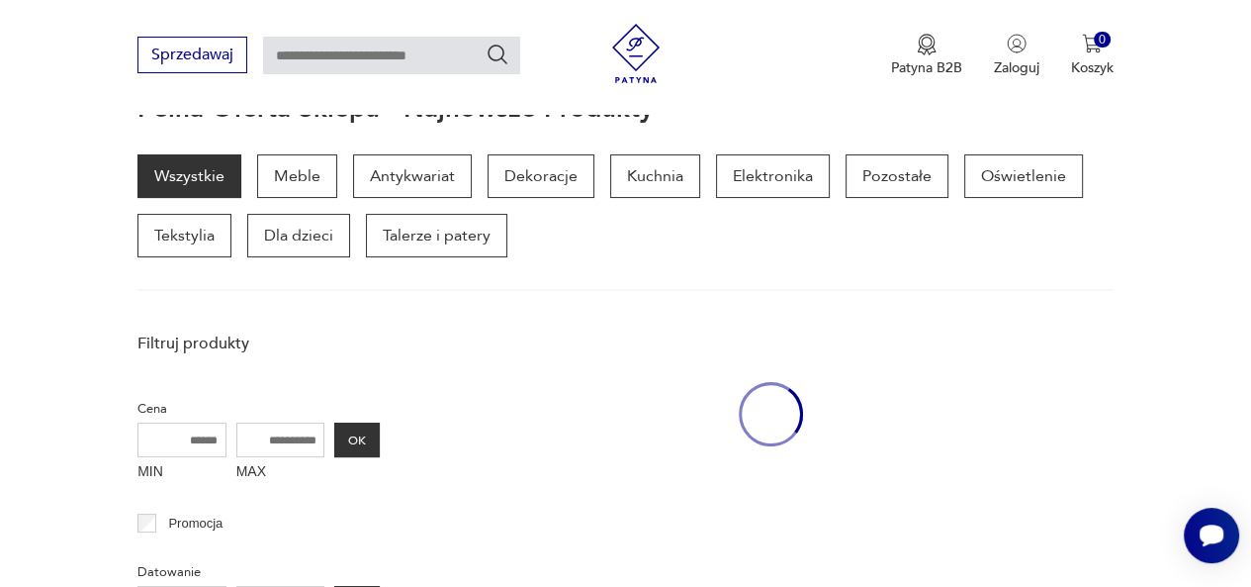
scroll to position [197, 0]
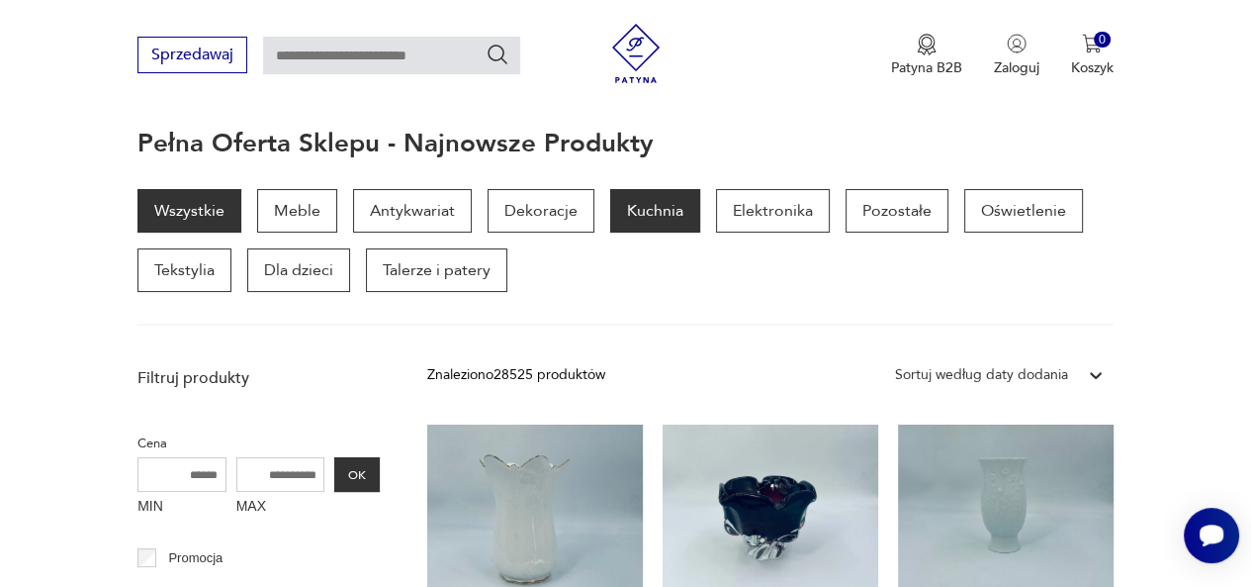
click at [633, 225] on p "Kuchnia" at bounding box center [655, 211] width 90 height 44
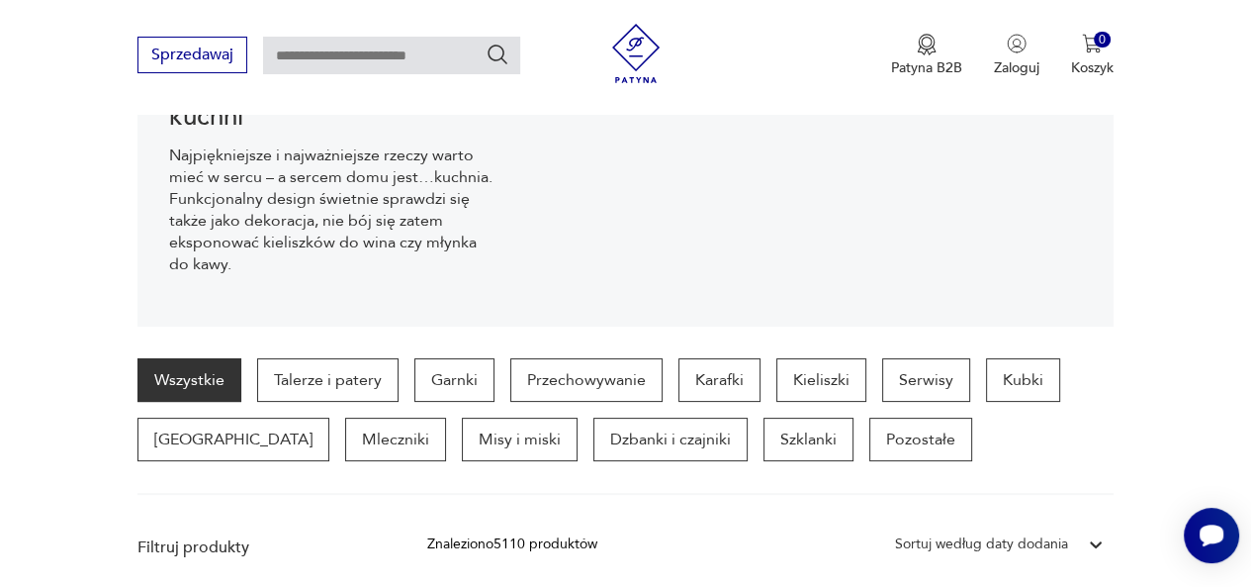
scroll to position [297, 0]
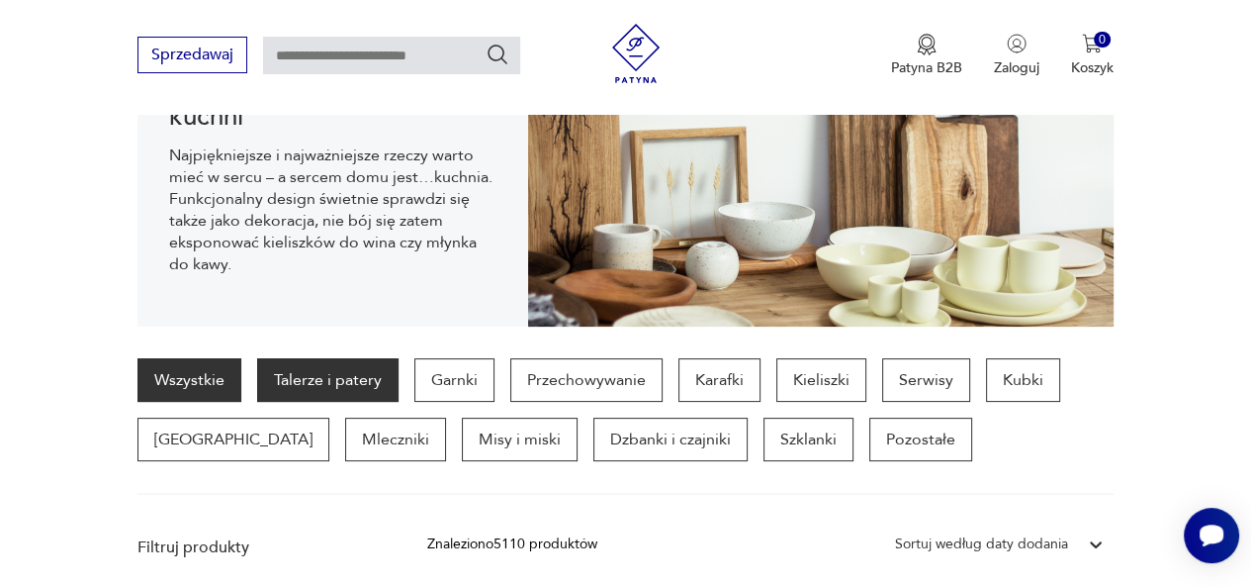
click at [322, 377] on p "Talerze i patery" at bounding box center [327, 380] width 141 height 44
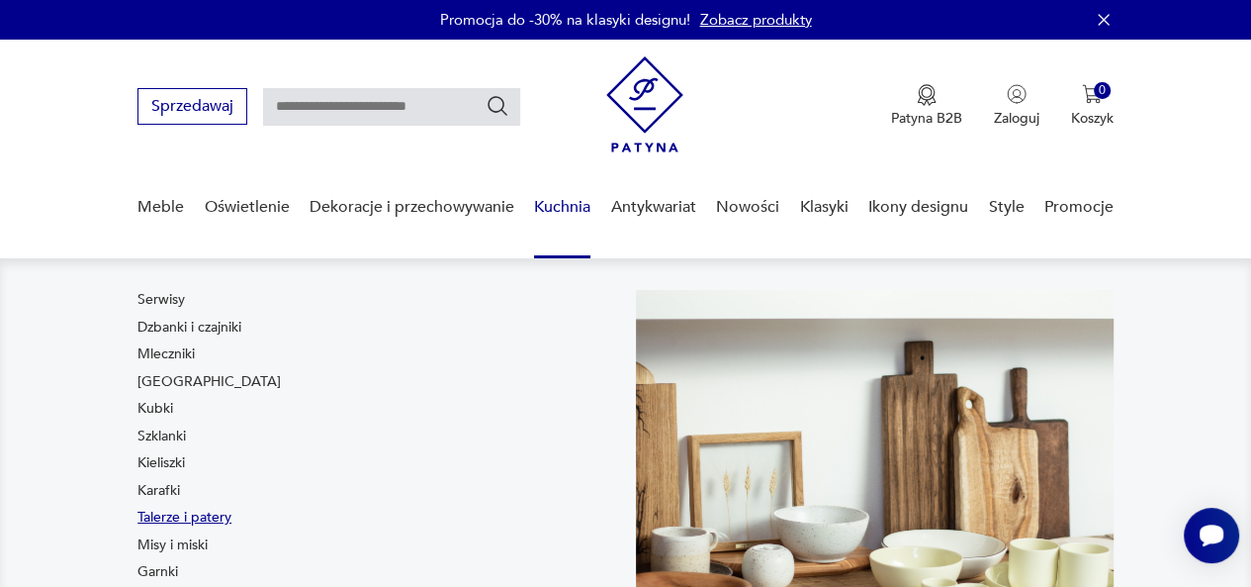
click at [166, 515] on link "Talerze i patery" at bounding box center [185, 517] width 94 height 20
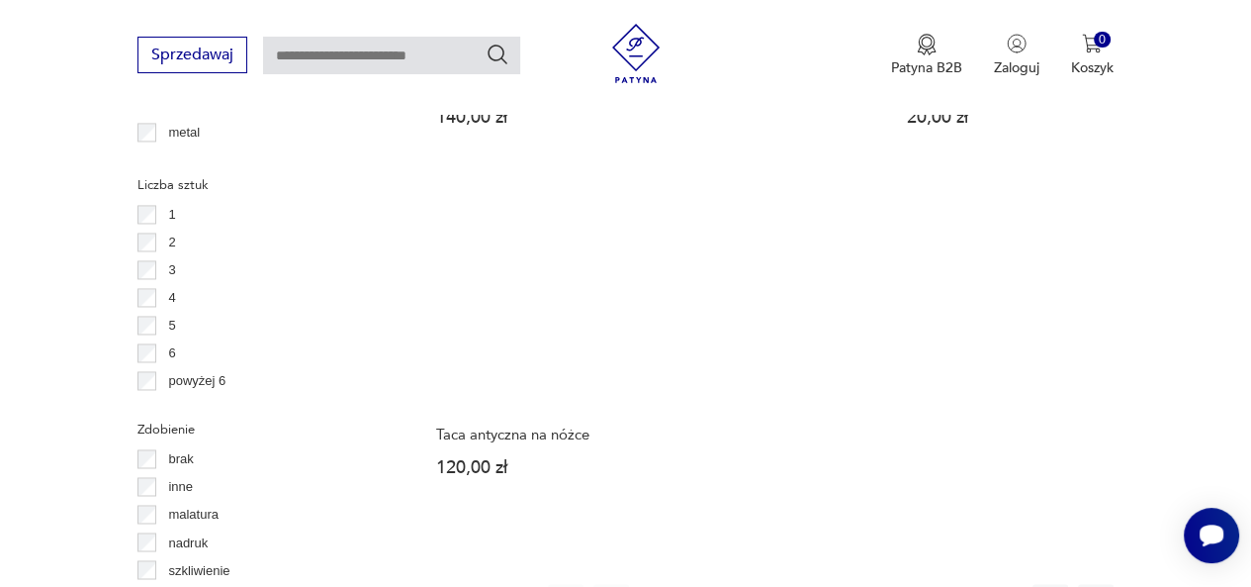
scroll to position [2586, 0]
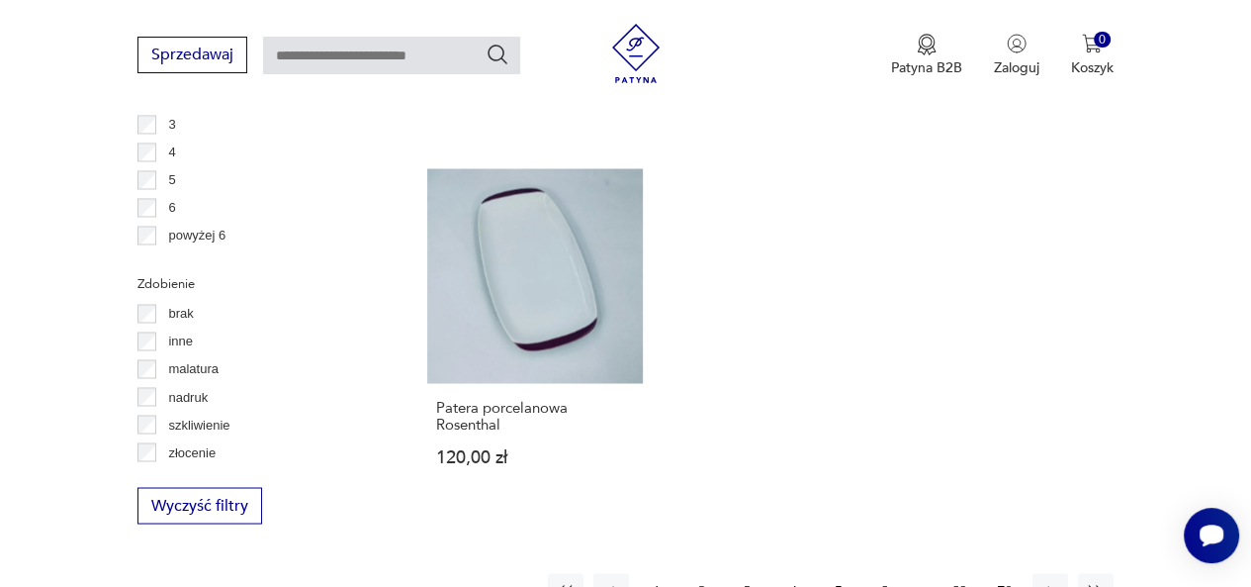
scroll to position [2738, 0]
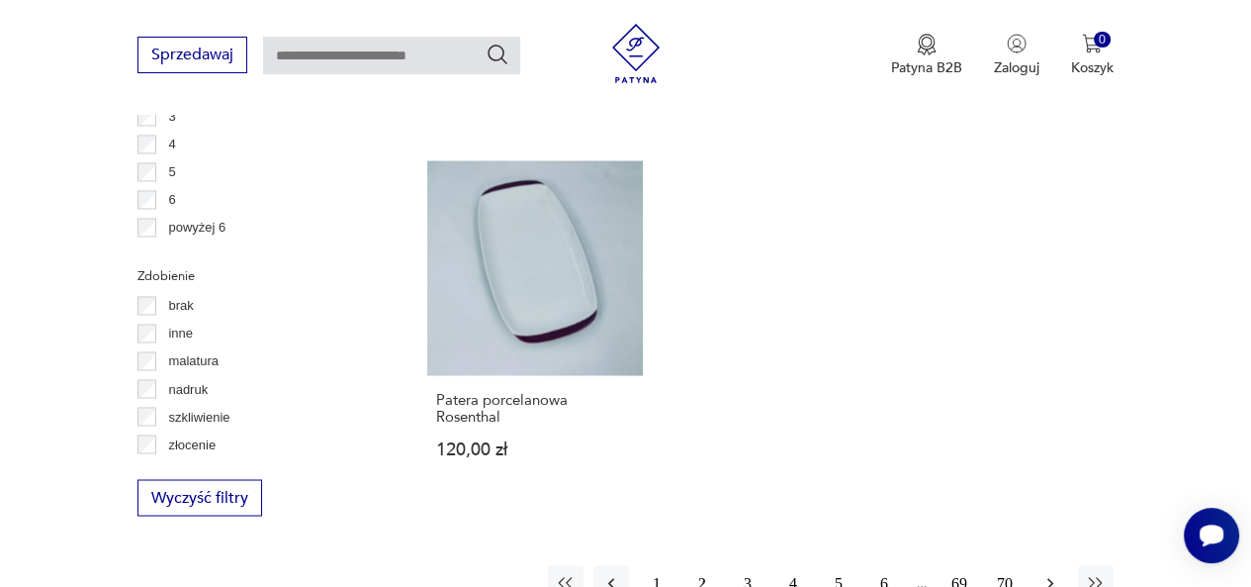
click at [1051, 573] on icon "button" at bounding box center [1051, 583] width 20 height 20
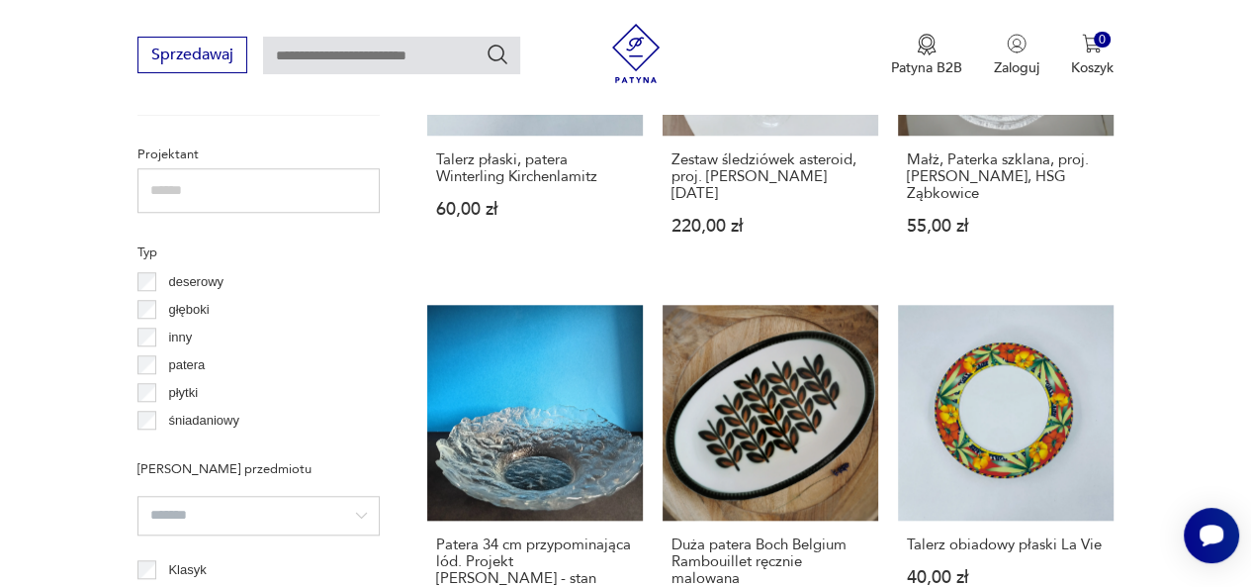
scroll to position [1397, 0]
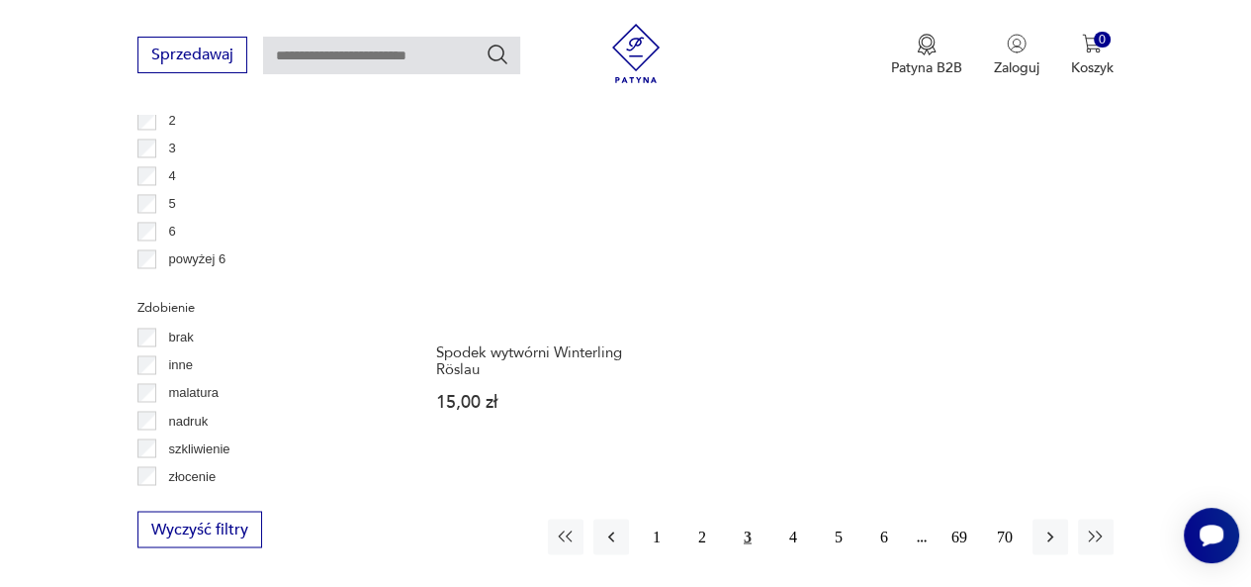
scroll to position [2707, 0]
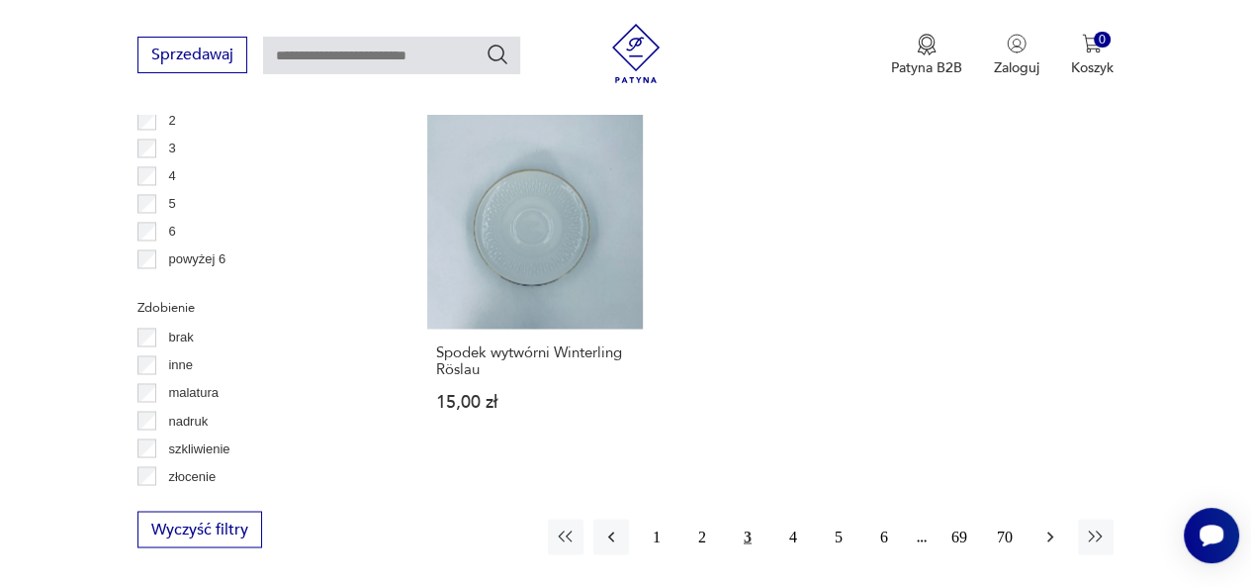
click at [1053, 518] on button "button" at bounding box center [1051, 536] width 36 height 36
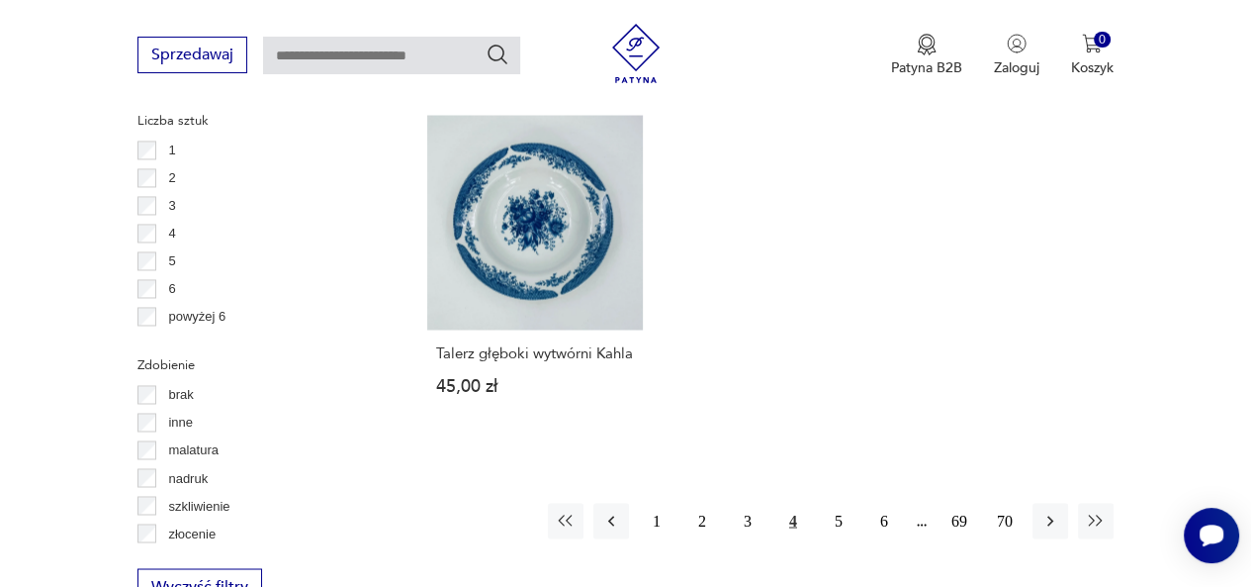
scroll to position [2653, 0]
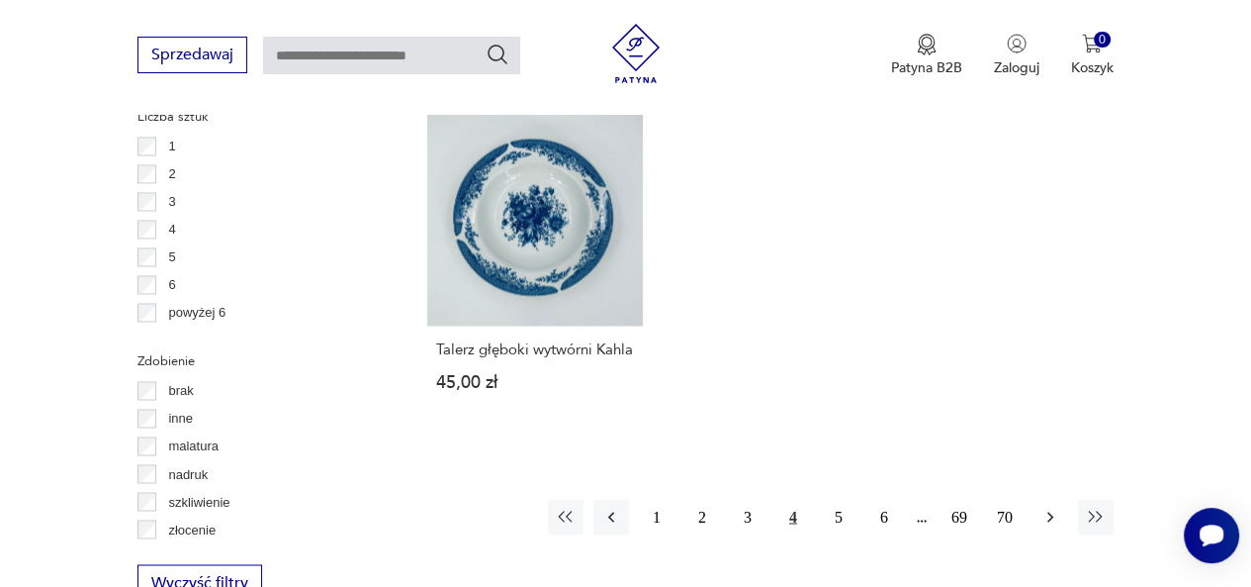
click at [1054, 506] on icon "button" at bounding box center [1051, 516] width 20 height 20
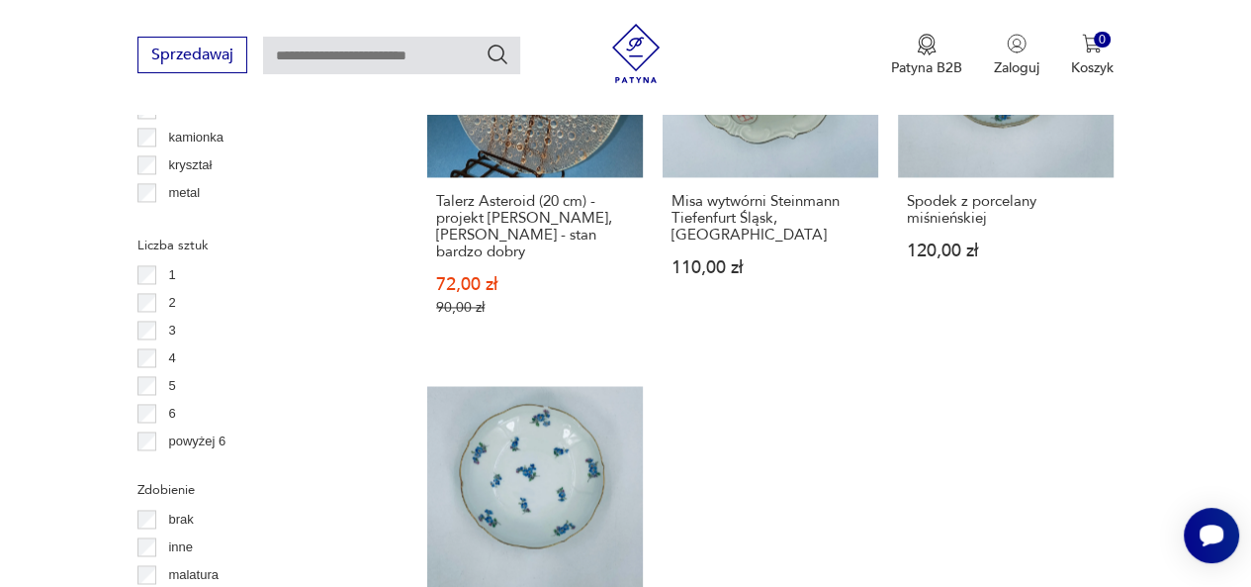
scroll to position [2875, 0]
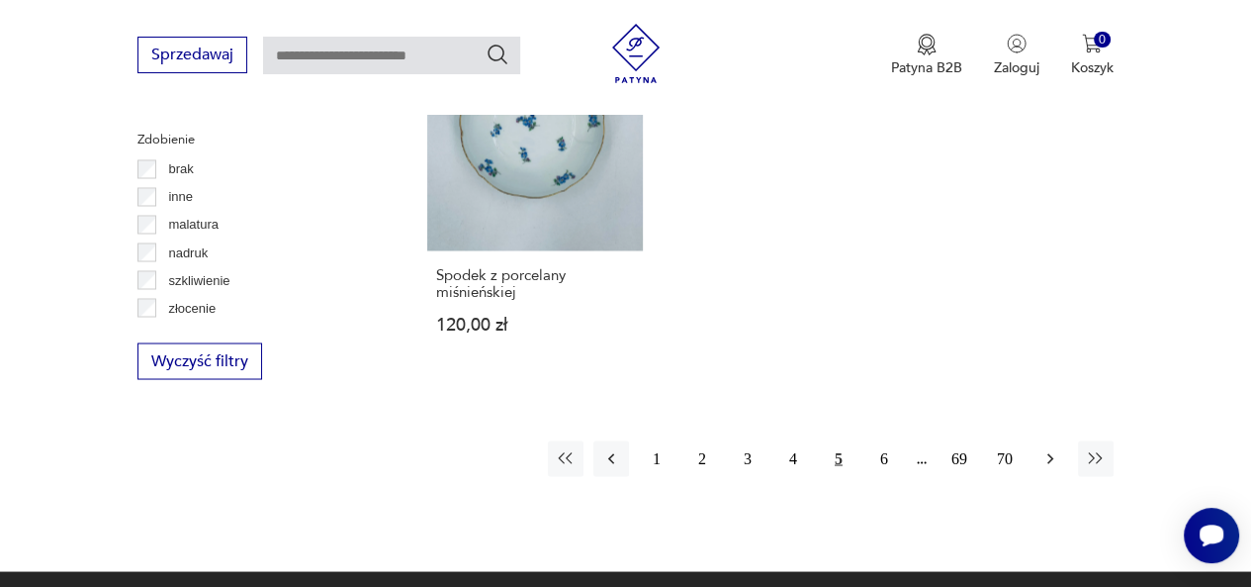
click at [1047, 448] on icon "button" at bounding box center [1051, 458] width 20 height 20
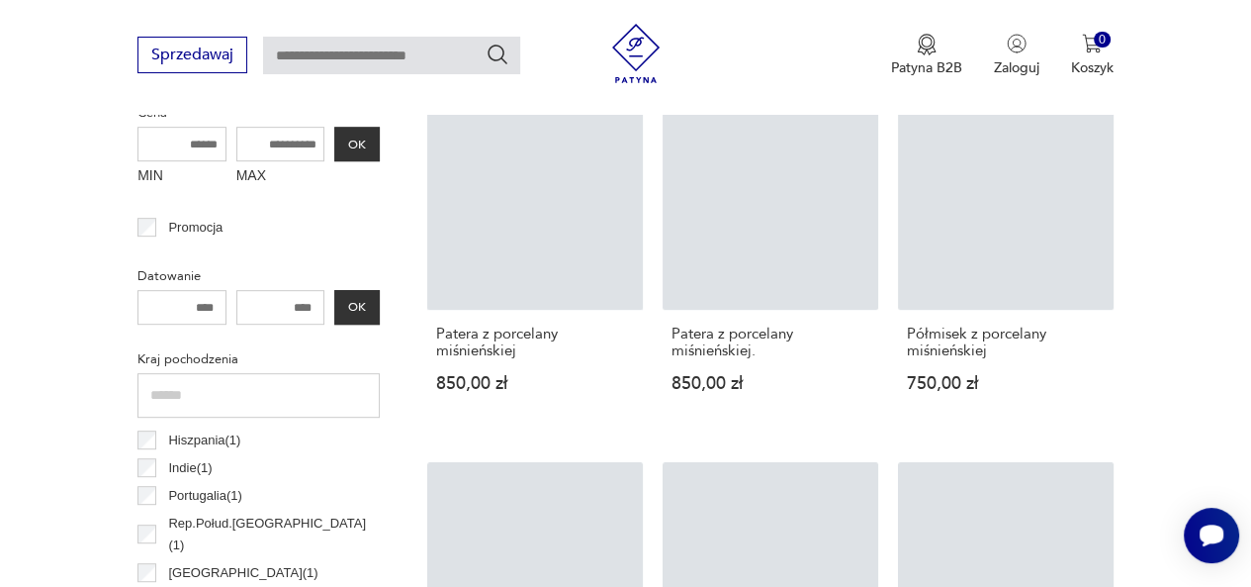
scroll to position [524, 0]
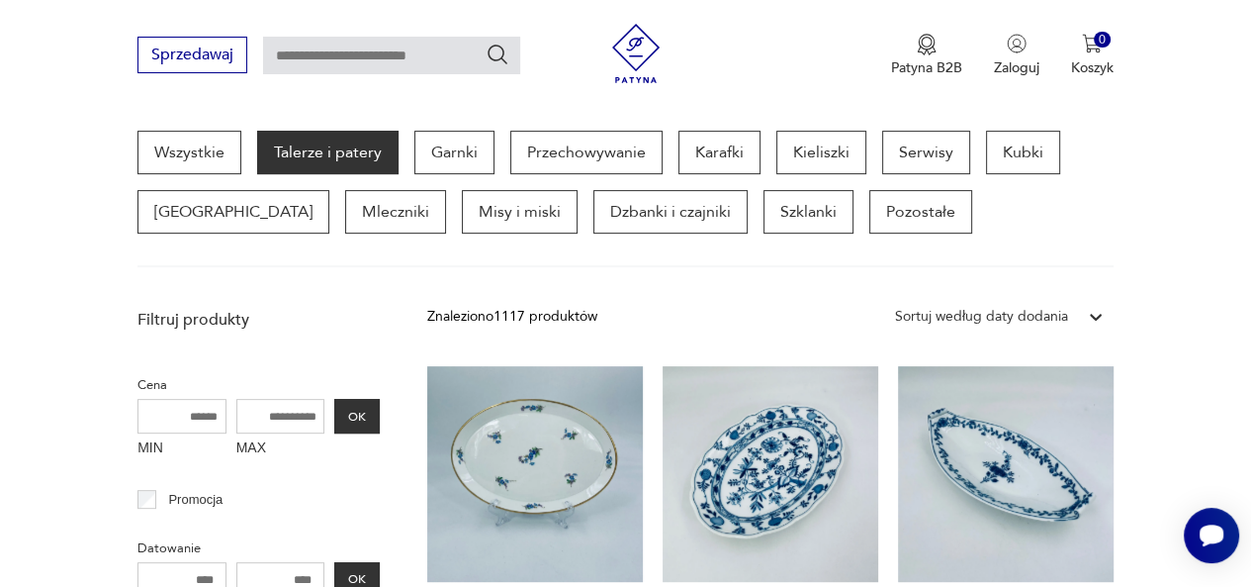
click at [279, 45] on input "text" at bounding box center [391, 56] width 257 height 38
type input "*******"
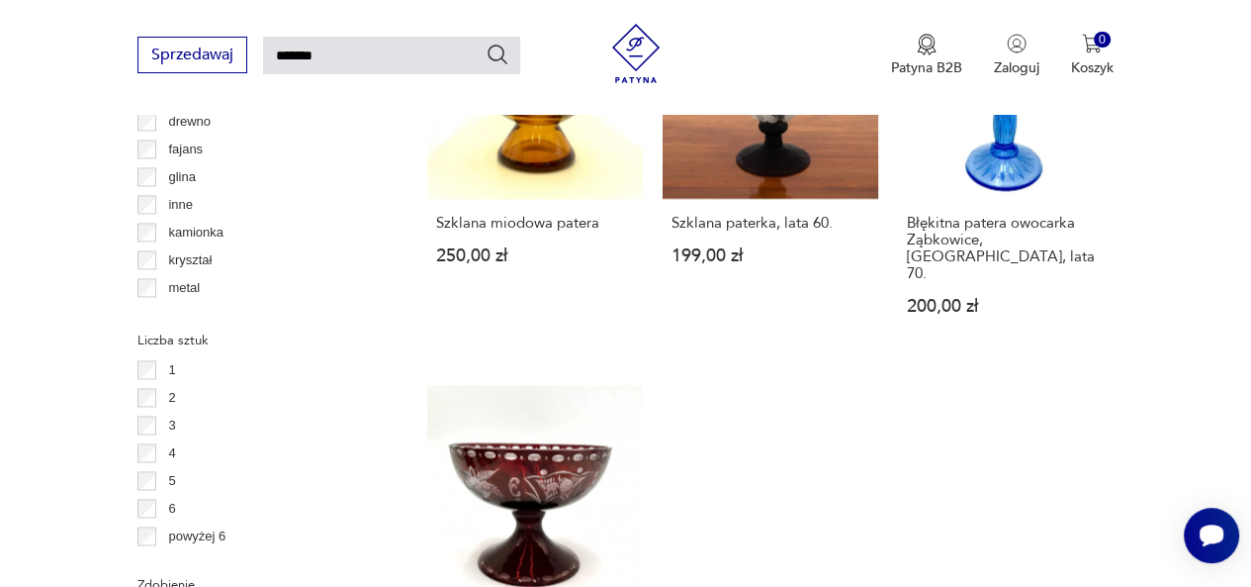
scroll to position [2701, 0]
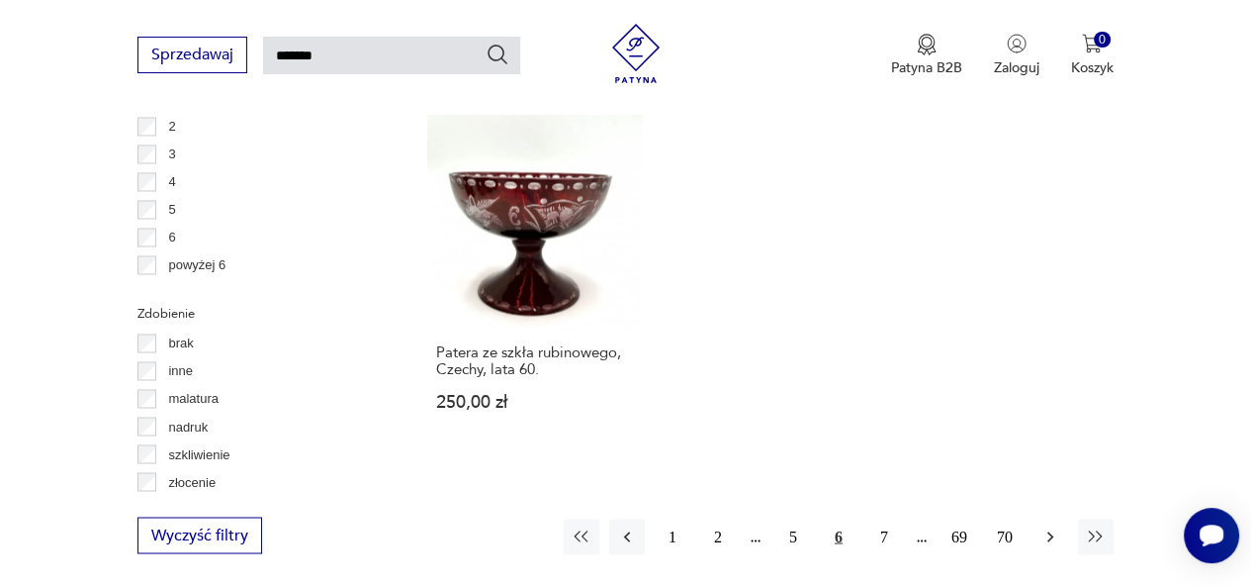
click at [1055, 526] on icon "button" at bounding box center [1051, 536] width 20 height 20
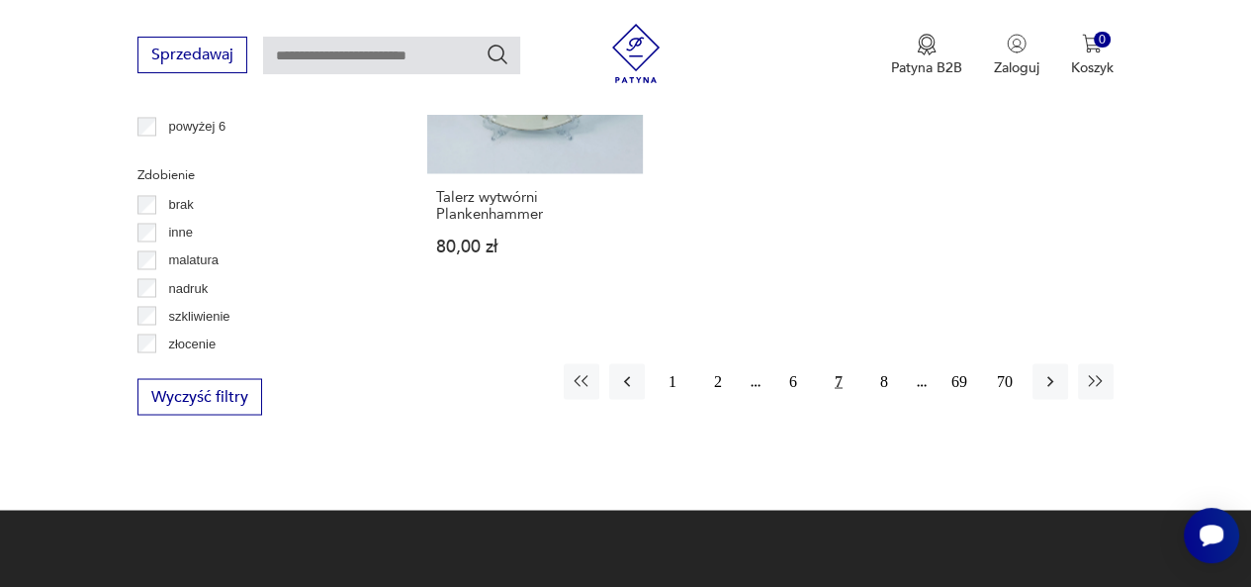
scroll to position [2853, 0]
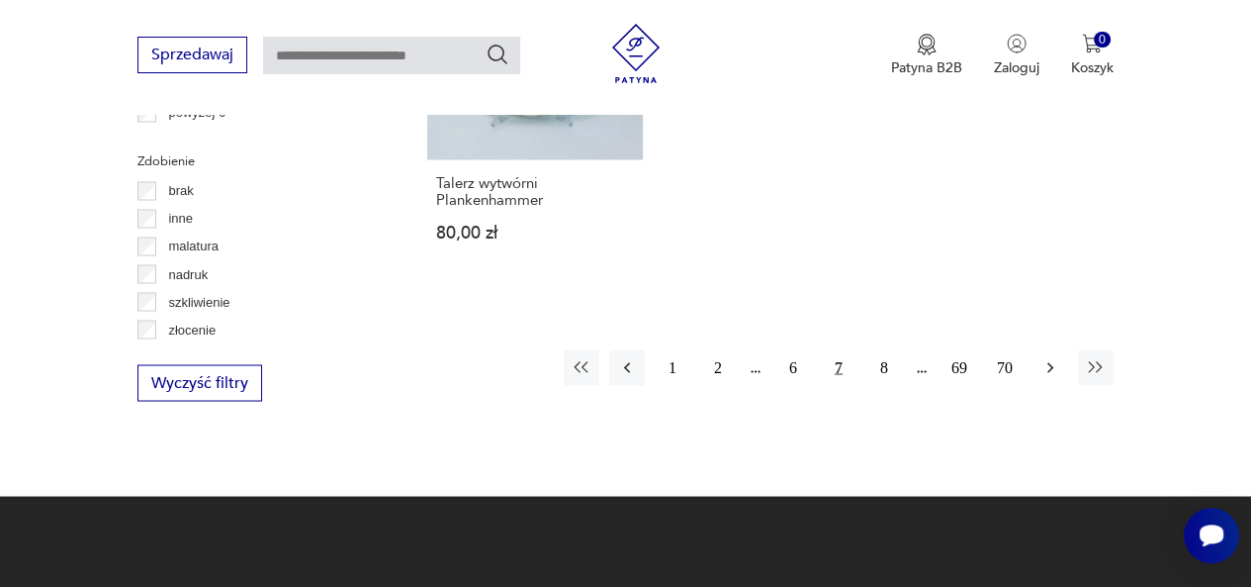
click at [1054, 357] on icon "button" at bounding box center [1051, 367] width 20 height 20
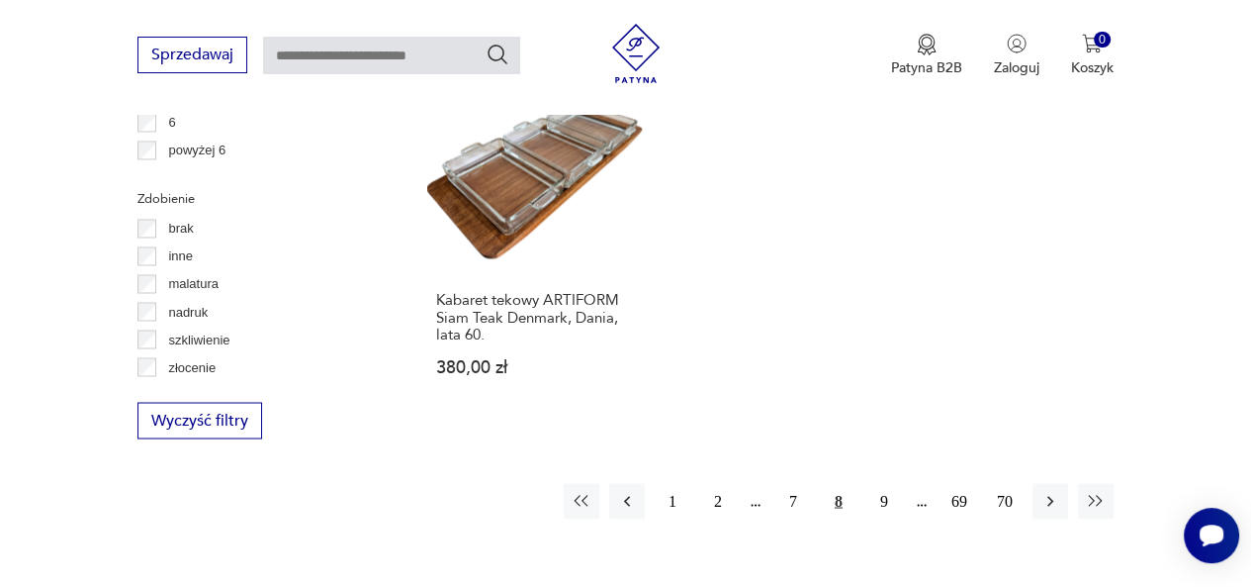
scroll to position [2809, 0]
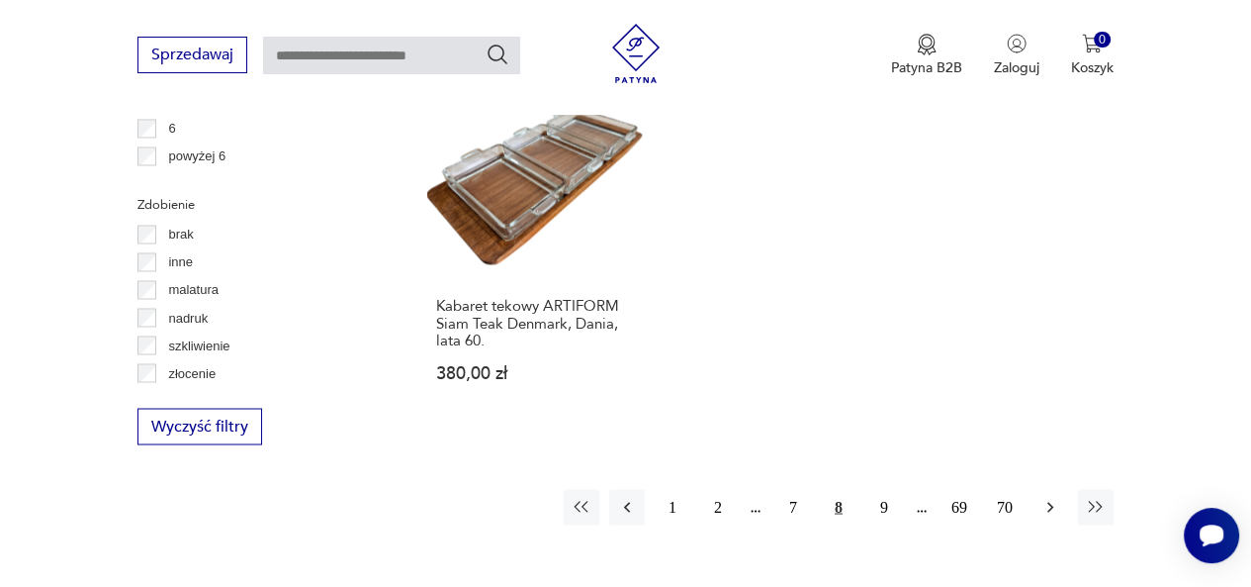
click at [1056, 497] on icon "button" at bounding box center [1051, 507] width 20 height 20
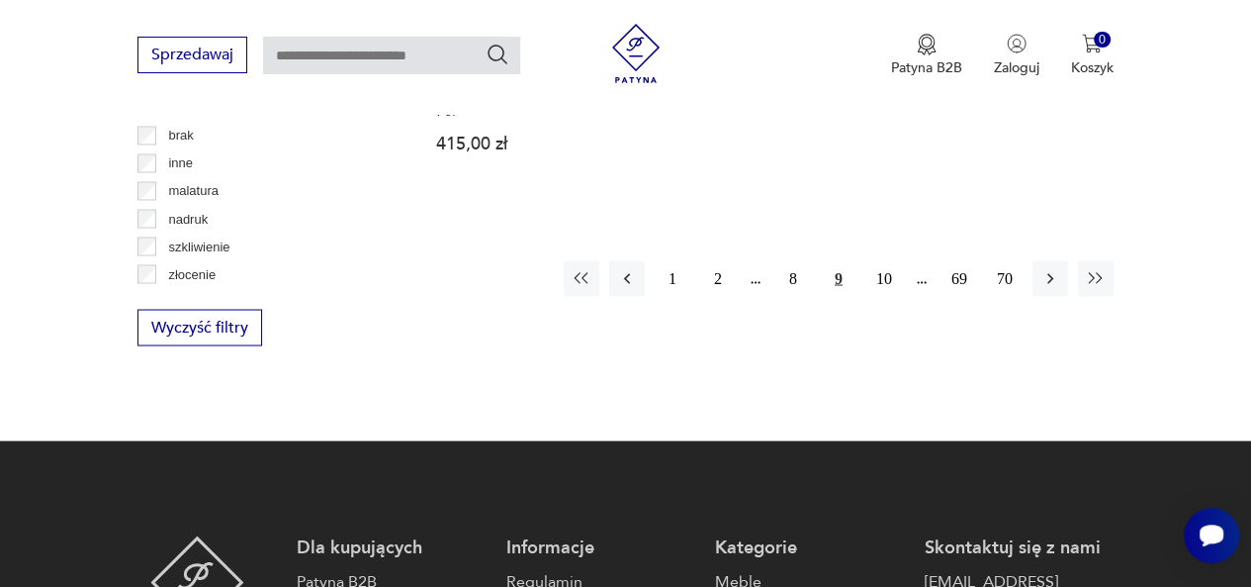
scroll to position [2922, 0]
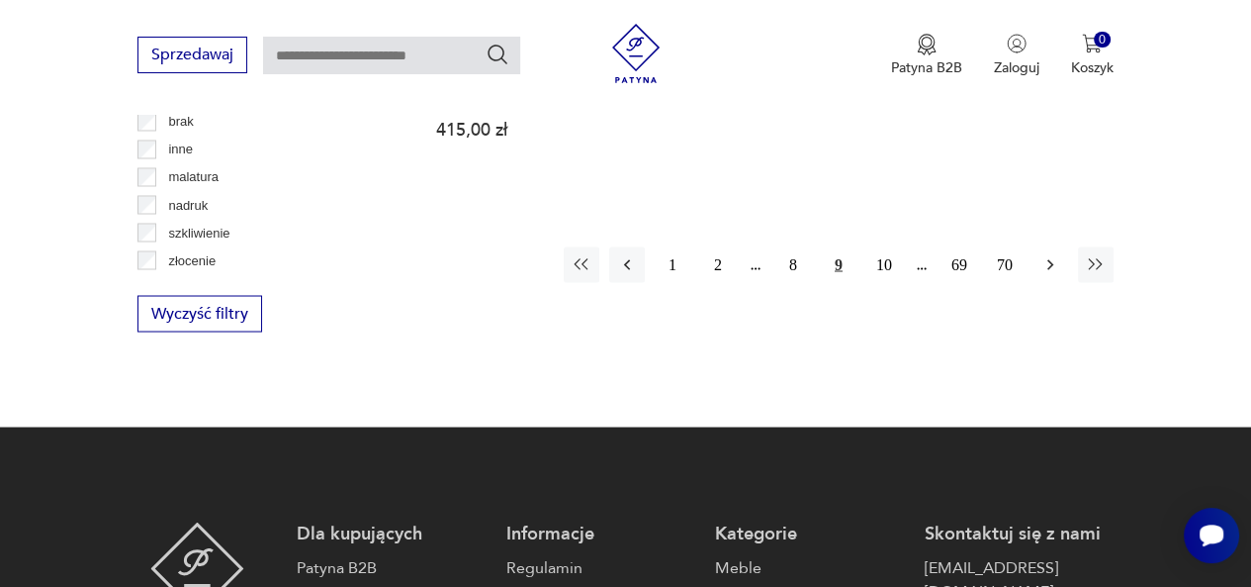
click at [1051, 263] on icon "button" at bounding box center [1051, 264] width 6 height 11
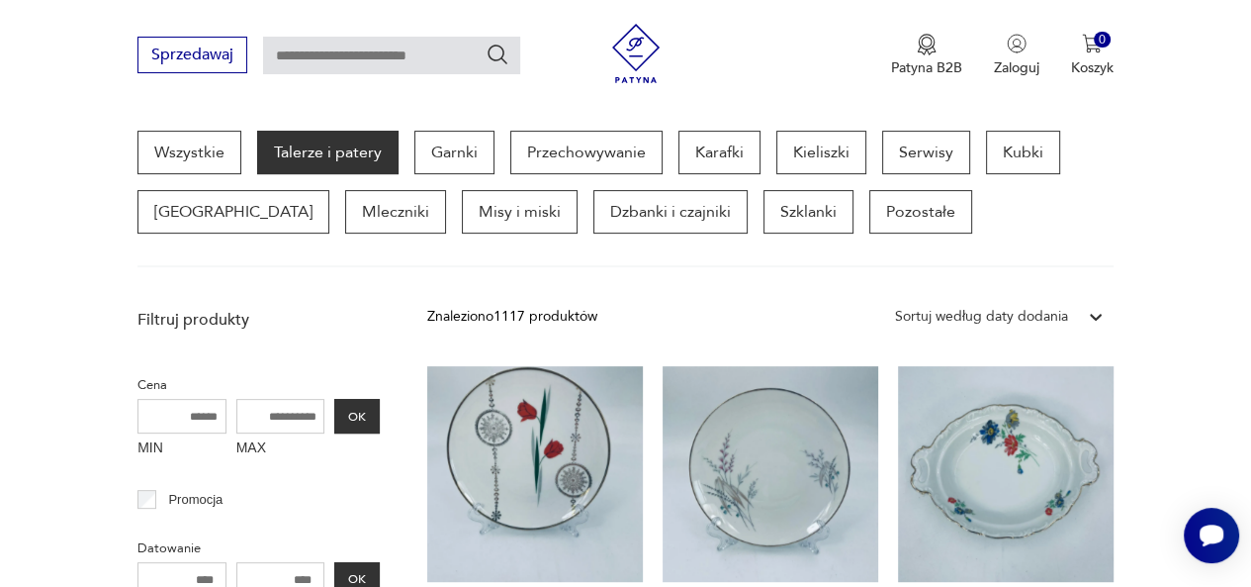
scroll to position [748, 0]
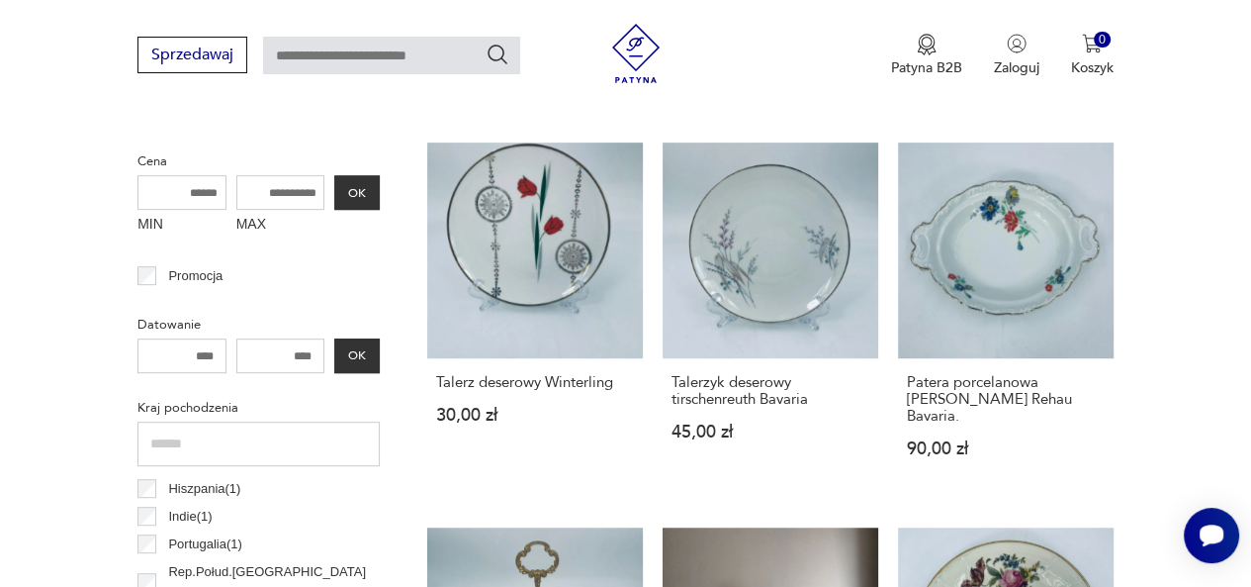
drag, startPoint x: 1051, startPoint y: 263, endPoint x: 1203, endPoint y: 367, distance: 184.4
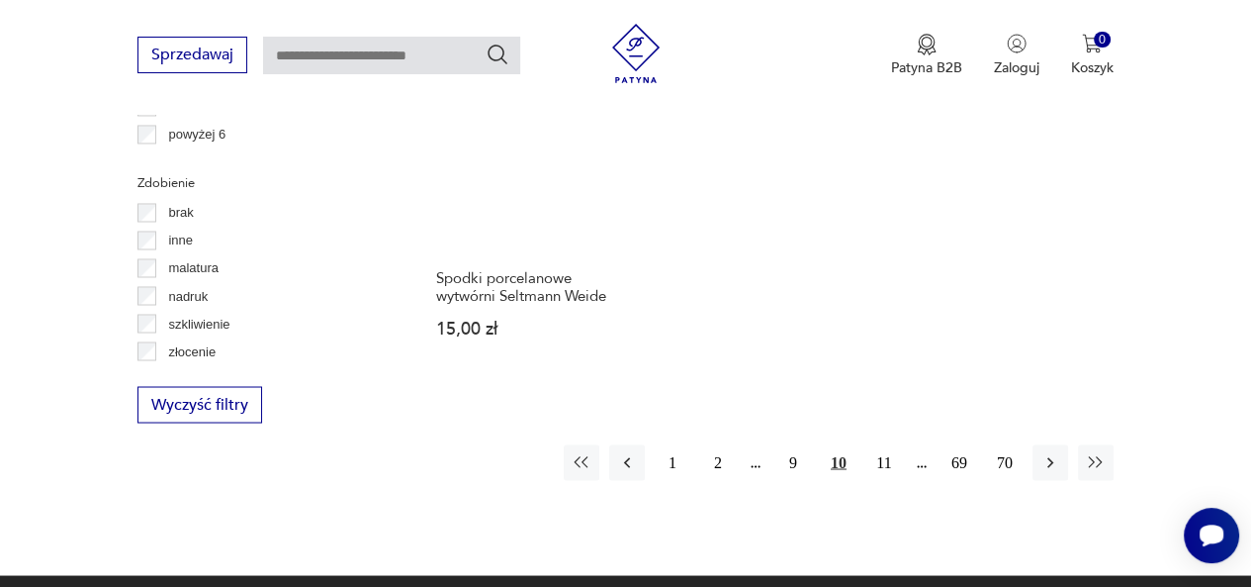
scroll to position [2831, 0]
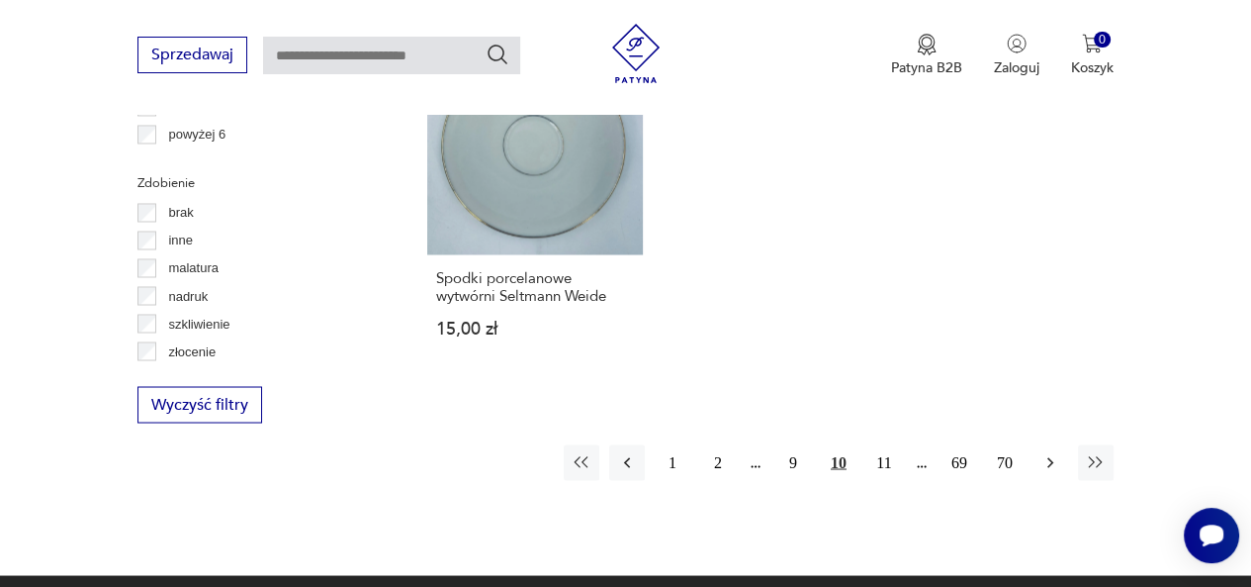
click at [1049, 452] on icon "button" at bounding box center [1051, 462] width 20 height 20
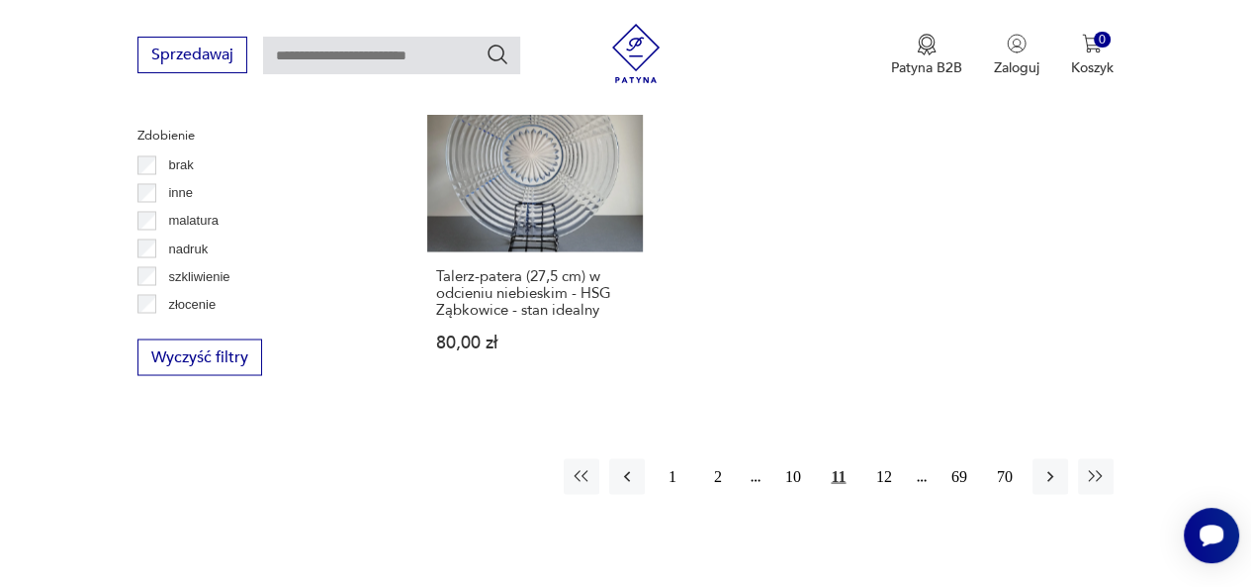
scroll to position [2885, 0]
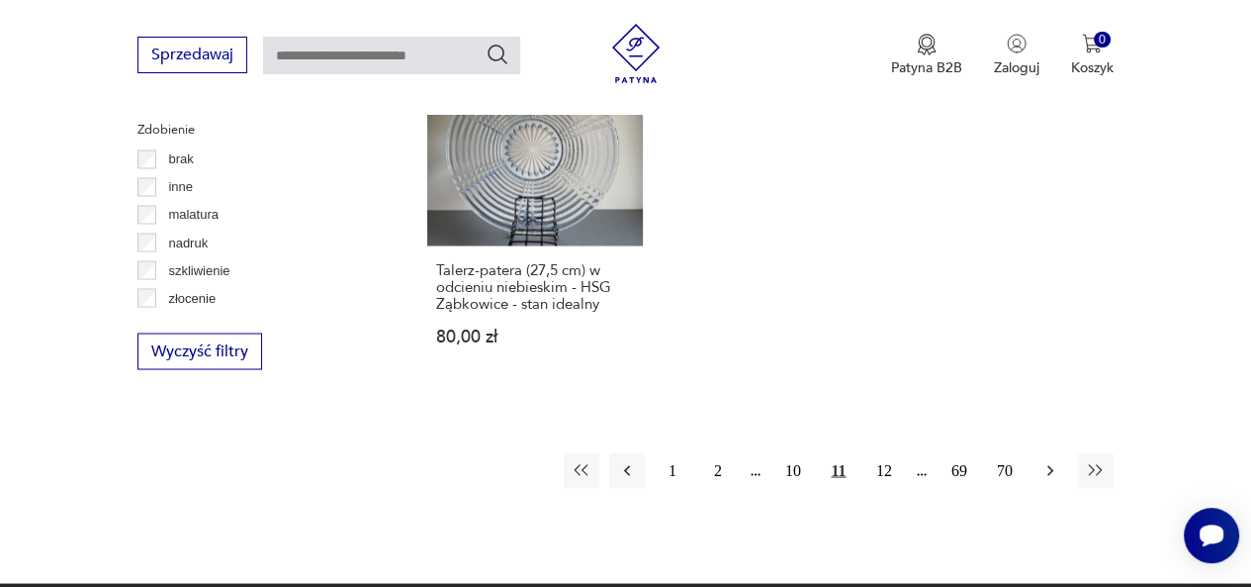
click at [1045, 460] on icon "button" at bounding box center [1051, 470] width 20 height 20
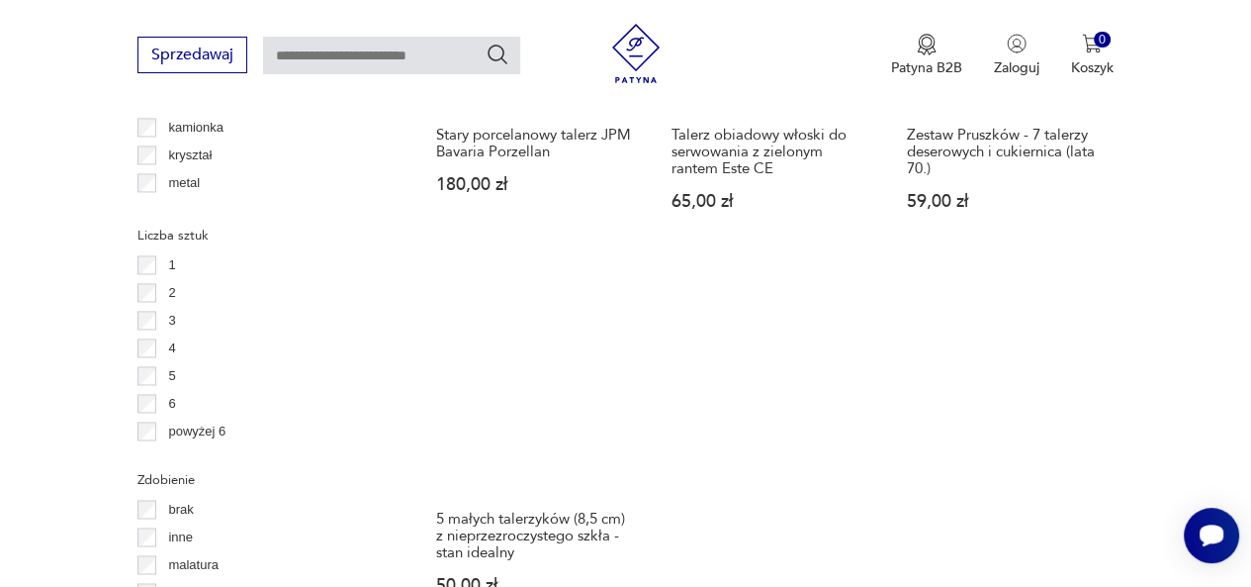
scroll to position [2863, 0]
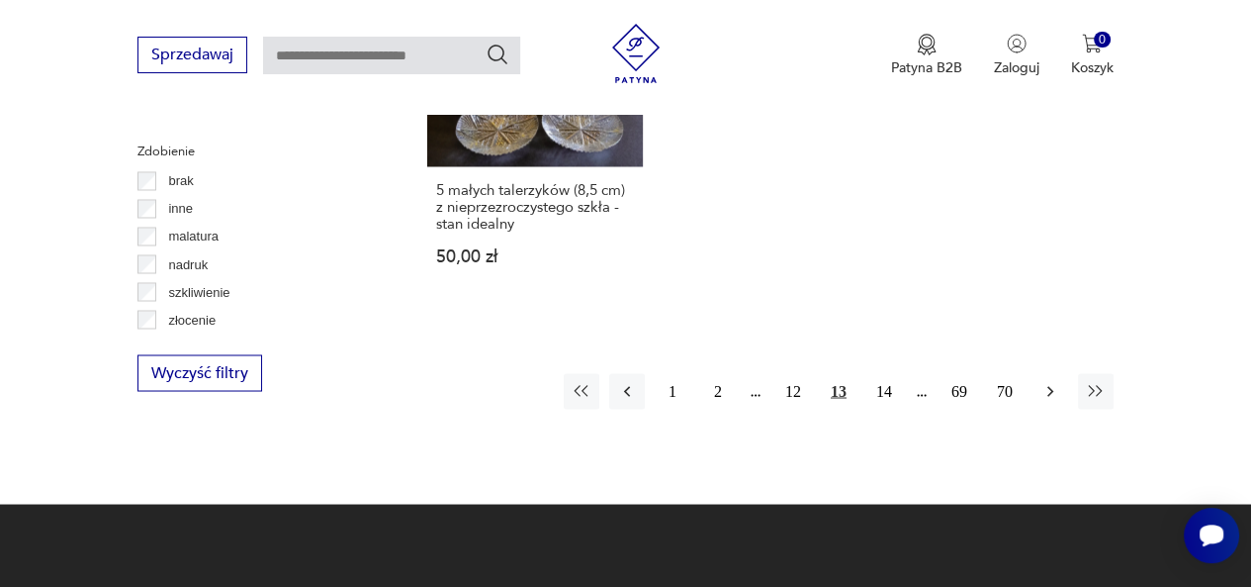
click at [1045, 381] on icon "button" at bounding box center [1051, 391] width 20 height 20
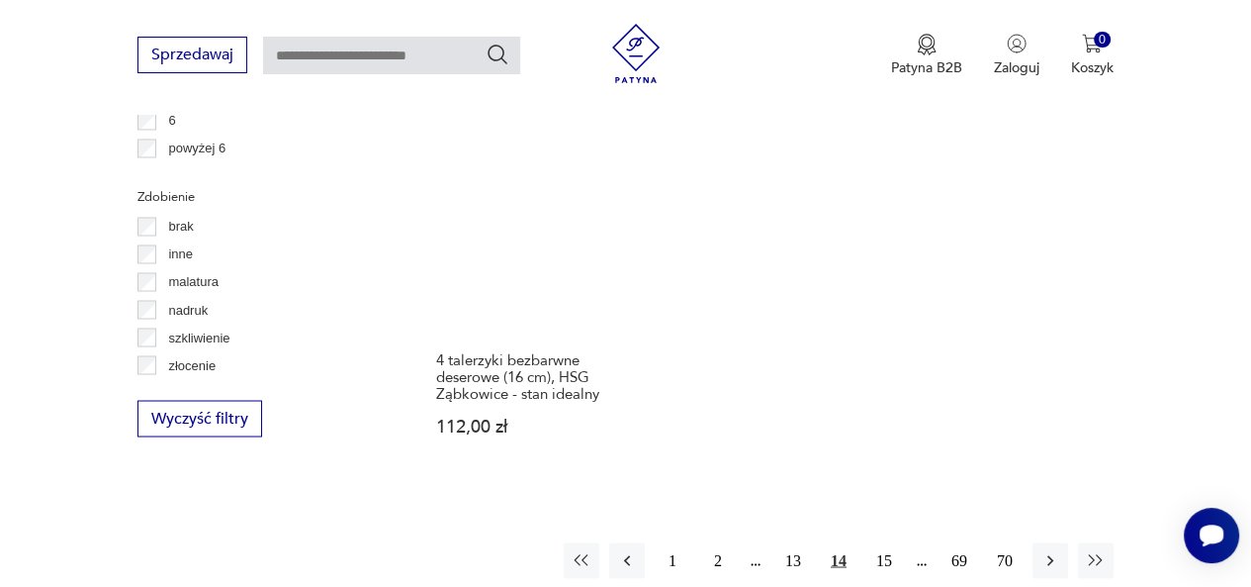
scroll to position [2817, 0]
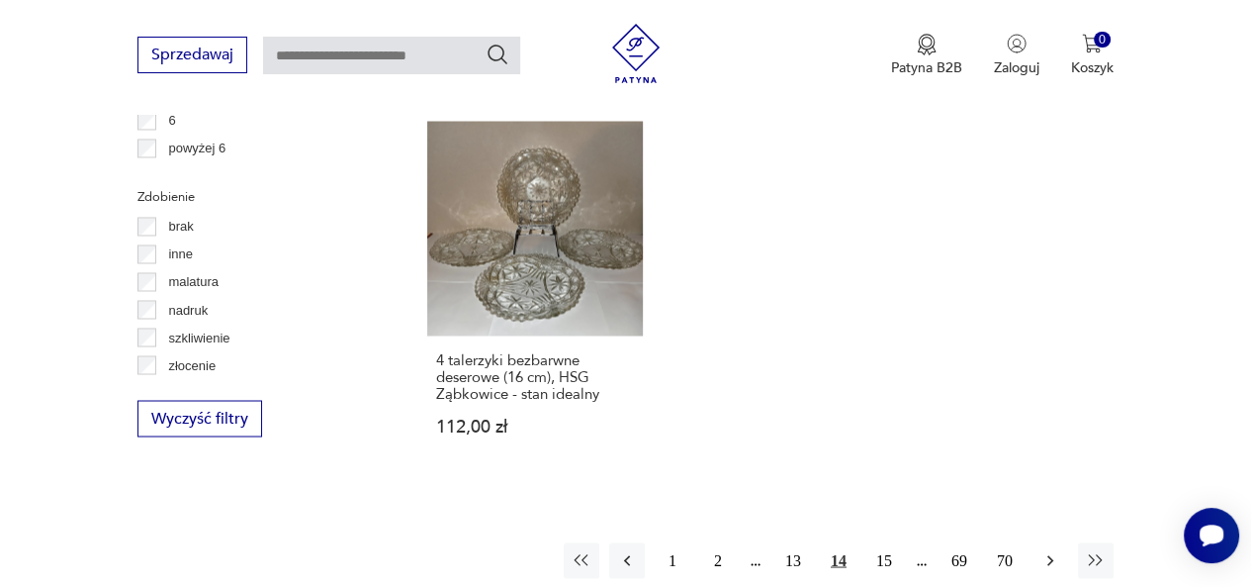
click at [1047, 550] on icon "button" at bounding box center [1051, 560] width 20 height 20
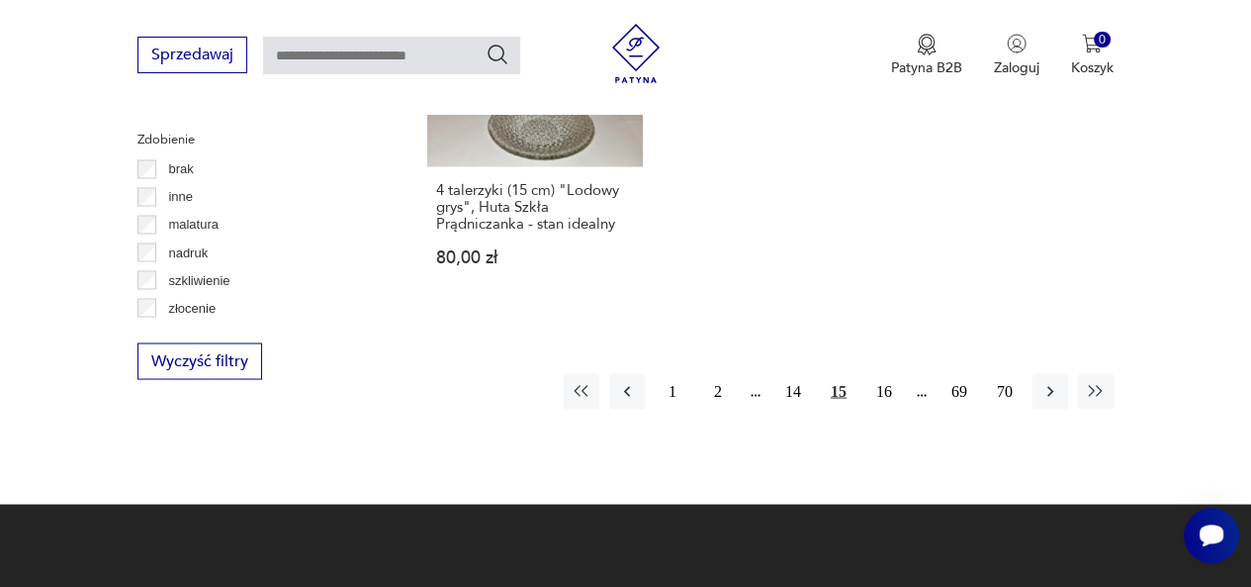
scroll to position [2881, 0]
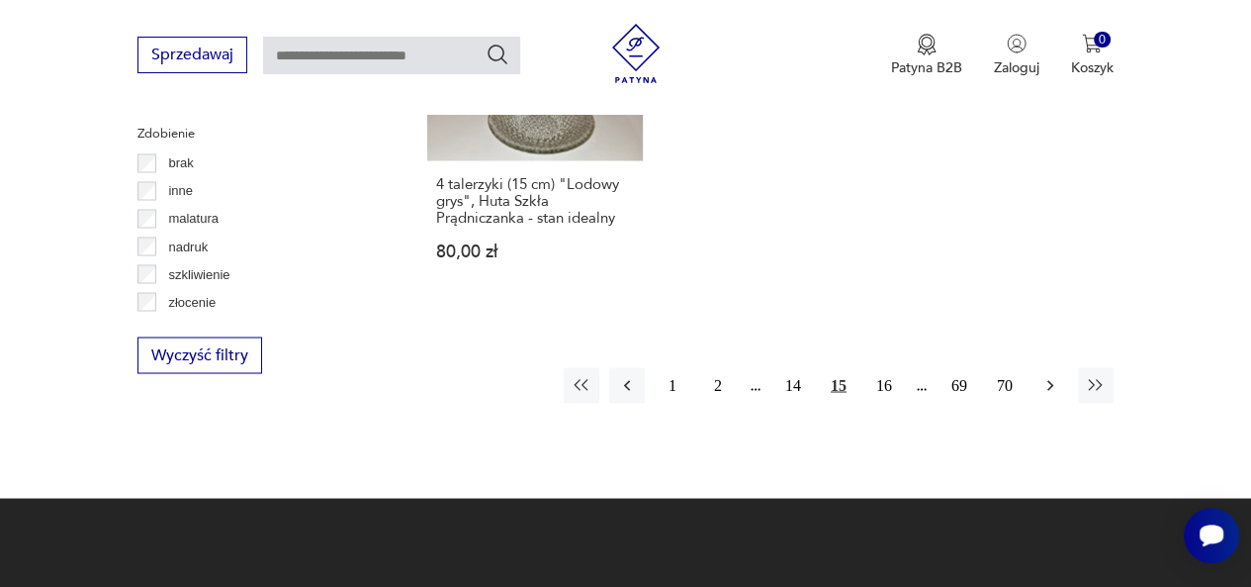
click at [1049, 382] on icon "button" at bounding box center [1051, 385] width 20 height 20
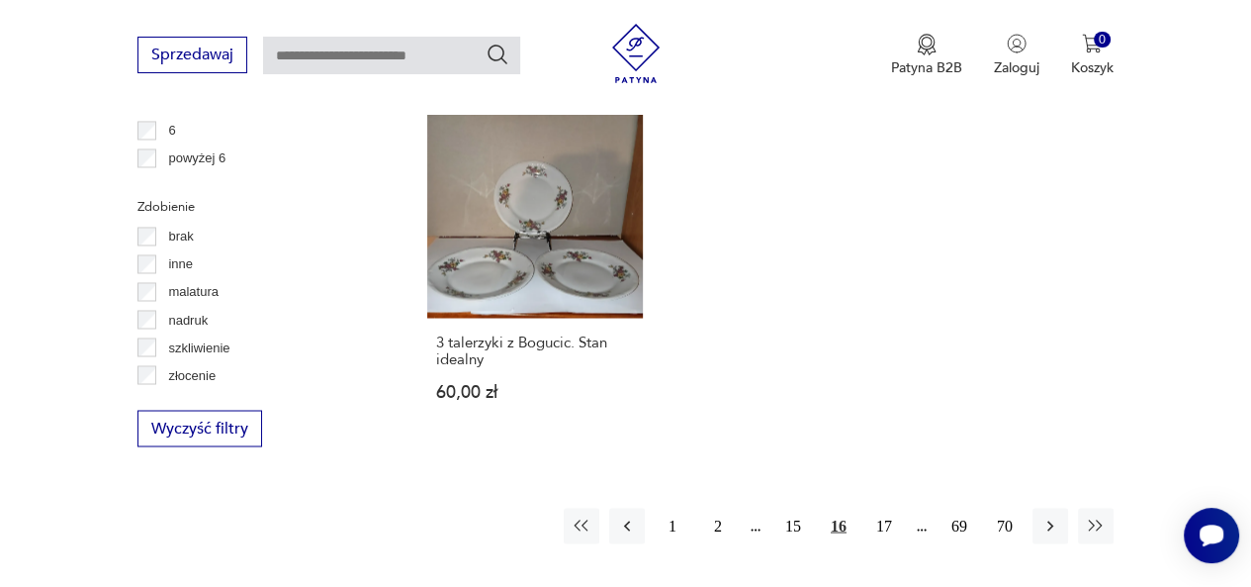
scroll to position [2807, 0]
click at [1042, 515] on icon "button" at bounding box center [1051, 525] width 20 height 20
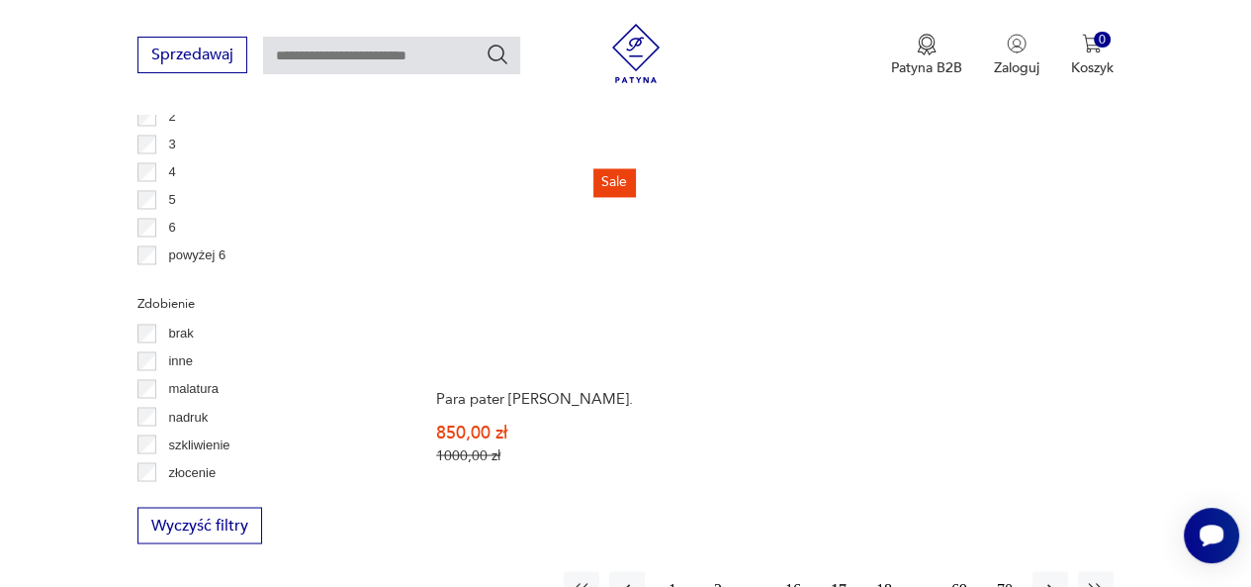
scroll to position [2713, 0]
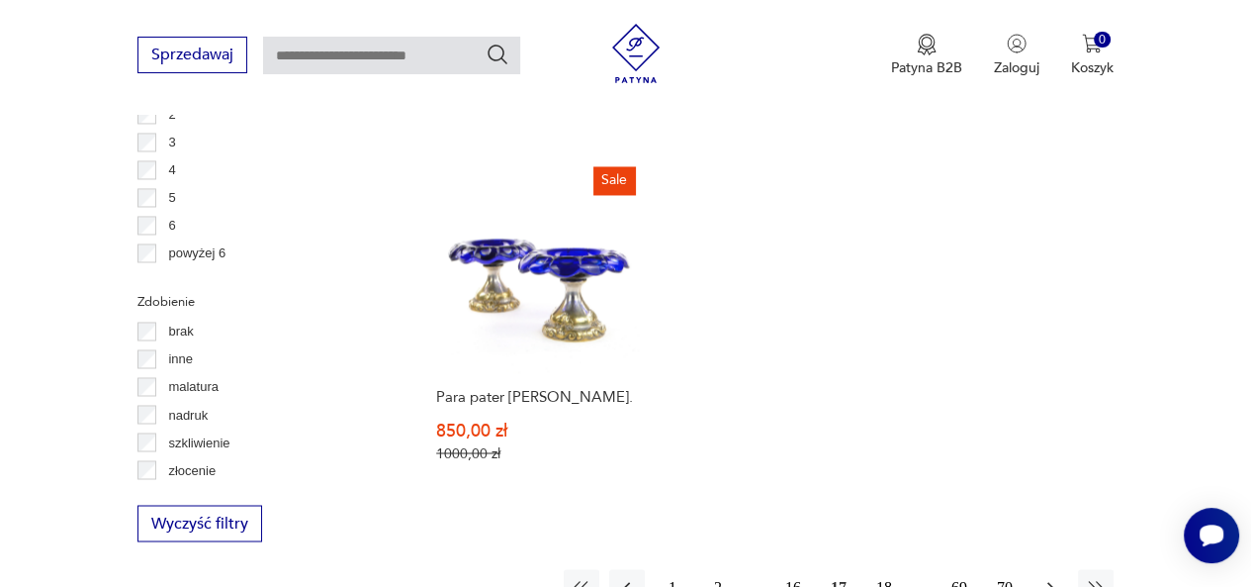
click at [1049, 577] on icon "button" at bounding box center [1051, 587] width 20 height 20
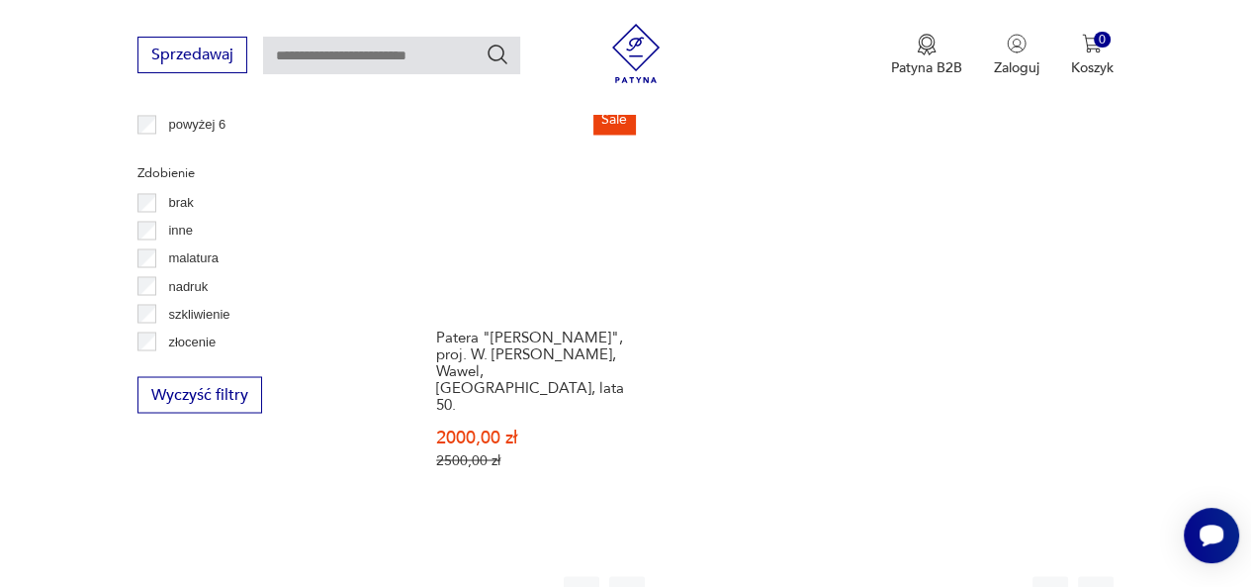
scroll to position [2843, 0]
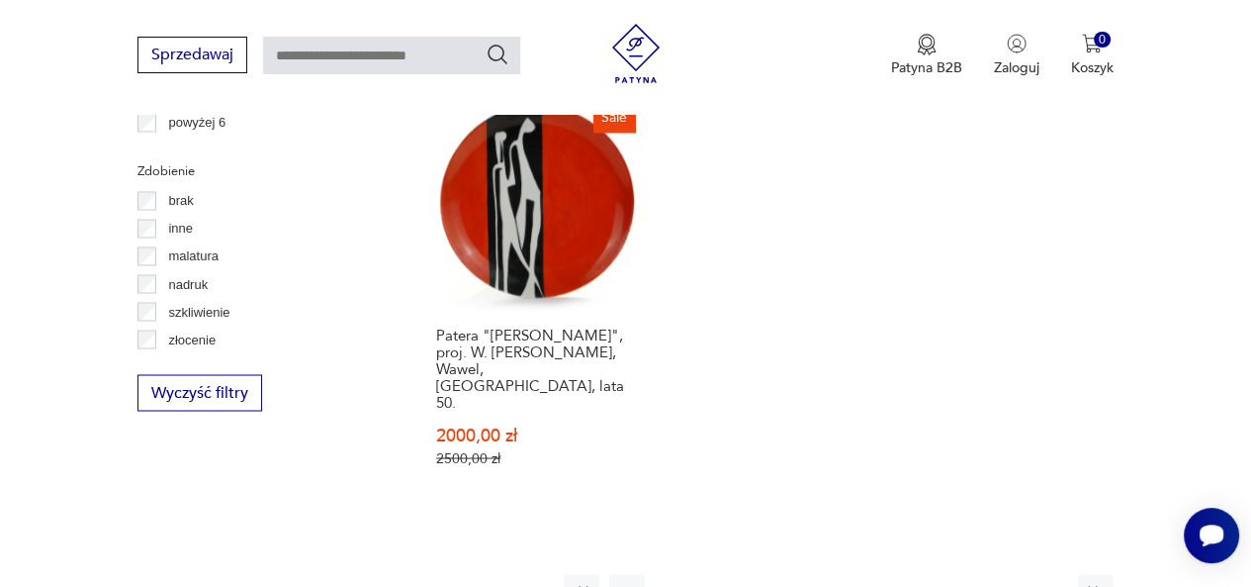
click at [1044, 582] on icon "button" at bounding box center [1051, 592] width 20 height 20
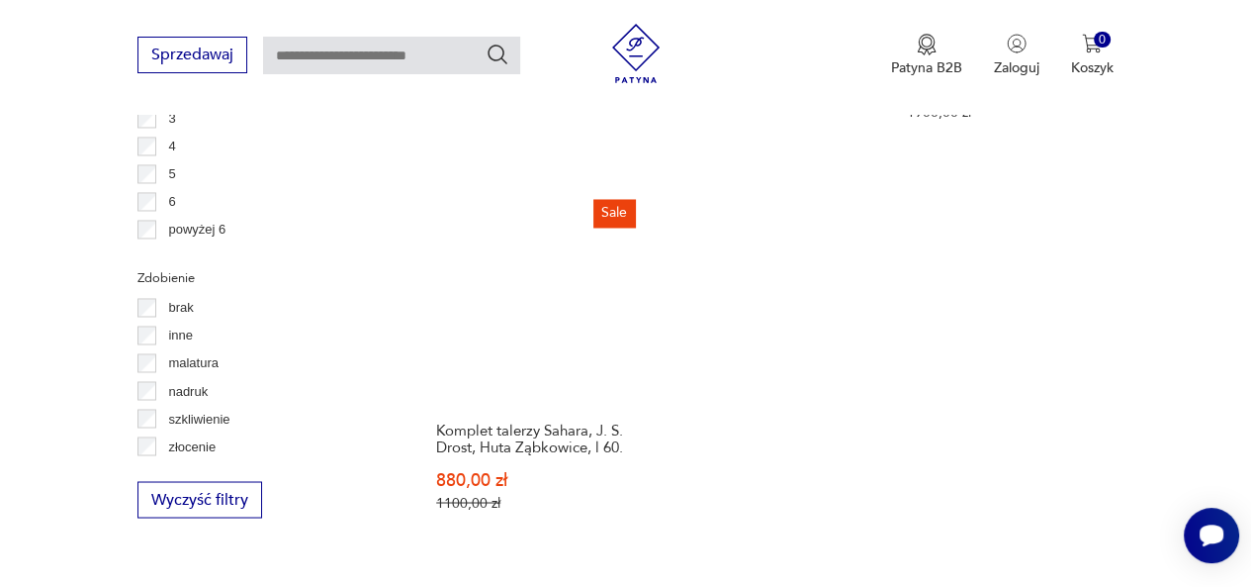
scroll to position [2740, 0]
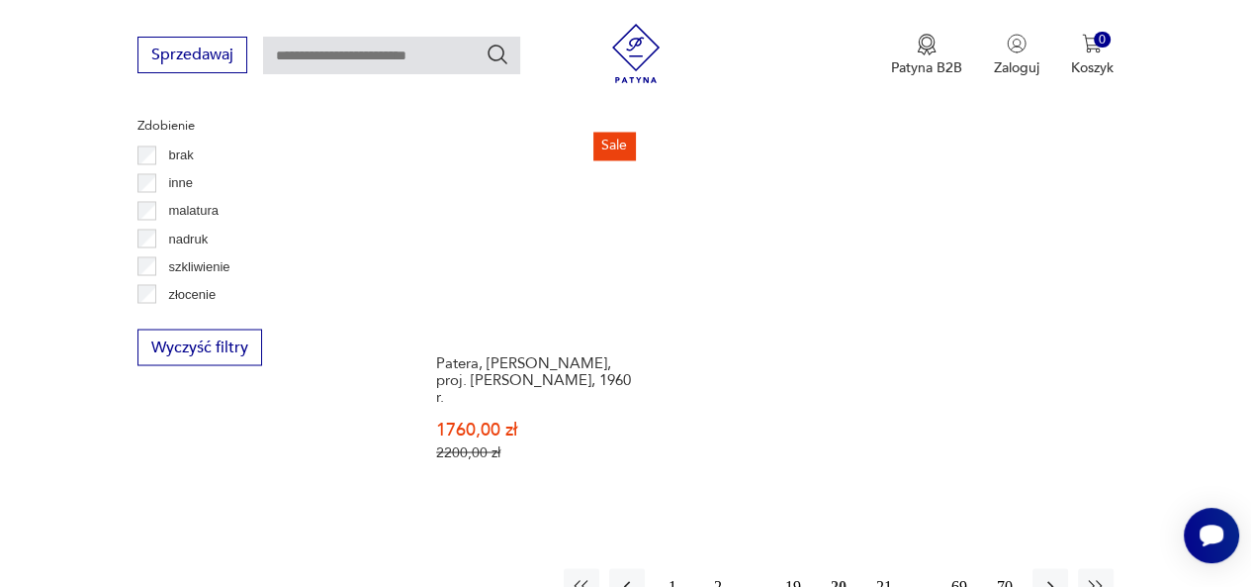
scroll to position [2891, 0]
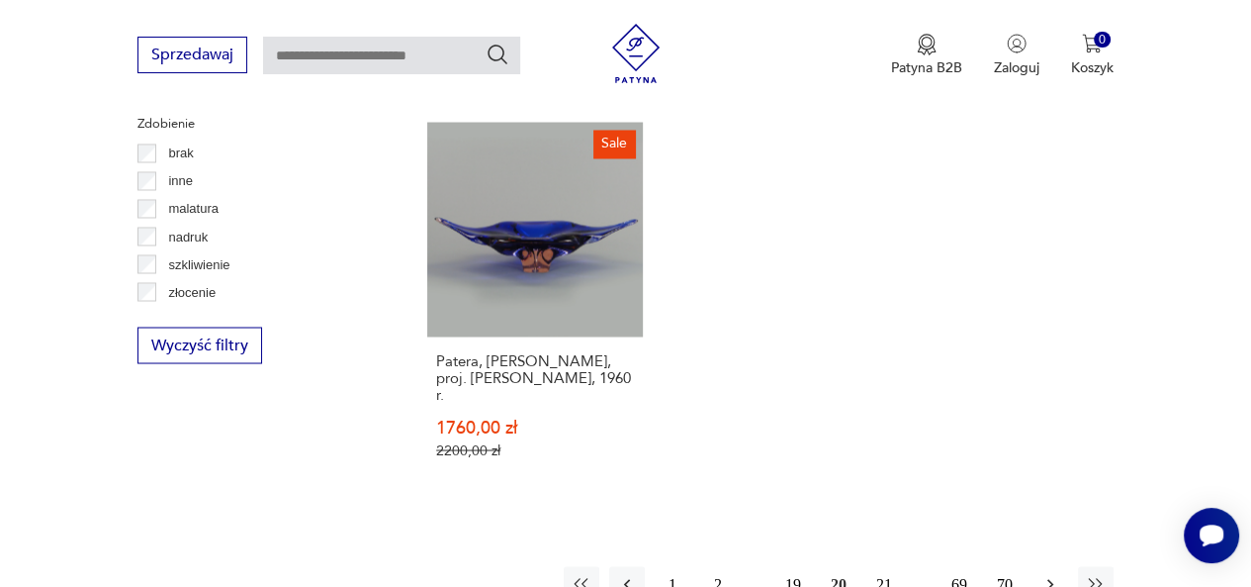
click at [1055, 574] on icon "button" at bounding box center [1051, 584] width 20 height 20
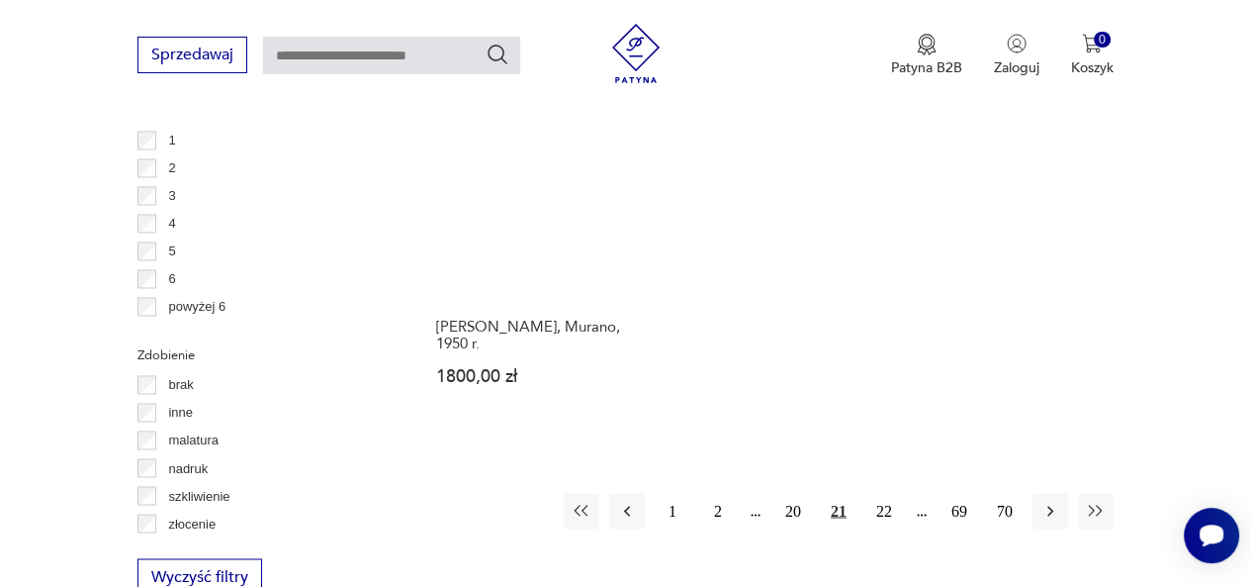
scroll to position [2677, 0]
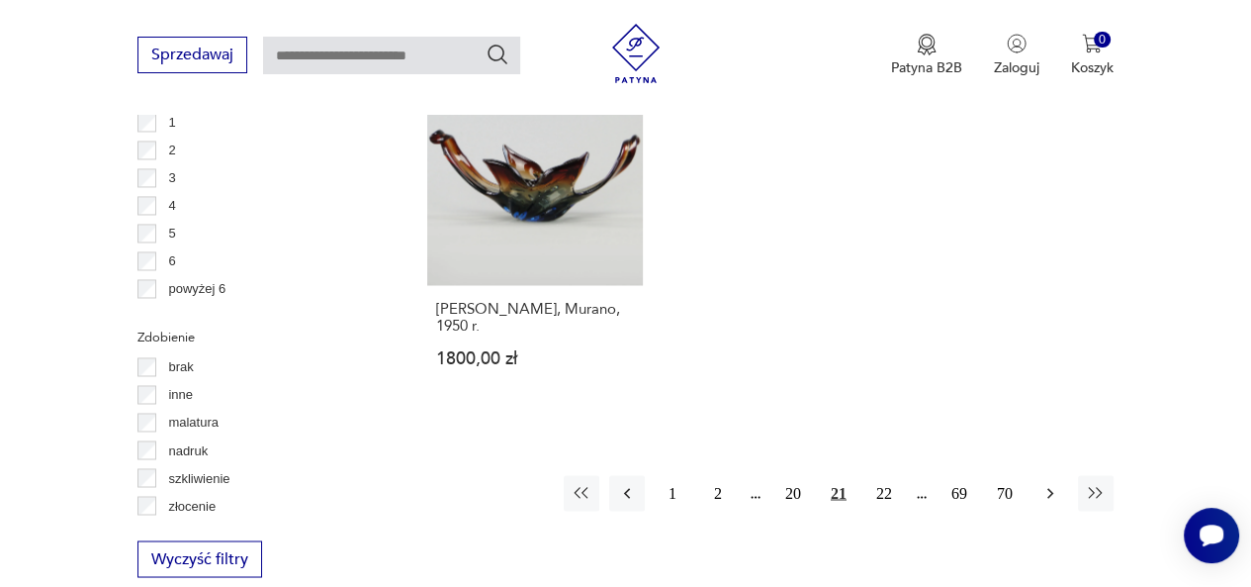
click at [1049, 484] on icon "button" at bounding box center [1051, 493] width 20 height 20
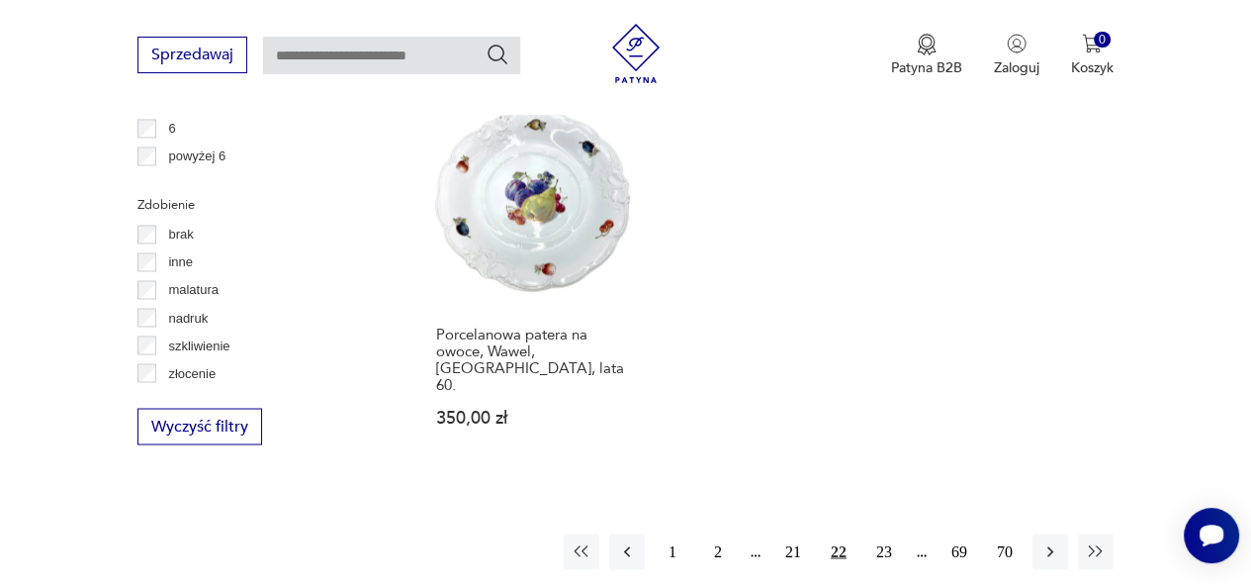
scroll to position [2841, 0]
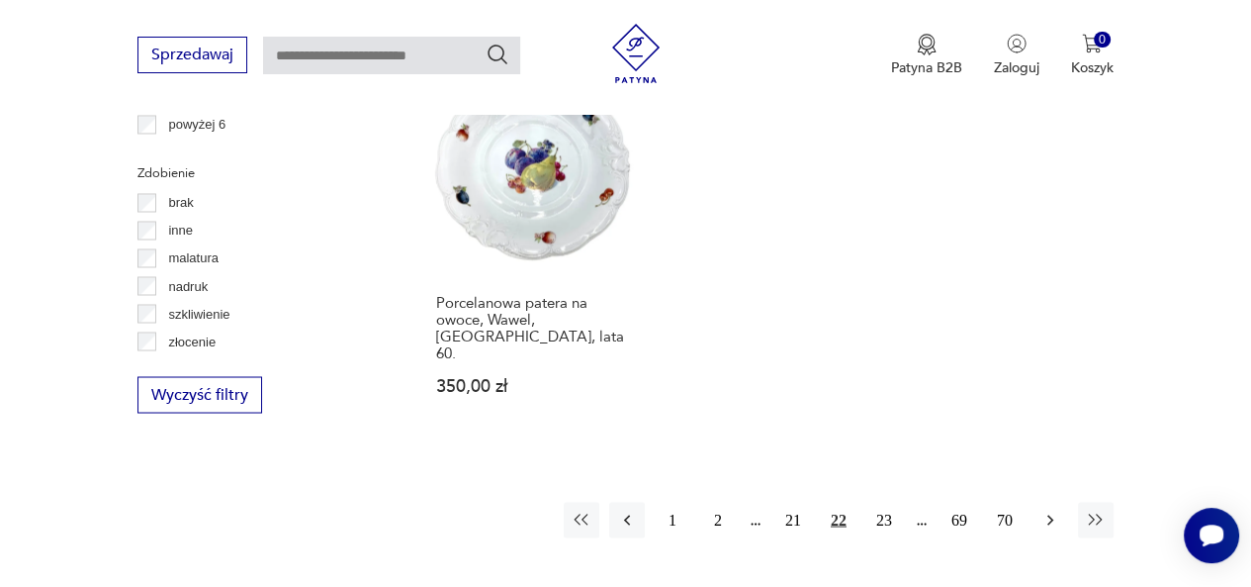
click at [1047, 509] on icon "button" at bounding box center [1051, 519] width 20 height 20
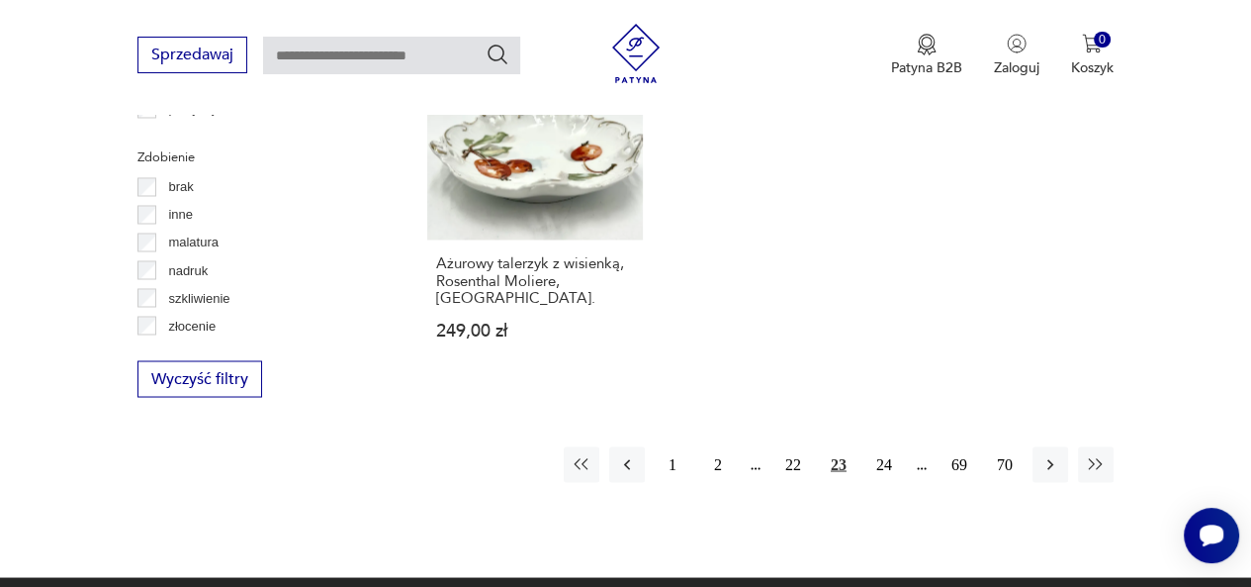
scroll to position [2912, 0]
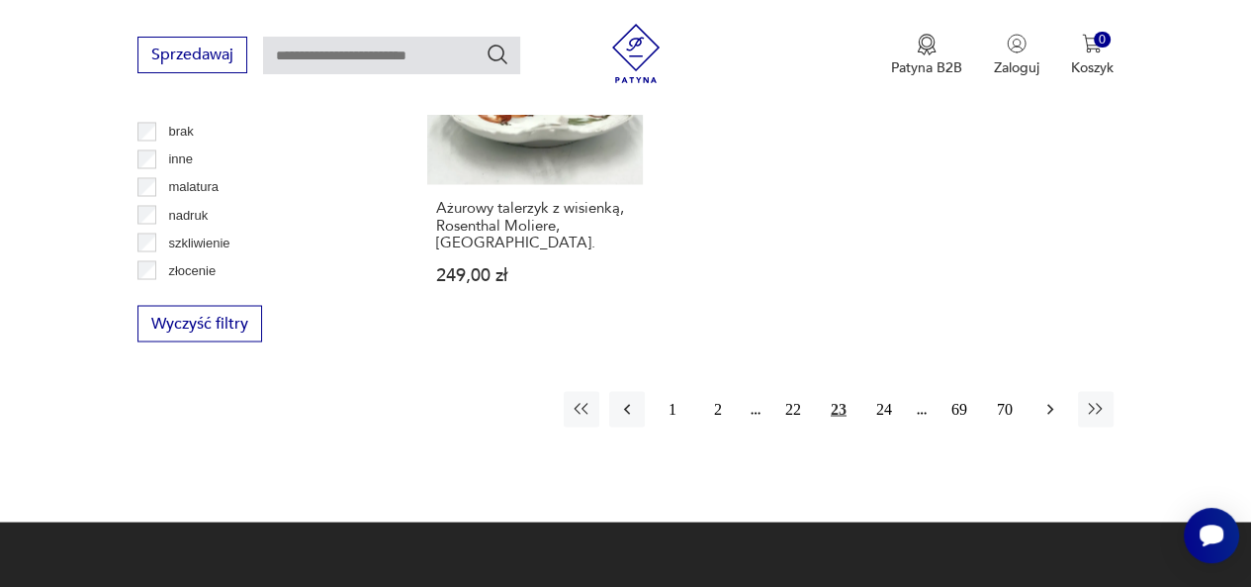
click at [1054, 399] on icon "button" at bounding box center [1051, 409] width 20 height 20
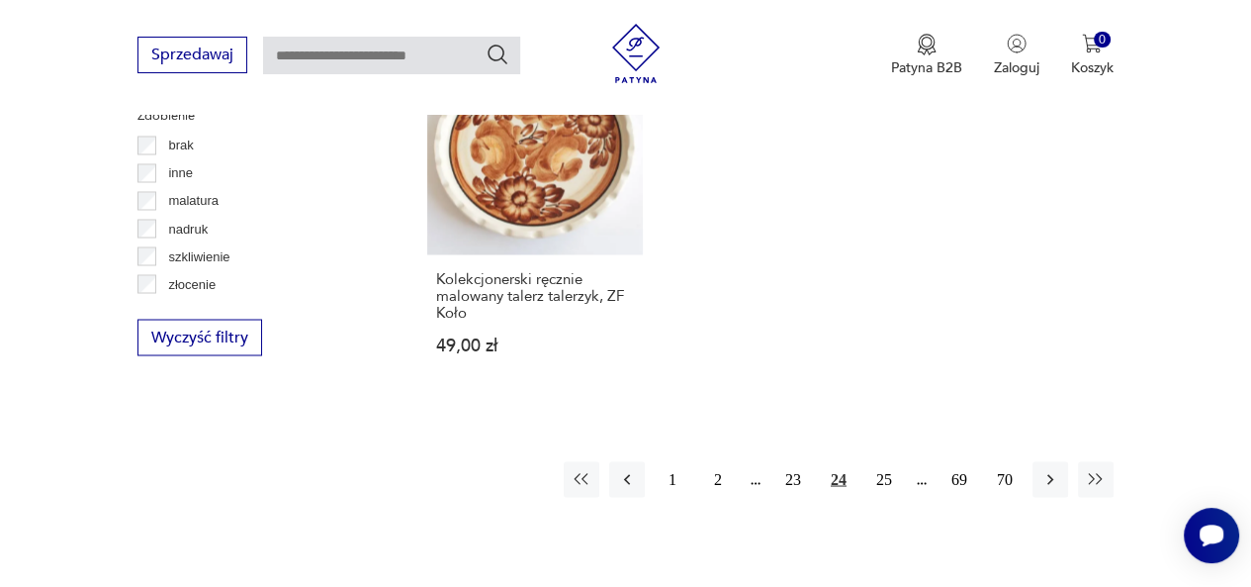
scroll to position [2900, 0]
click at [1047, 467] on icon "button" at bounding box center [1051, 477] width 20 height 20
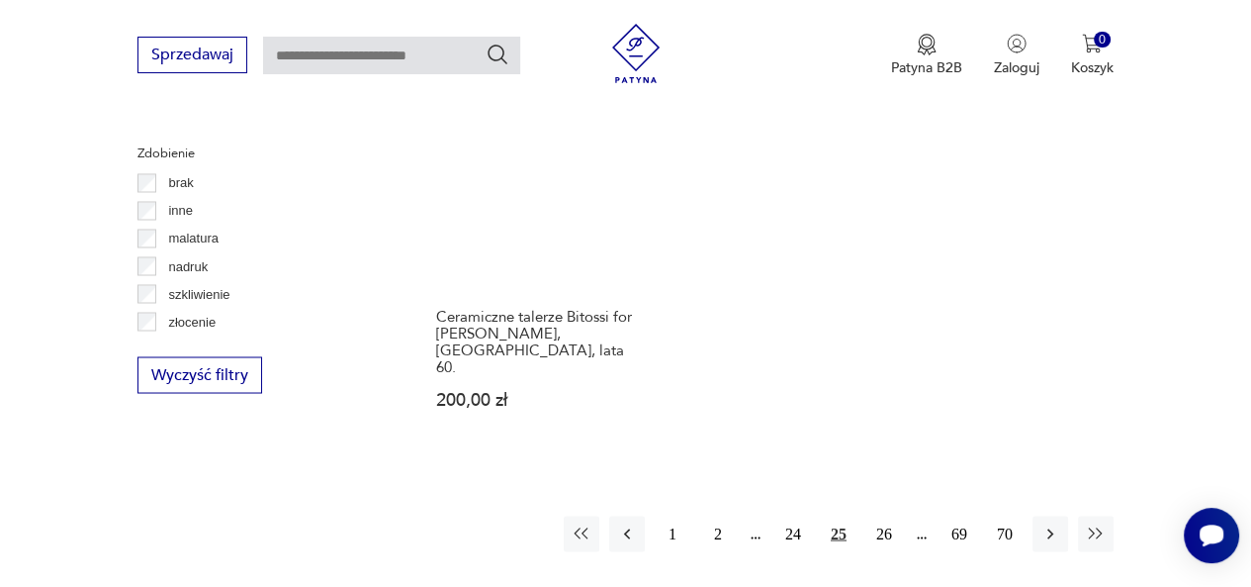
scroll to position [2863, 0]
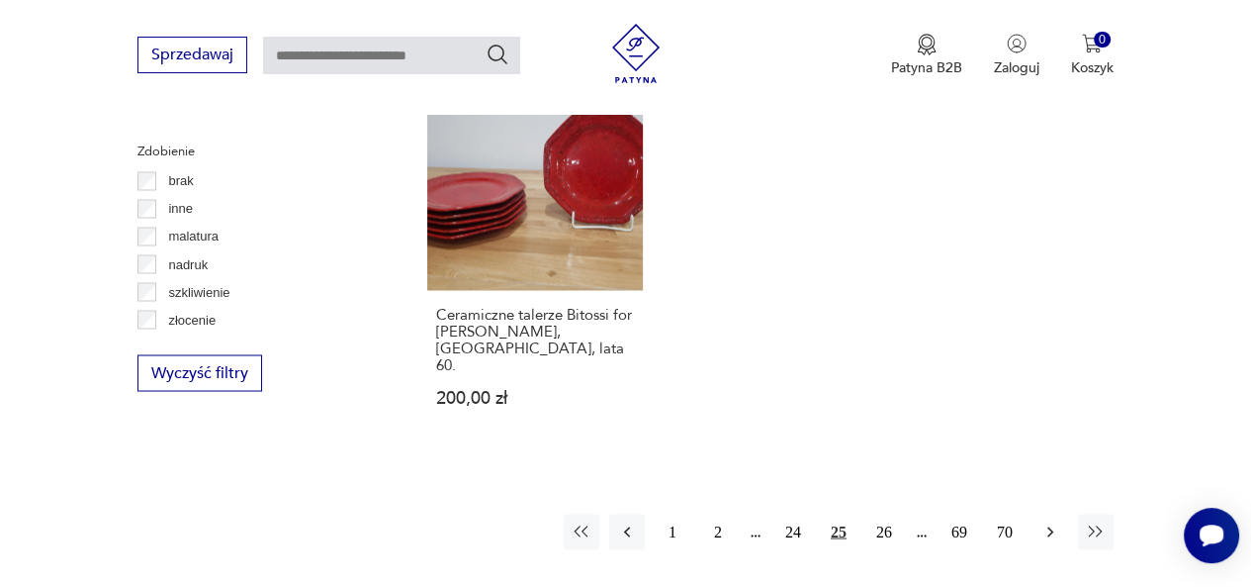
click at [1041, 521] on icon "button" at bounding box center [1051, 531] width 20 height 20
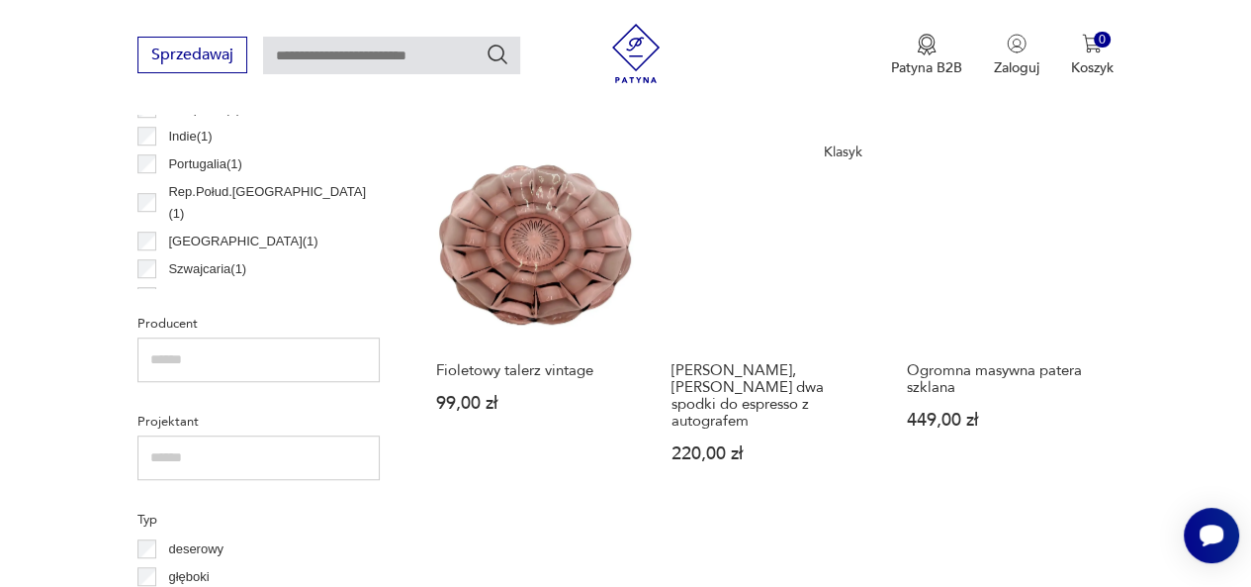
scroll to position [1132, 0]
